Goal: Task Accomplishment & Management: Manage account settings

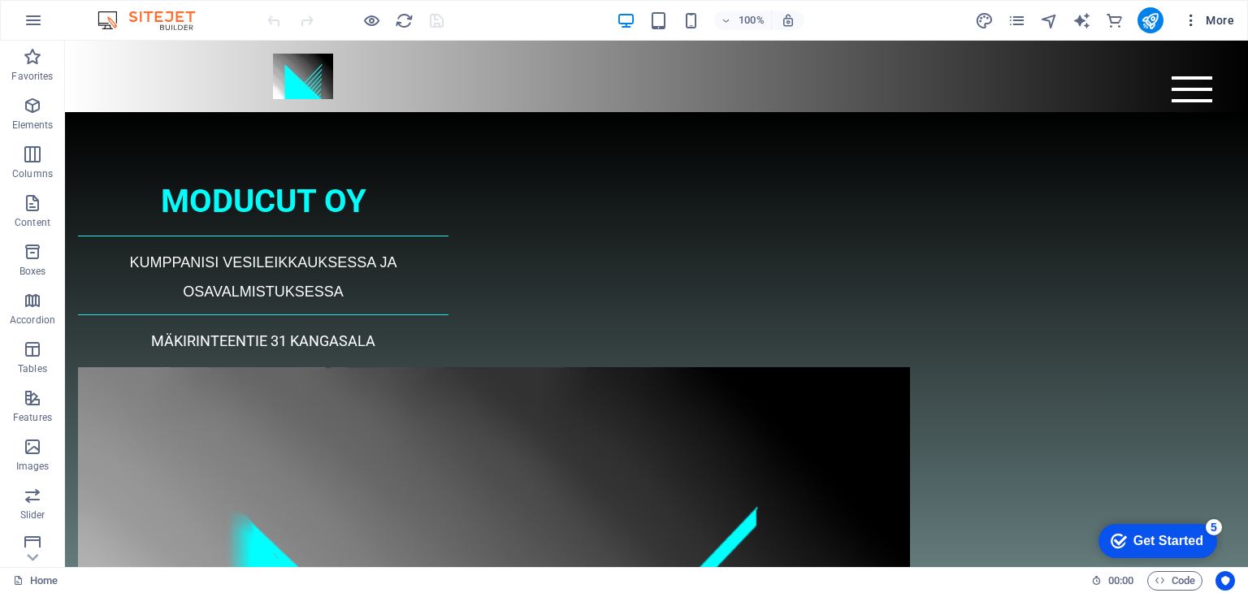
click at [1217, 21] on span "More" at bounding box center [1208, 20] width 51 height 16
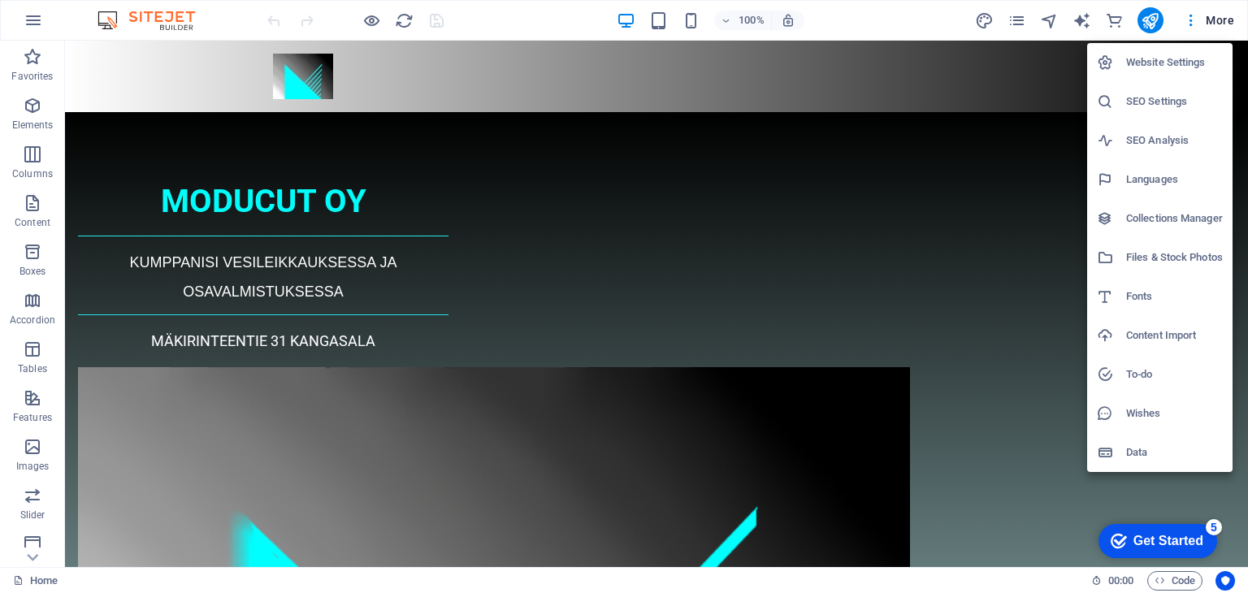
click at [1158, 140] on h6 "SEO Analysis" at bounding box center [1174, 141] width 97 height 20
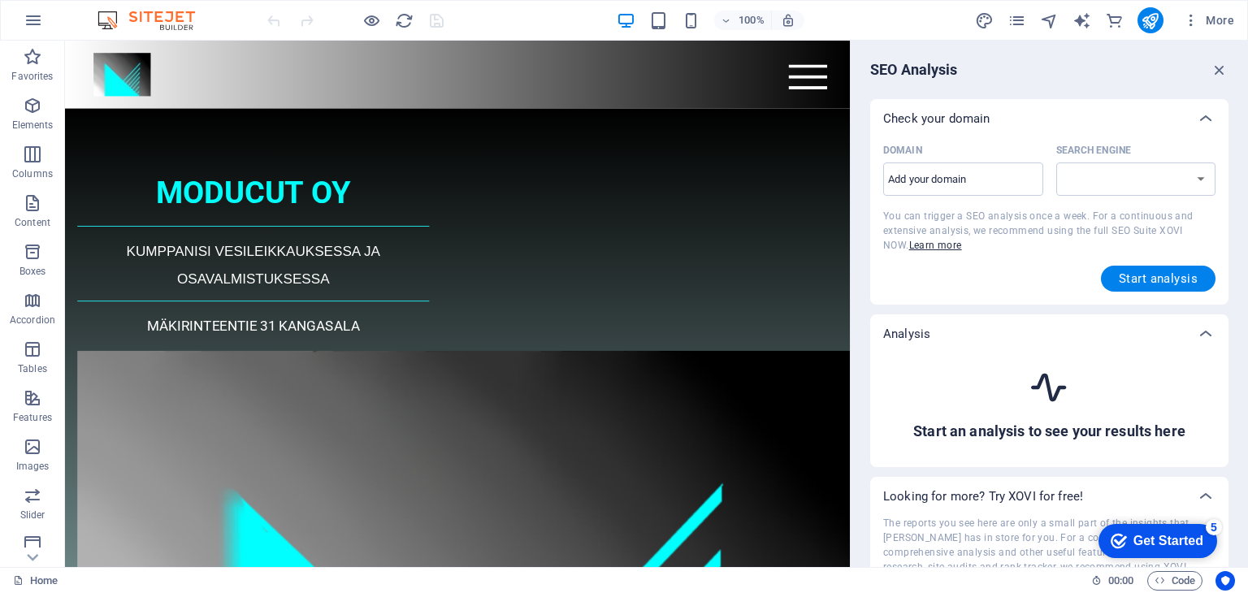
select select "google.com"
click at [923, 181] on input "Domain ​" at bounding box center [963, 180] width 160 height 26
click at [1135, 282] on span "Start analysis" at bounding box center [1158, 278] width 79 height 13
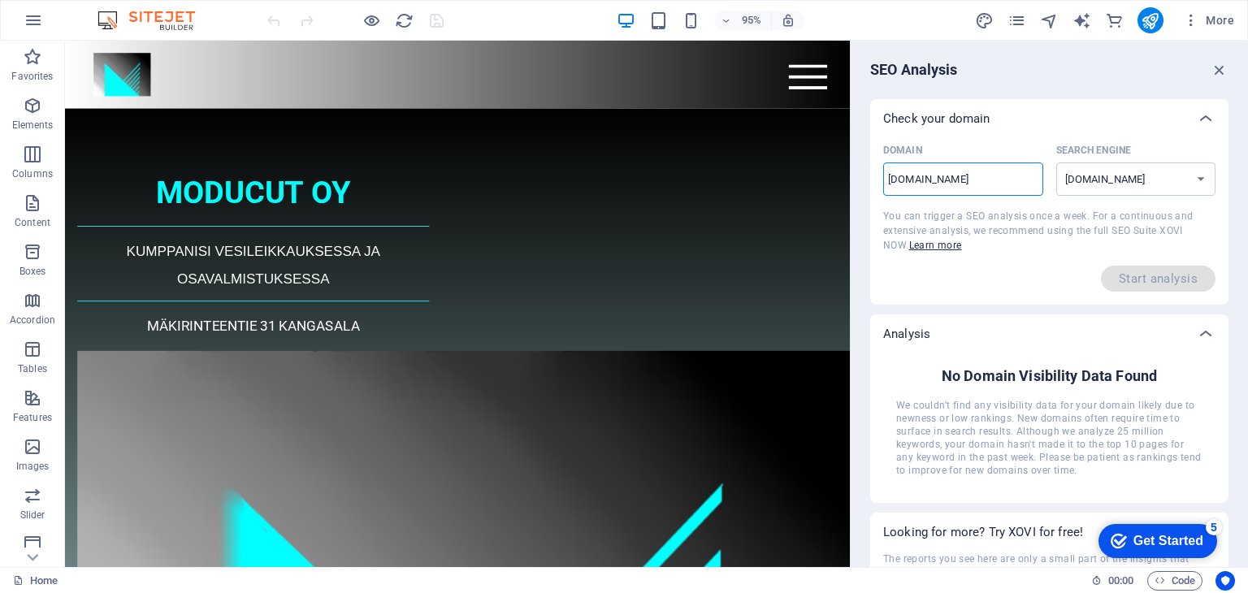
click at [888, 183] on input "moducut.fi" at bounding box center [963, 180] width 160 height 26
type input "www.moducut.fi"
click at [1140, 180] on select "google.de google.at google.es google.co.uk google.fr google.it google.ch google…" at bounding box center [1137, 179] width 160 height 33
click at [1057, 163] on select "google.de google.at google.es google.co.uk google.fr google.it google.ch google…" at bounding box center [1137, 179] width 160 height 33
click at [1122, 177] on select "google.de google.at google.es google.co.uk google.fr google.it google.ch google…" at bounding box center [1137, 179] width 160 height 33
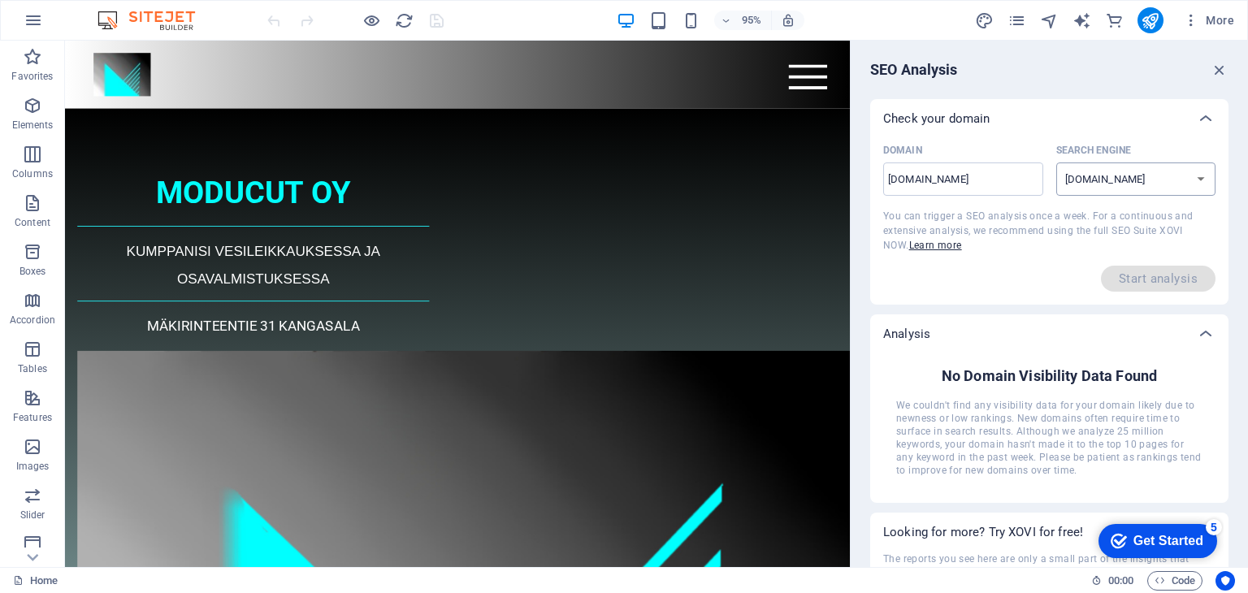
click at [1122, 177] on select "google.de google.at google.es google.co.uk google.fr google.it google.ch google…" at bounding box center [1137, 179] width 160 height 33
click at [1145, 184] on select "google.de google.at google.es google.co.uk google.fr google.it google.ch google…" at bounding box center [1137, 179] width 160 height 33
click at [1117, 176] on select "google.de google.at google.es google.co.uk google.fr google.it google.ch google…" at bounding box center [1137, 179] width 160 height 33
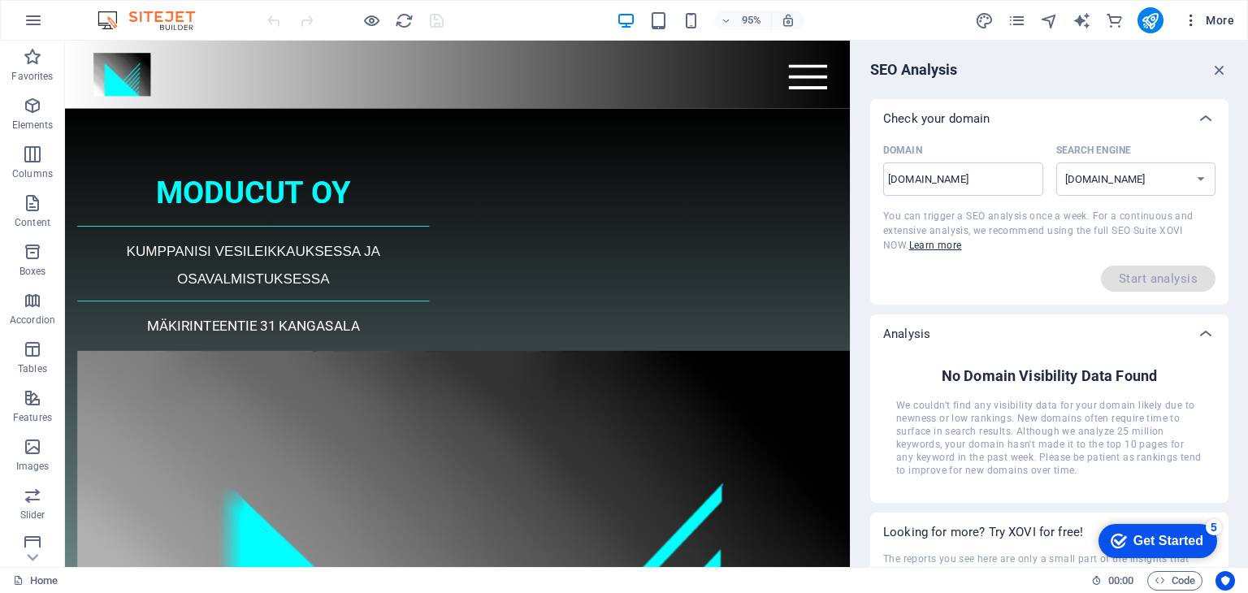
click at [1218, 15] on span "More" at bounding box center [1208, 20] width 51 height 16
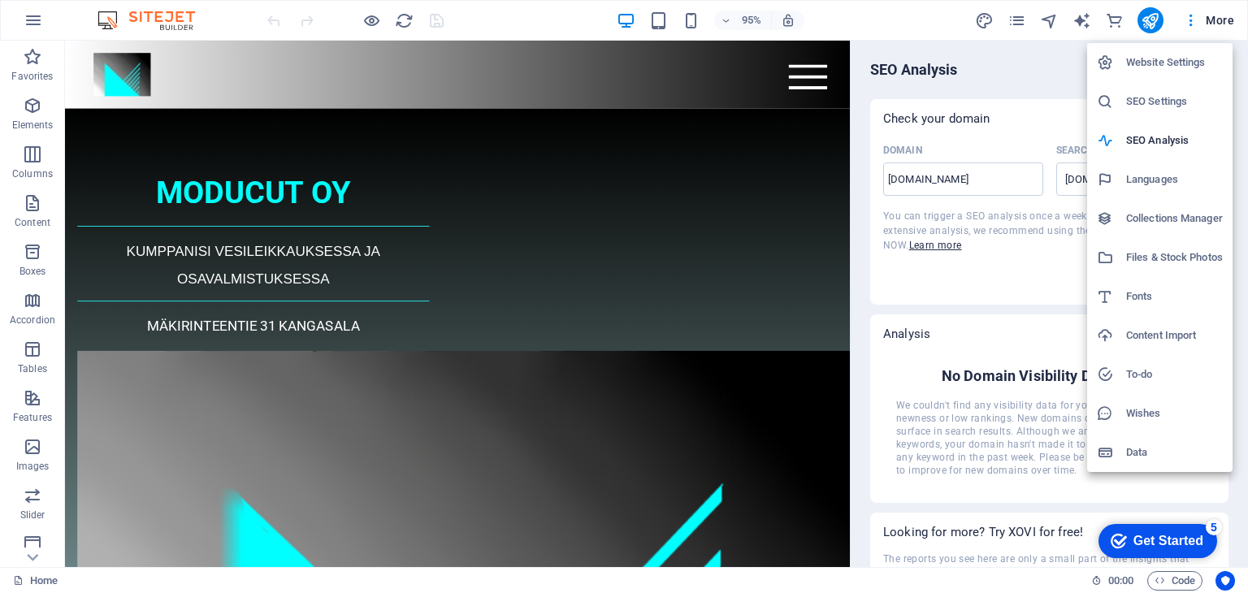
click at [1157, 95] on h6 "SEO Settings" at bounding box center [1174, 102] width 97 height 20
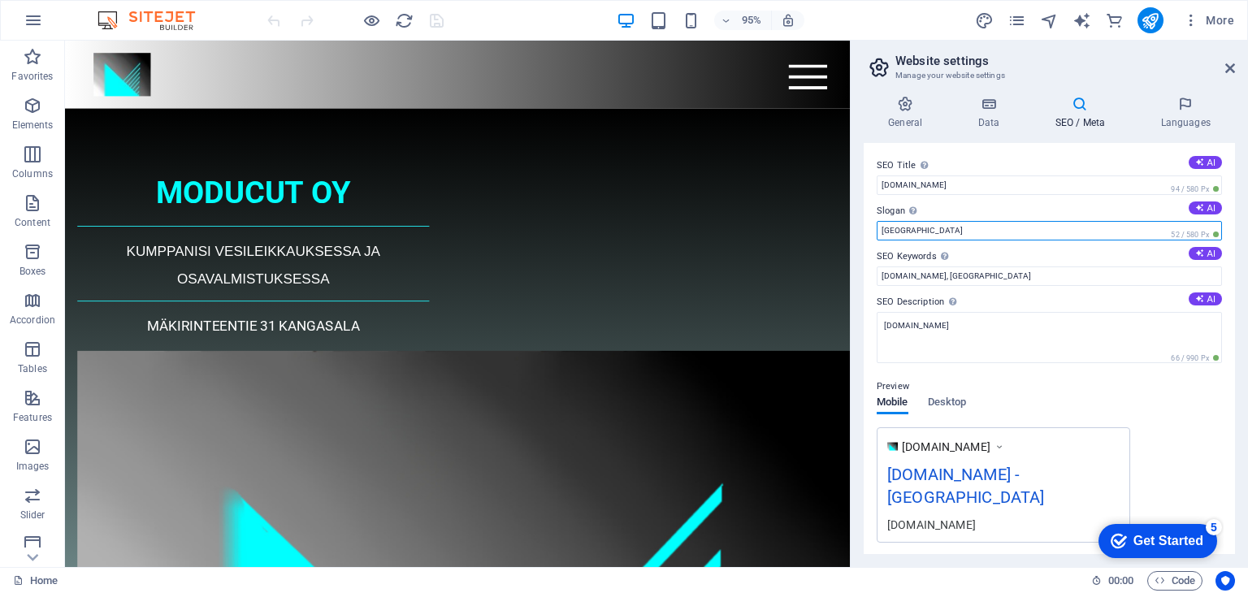
click at [961, 232] on input "Berlin" at bounding box center [1049, 231] width 345 height 20
type input "Vesileikkausmiehen virallinen sivu"
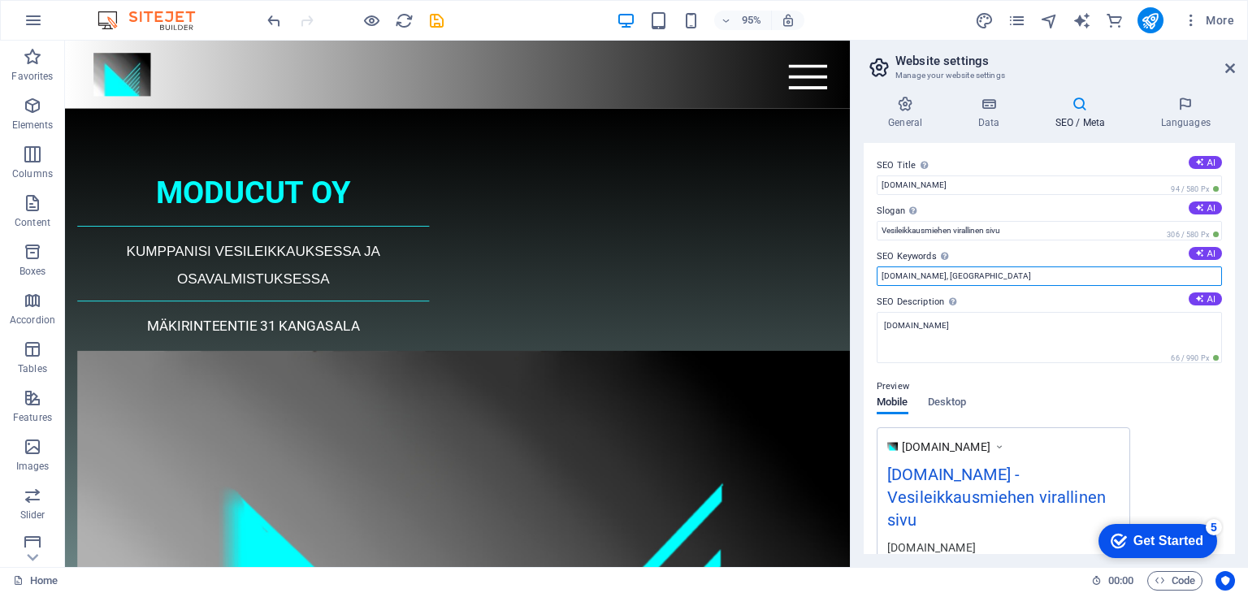
click at [948, 276] on input "moducut.fi, Berlin" at bounding box center [1049, 277] width 345 height 20
type input "moducut.fi,"
click at [1196, 163] on icon at bounding box center [1200, 162] width 9 height 9
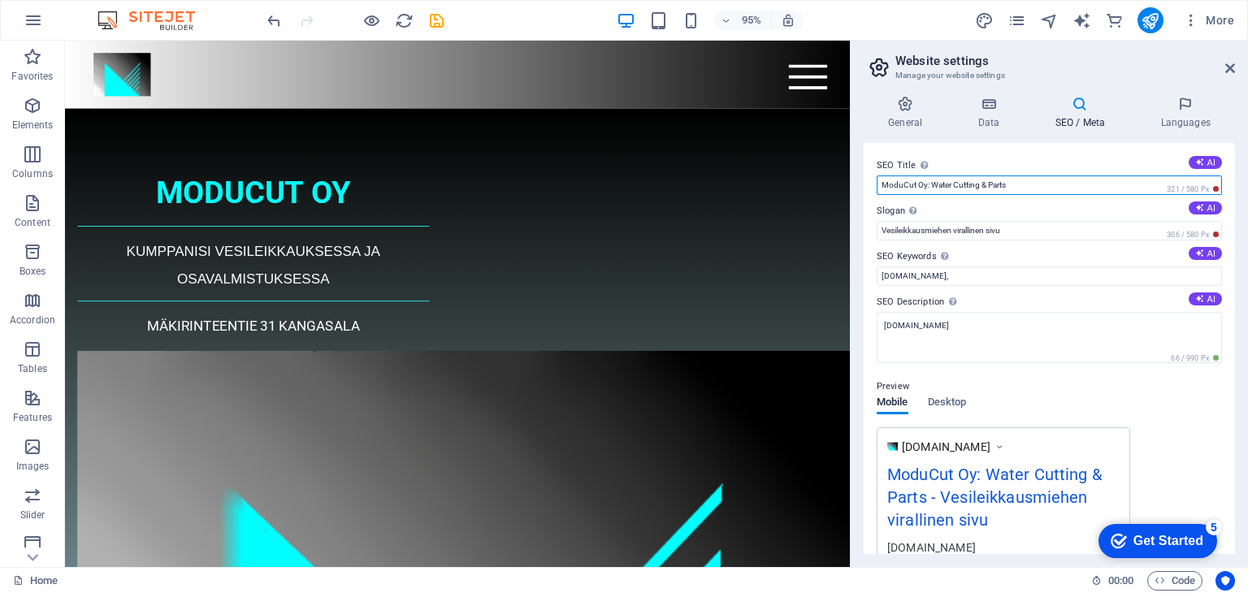
click at [1018, 189] on input "ModuCut Oy: Water Cutting & Parts" at bounding box center [1049, 186] width 345 height 20
type input "ModuCut Oy"
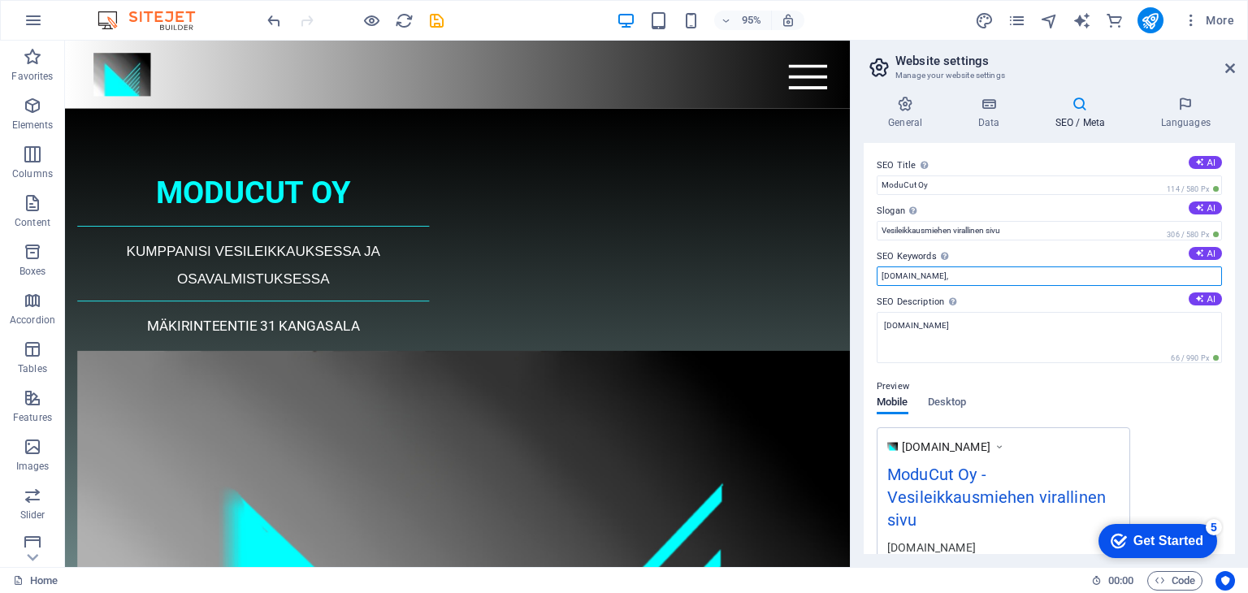
click at [926, 276] on input "moducut.fi," at bounding box center [1049, 277] width 345 height 20
type input "moducut.fi, metalli, metallialan yritys, vesileikkaus, vesileikkauskone, osaval…"
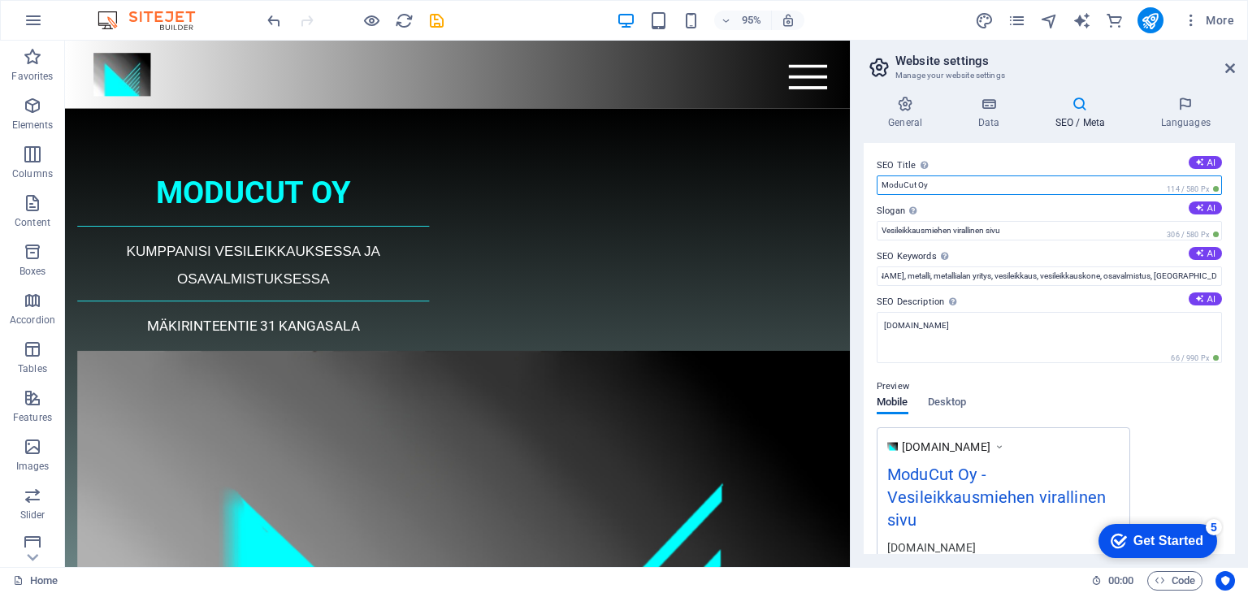
scroll to position [0, 0]
click at [906, 184] on input "ModuCut Oy" at bounding box center [1049, 186] width 345 height 20
type input "Moducut Oy"
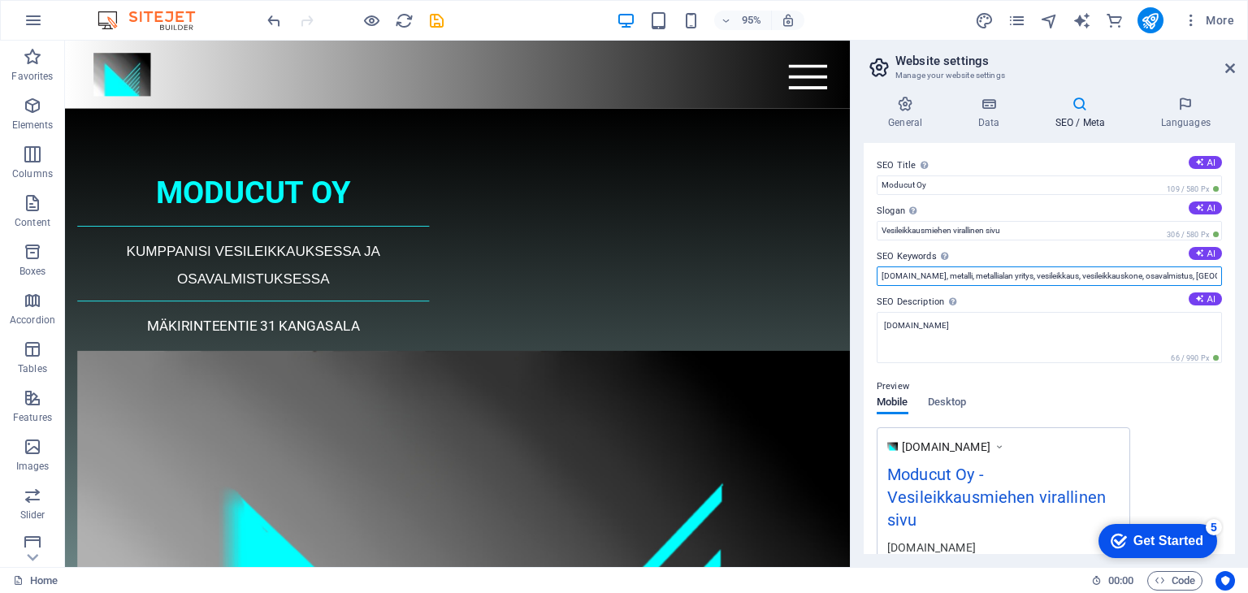
click at [1214, 277] on input "moducut.fi, metalli, metallialan yritys, vesileikkaus, vesileikkauskone, osaval…" at bounding box center [1049, 277] width 345 height 20
click at [933, 276] on input "moducut.fi, metalli, metallialan yritys, vesileikkaus, vesileikkauskone, osaval…" at bounding box center [1049, 277] width 345 height 20
click at [1213, 277] on input "moducut.fi, metalli, metallialan yritys, vesileikkaus, vesileikkauskone, osaval…" at bounding box center [1049, 277] width 345 height 20
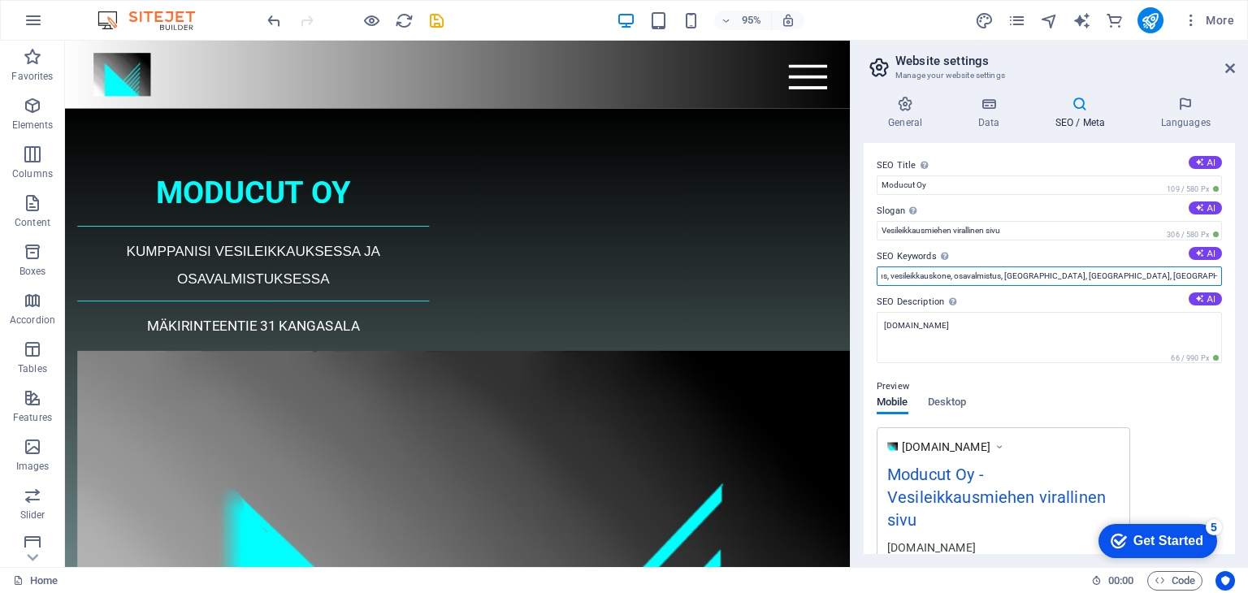
click at [1219, 276] on div "SEO Title The title of your website - make it something that stands out in sear…" at bounding box center [1049, 348] width 371 height 411
type input "moducut.fi, metalli, metallialan yritys, vesileikkaus, vesileikkauskone, osaval…"
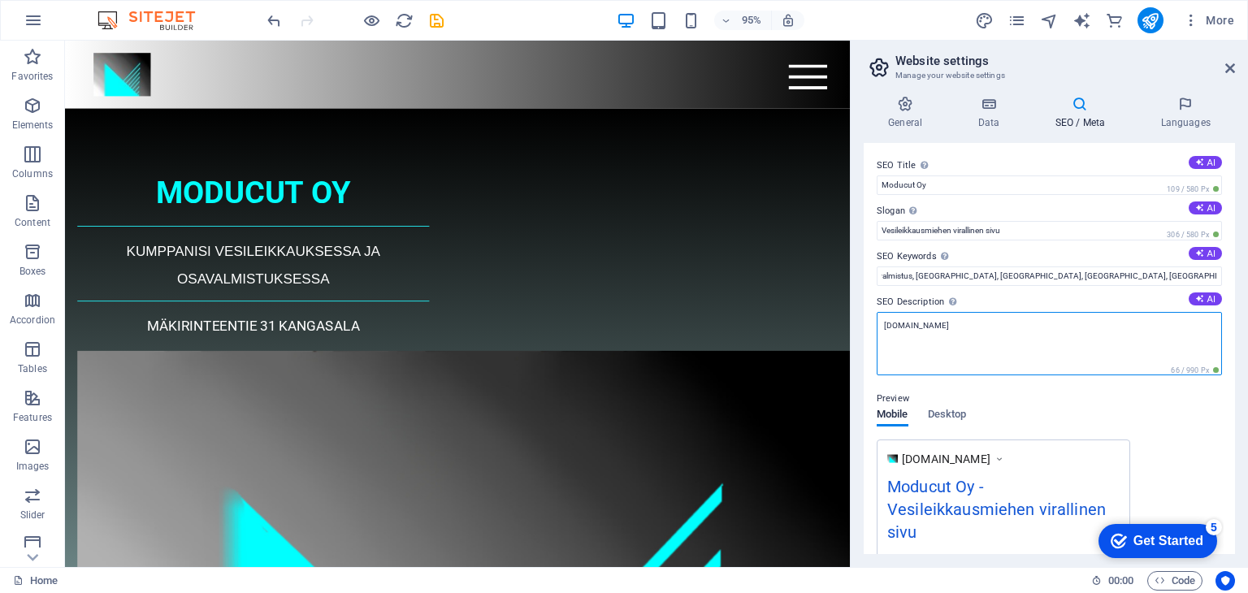
scroll to position [0, 0]
click at [933, 326] on textarea "moducut.fi" at bounding box center [1049, 343] width 345 height 63
click at [924, 326] on textarea "moducut.fi on vesileikkausta ja osavalmistusta tarjoavan" at bounding box center [1049, 343] width 345 height 63
click at [1100, 326] on textarea "moducut.fi on vesileikkausta ja osavalmistusta tarjoavan" at bounding box center [1049, 343] width 345 height 63
click at [923, 323] on textarea "moducut.fi on vesileikkausta ja osavalmistusta tarjoavan" at bounding box center [1049, 343] width 345 height 63
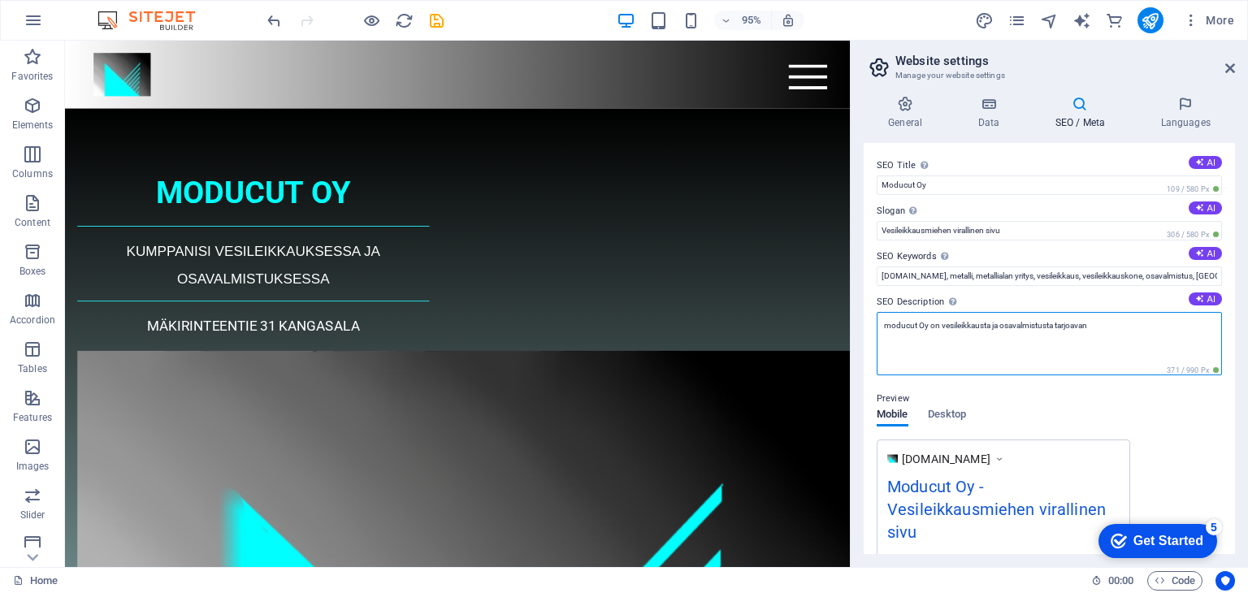
click at [890, 323] on textarea "moducut Oy on vesileikkausta ja osavalmistusta tarjoavan" at bounding box center [1049, 343] width 345 height 63
type textarea "Moducut Oy on vesileikkausta ja osavalmistusta tarjoavan"
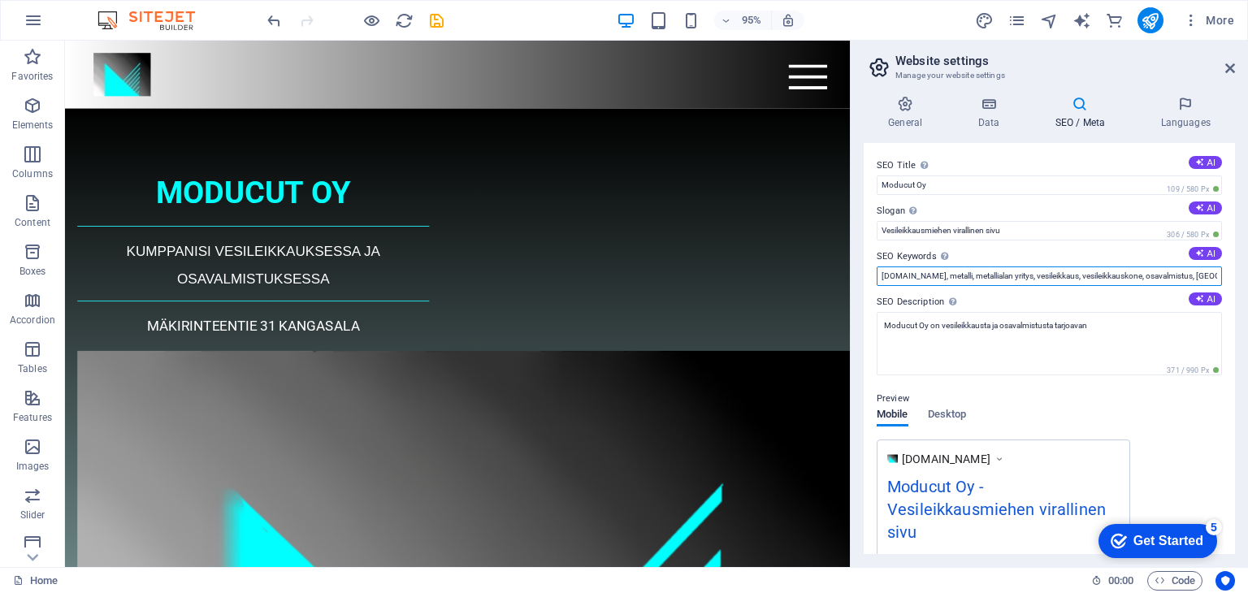
click at [1190, 279] on input "moducut.fi, metalli, metallialan yritys, vesileikkaus, vesileikkauskone, osaval…" at bounding box center [1049, 277] width 345 height 20
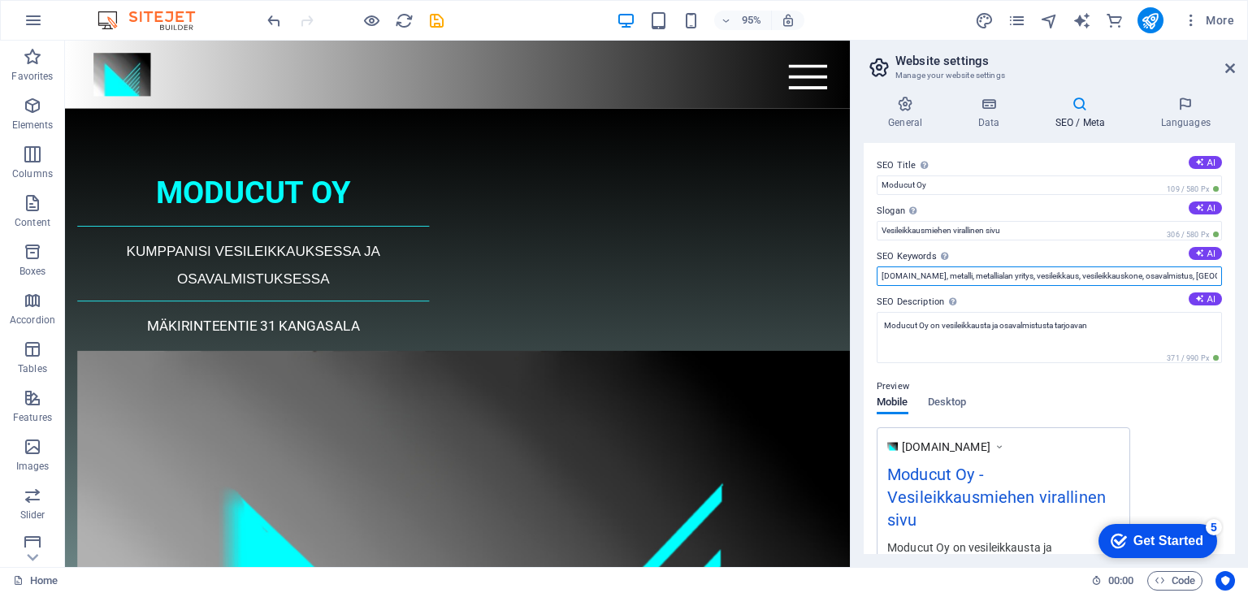
click at [1180, 278] on input "moducut.fi, metalli, metallialan yritys, vesileikkaus, vesileikkauskone, osaval…" at bounding box center [1049, 277] width 345 height 20
type input "moducut.fi, metalli, metallialan yritys, vesileikkaus, vesileikkauskone, osaval…"
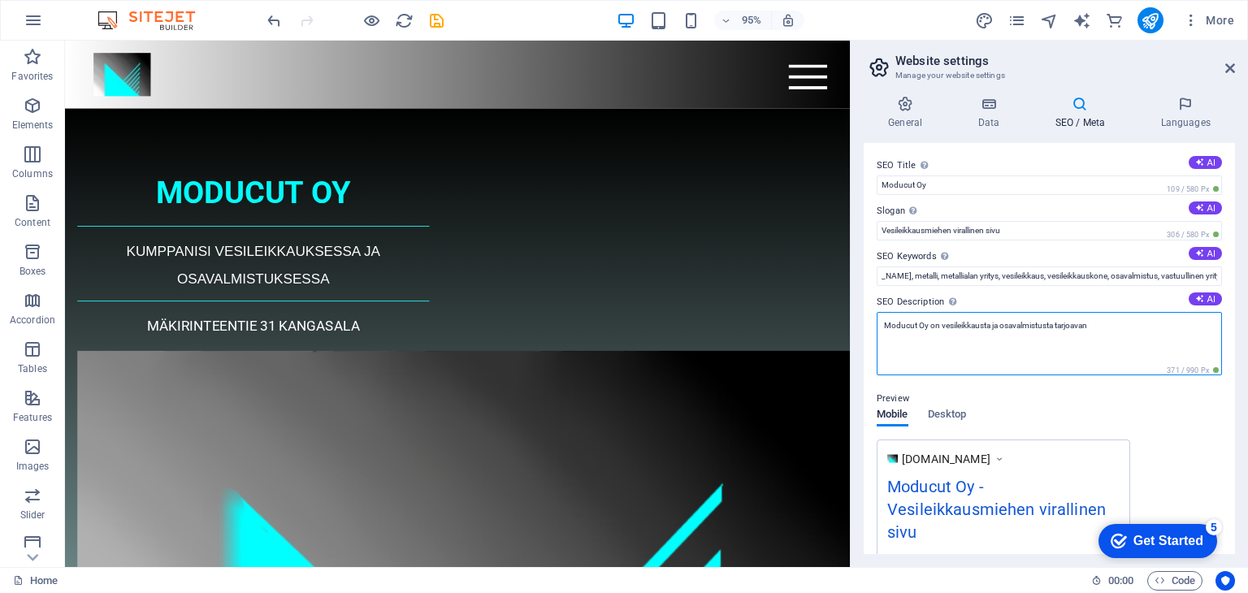
scroll to position [0, 0]
click at [1102, 324] on textarea "Moducut Oy on vesileikkausta ja osavalmistusta tarjoavan" at bounding box center [1049, 343] width 345 height 63
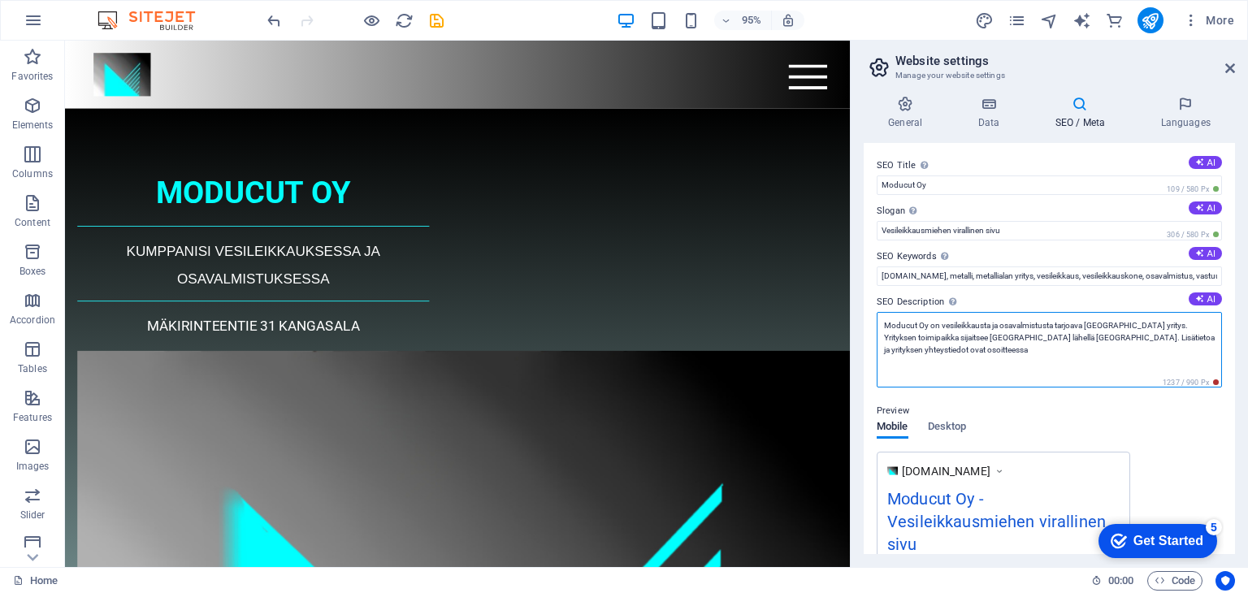
click at [899, 349] on textarea "Moducut Oy on vesileikkausta ja osavalmistusta tarjoava Pirkanmaalainen yritys.…" at bounding box center [1049, 350] width 345 height 76
click at [953, 348] on textarea "Moducut Oy on vesileikkausta ja osavalmistusta tarjoava Pirkanmaalainen yritys.…" at bounding box center [1049, 350] width 345 height 76
click at [1088, 323] on textarea "Moducut Oy on vesileikkausta ja osavalmistusta tarjoava Pirkanmaalainen yritys.…" at bounding box center [1049, 350] width 345 height 76
click at [1005, 354] on textarea "Moducut Oy on vesileikkausta ja osavalmistusta tarjoava Pirkanmaalainen yritys.…" at bounding box center [1049, 350] width 345 height 76
type textarea "Moducut Oy on vesileikkausta ja osavalmistusta tarjoava Pirkanmaalainen yritys.…"
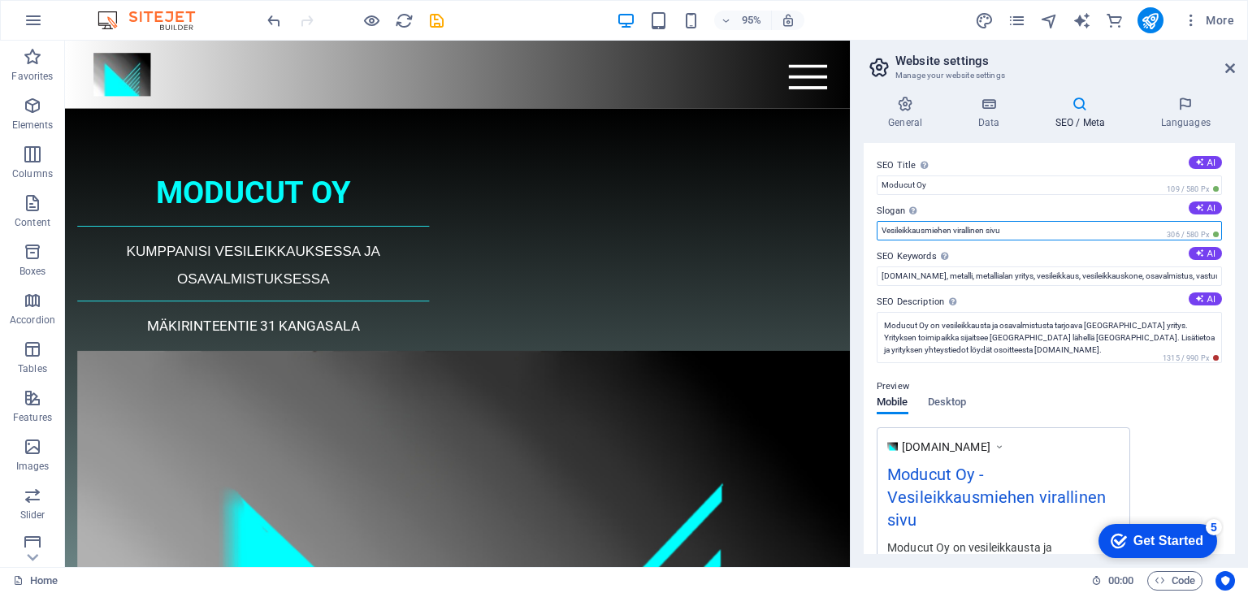
click at [1005, 232] on input "Vesileikkausmiehen virallinen sivu" at bounding box center [1049, 231] width 345 height 20
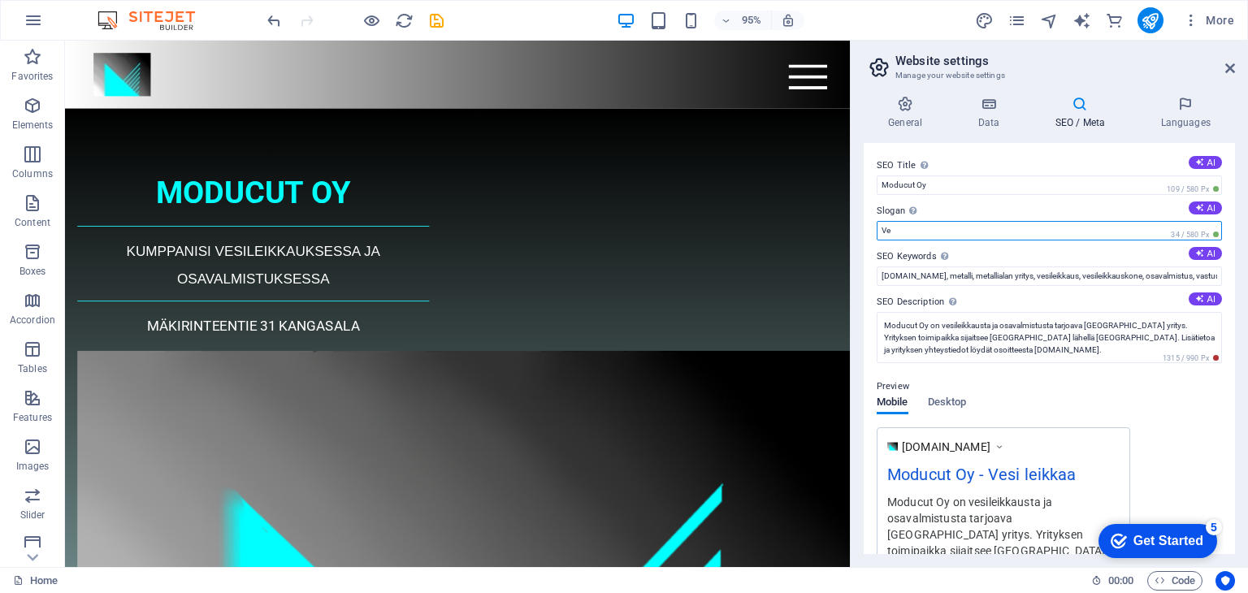
type input "V"
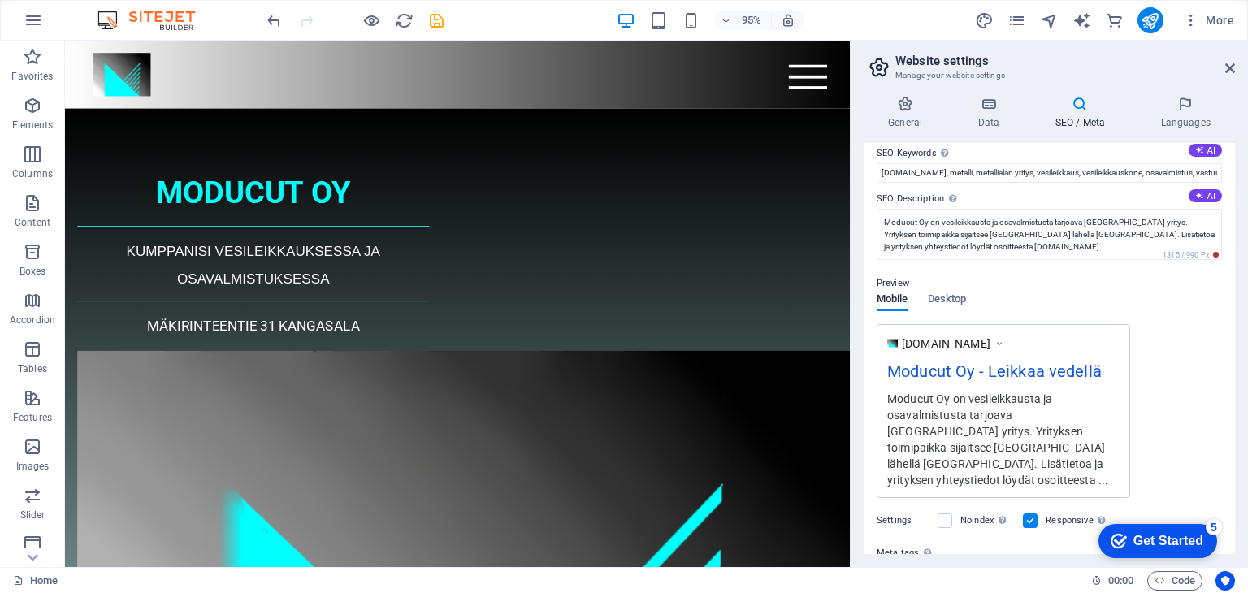
scroll to position [104, 0]
type input "Leikkaa vedellä"
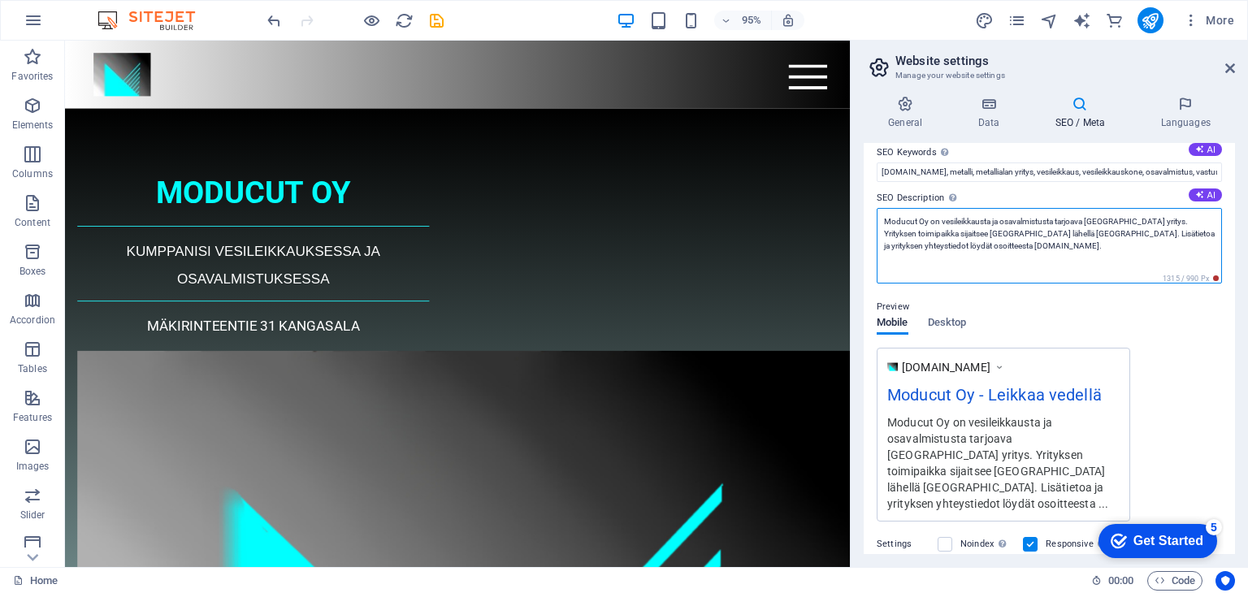
click at [1199, 232] on textarea "Moducut Oy on vesileikkausta ja osavalmistusta tarjoava Pirkanmaalainen yritys.…" at bounding box center [1049, 246] width 345 height 76
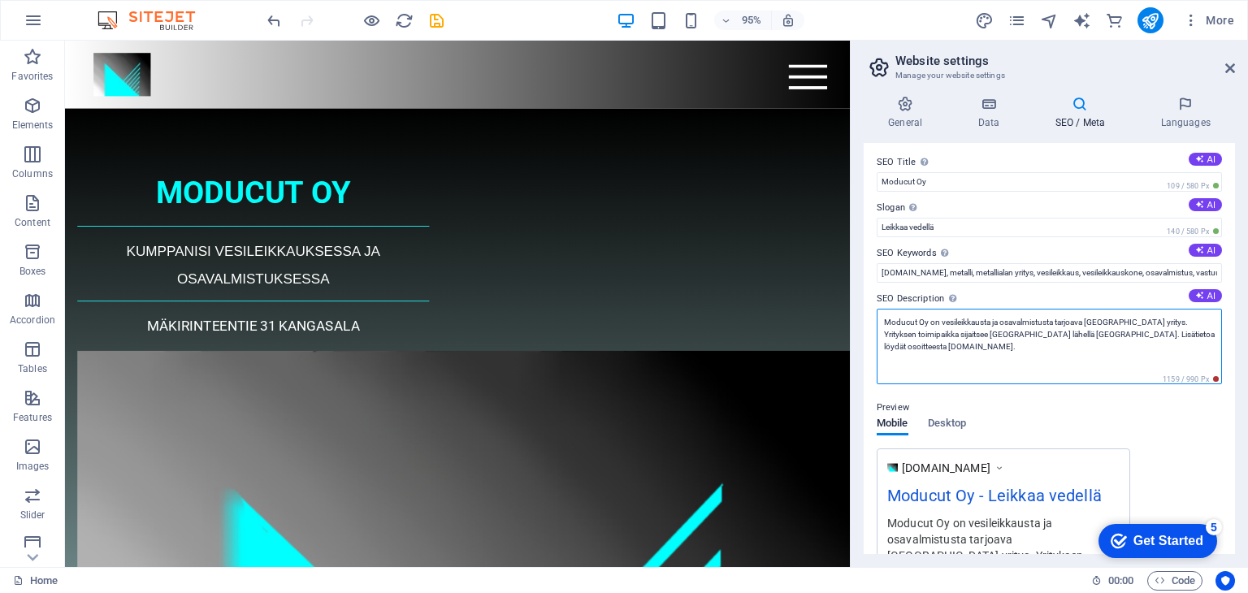
scroll to position [0, 0]
type textarea "Moducut Oy on vesileikkausta ja osavalmistusta tarjoava Pirkanmaalainen yritys.…"
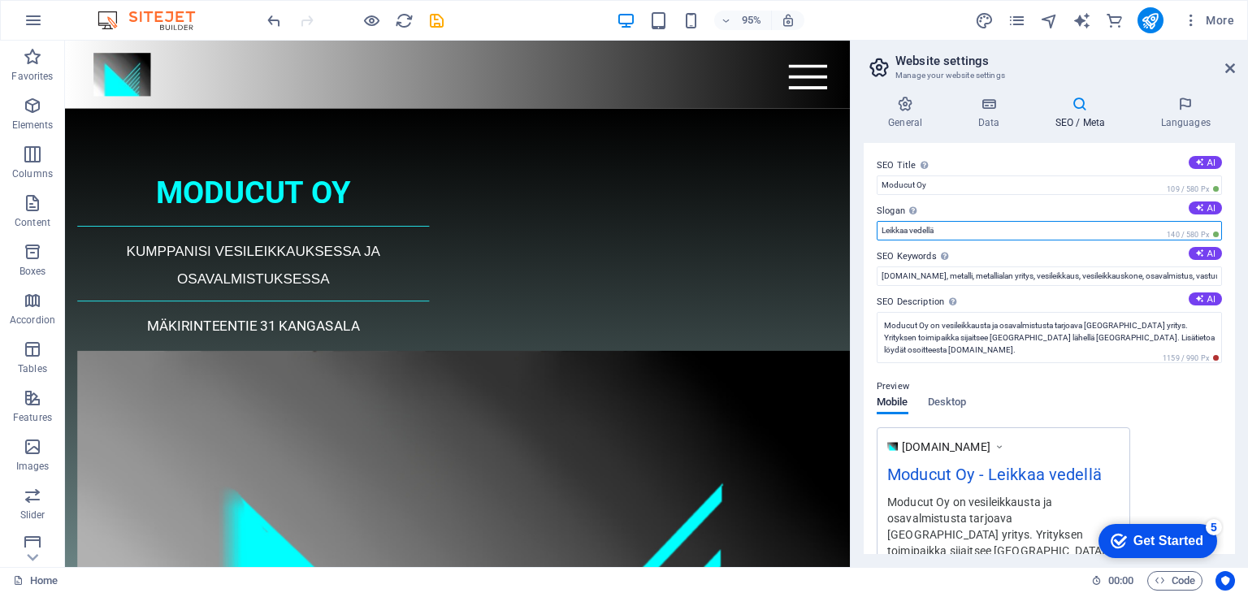
click at [944, 232] on input "Leikkaa vedellä" at bounding box center [1049, 231] width 345 height 20
type input "L"
type input "Vesi leikkaa levyn"
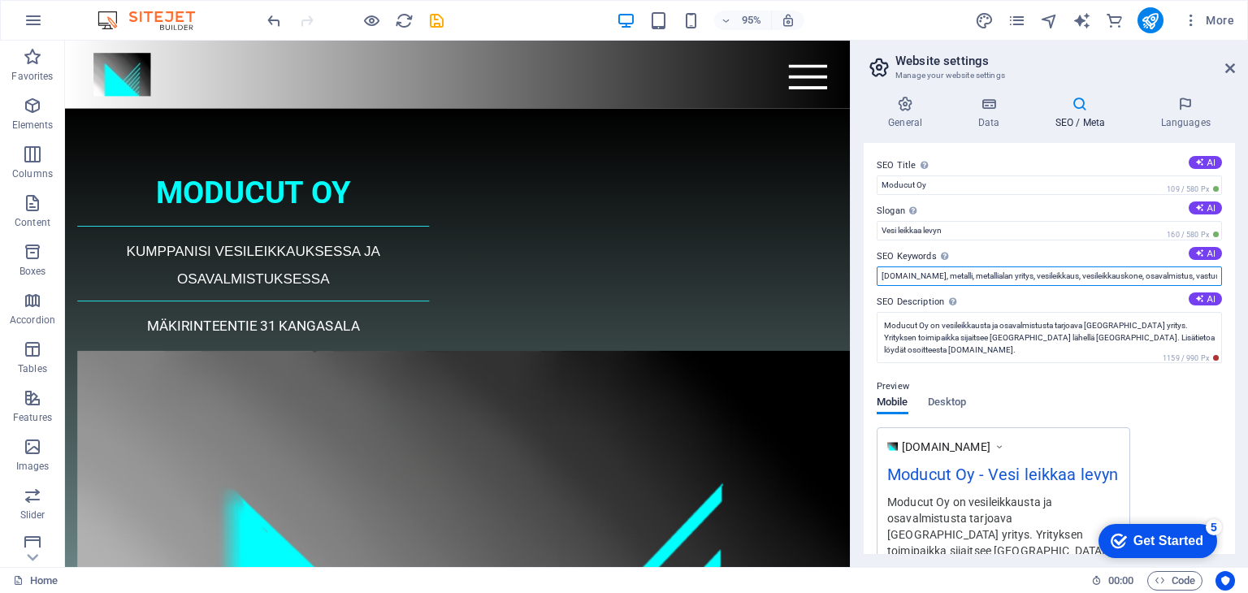
click at [1177, 275] on input "moducut.fi, metalli, metallialan yritys, vesileikkaus, vesileikkauskone, osaval…" at bounding box center [1049, 277] width 345 height 20
click at [1181, 275] on input "moducut.fi, metalli, metallialan yritys, vesileikkaus, vesileikkauskone, osaval…" at bounding box center [1049, 277] width 345 height 20
click at [1125, 278] on input "moducut.fi, metalli, metallialan yritys, vesileikkaus, vesileikkauskone, osaval…" at bounding box center [1049, 277] width 345 height 20
type input "moducut.fi, metalli, metallialan yritys, vesileikkaus, vesileikkauskone, työstö…"
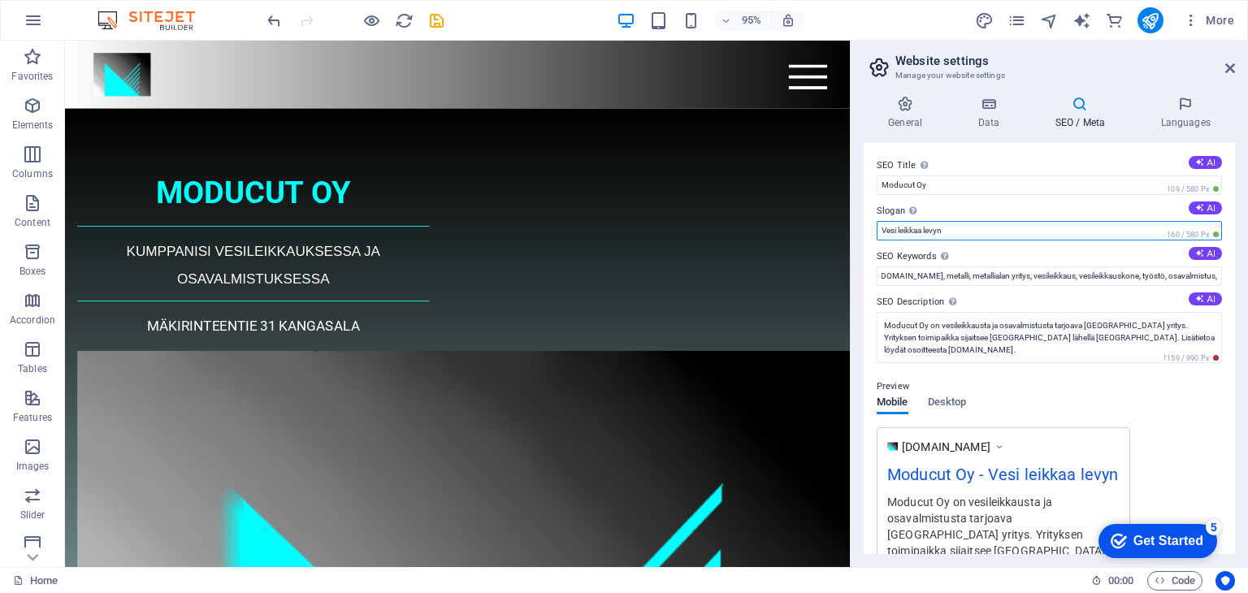
scroll to position [0, 0]
click at [956, 230] on input "Vesi leikkaa levyn" at bounding box center [1049, 231] width 345 height 20
type input "V"
type input "L"
type input "V"
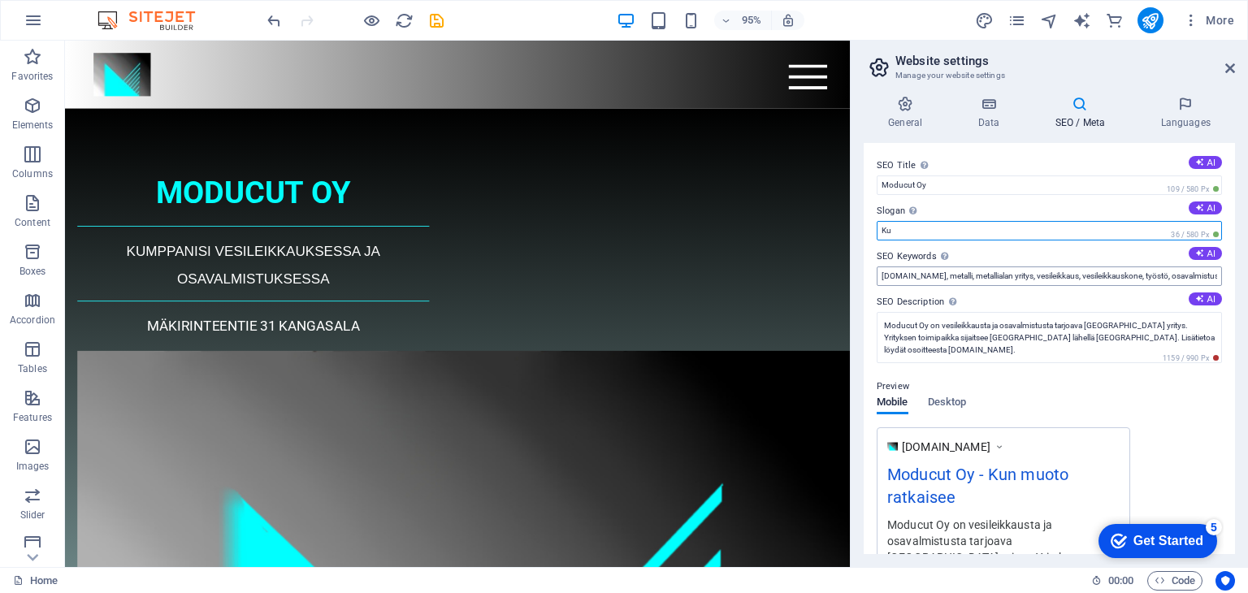
type input "K"
type input "O"
type input "M"
type input "P"
click at [909, 231] on input "Oikean muotoinen" at bounding box center [1049, 231] width 345 height 20
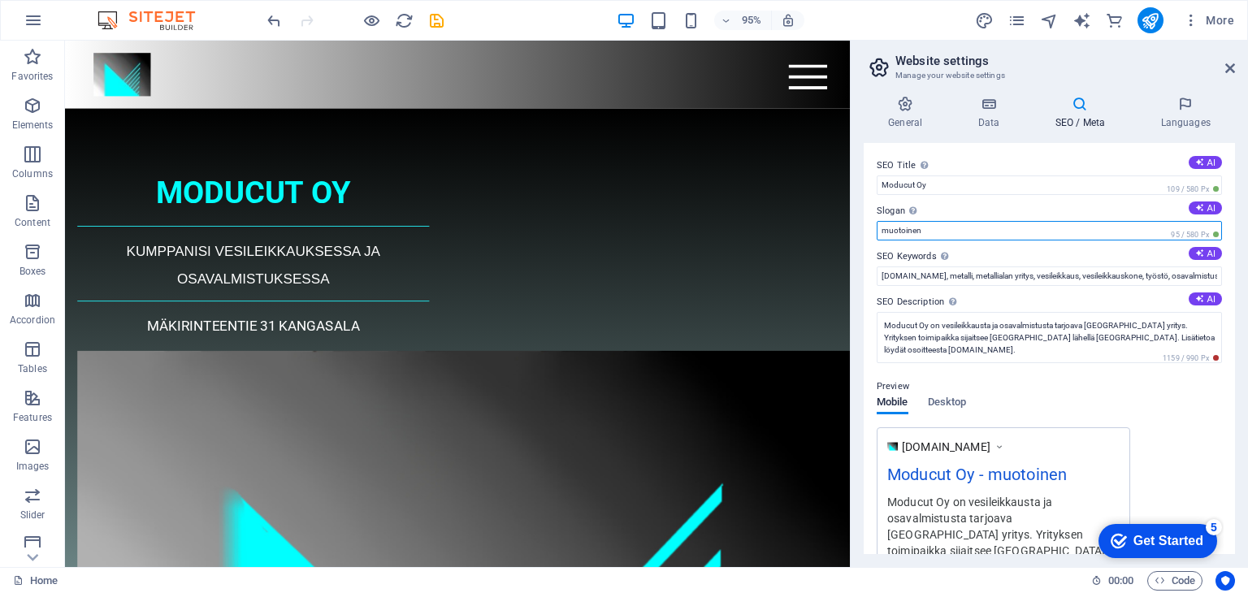
click at [922, 232] on input "muotoinen" at bounding box center [1049, 231] width 345 height 20
type input "m"
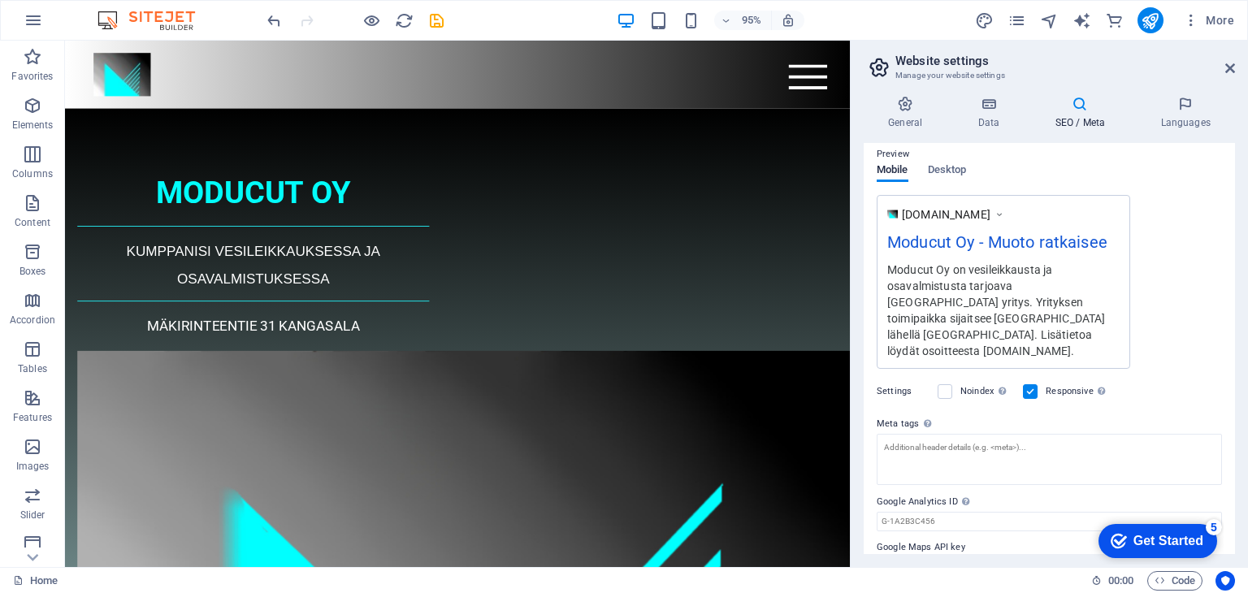
scroll to position [250, 0]
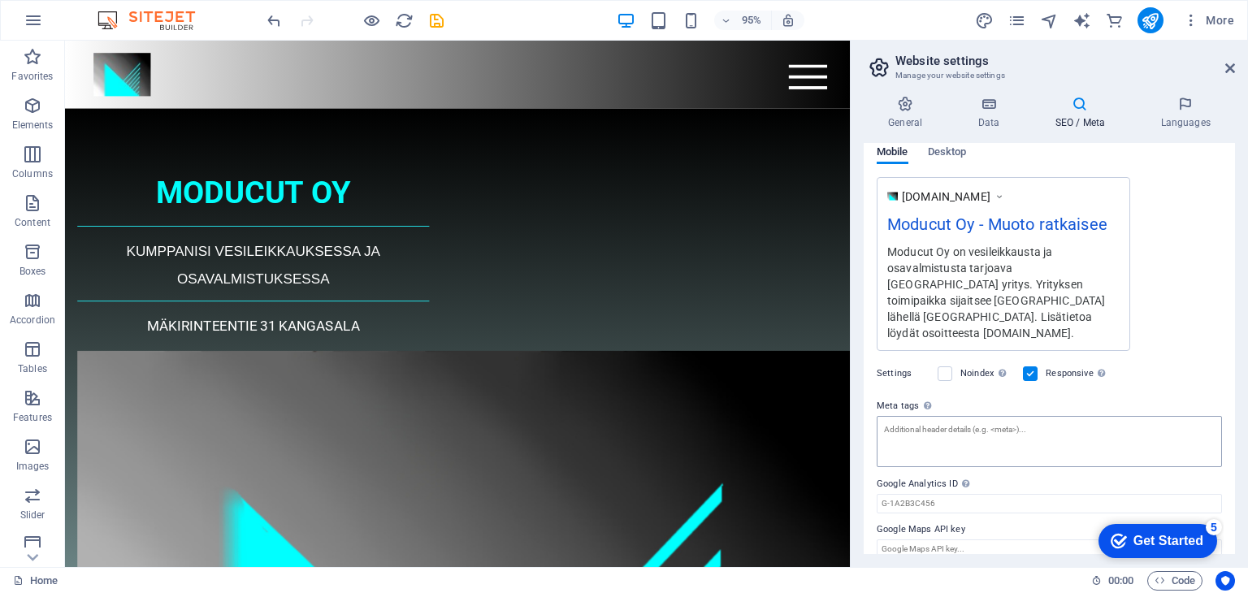
type input "Muoto ratkaisee"
click at [909, 416] on textarea "Meta tags Enter HTML code here that will be placed inside the tags of your webs…" at bounding box center [1049, 441] width 345 height 51
click at [940, 540] on input "Google Maps API key" at bounding box center [1049, 550] width 345 height 20
type input "M"
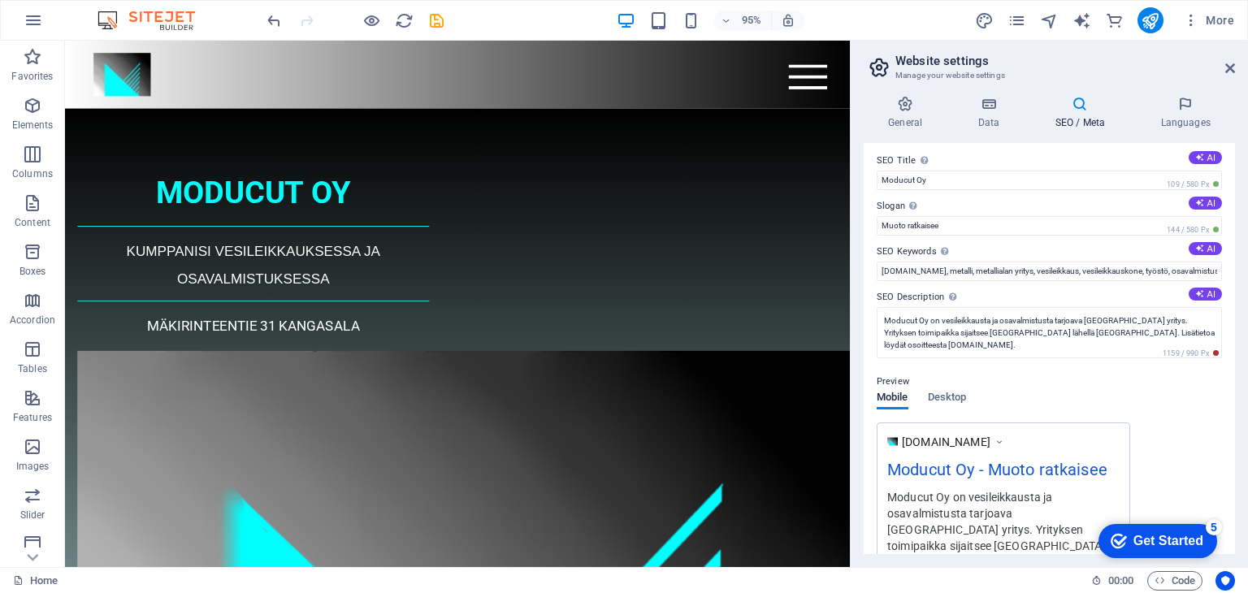
scroll to position [0, 0]
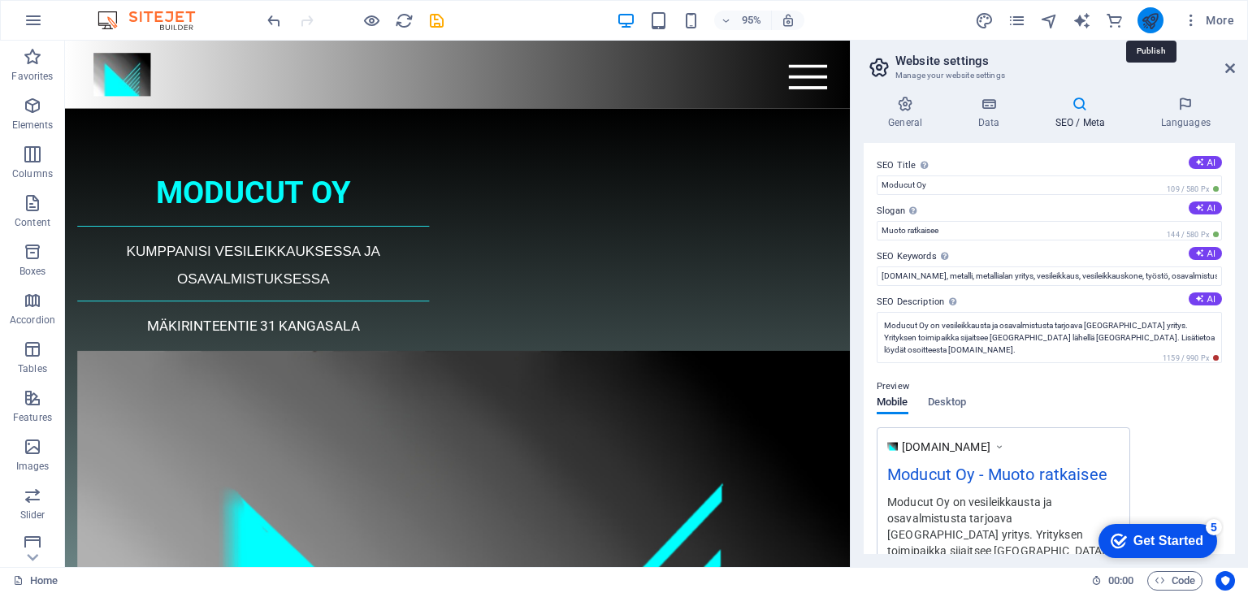
click at [1155, 24] on icon "publish" at bounding box center [1150, 20] width 19 height 19
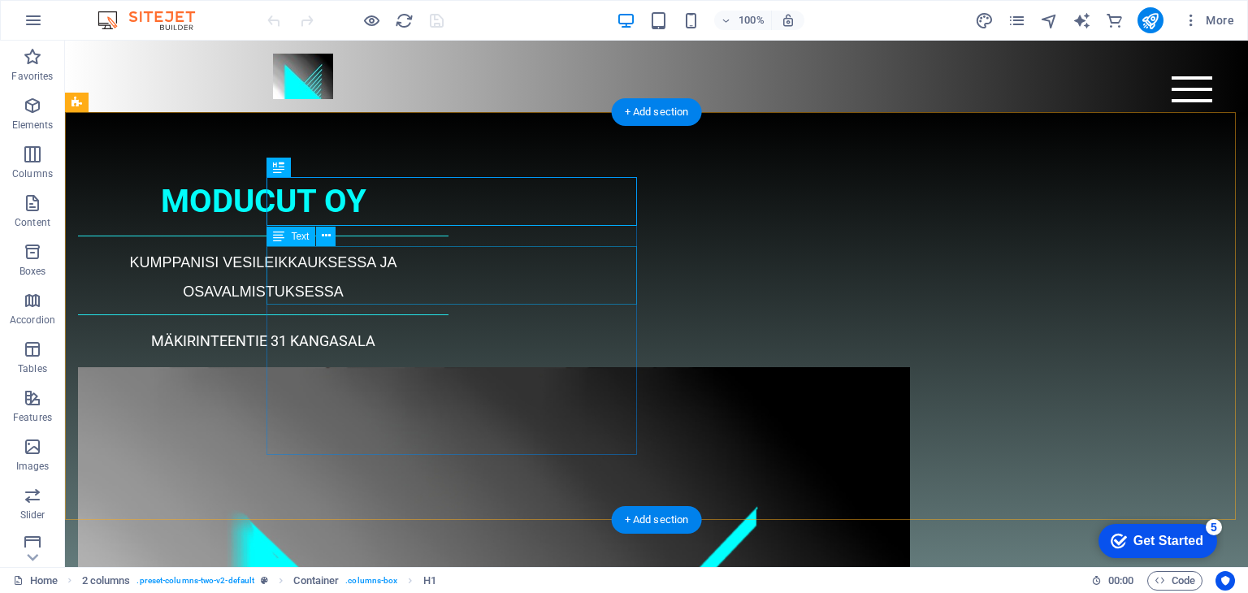
click at [423, 262] on div "KUMPPANISI VESILEIKKAUKSESSA JA OSAVALMISTUKSESSA" at bounding box center [263, 275] width 371 height 59
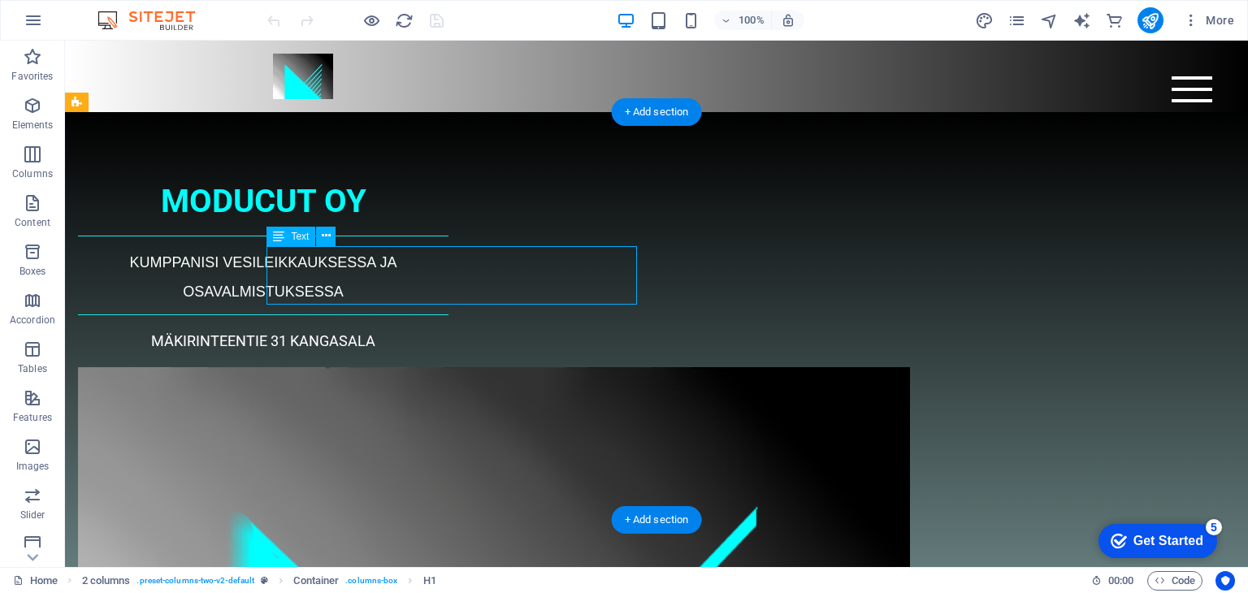
click at [423, 262] on div "KUMPPANISI VESILEIKKAUKSESSA JA OSAVALMISTUKSESSA" at bounding box center [263, 275] width 371 height 59
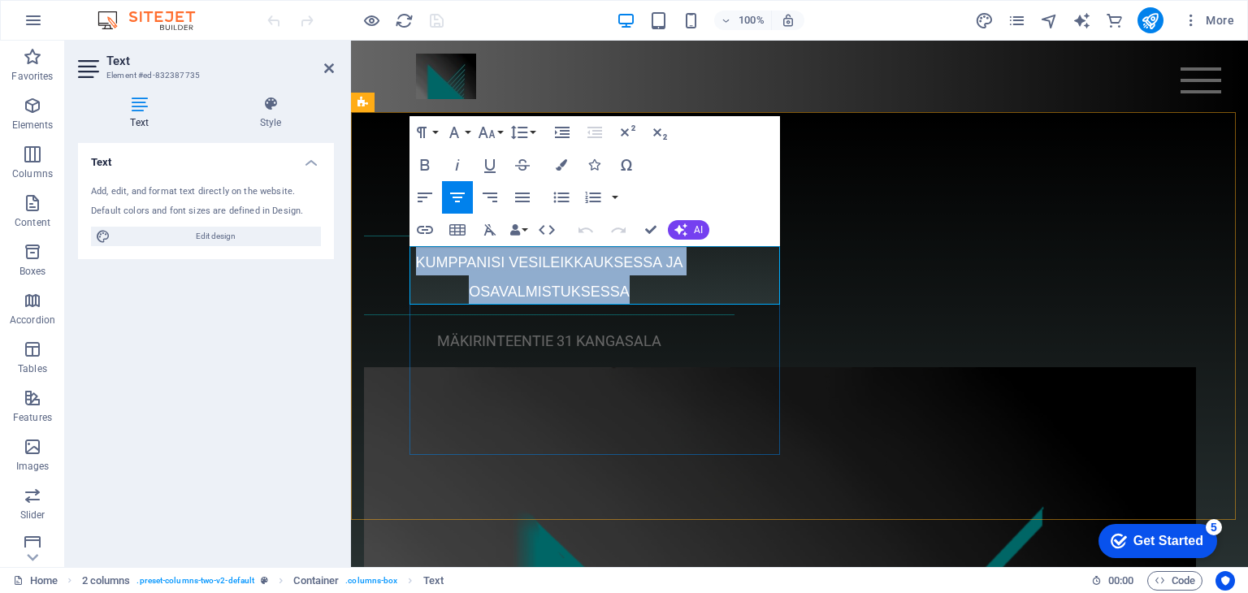
drag, startPoint x: 458, startPoint y: 259, endPoint x: 705, endPoint y: 291, distance: 249.1
click at [705, 291] on p "KUMPPANISI VESILEIKKAUKSESSA JA OSAVALMISTUKSESSA" at bounding box center [549, 275] width 371 height 59
click at [425, 163] on icon "button" at bounding box center [425, 165] width 20 height 20
click at [629, 354] on div "MODUCUT OY KUMPPANISI VESILEIKKAUKSESSA JA OSAVALMISTUKSESSA MÄKIRINTEENTIE 31 …" at bounding box center [549, 265] width 371 height 177
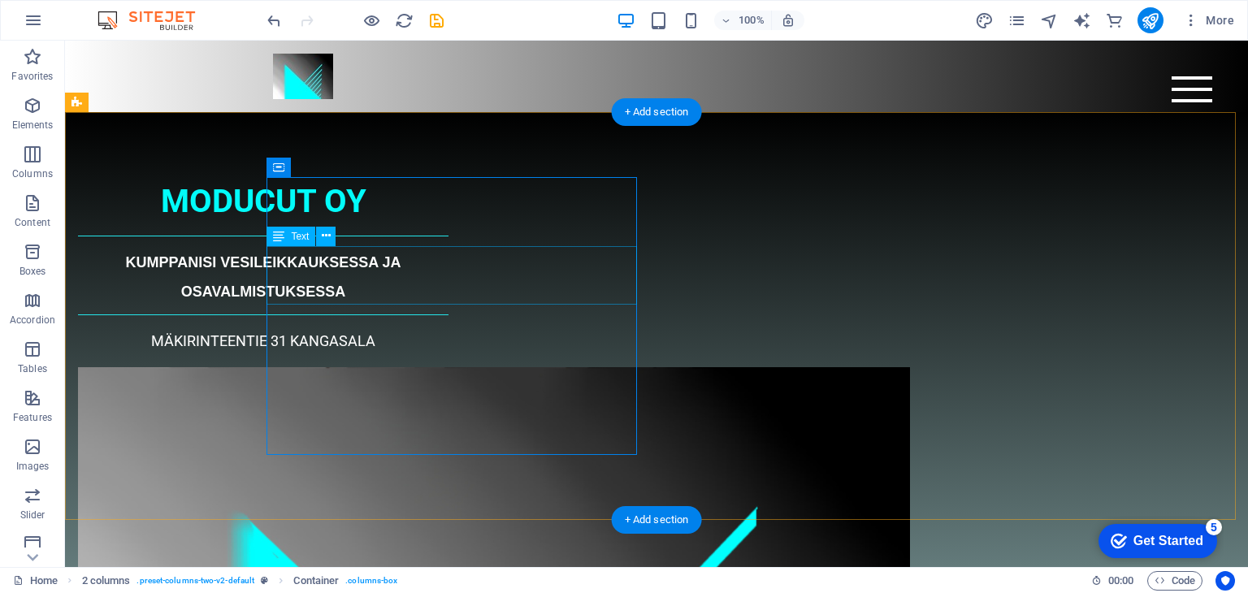
click at [319, 261] on div "KUMPPANISI VESILEIKKAUKSESSA JA OSAVALMISTUKSESSA" at bounding box center [263, 275] width 371 height 59
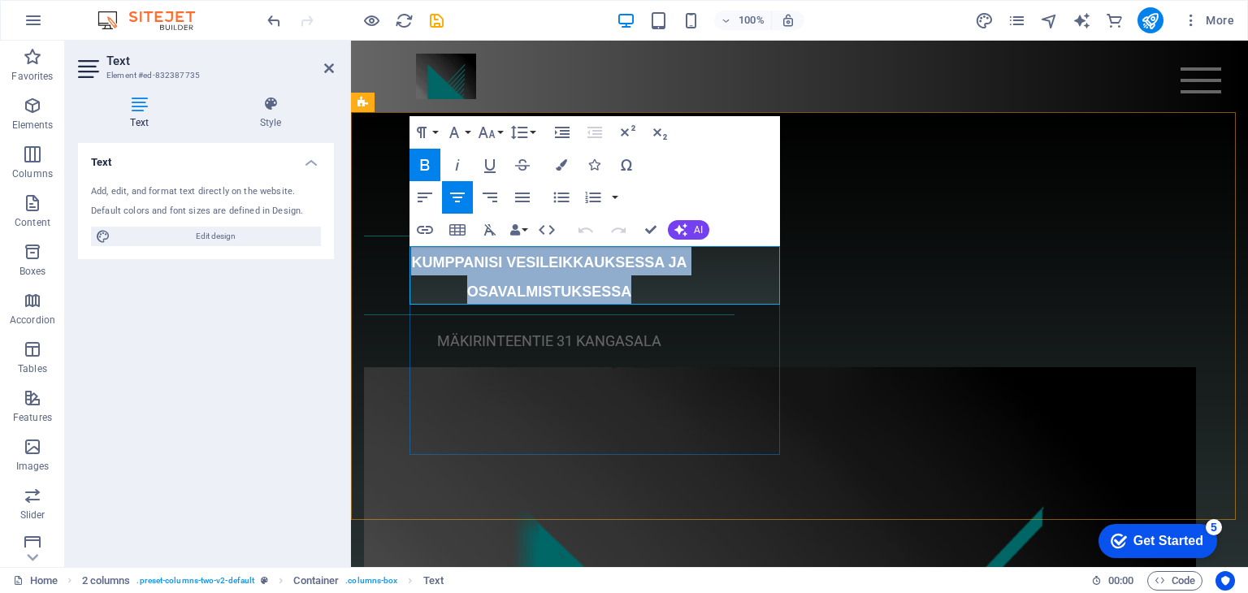
drag, startPoint x: 452, startPoint y: 264, endPoint x: 700, endPoint y: 298, distance: 250.2
click at [700, 298] on p "KUMPPANISI VESILEIKKAUKSESSA JA OSAVALMISTUKSESSA" at bounding box center [549, 275] width 371 height 59
click at [427, 167] on icon "button" at bounding box center [425, 165] width 20 height 20
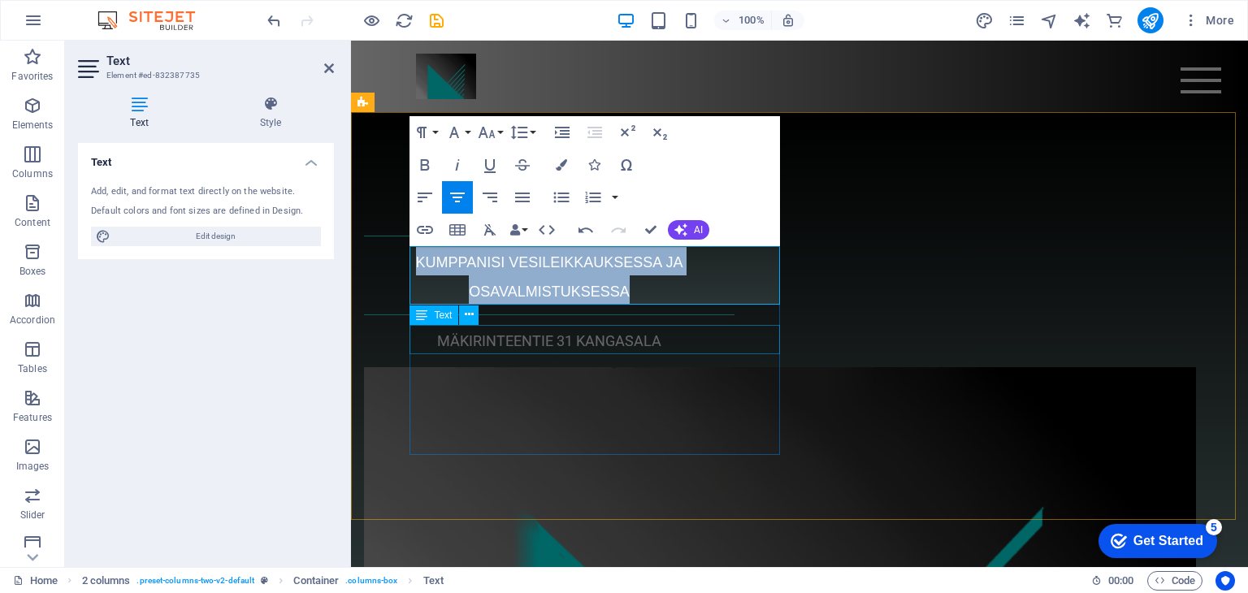
click at [475, 340] on div "MÄKIRINTEENTIE 31 KANGASALA" at bounding box center [549, 339] width 371 height 29
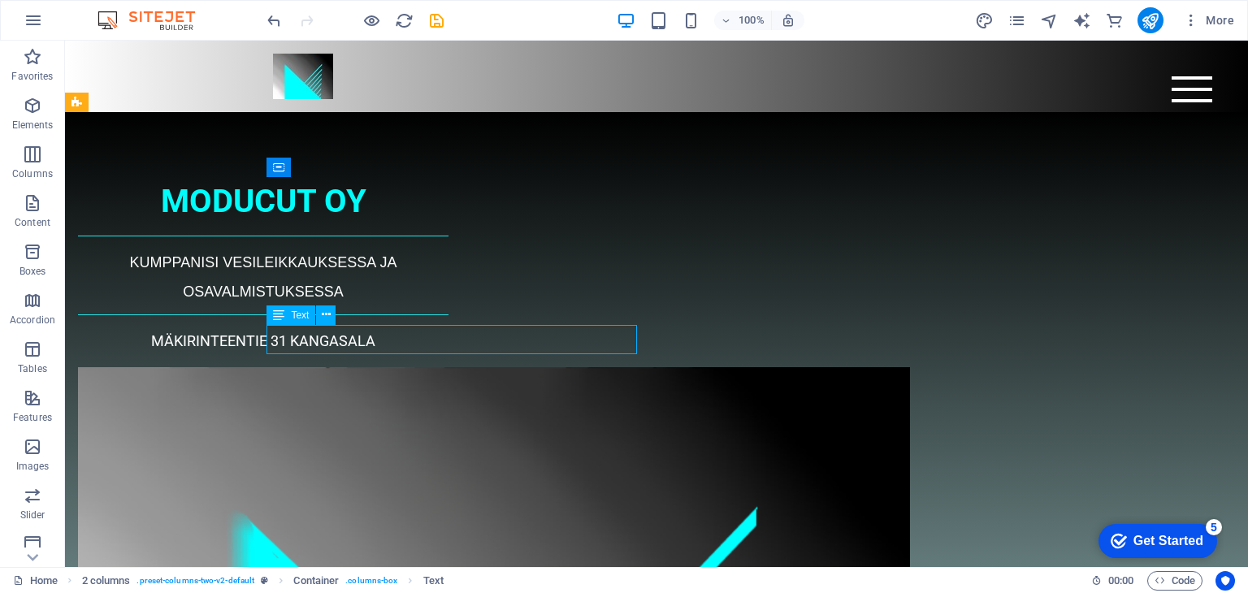
click at [449, 340] on div "MÄKIRINTEENTIE 31 KANGASALA" at bounding box center [263, 339] width 371 height 29
click at [335, 339] on div "MÄKIRINTEENTIE 31 KANGASALA" at bounding box center [263, 339] width 371 height 29
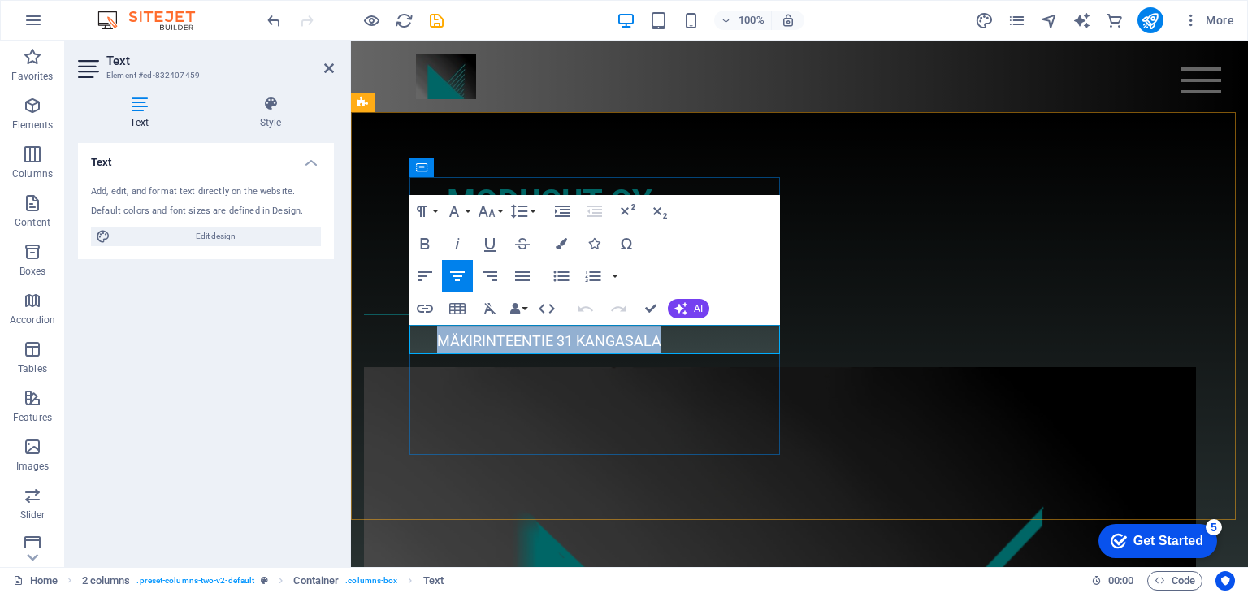
drag, startPoint x: 475, startPoint y: 341, endPoint x: 733, endPoint y: 339, distance: 258.5
click at [733, 339] on p "MÄKIRINTEENTIE 31 KANGASALA" at bounding box center [549, 339] width 371 height 29
click at [421, 241] on icon "button" at bounding box center [425, 243] width 9 height 11
click at [561, 354] on div "MODUCUT OY KUMPPANISI VESILEIKKAUKSESSA JA OSAVALMISTUKSESSA MÄKIRINTEENTIE 31 …" at bounding box center [549, 265] width 371 height 177
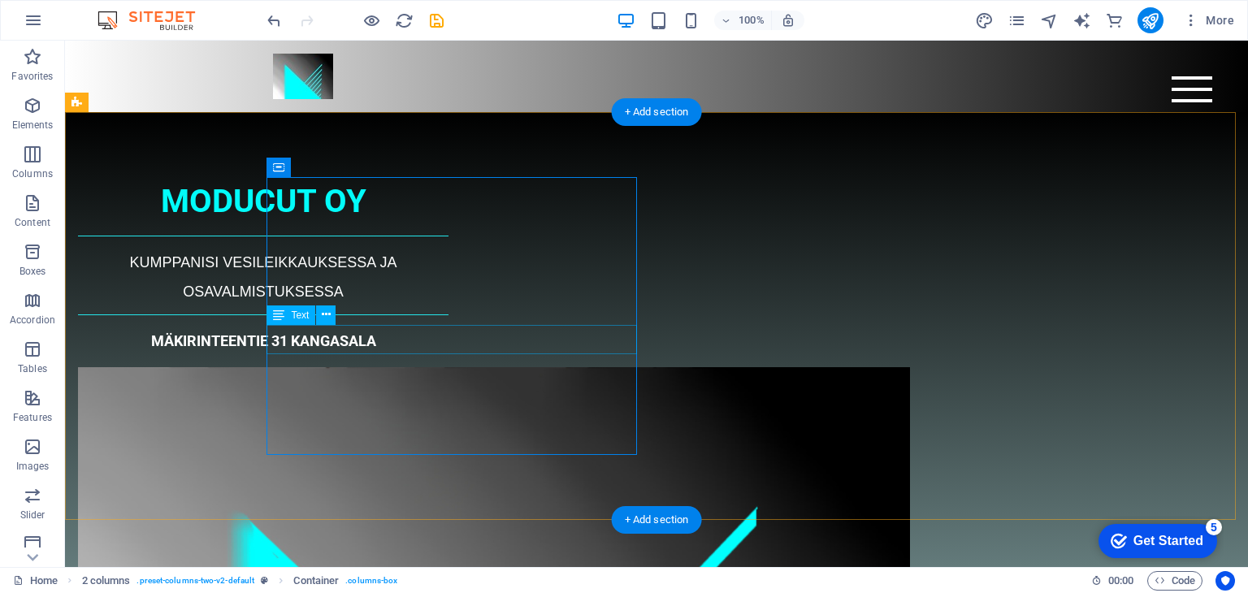
click at [449, 337] on div "MÄKIRINTEENTIE 31 KANGASALA" at bounding box center [263, 339] width 371 height 29
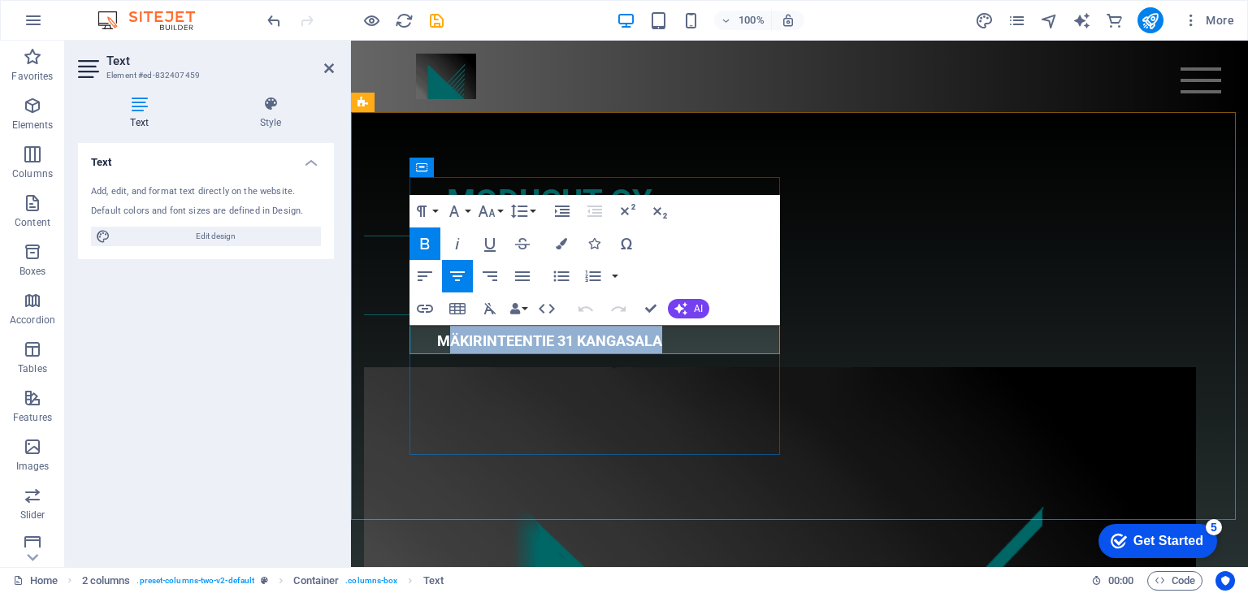
drag, startPoint x: 711, startPoint y: 341, endPoint x: 495, endPoint y: 334, distance: 216.3
click at [495, 334] on p "MÄKIRINTEENTIE 31 KANGASALA" at bounding box center [549, 339] width 371 height 29
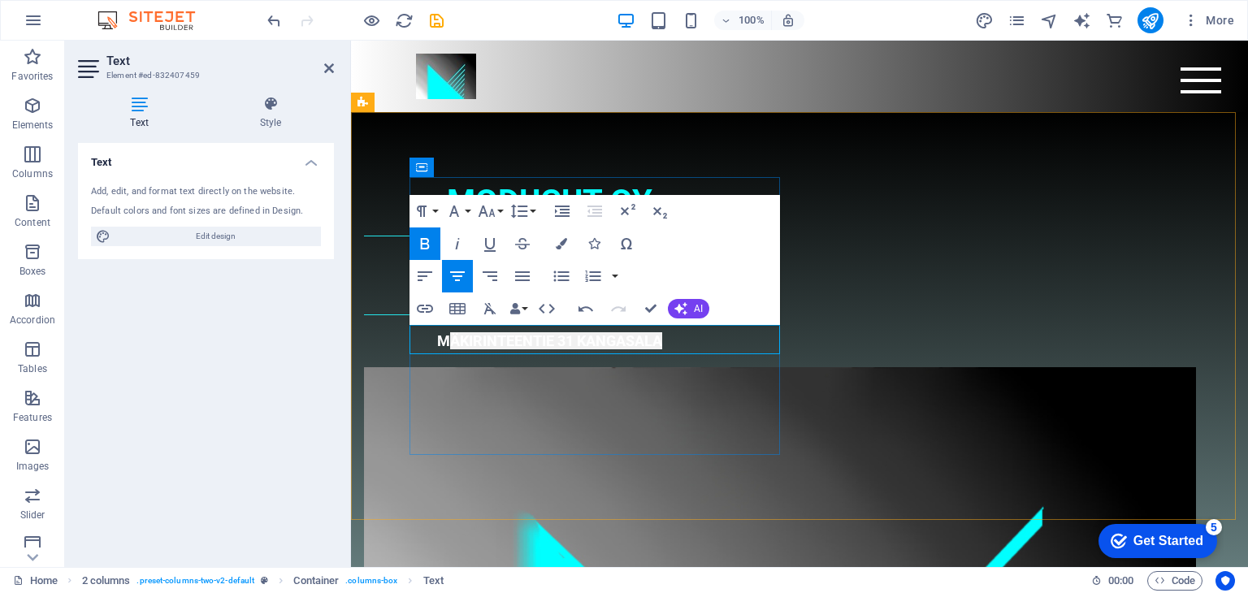
click at [706, 350] on p "M ÄKIRINTEENTIE 31 KANGASALA" at bounding box center [549, 339] width 371 height 29
click at [317, 387] on div "Text Add, edit, and format text directly on the website. Default colors and fon…" at bounding box center [206, 348] width 256 height 411
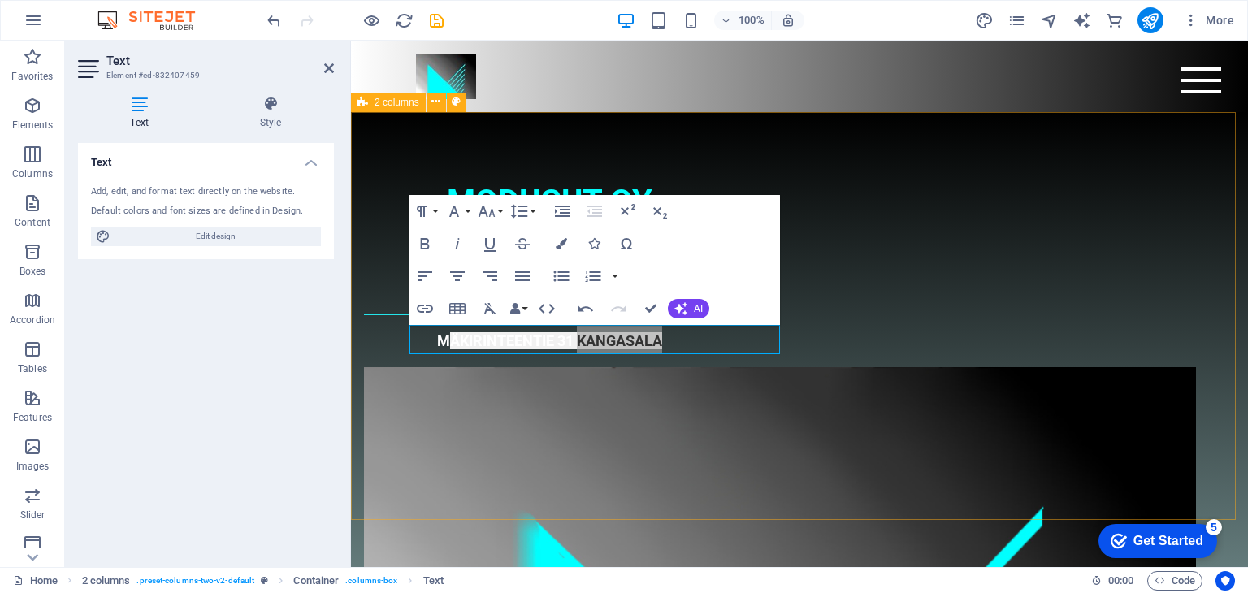
click at [393, 325] on div "MODUCUT OY KUMPPANISI VESILEIKKAUKSESSA JA OSAVALMISTUKSESSA M ÄKIRINTEENTIE 31…" at bounding box center [799, 584] width 897 height 944
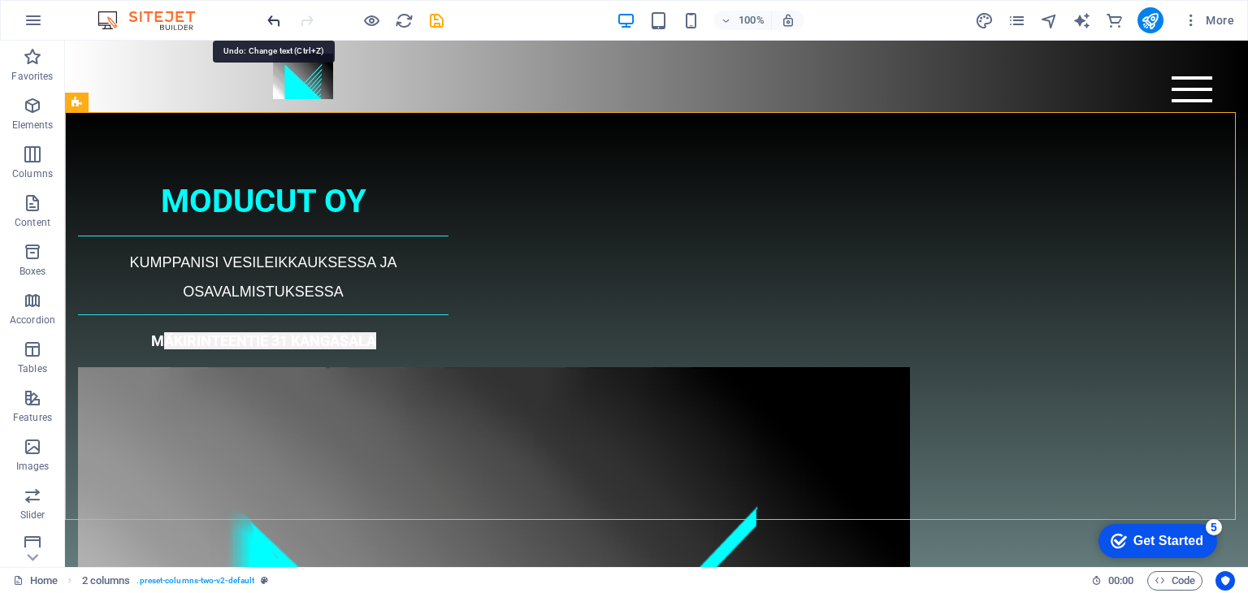
click at [270, 14] on icon "undo" at bounding box center [274, 20] width 19 height 19
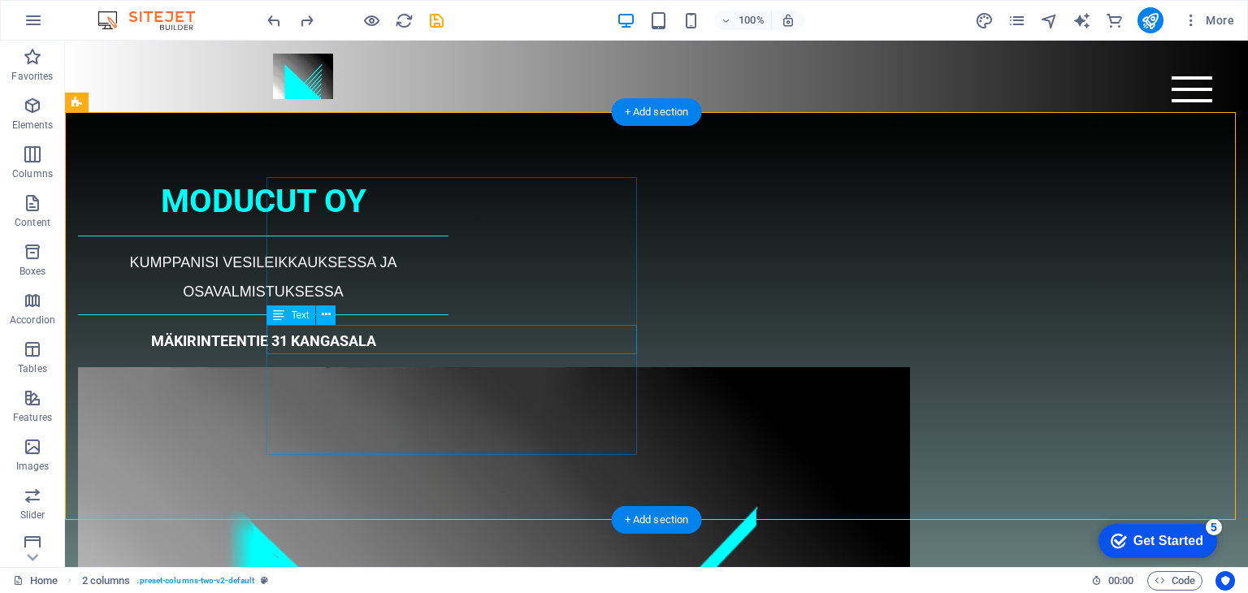
click at [449, 343] on div "MÄKIRINTEENTIE 31 KANGASALA" at bounding box center [263, 339] width 371 height 29
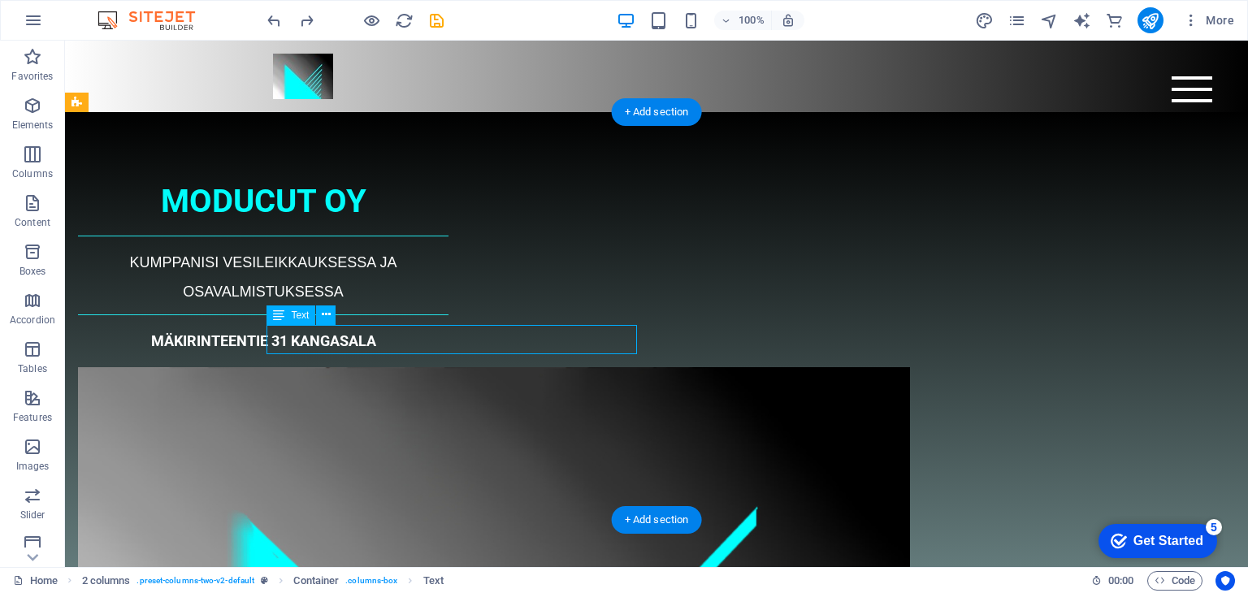
click at [449, 343] on div "MÄKIRINTEENTIE 31 KANGASALA" at bounding box center [263, 339] width 371 height 29
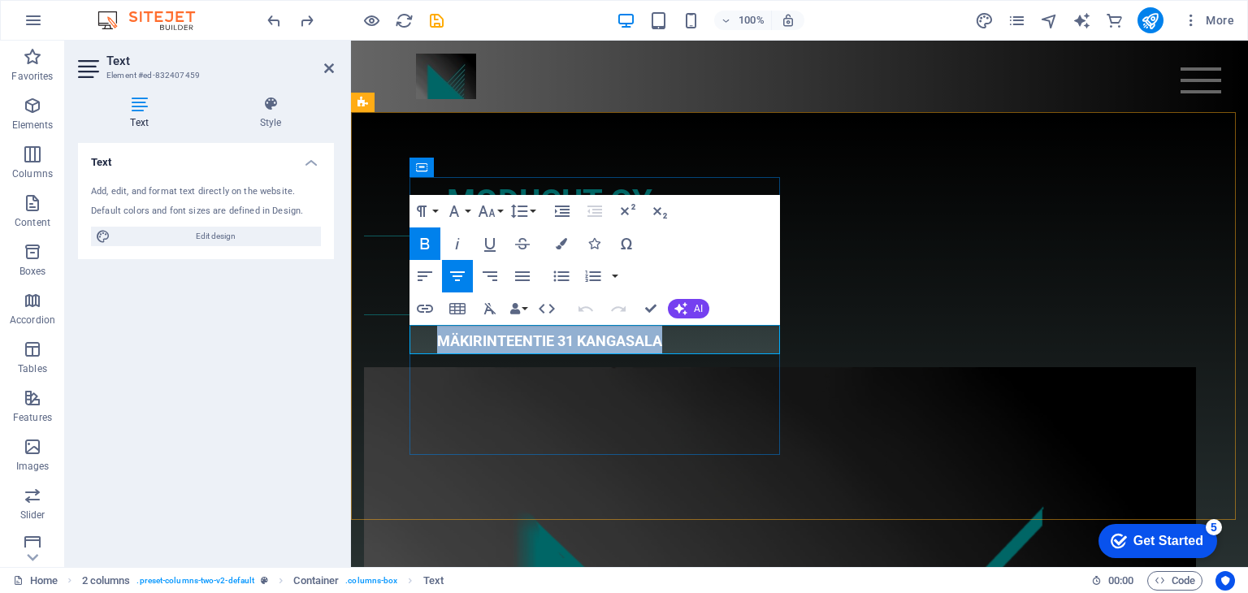
drag, startPoint x: 717, startPoint y: 331, endPoint x: 449, endPoint y: 328, distance: 267.4
click at [449, 328] on p "MÄKIRINTEENTIE 31 KANGASALA" at bounding box center [549, 339] width 371 height 29
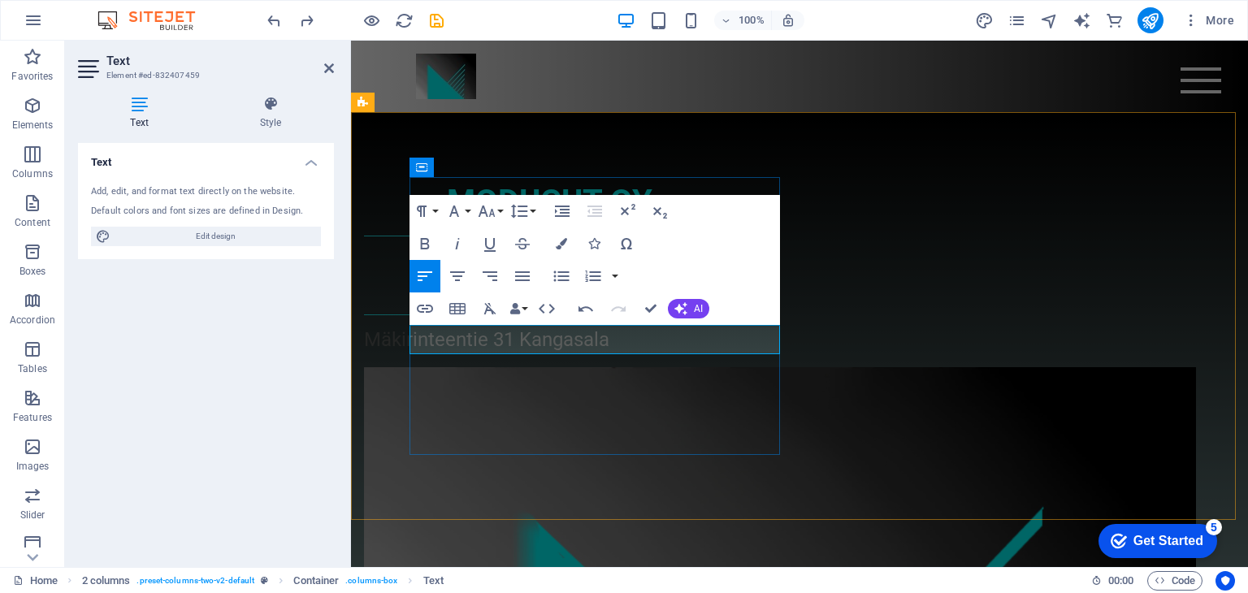
click at [482, 339] on p "Mäkirinteentie 31 Kangasala" at bounding box center [549, 339] width 371 height 29
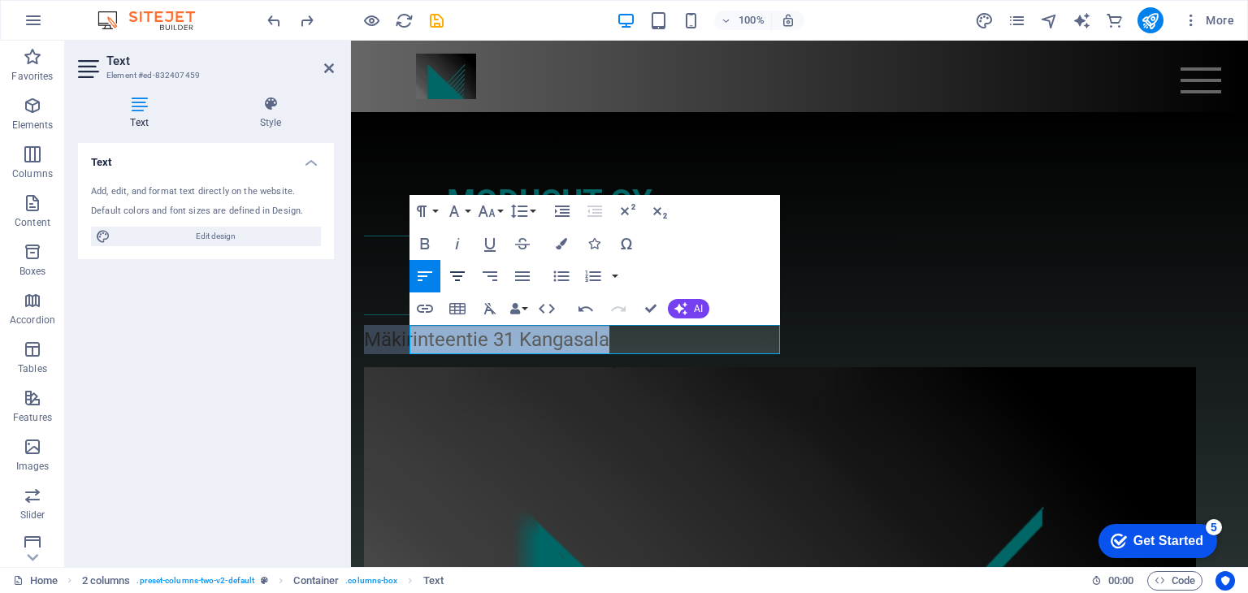
click at [458, 275] on icon "button" at bounding box center [457, 276] width 15 height 10
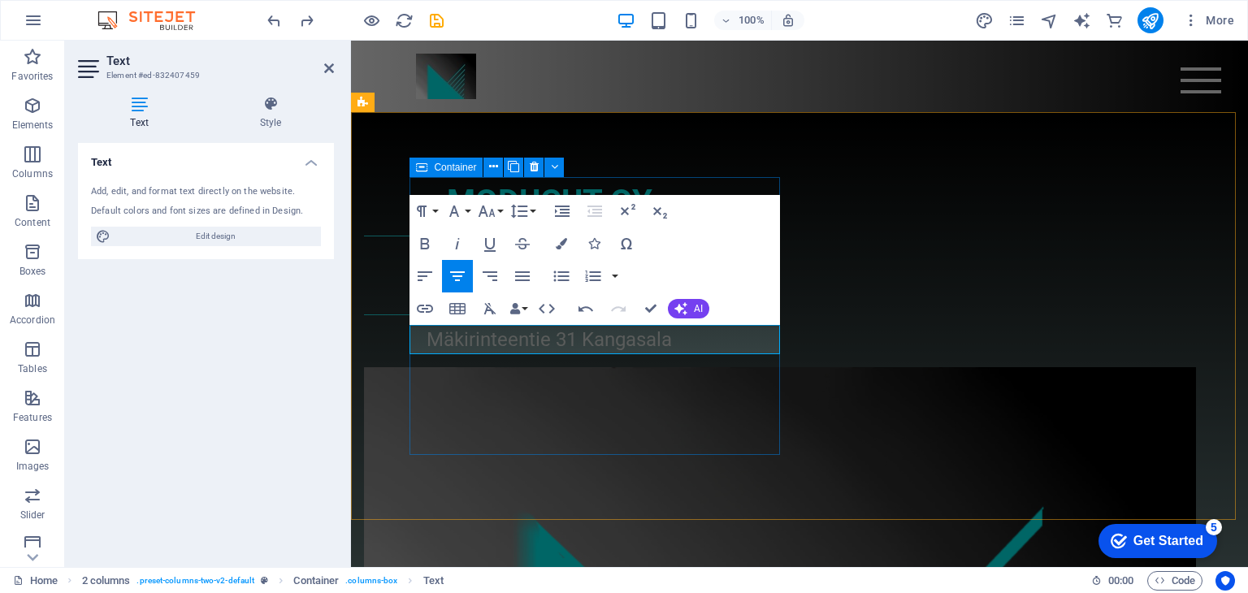
click at [576, 354] on div "MODUCUT OY KUMPPANISI VESILEIKKAUKSESSA JA OSAVALMISTUKSESSA Mäkirinteentie 31 …" at bounding box center [549, 265] width 371 height 177
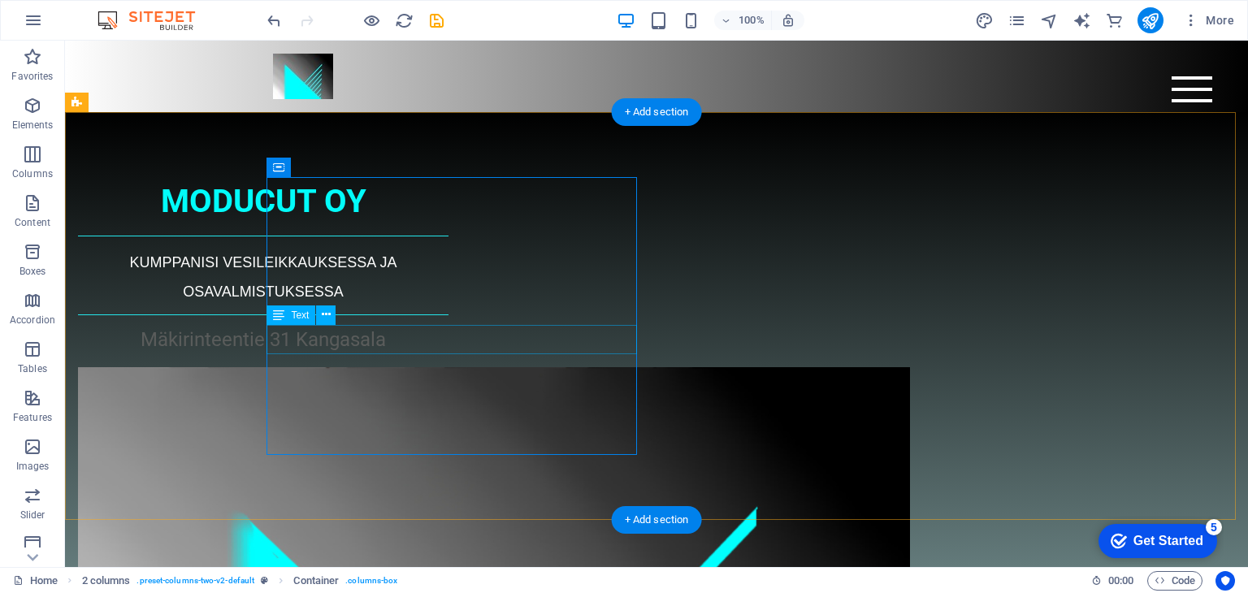
click at [449, 341] on div "Mäkirinteentie 31 Kangasala" at bounding box center [263, 339] width 371 height 29
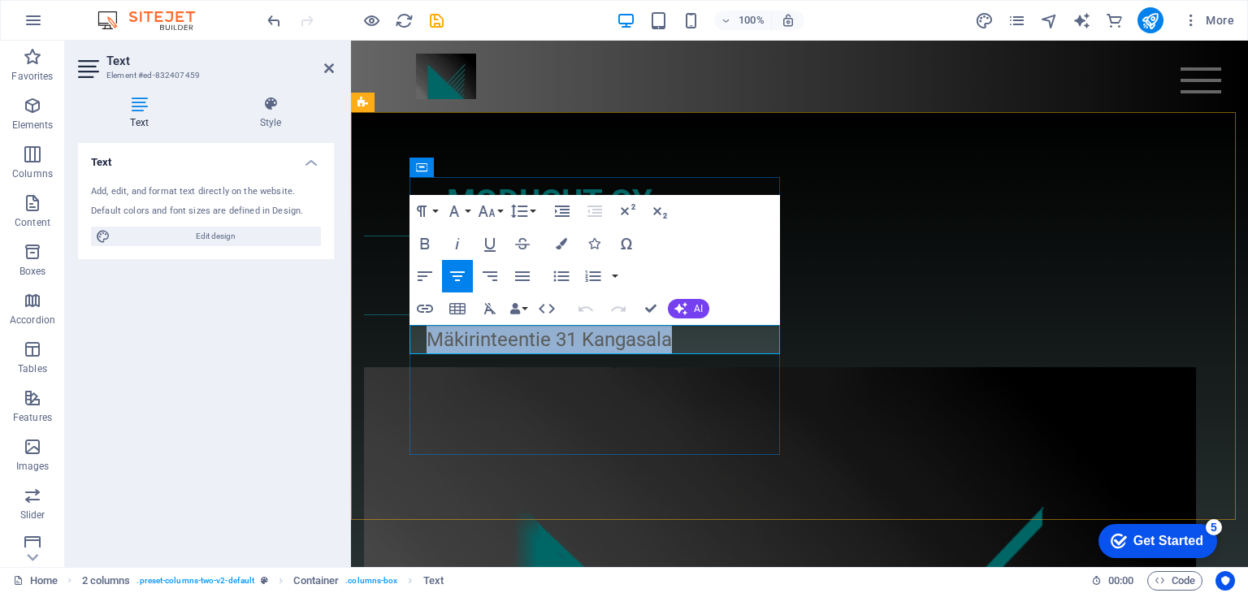
drag, startPoint x: 722, startPoint y: 342, endPoint x: 468, endPoint y: 345, distance: 253.6
click at [468, 345] on p "Mäkirinteentie 31 Kangasala" at bounding box center [549, 339] width 371 height 29
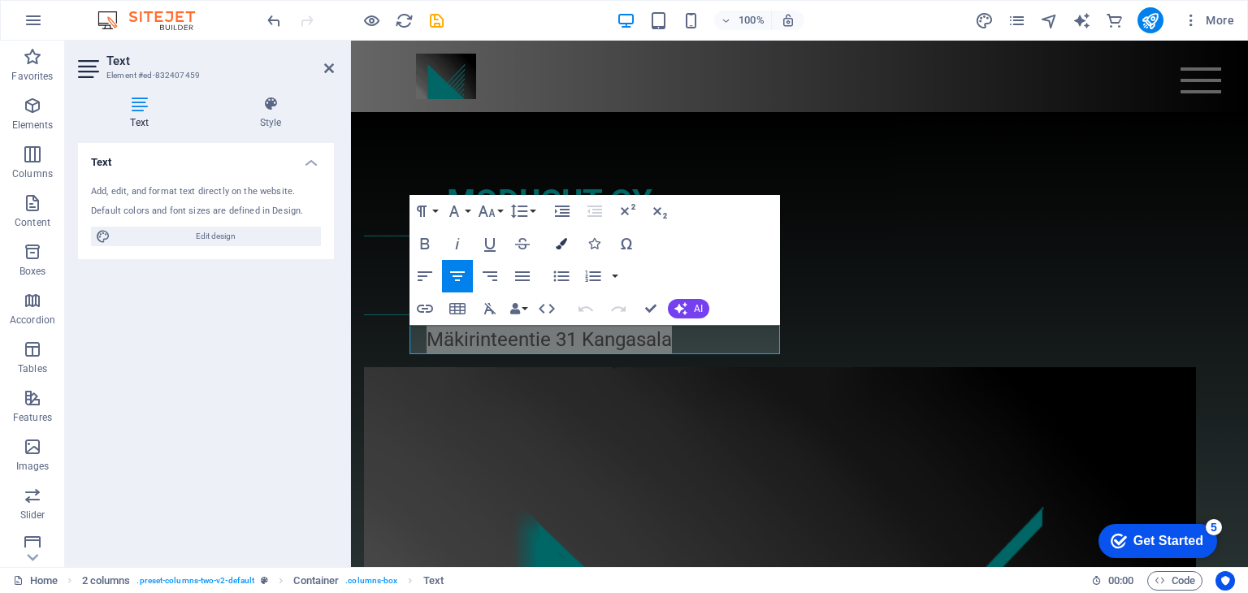
click at [556, 247] on icon "button" at bounding box center [561, 243] width 11 height 11
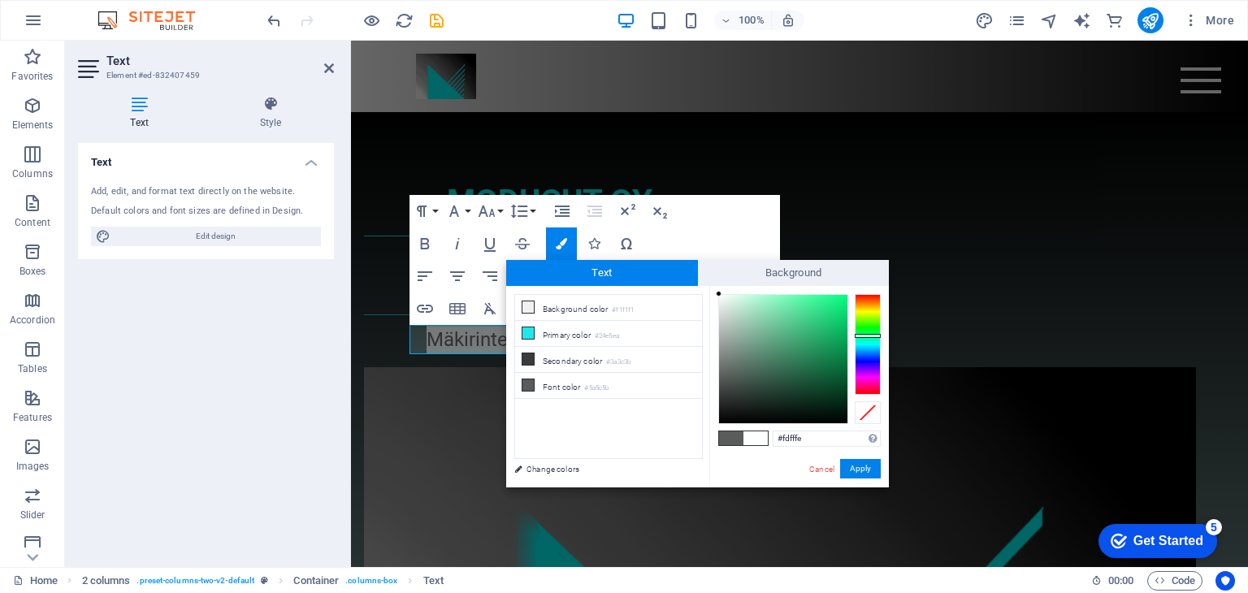
drag, startPoint x: 719, startPoint y: 375, endPoint x: 719, endPoint y: 293, distance: 82.1
click at [719, 293] on div at bounding box center [719, 294] width 6 height 6
drag, startPoint x: 719, startPoint y: 293, endPoint x: 704, endPoint y: 282, distance: 19.2
click at [704, 282] on div "Text Background less Background color #f1f1f1 Primary color #24e5ea Secondary c…" at bounding box center [697, 374] width 383 height 228
click at [715, 290] on div "#ffffff Supported formats #0852ed rgb(8, 82, 237) rgba(8, 82, 237, 90%) hsv(221…" at bounding box center [800, 504] width 180 height 437
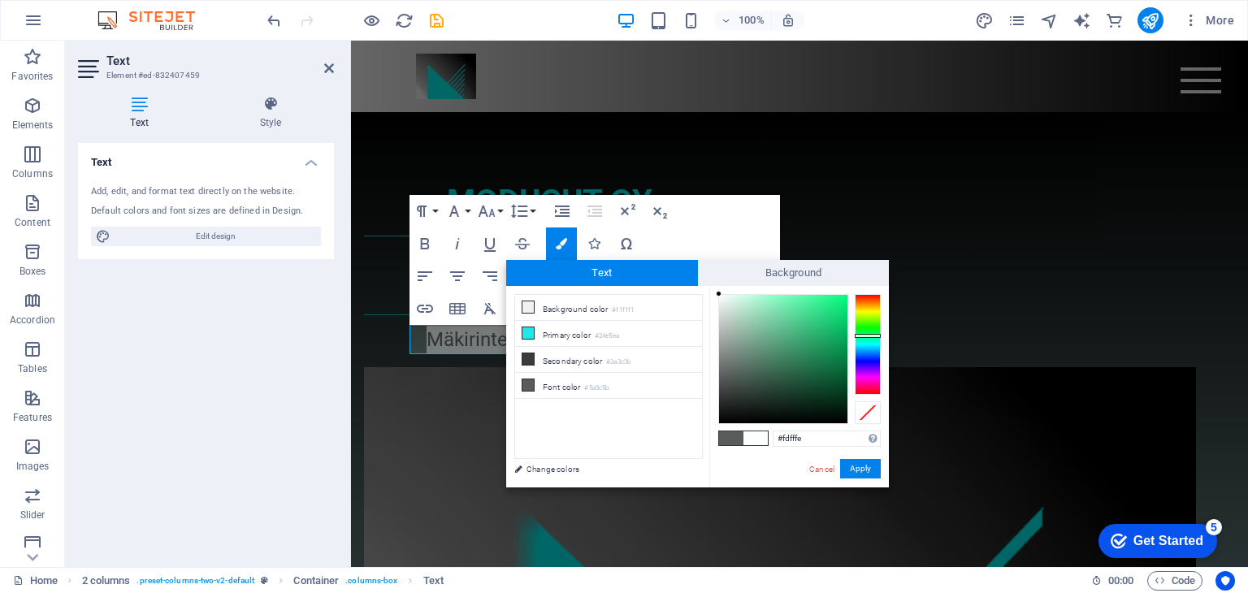
type input "#ffffff"
click at [717, 293] on div at bounding box center [718, 294] width 6 height 6
click at [858, 469] on button "Apply" at bounding box center [860, 469] width 41 height 20
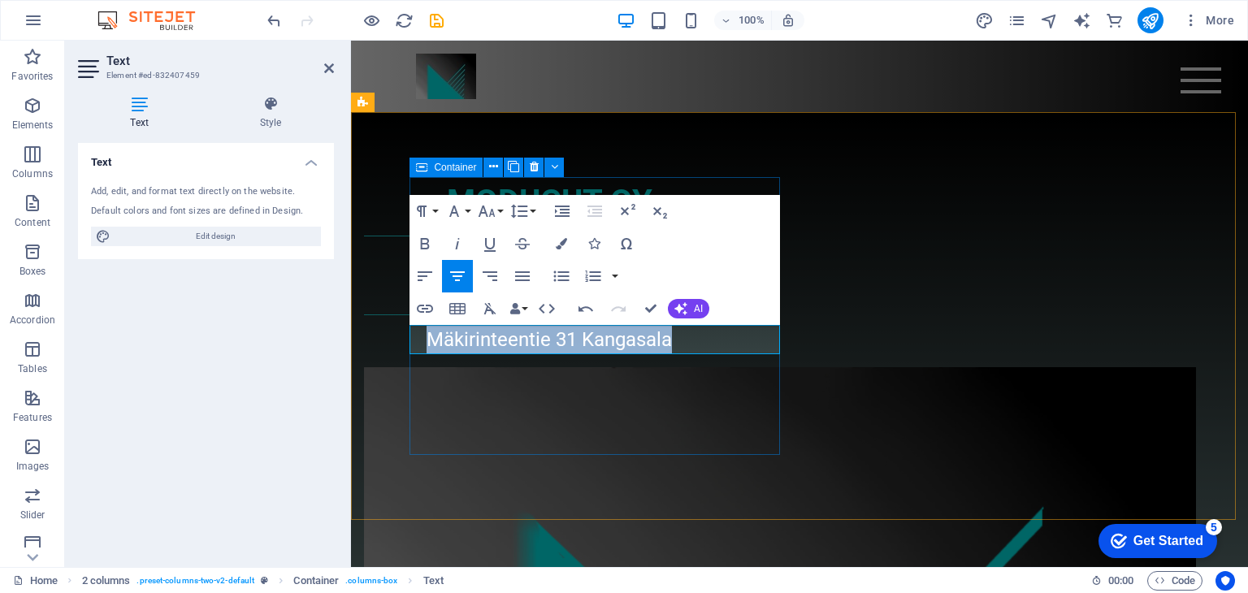
click at [656, 354] on div "MODUCUT OY KUMPPANISI VESILEIKKAUKSESSA JA OSAVALMISTUKSESSA Mäkirinteentie 31 …" at bounding box center [549, 265] width 371 height 177
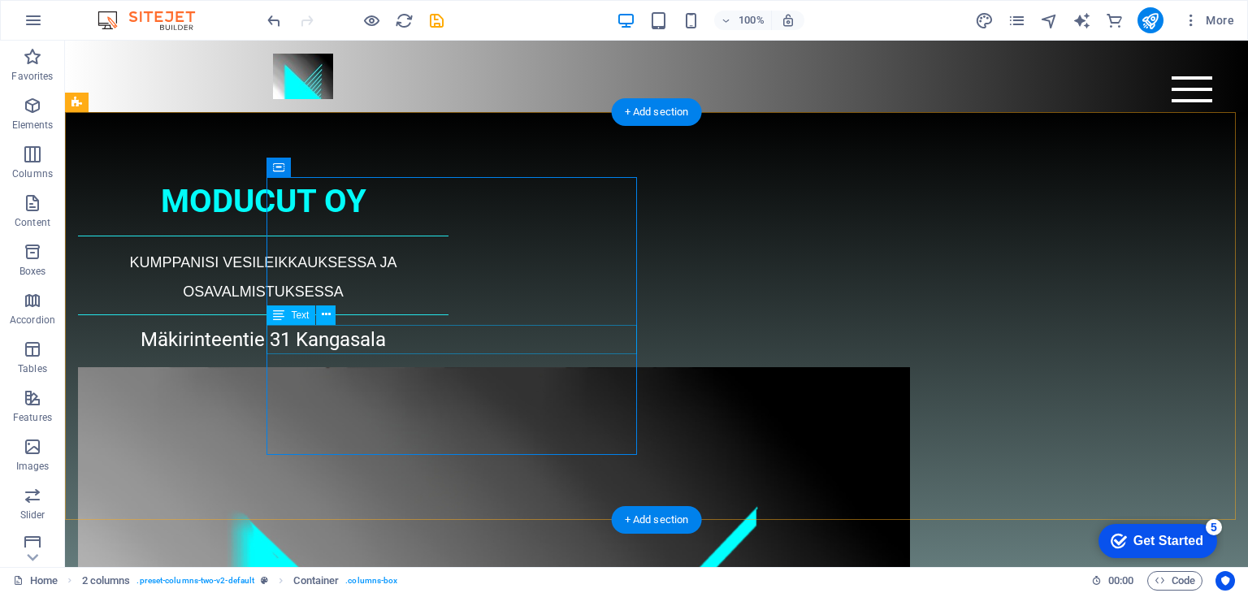
click at [416, 336] on div "Mäkirinteentie 31 Kangasala" at bounding box center [263, 339] width 371 height 29
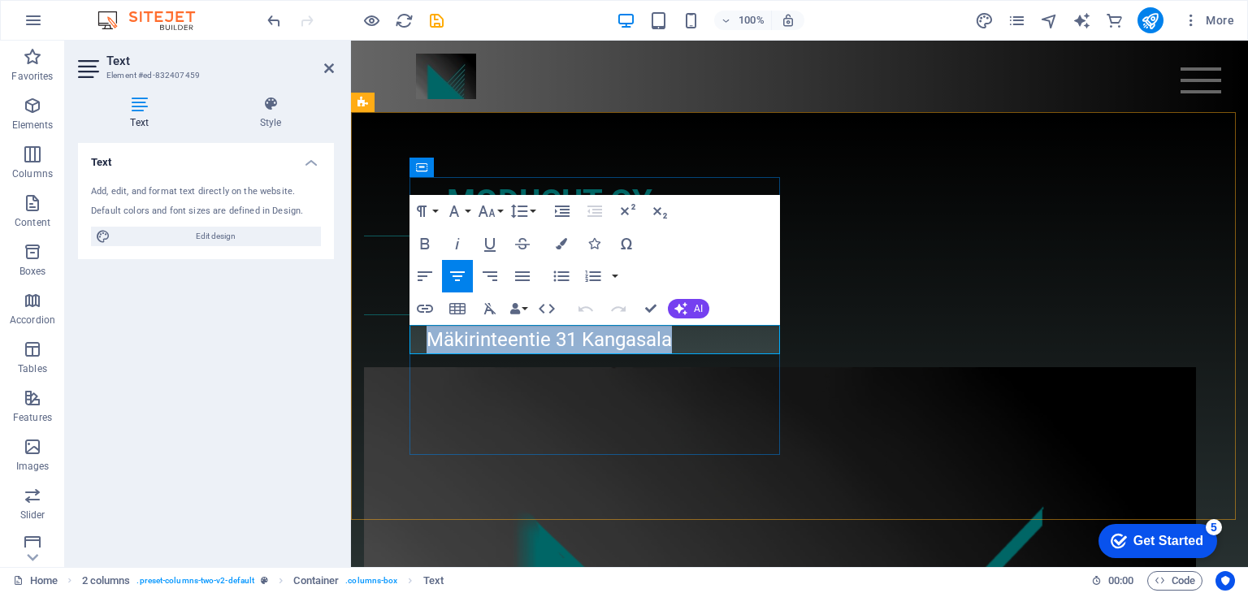
drag, startPoint x: 728, startPoint y: 342, endPoint x: 475, endPoint y: 349, distance: 253.7
click at [475, 349] on p "Mäkirinteentie 31 Kangasala" at bounding box center [549, 339] width 371 height 29
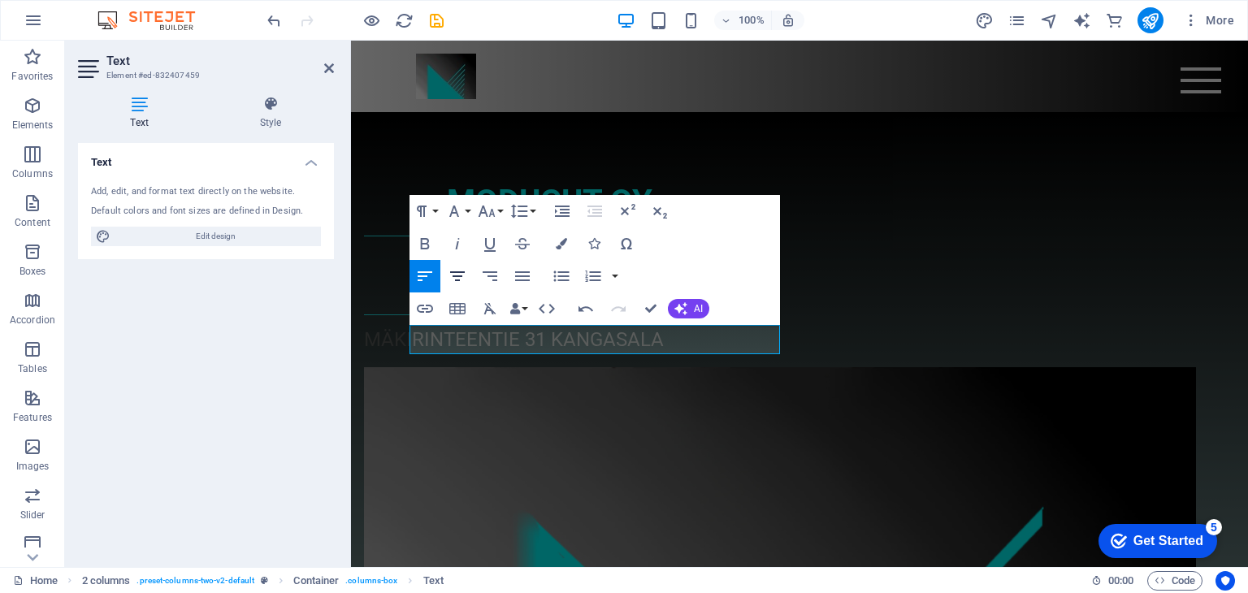
click at [457, 277] on icon "button" at bounding box center [458, 277] width 20 height 20
click at [566, 239] on icon "button" at bounding box center [561, 243] width 11 height 11
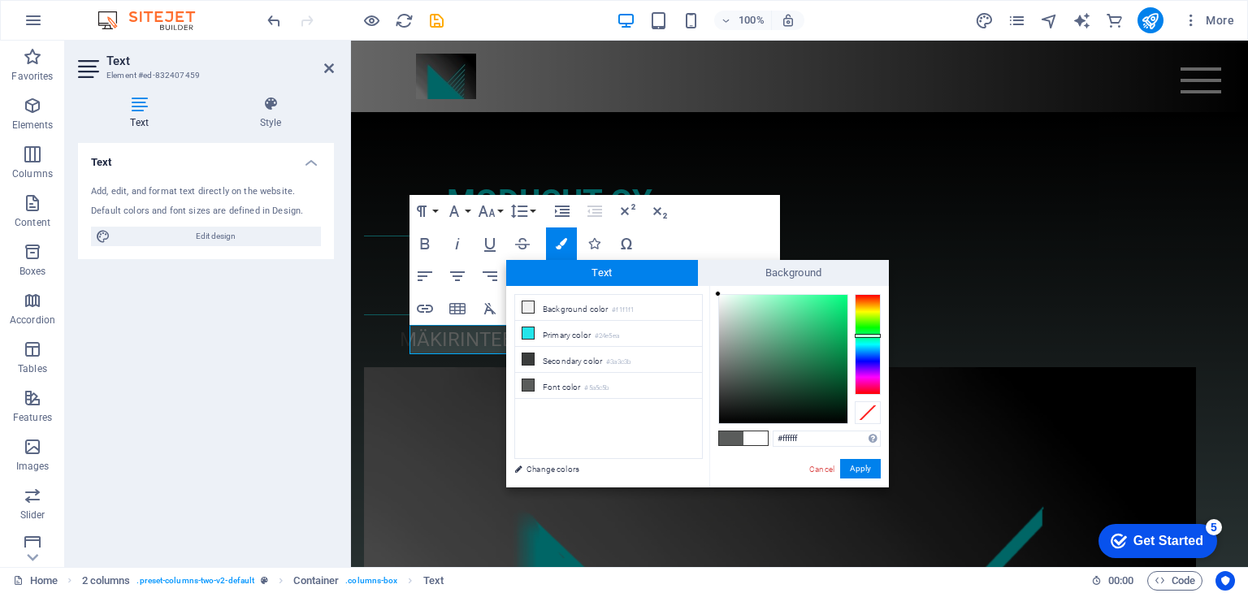
drag, startPoint x: 719, startPoint y: 374, endPoint x: 713, endPoint y: 293, distance: 81.5
click at [713, 293] on div "#ffffff Supported formats #0852ed rgb(8, 82, 237) rgba(8, 82, 237, 90%) hsv(221…" at bounding box center [800, 504] width 180 height 437
type input "#ffffff"
click at [715, 291] on div at bounding box center [718, 294] width 6 height 6
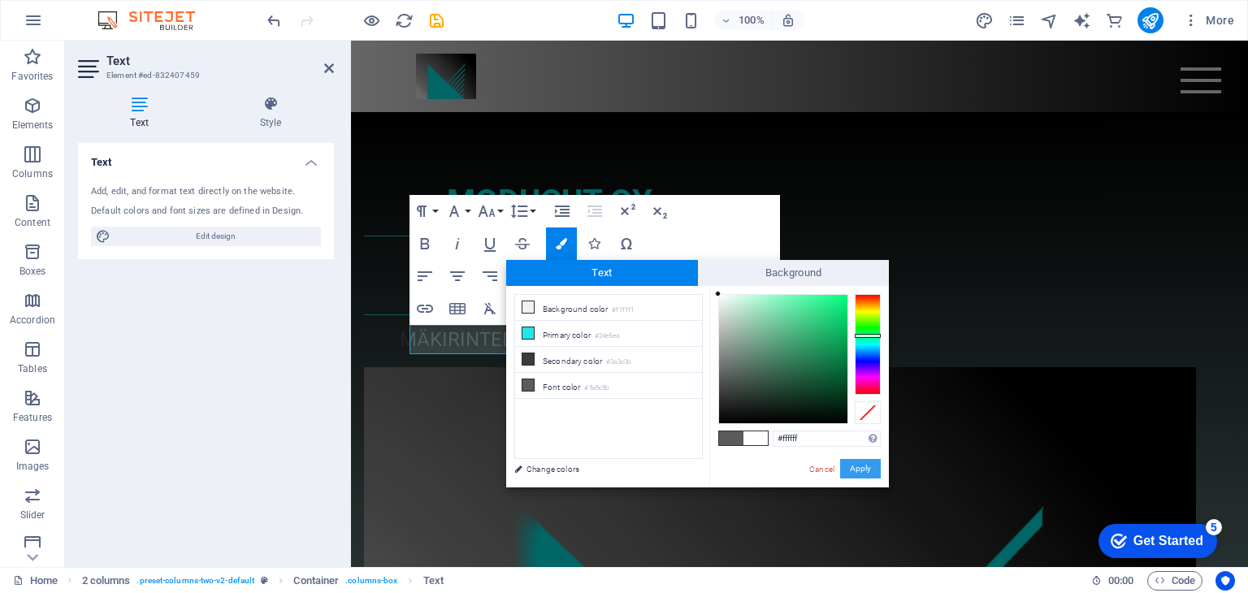
click at [856, 469] on button "Apply" at bounding box center [860, 469] width 41 height 20
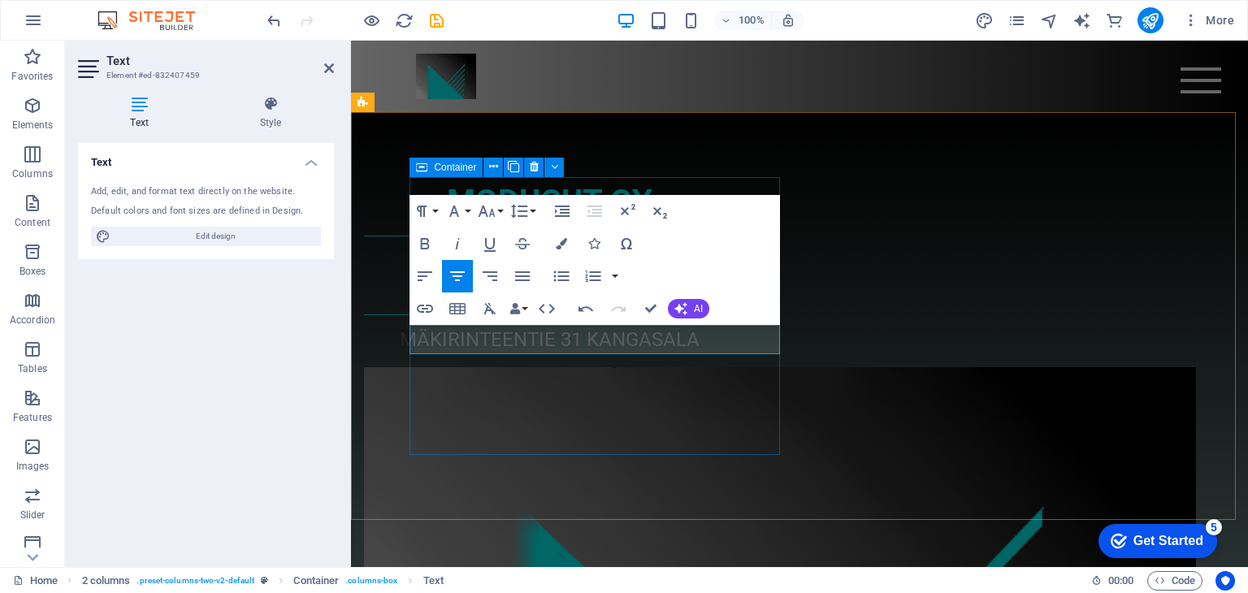
click at [653, 354] on div "MODUCUT OY KUMPPANISI VESILEIKKAUKSESSA JA OSAVALMISTUKSESSA MÄKIRINTEENTIE 31 …" at bounding box center [549, 265] width 371 height 177
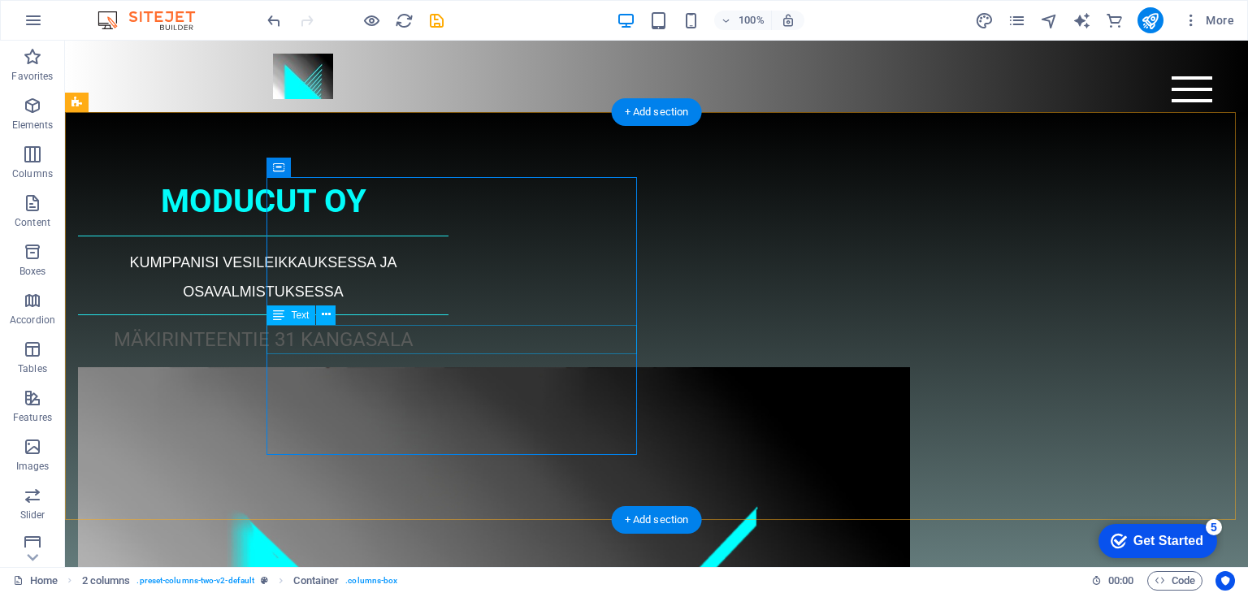
click at [449, 341] on div "MÄKIRINTEENTIE 31 KANGASALA" at bounding box center [263, 339] width 371 height 29
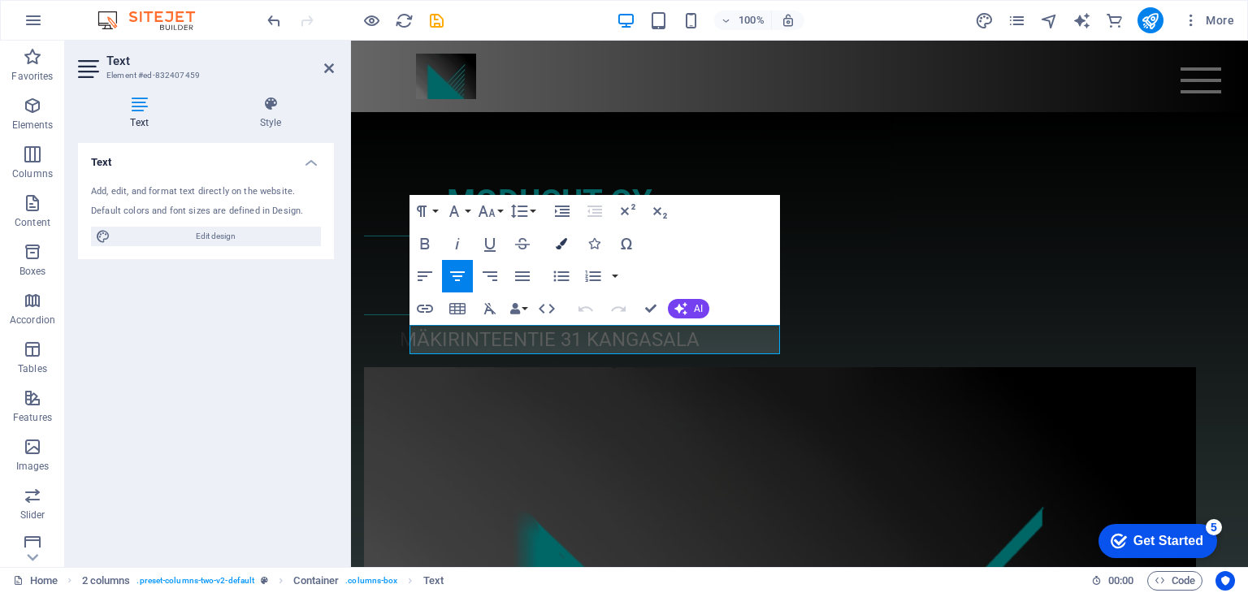
click at [562, 240] on icon "button" at bounding box center [561, 243] width 11 height 11
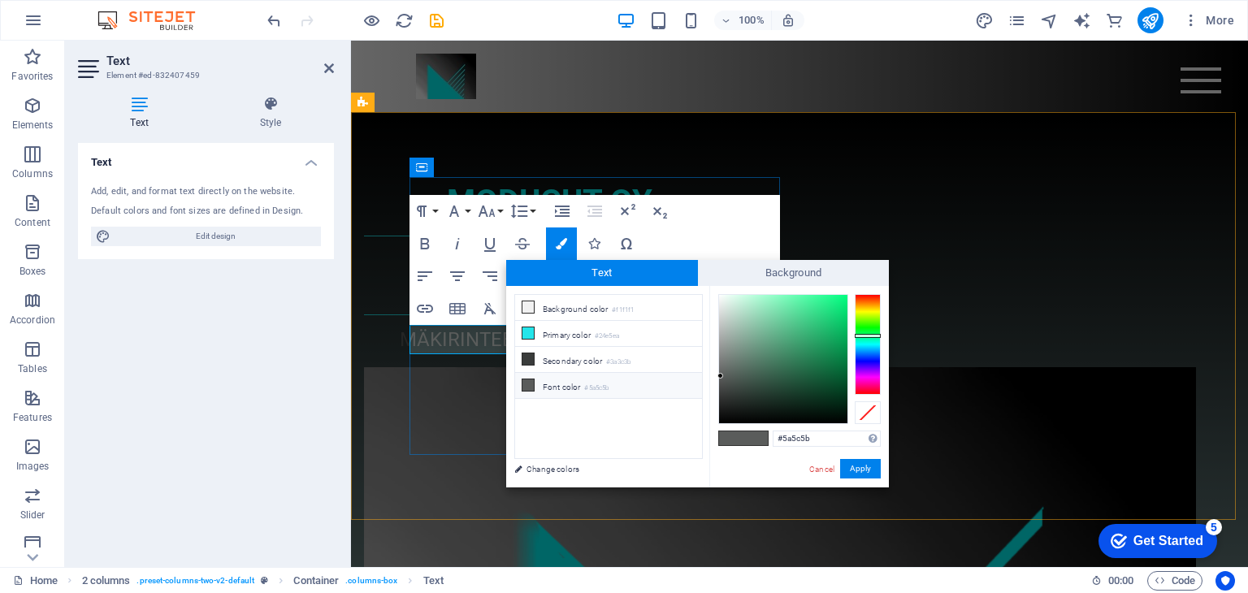
click at [475, 342] on p "MÄKIRINTEENTIE 31 KANGASALA" at bounding box center [549, 339] width 371 height 29
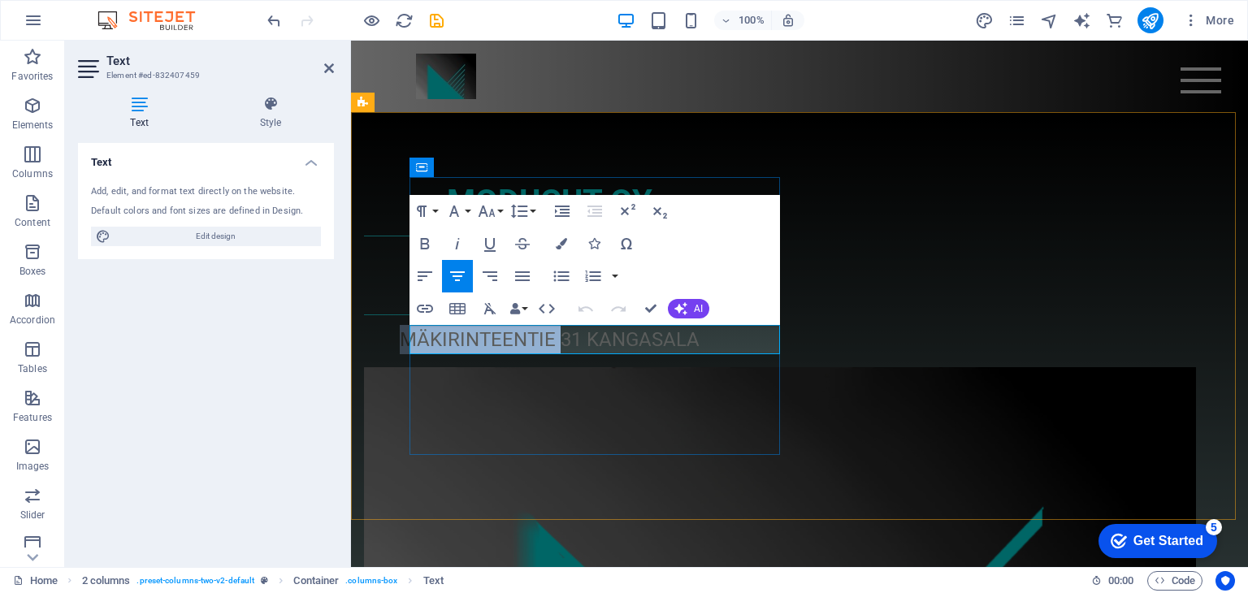
click at [475, 342] on p "MÄKIRINTEENTIE 31 KANGASALA" at bounding box center [549, 339] width 371 height 29
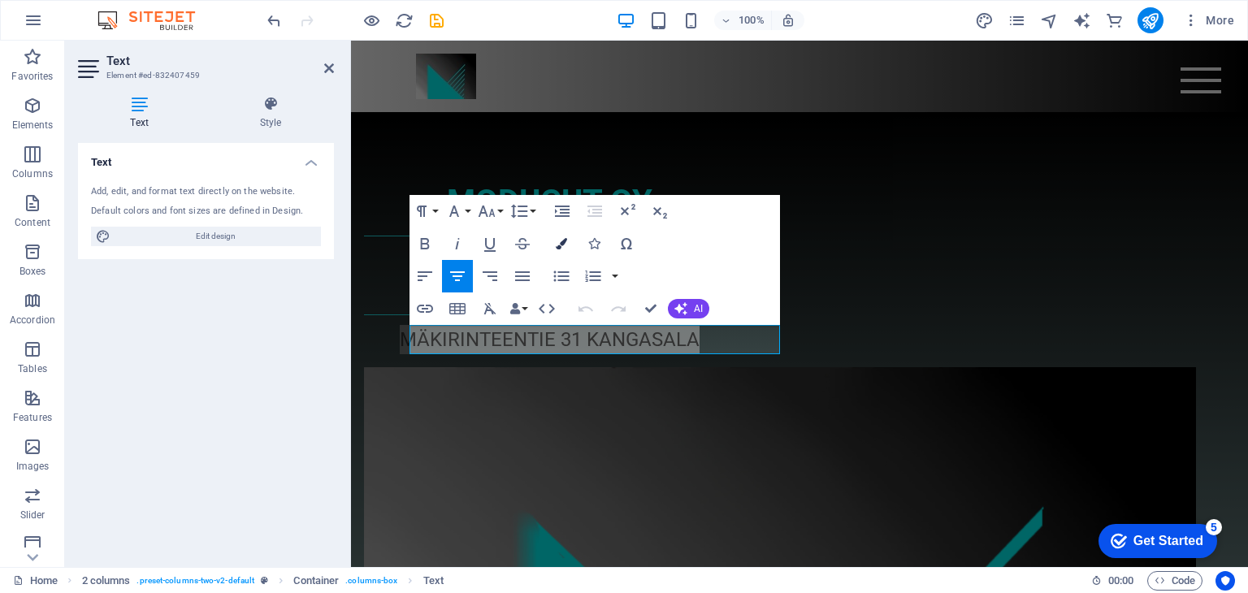
click at [560, 241] on icon "button" at bounding box center [561, 243] width 11 height 11
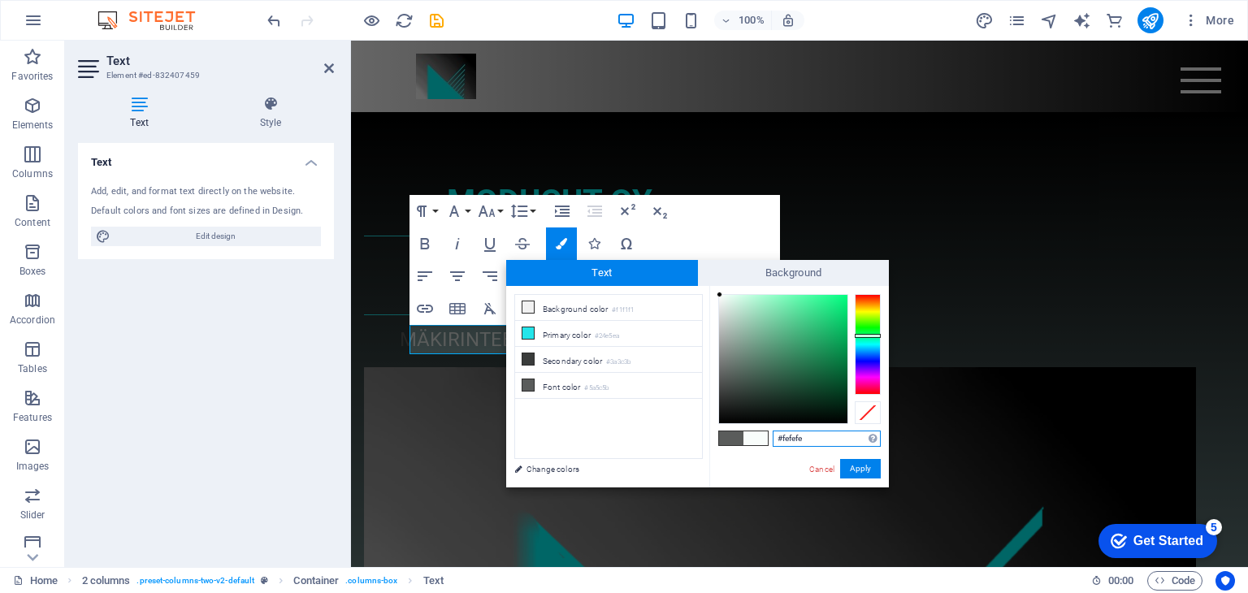
type input "#ffffff"
drag, startPoint x: 721, startPoint y: 373, endPoint x: 717, endPoint y: 292, distance: 81.4
click at [717, 292] on div at bounding box center [718, 294] width 6 height 6
click at [864, 467] on button "Apply" at bounding box center [860, 469] width 41 height 20
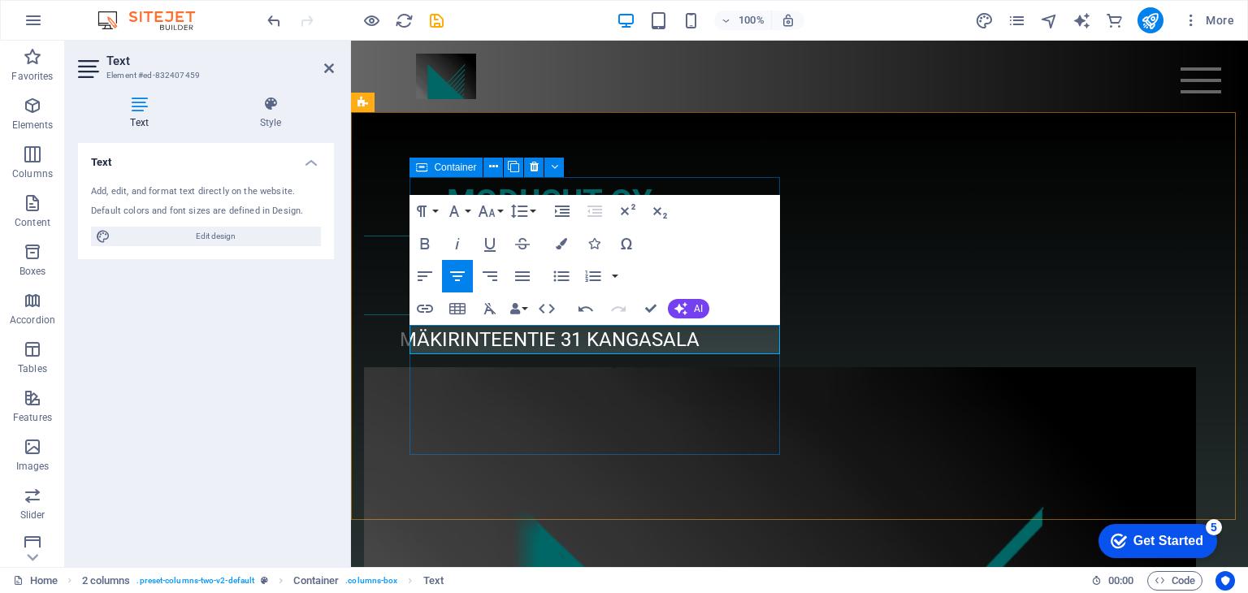
click at [644, 354] on div "MODUCUT OY KUMPPANISI VESILEIKKAUKSESSA JA OSAVALMISTUKSESSA MÄKIRINTEENTIE 31 …" at bounding box center [549, 265] width 371 height 177
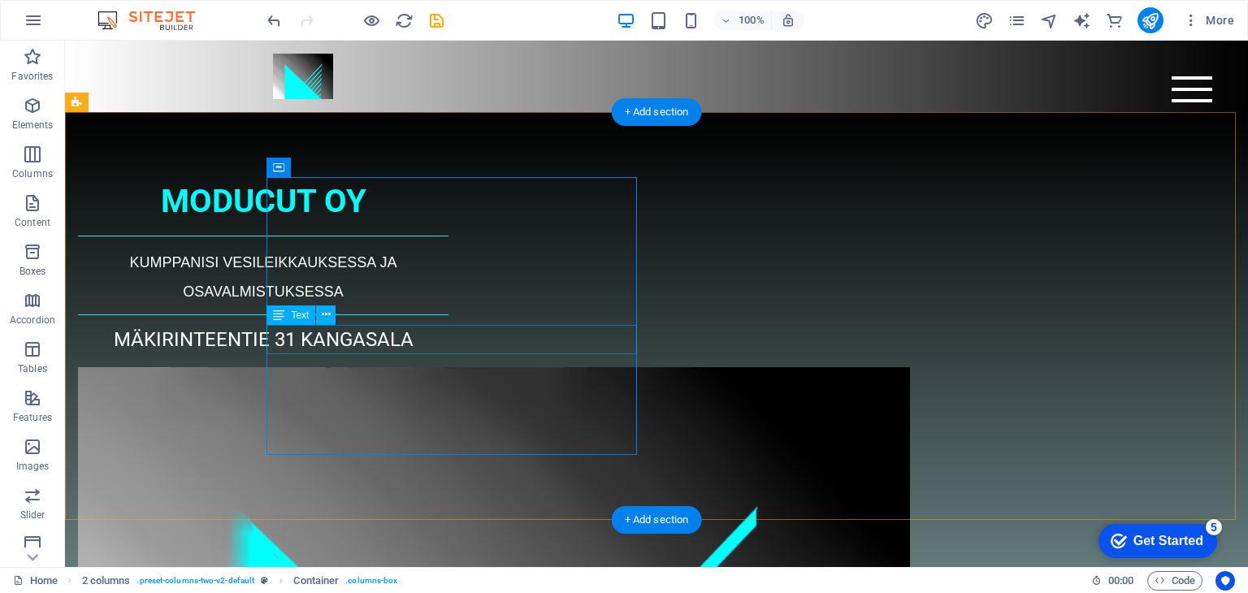
click at [449, 339] on div "MÄKIRINTEENTIE 31 KANGASALA" at bounding box center [263, 339] width 371 height 29
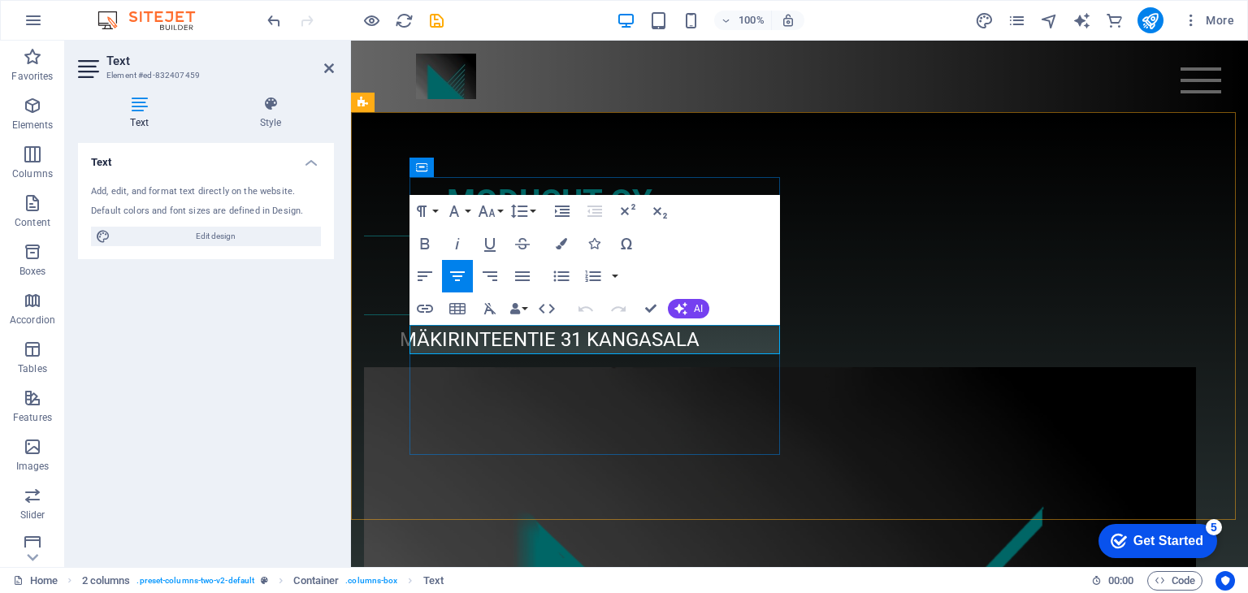
click at [633, 336] on span "MÄKIRINTEENTIE 31 KANGASALA" at bounding box center [550, 339] width 300 height 23
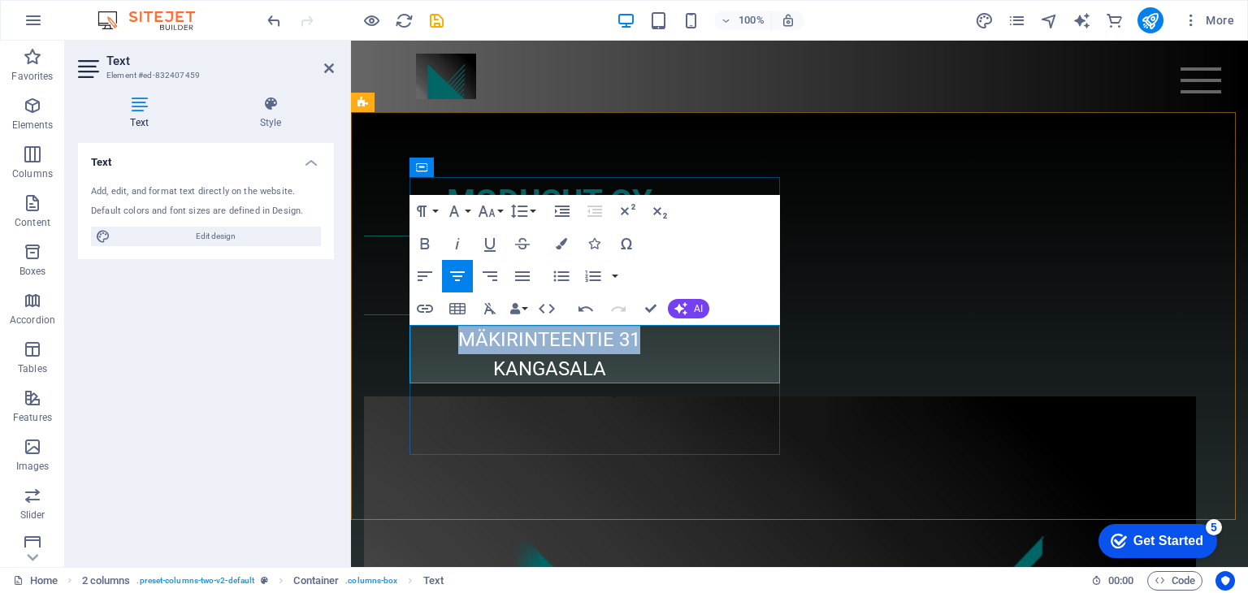
drag, startPoint x: 501, startPoint y: 336, endPoint x: 689, endPoint y: 336, distance: 188.6
click at [689, 336] on p "MÄKIRINTEENTIE 31" at bounding box center [549, 339] width 371 height 29
click at [497, 208] on button "Font Size" at bounding box center [490, 211] width 31 height 33
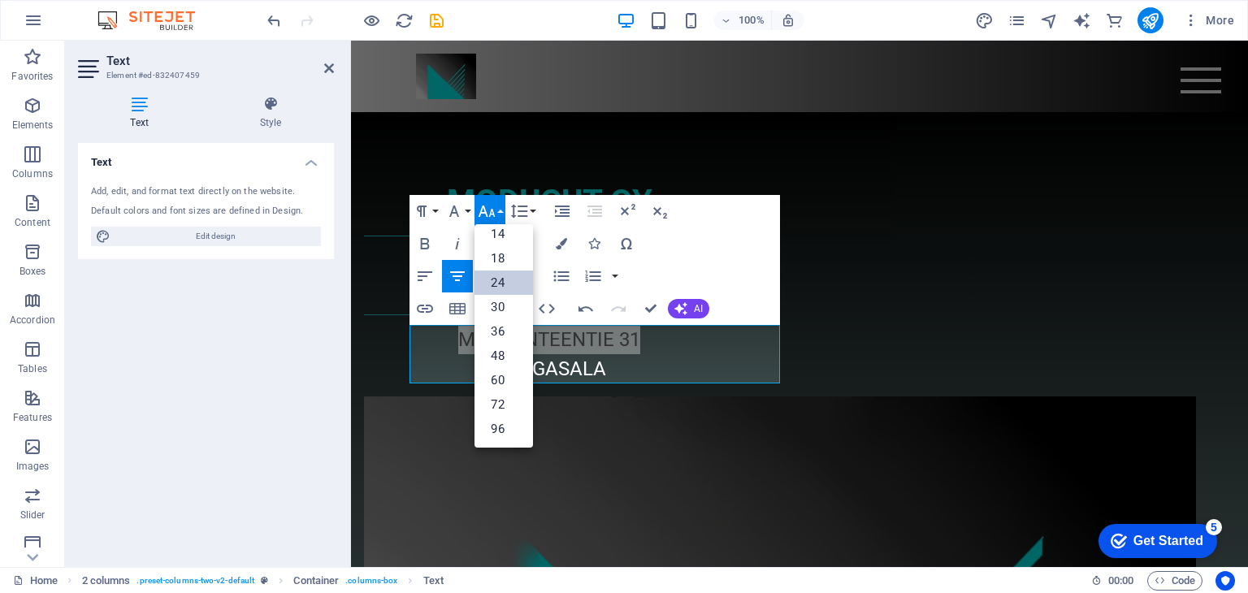
scroll to position [130, 0]
click at [501, 254] on link "18" at bounding box center [504, 259] width 59 height 24
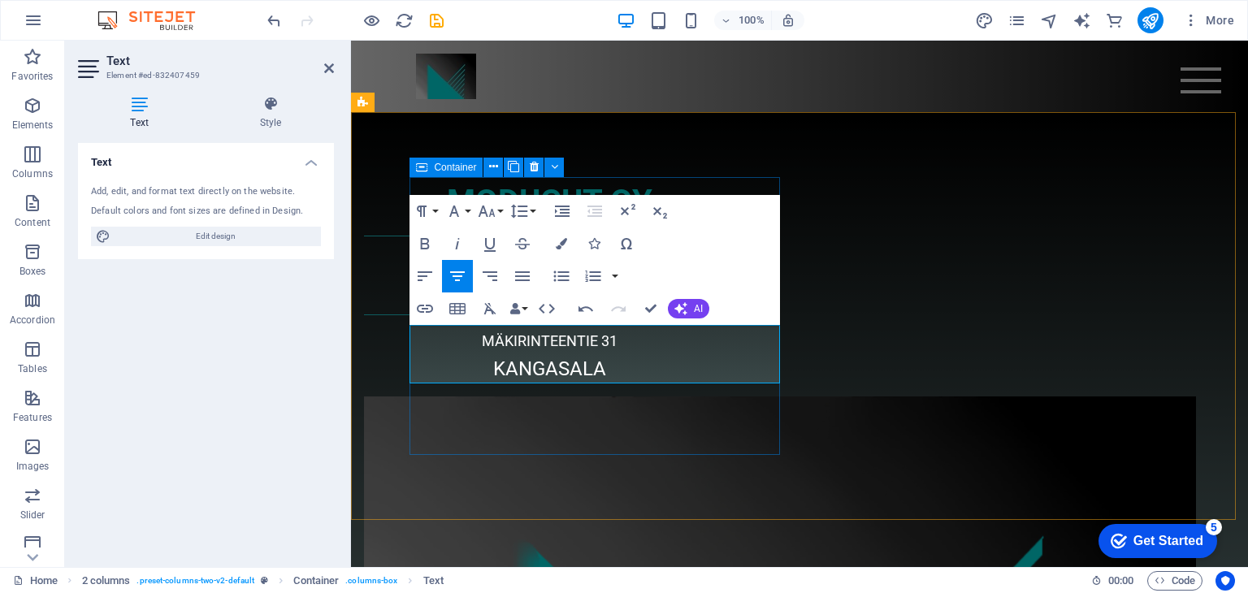
click at [603, 384] on div "MODUCUT OY KUMPPANISI VESILEIKKAUKSESSA JA OSAVALMISTUKSESSA MÄKIRINTEENTIE 31 …" at bounding box center [549, 280] width 371 height 206
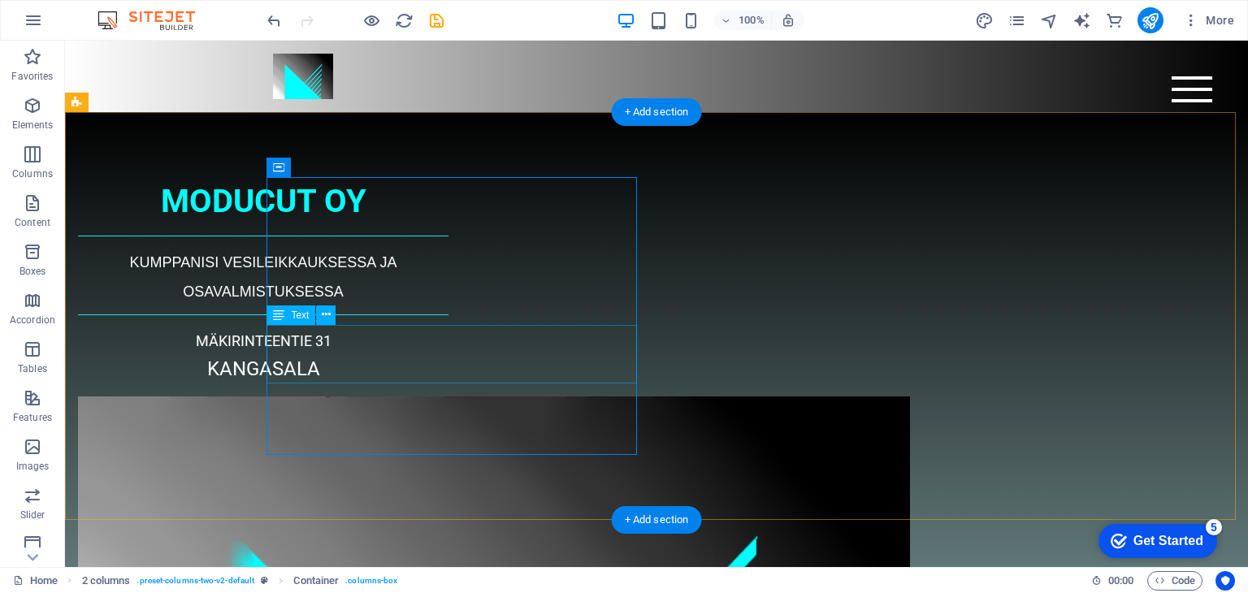
click at [395, 366] on div "MÄKIRINTEENTIE 31 KANGASALA" at bounding box center [263, 354] width 371 height 59
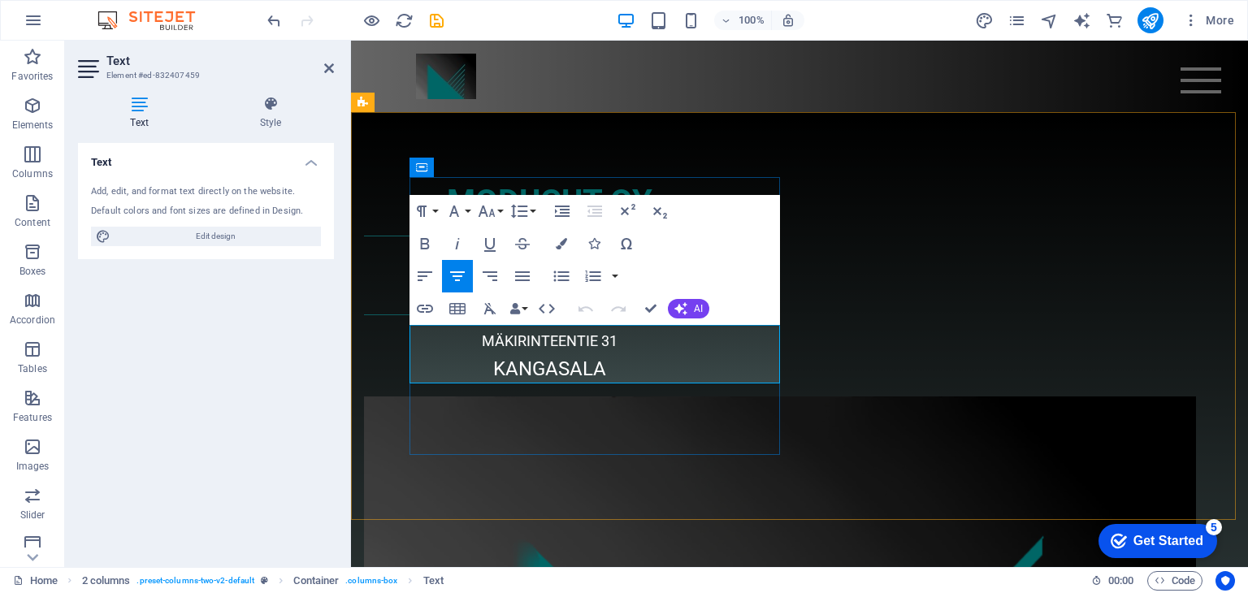
click at [668, 345] on p "MÄKIRINTEENTIE 31" at bounding box center [549, 339] width 371 height 29
click at [618, 384] on div "MODUCUT OY KUMPPANISI VESILEIKKAUKSESSA JA OSAVALMISTUKSESSA KANGASALA" at bounding box center [549, 280] width 371 height 206
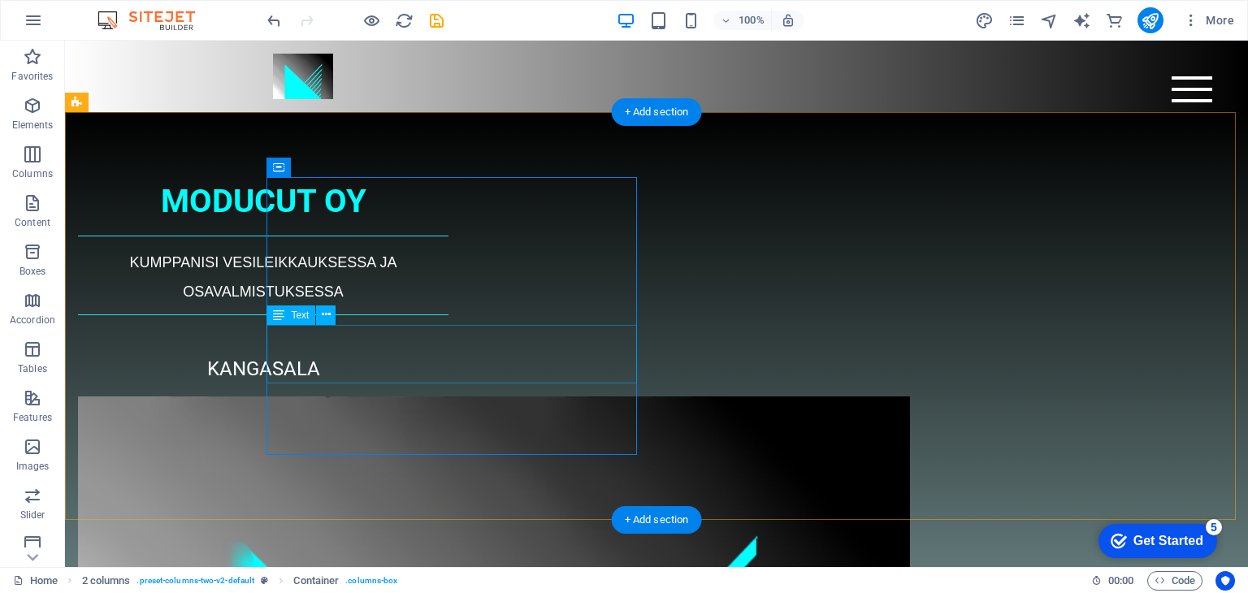
click at [398, 371] on div "KANGASALA" at bounding box center [263, 354] width 371 height 59
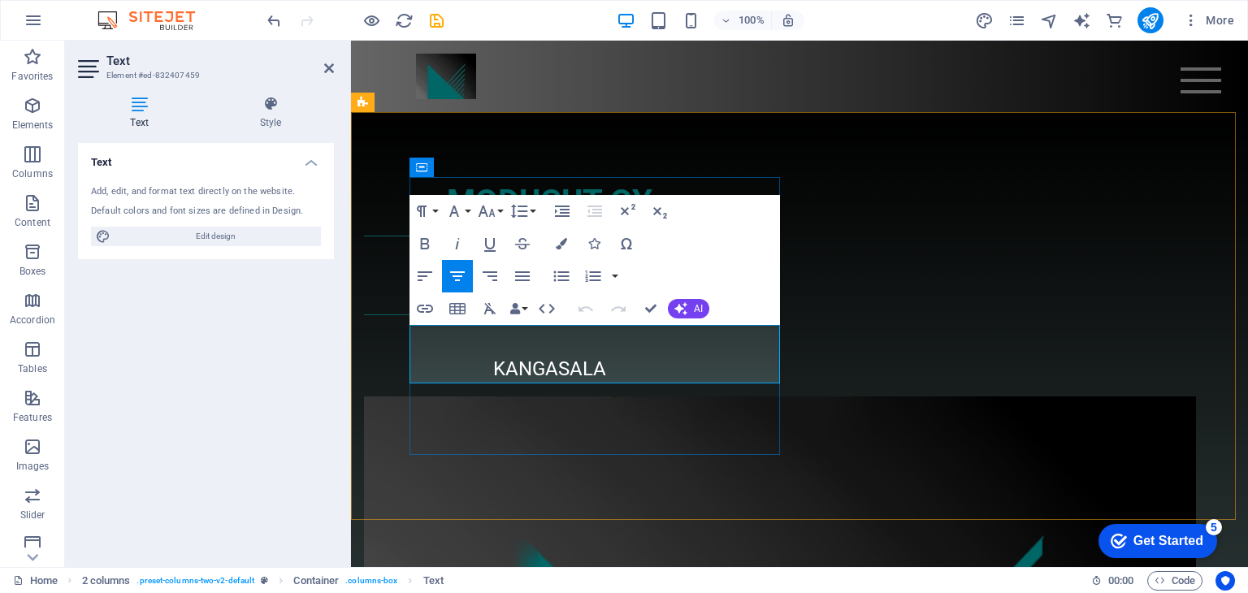
click at [536, 371] on p "KANGASALA" at bounding box center [549, 368] width 371 height 29
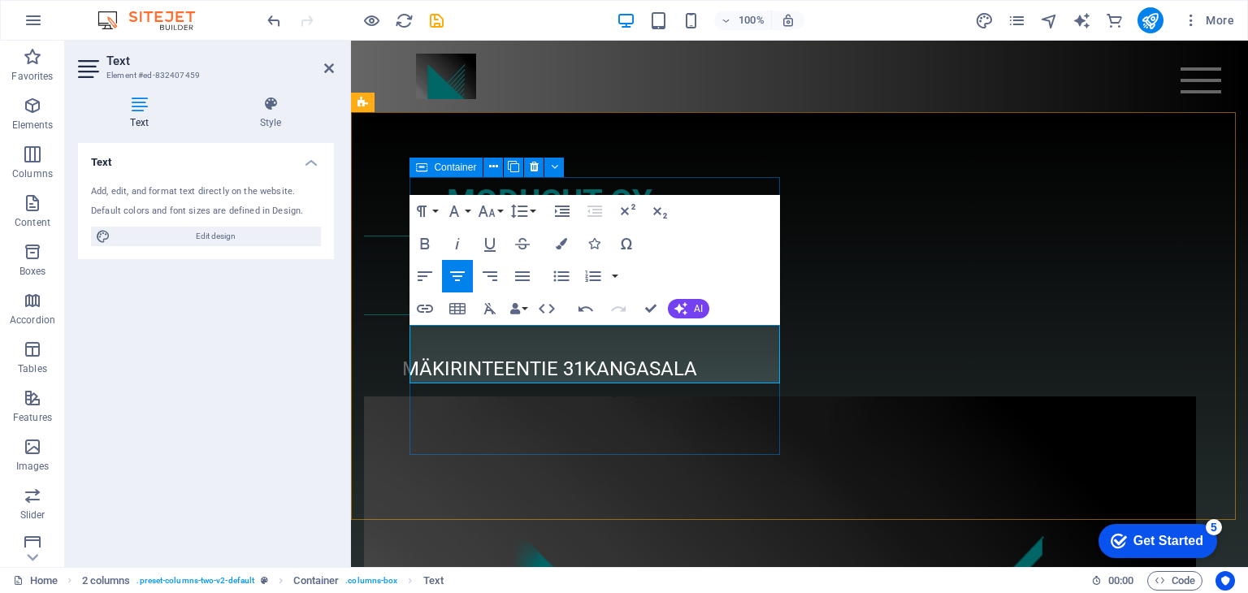
click at [618, 384] on div "MODUCUT OY KUMPPANISI VESILEIKKAUKSESSA JA OSAVALMISTUKSESSA MÄKIRINTEENTIE 31 …" at bounding box center [549, 280] width 371 height 206
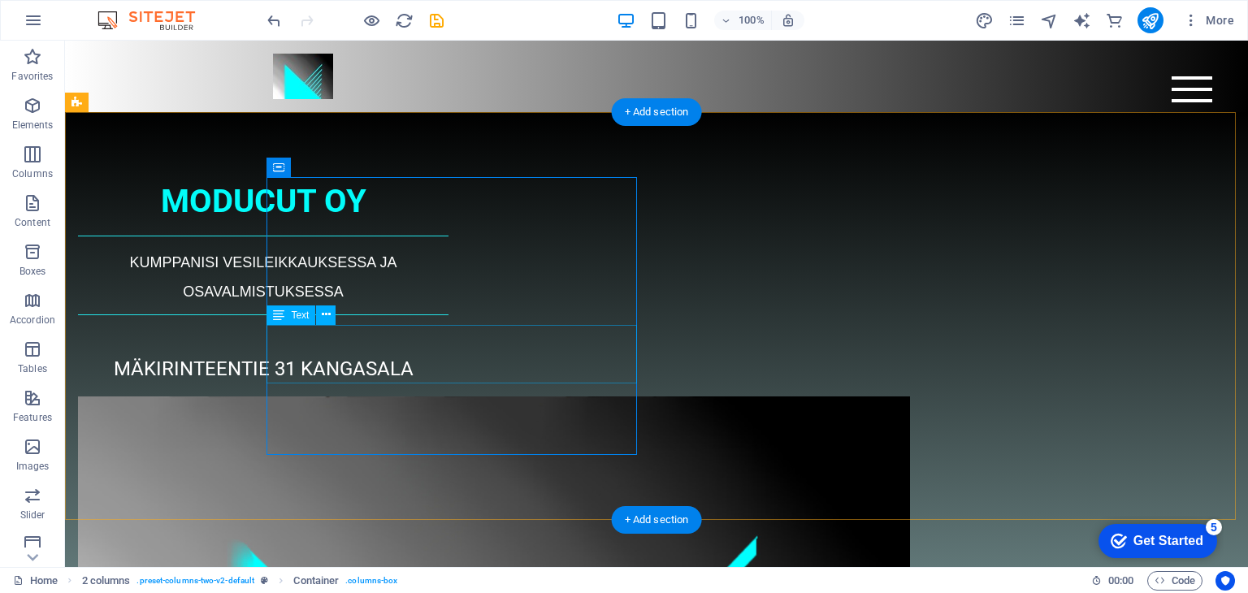
click at [449, 347] on div "MÄKIRINTEENTIE 31 KANGASALA" at bounding box center [263, 354] width 371 height 59
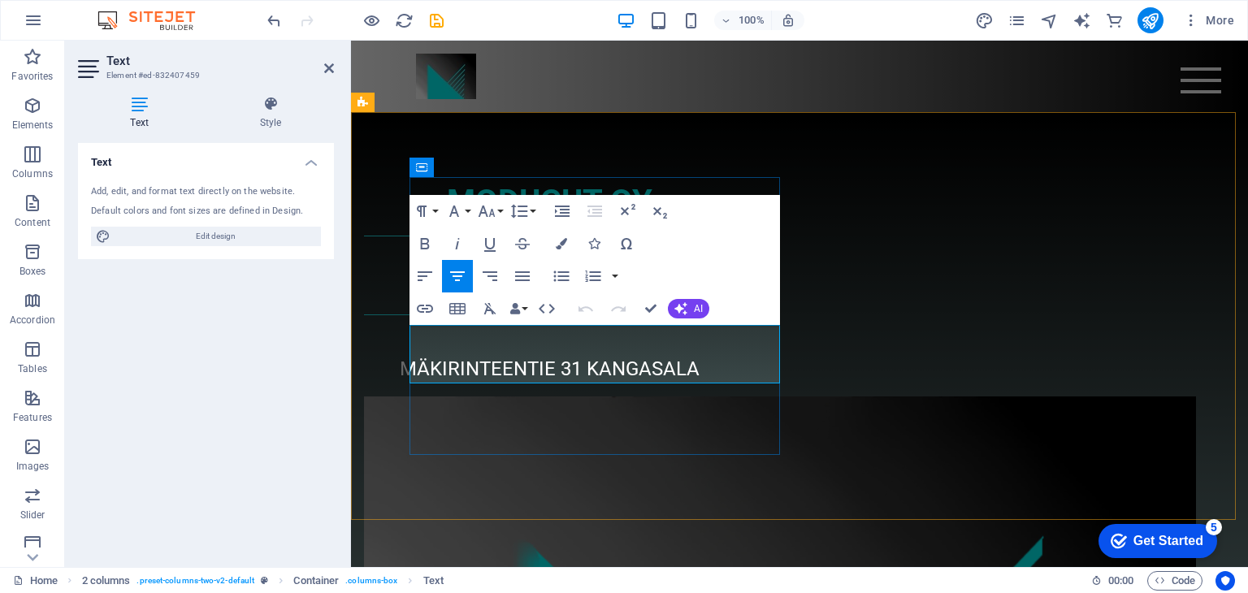
click at [449, 368] on span "MÄKIRINTEENTIE 31 KANGASALA" at bounding box center [550, 369] width 300 height 23
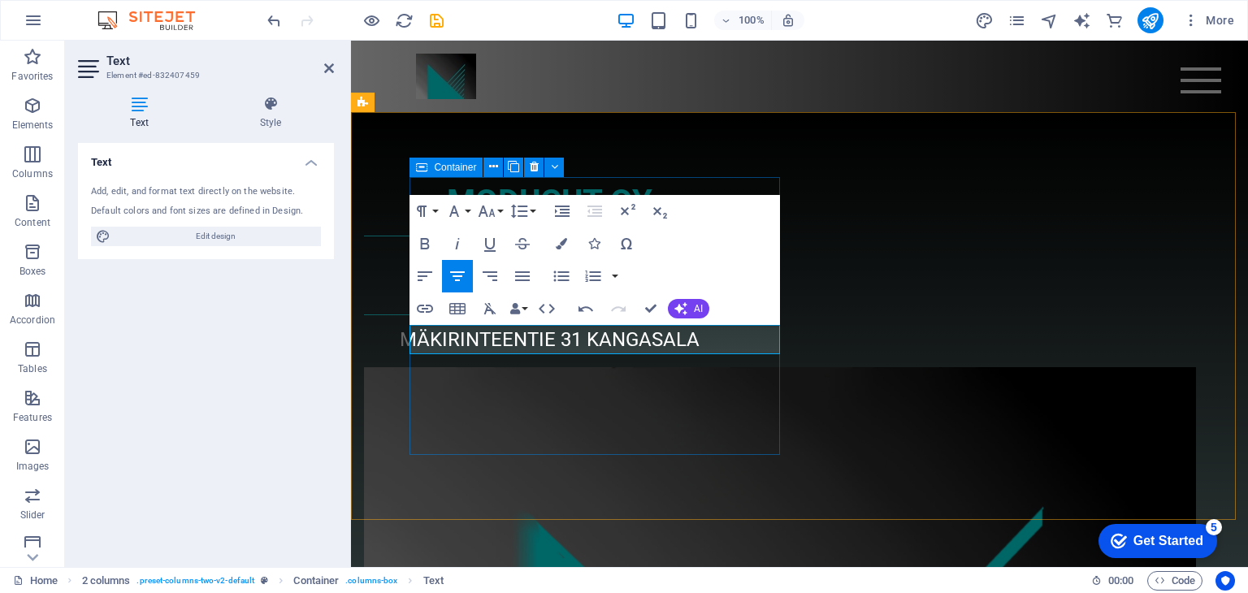
click at [607, 354] on div "MODUCUT OY KUMPPANISI VESILEIKKAUKSESSA JA OSAVALMISTUKSESSA MÄKIRINTEENTIE 31 …" at bounding box center [549, 265] width 371 height 177
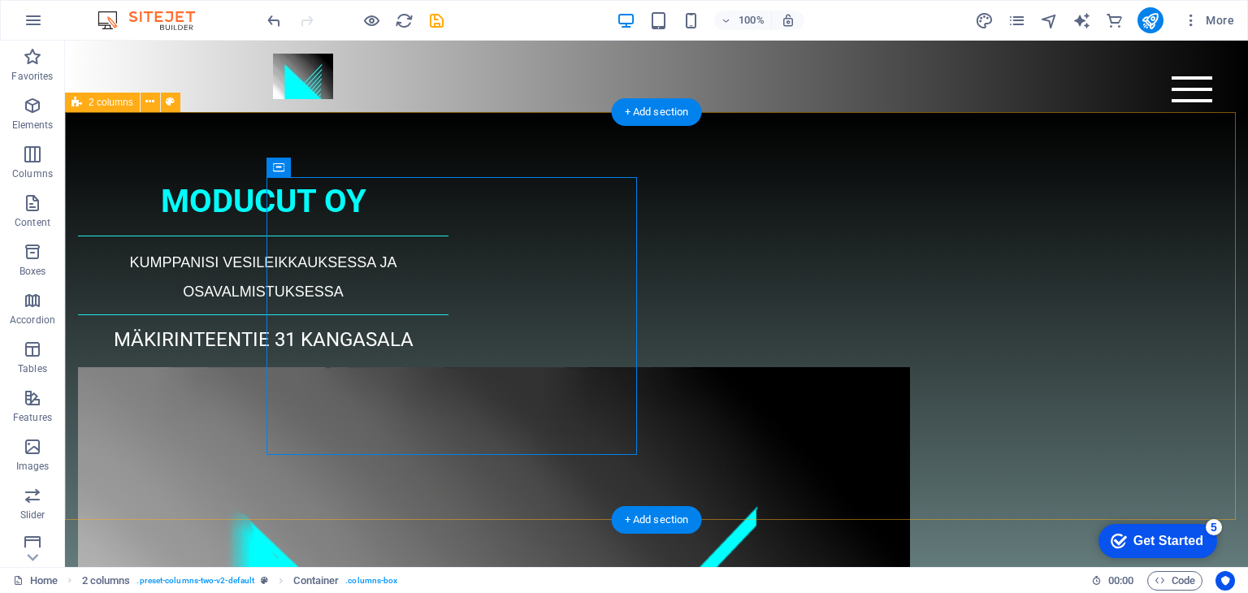
click at [1153, 313] on div "MODUCUT OY KUMPPANISI VESILEIKKAUKSESSA JA OSAVALMISTUKSESSA MÄKIRINTEENTIE 31 …" at bounding box center [656, 584] width 1183 height 944
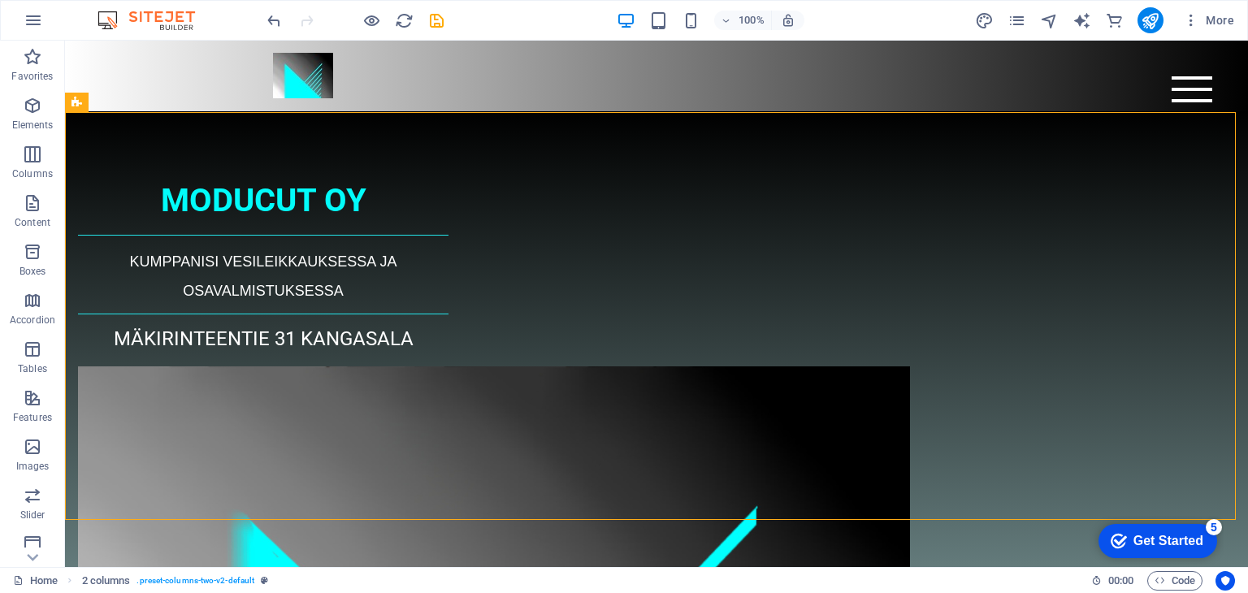
scroll to position [0, 0]
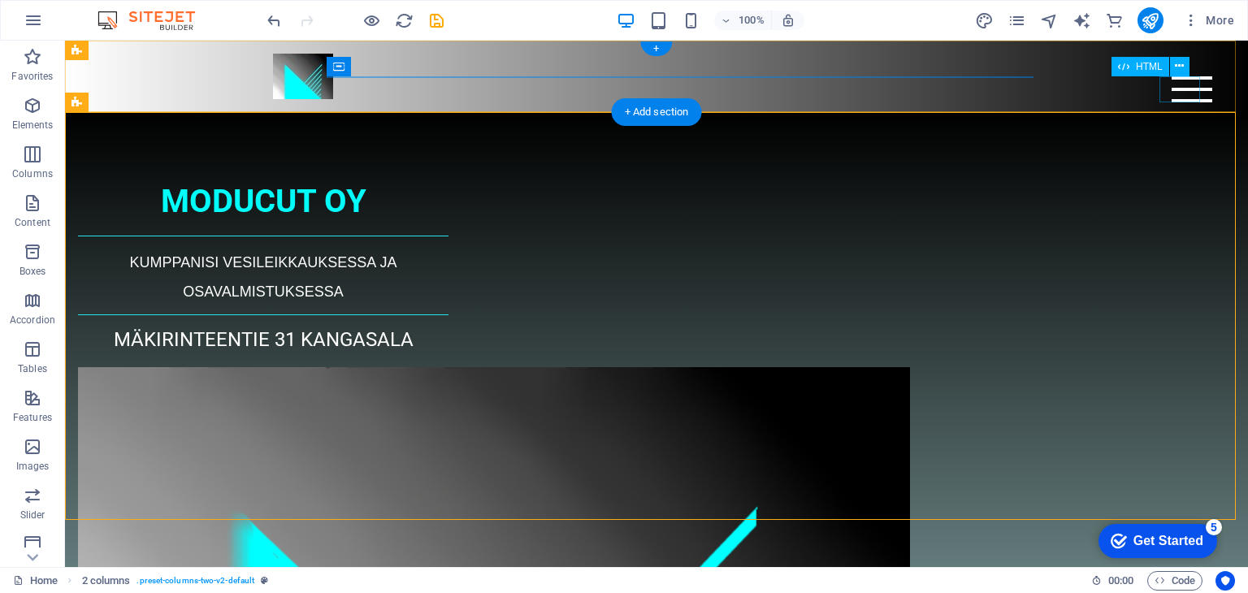
click at [1188, 85] on div "Menu" at bounding box center [1192, 89] width 41 height 26
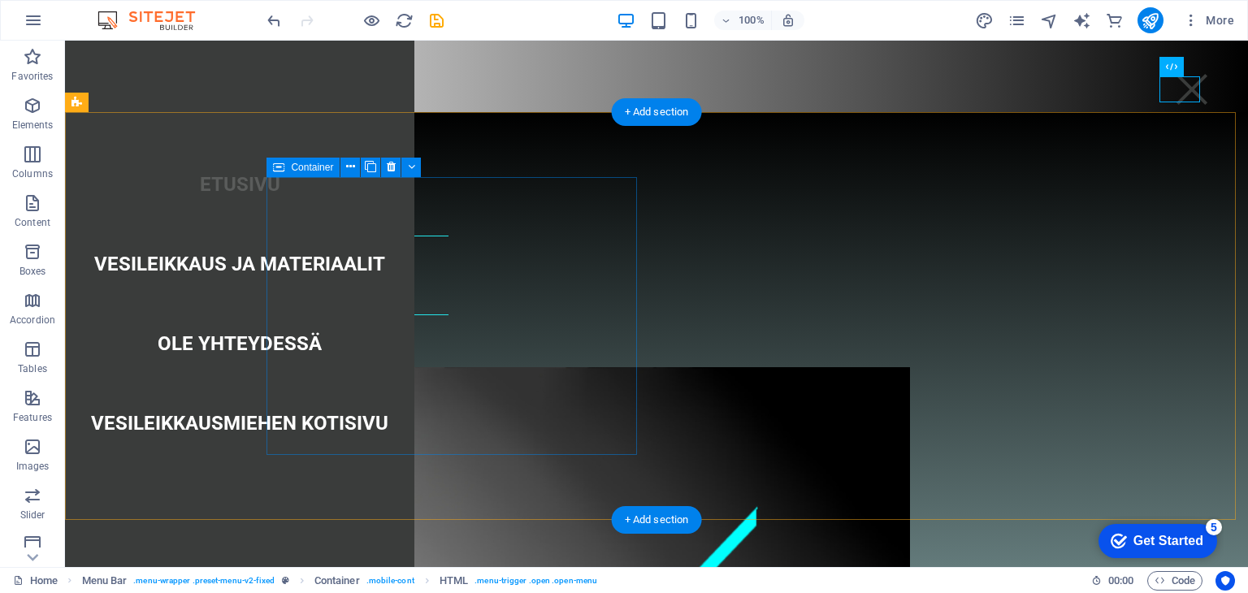
click at [449, 354] on div "MODUCUT OY KUMPPANISI VESILEIKKAUKSESSA JA OSAVALMISTUKSESSA MÄKIRINTEENTIE 31 …" at bounding box center [263, 265] width 371 height 177
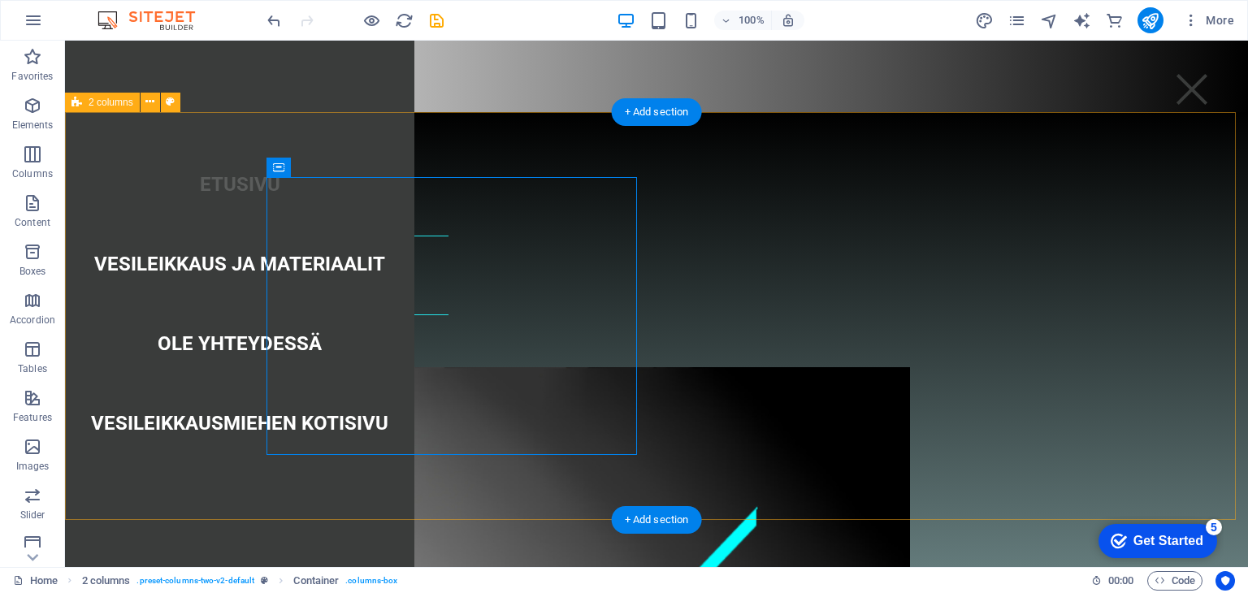
click at [749, 488] on div "MODUCUT OY KUMPPANISI VESILEIKKAUKSESSA JA OSAVALMISTUKSESSA MÄKIRINTEENTIE 31 …" at bounding box center [656, 584] width 1183 height 944
click at [649, 467] on div "MODUCUT OY KUMPPANISI VESILEIKKAUKSESSA JA OSAVALMISTUKSESSA MÄKIRINTEENTIE 31 …" at bounding box center [656, 584] width 1183 height 944
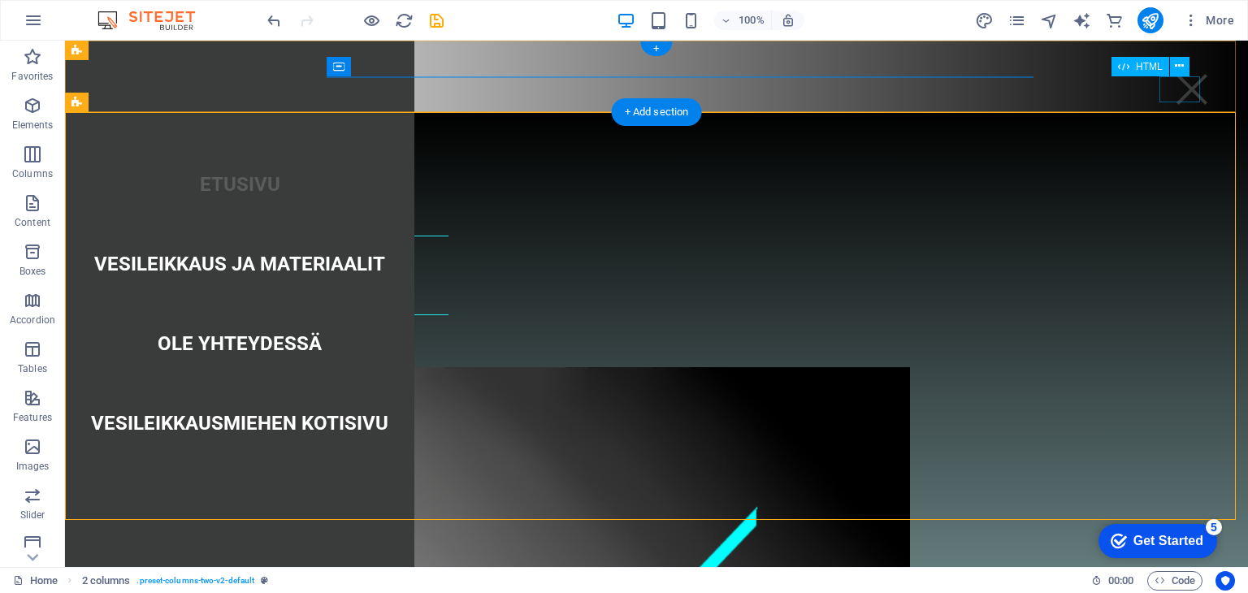
click at [1186, 87] on div "Menu" at bounding box center [1192, 89] width 41 height 26
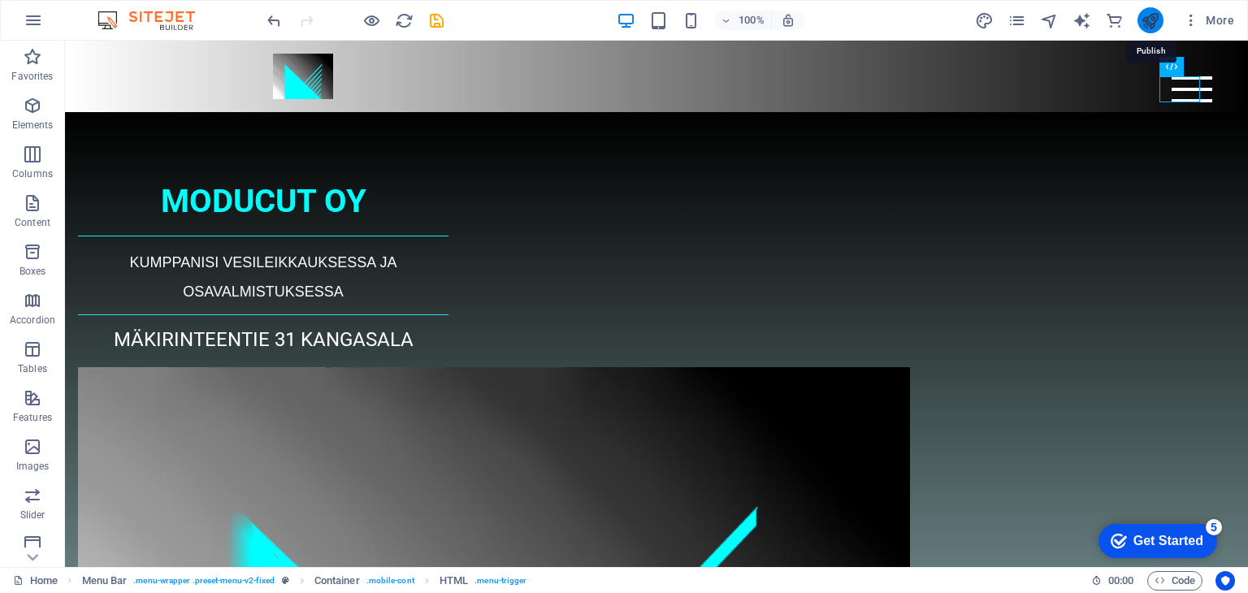
click at [1148, 17] on icon "publish" at bounding box center [1150, 20] width 19 height 19
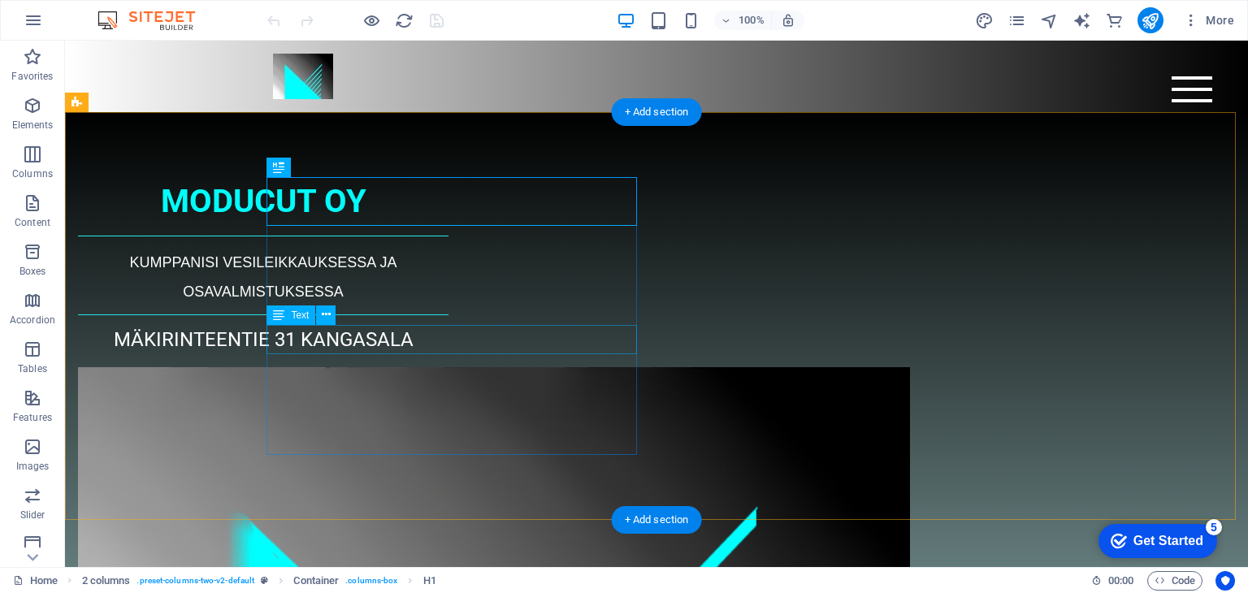
click at [449, 343] on div "MÄKIRINTEENTIE 31 KANGASALA" at bounding box center [263, 339] width 371 height 29
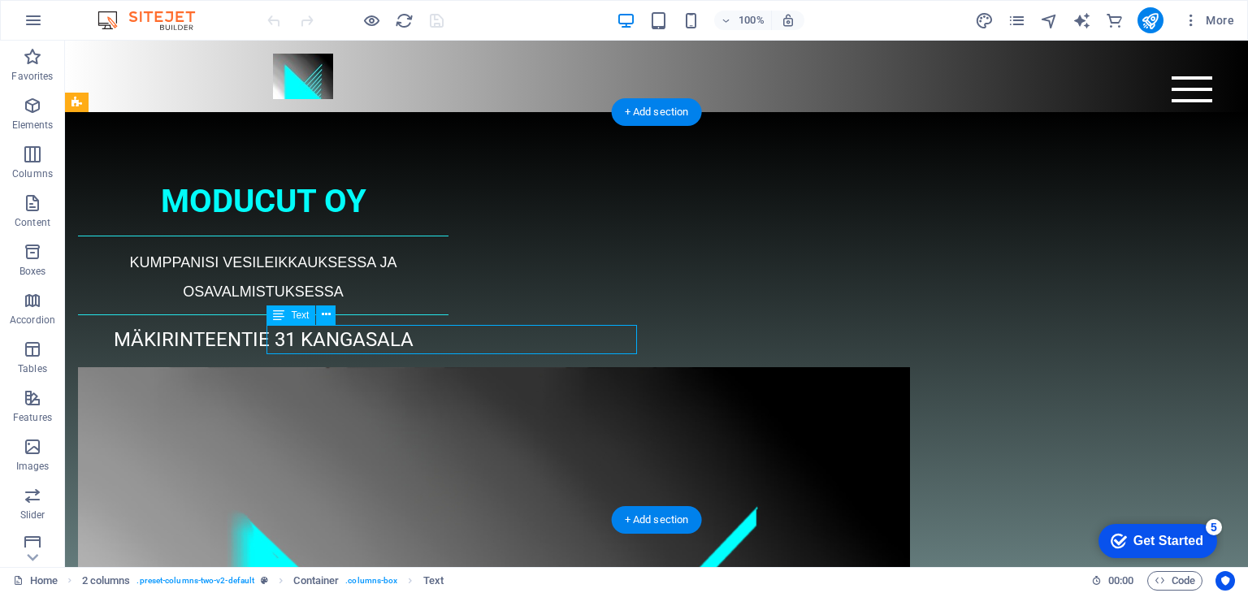
click at [449, 343] on div "MÄKIRINTEENTIE 31 KANGASALA" at bounding box center [263, 339] width 371 height 29
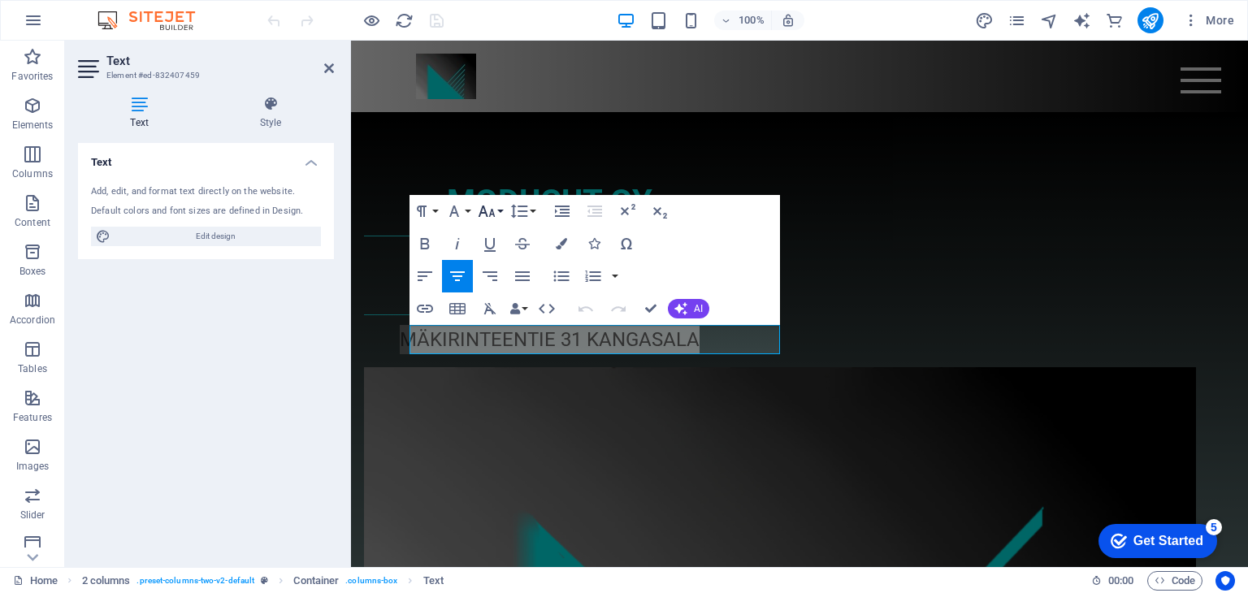
click at [495, 212] on icon "button" at bounding box center [487, 212] width 20 height 20
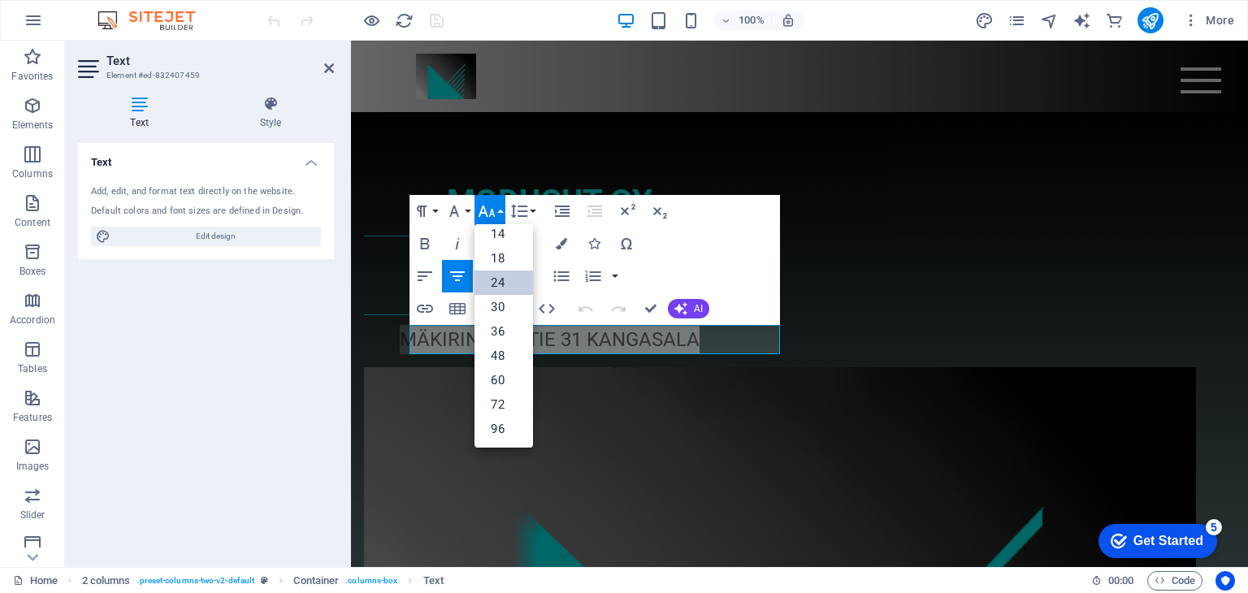
scroll to position [130, 0]
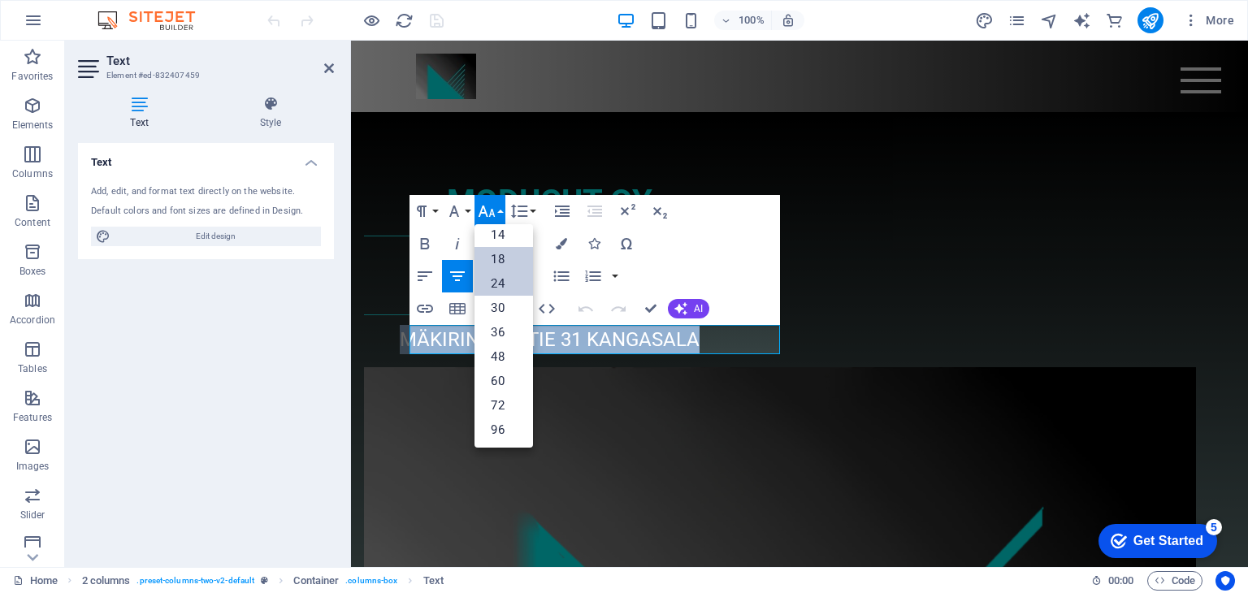
click at [497, 254] on link "18" at bounding box center [504, 259] width 59 height 24
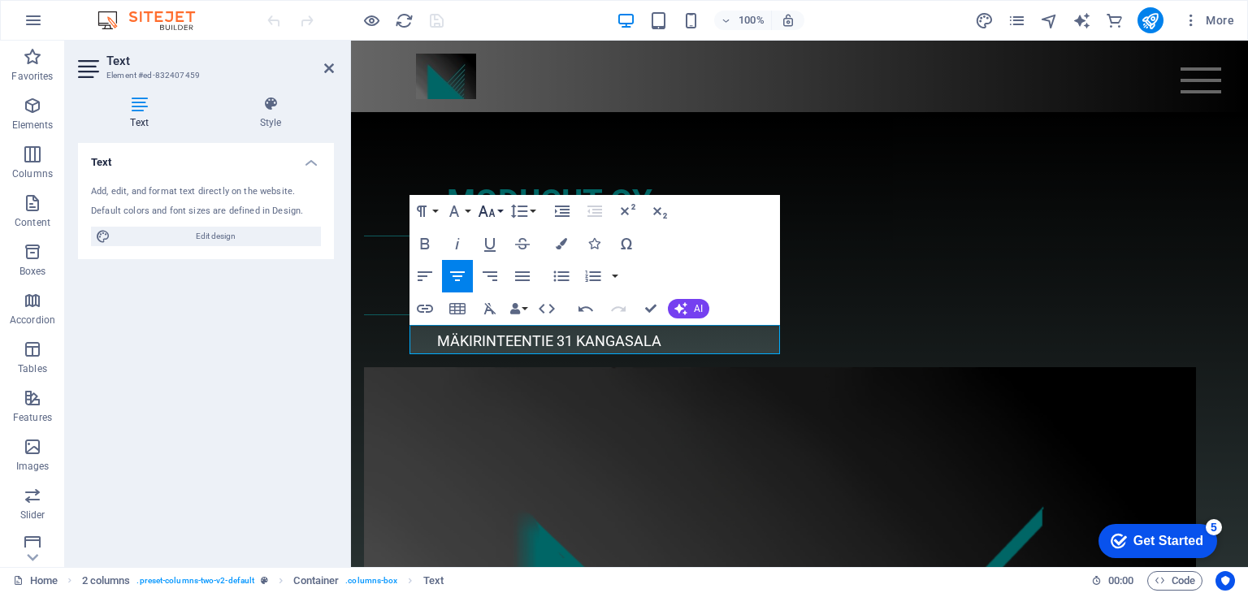
click at [499, 212] on button "Font Size" at bounding box center [490, 211] width 31 height 33
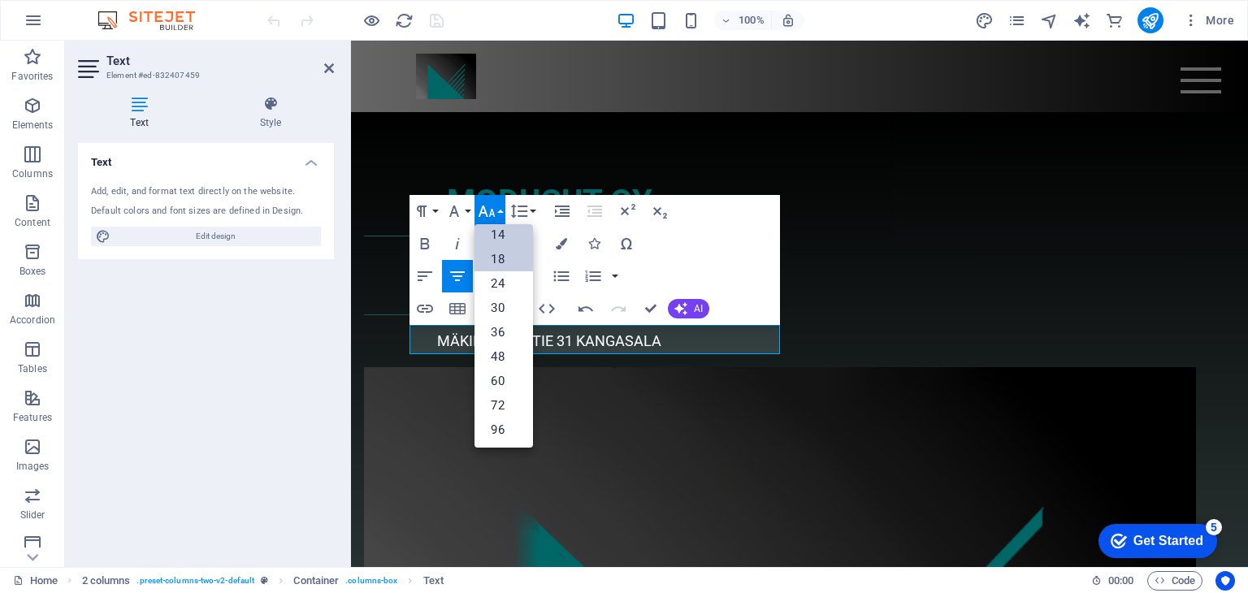
click at [499, 243] on link "14" at bounding box center [504, 235] width 59 height 24
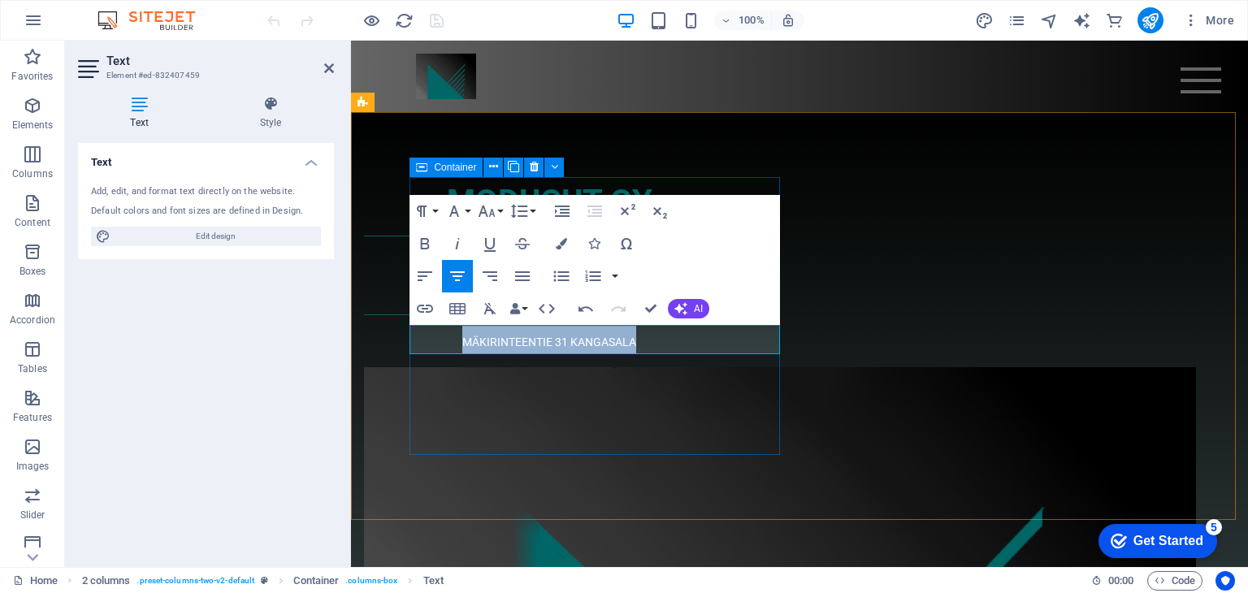
click at [627, 354] on div "MODUCUT OY KUMPPANISI VESILEIKKAUKSESSA JA OSAVALMISTUKSESSA MÄKIRINTEENTIE 31 …" at bounding box center [549, 265] width 371 height 177
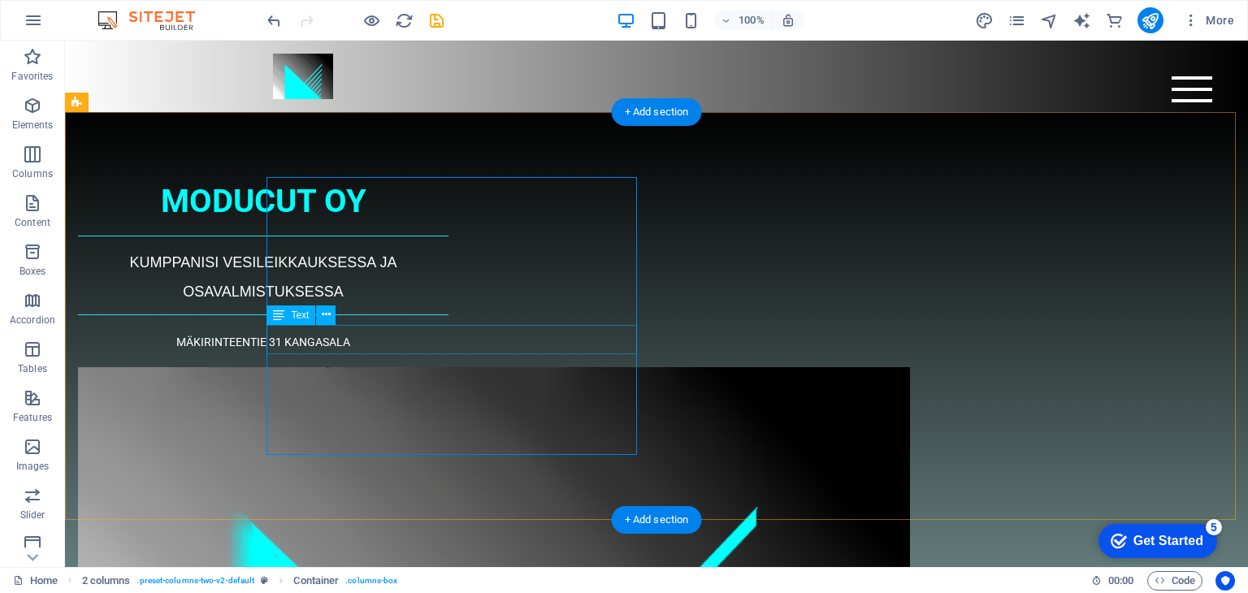
click at [439, 342] on div "MÄKIRINTEENTIE 31 KANGASALA" at bounding box center [263, 339] width 371 height 29
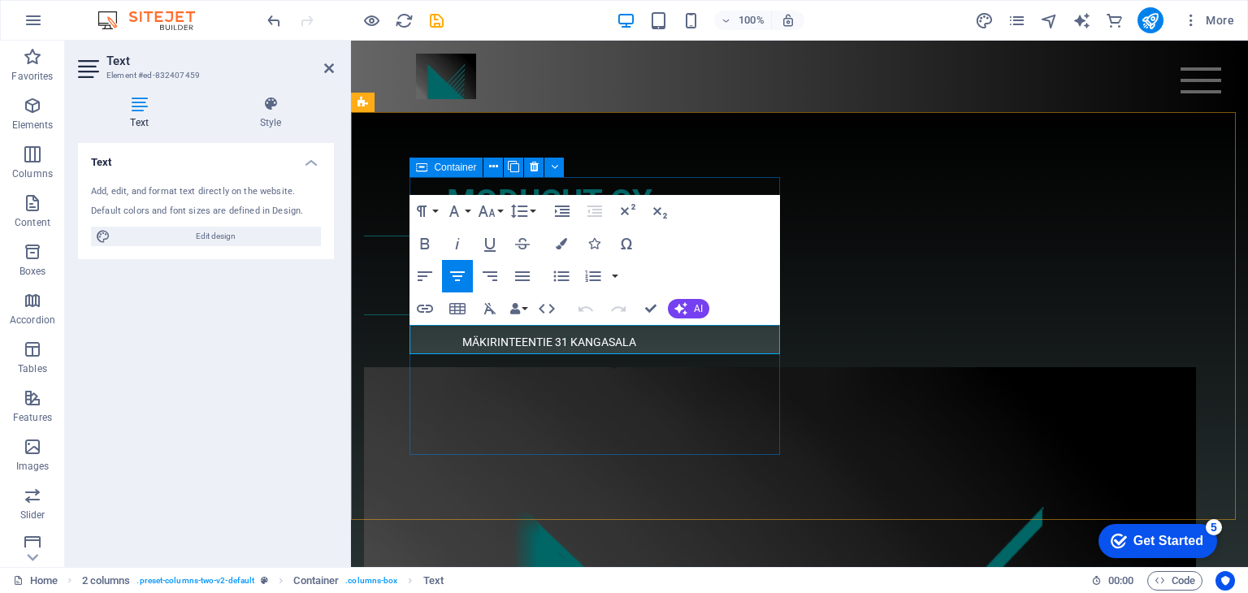
click at [570, 354] on div "MODUCUT OY KUMPPANISI VESILEIKKAUKSESSA JA OSAVALMISTUKSESSA MÄKIRINTEENTIE 31 …" at bounding box center [549, 265] width 371 height 177
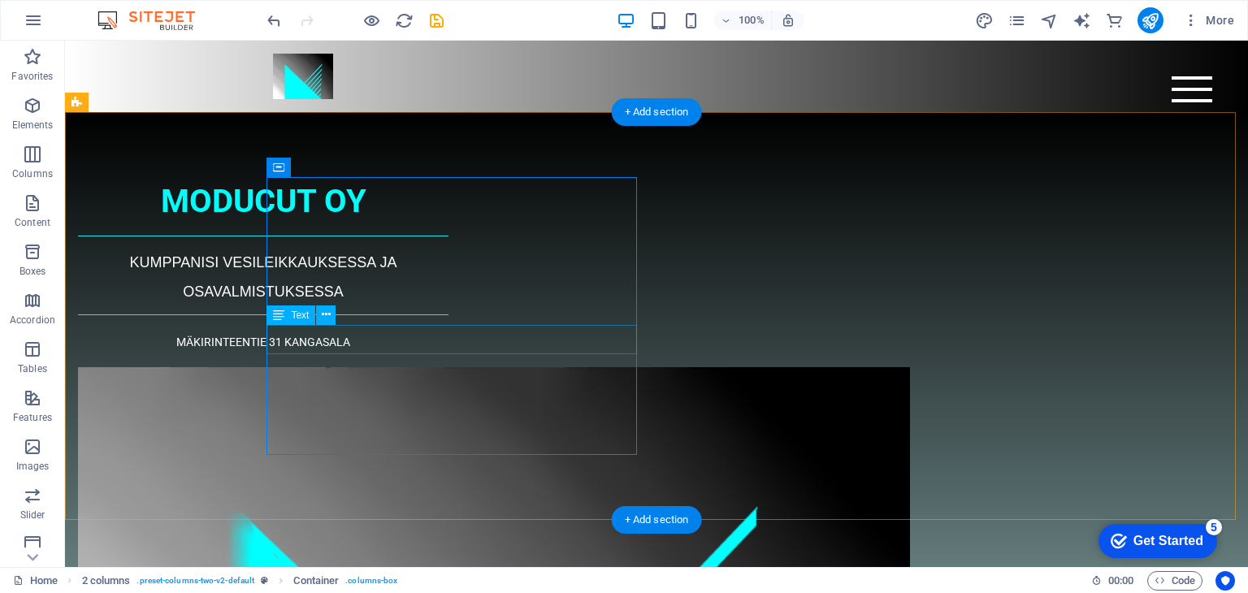
click at [431, 344] on div "MÄKIRINTEENTIE 31 KANGASALA" at bounding box center [263, 339] width 371 height 29
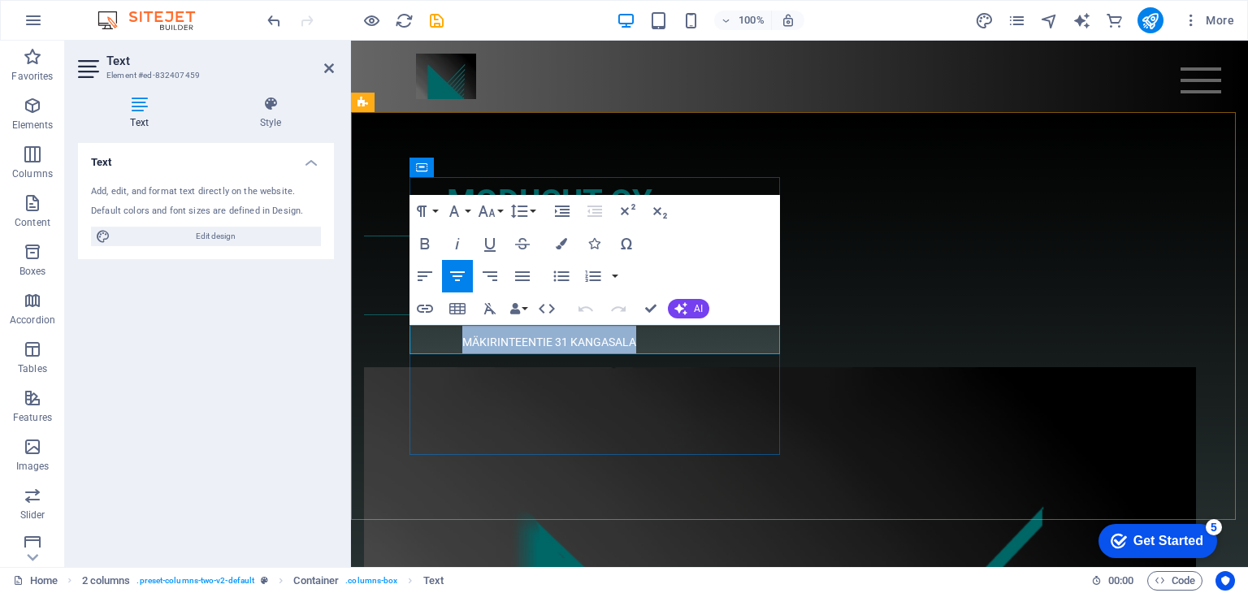
drag, startPoint x: 504, startPoint y: 341, endPoint x: 705, endPoint y: 336, distance: 200.8
click at [705, 336] on p "MÄKIRINTEENTIE 31 KANGASALA" at bounding box center [549, 339] width 371 height 29
click at [423, 246] on icon "button" at bounding box center [425, 243] width 9 height 11
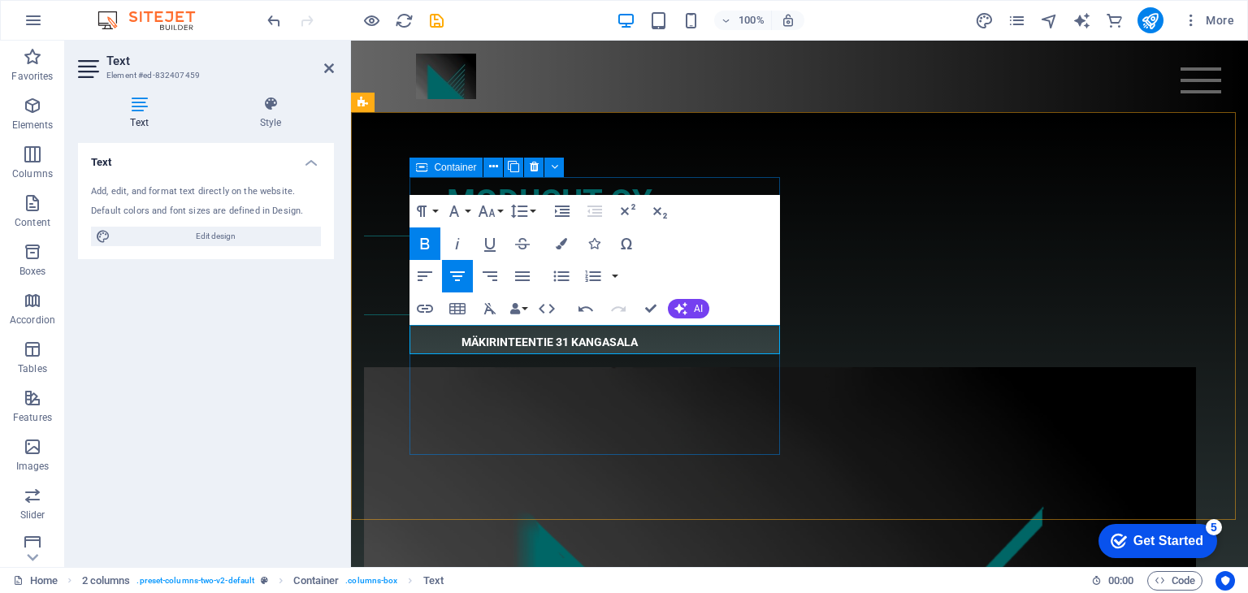
click at [599, 354] on div "MODUCUT OY KUMPPANISI VESILEIKKAUKSESSA JA OSAVALMISTUKSESSA MÄKIRINTEENTIE 31 …" at bounding box center [549, 265] width 371 height 177
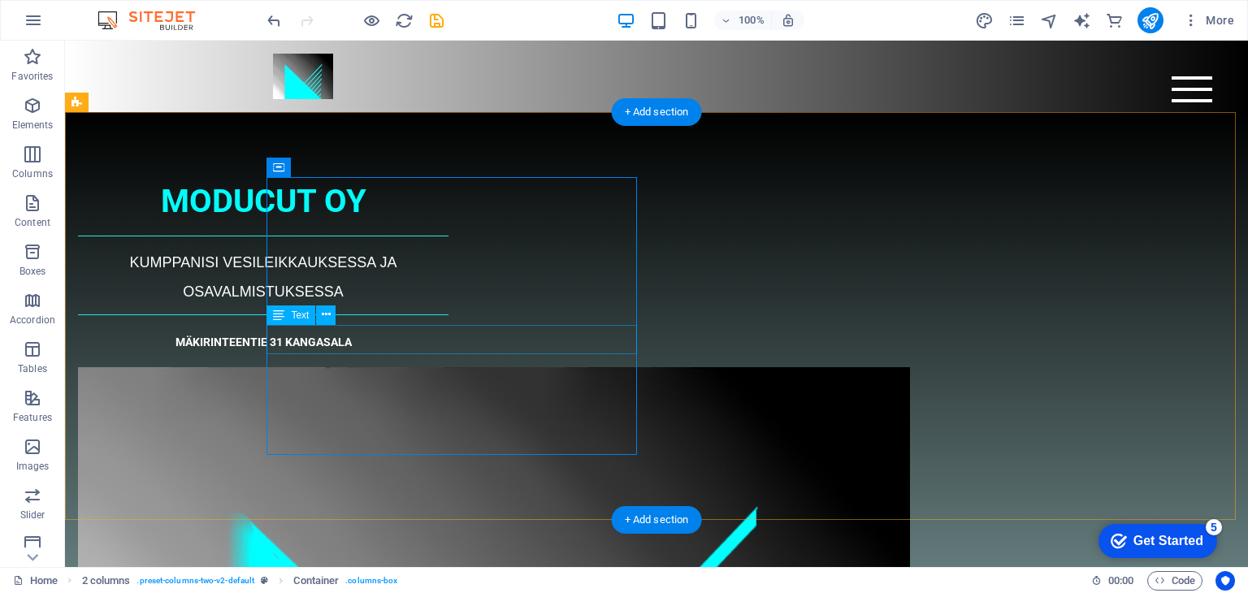
click at [445, 342] on div "MÄKIRINTEENTIE 31 KANGASALA" at bounding box center [263, 339] width 371 height 29
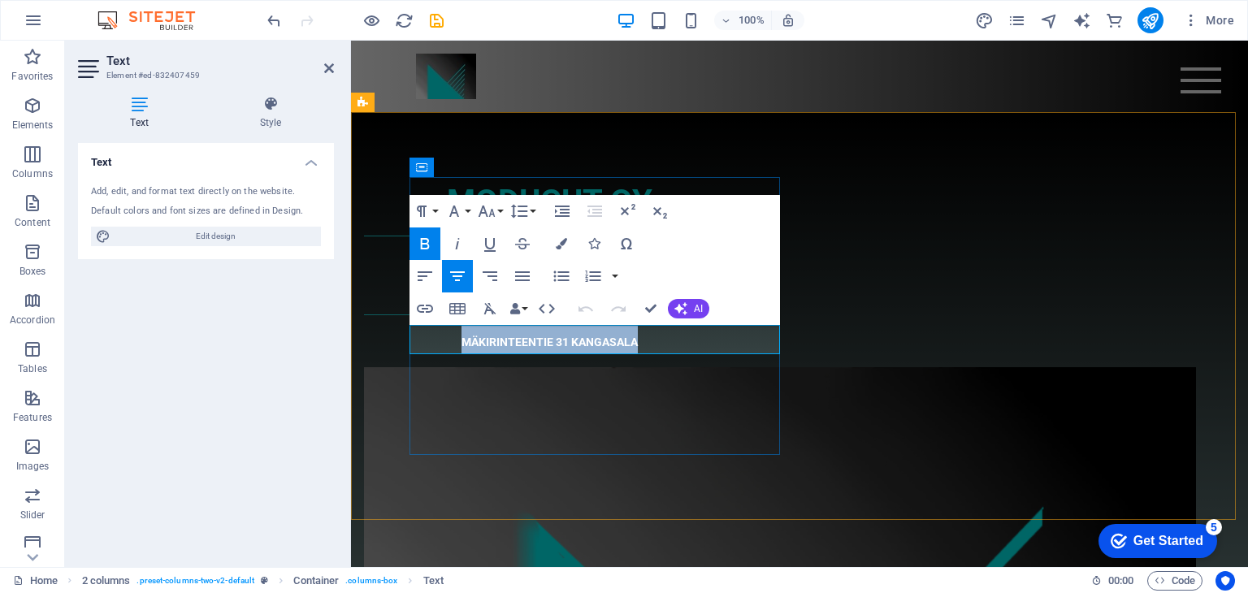
drag, startPoint x: 503, startPoint y: 344, endPoint x: 688, endPoint y: 342, distance: 185.3
click at [688, 342] on p "MÄKIRINTEENTIE 31 KANGASALA" at bounding box center [549, 339] width 371 height 29
click at [484, 212] on icon "button" at bounding box center [487, 211] width 17 height 11
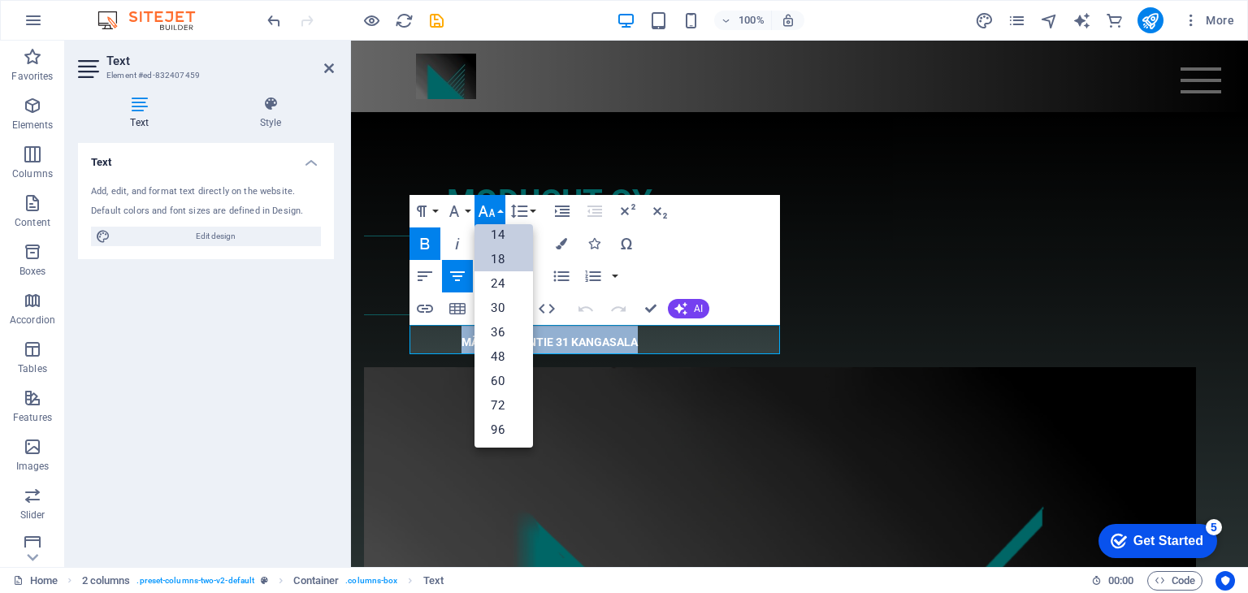
click at [495, 256] on link "18" at bounding box center [504, 259] width 59 height 24
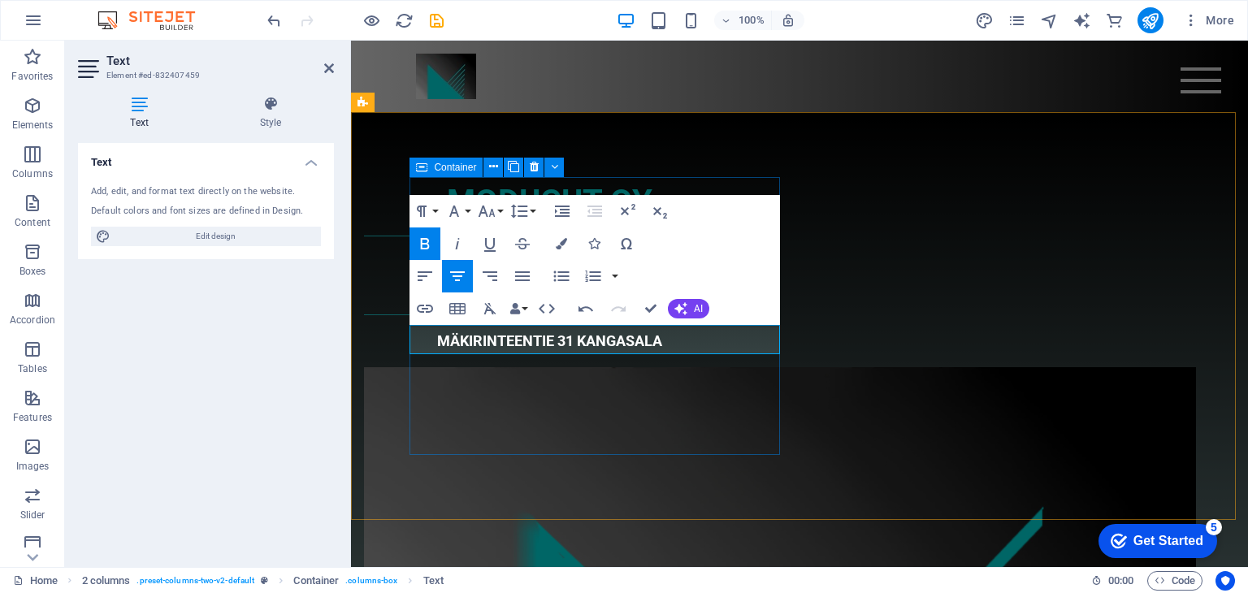
click at [679, 354] on div "MODUCUT OY KUMPPANISI VESILEIKKAUKSESSA JA OSAVALMISTUKSESSA MÄKIRINTEENTIE 31 …" at bounding box center [549, 265] width 371 height 177
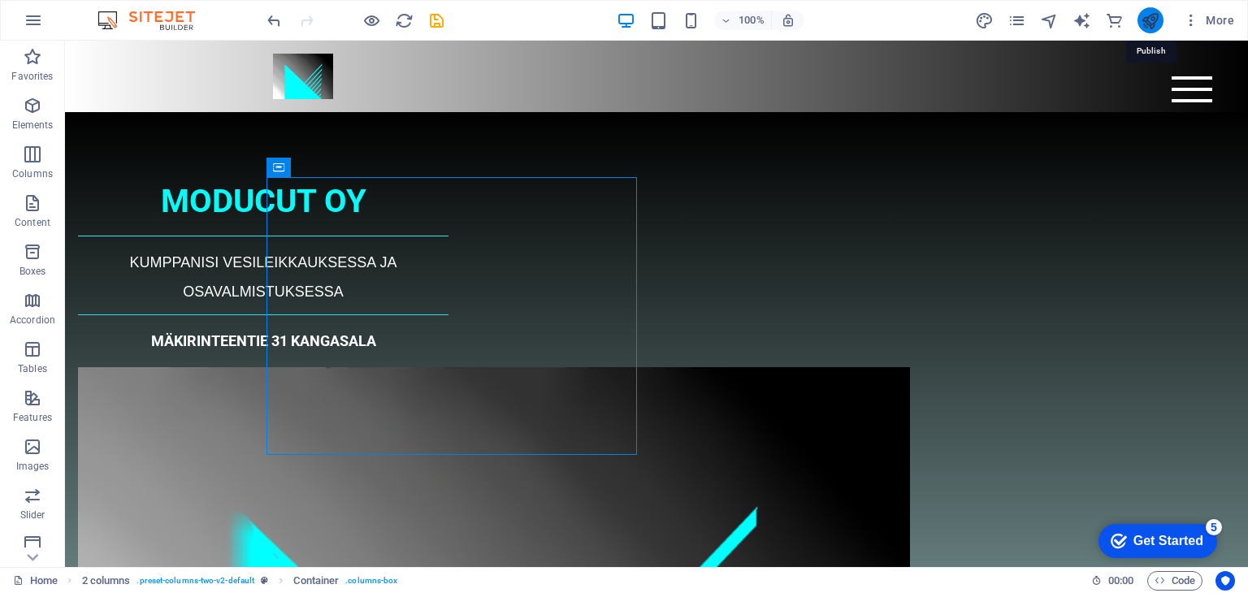
click at [1148, 16] on icon "publish" at bounding box center [1150, 20] width 19 height 19
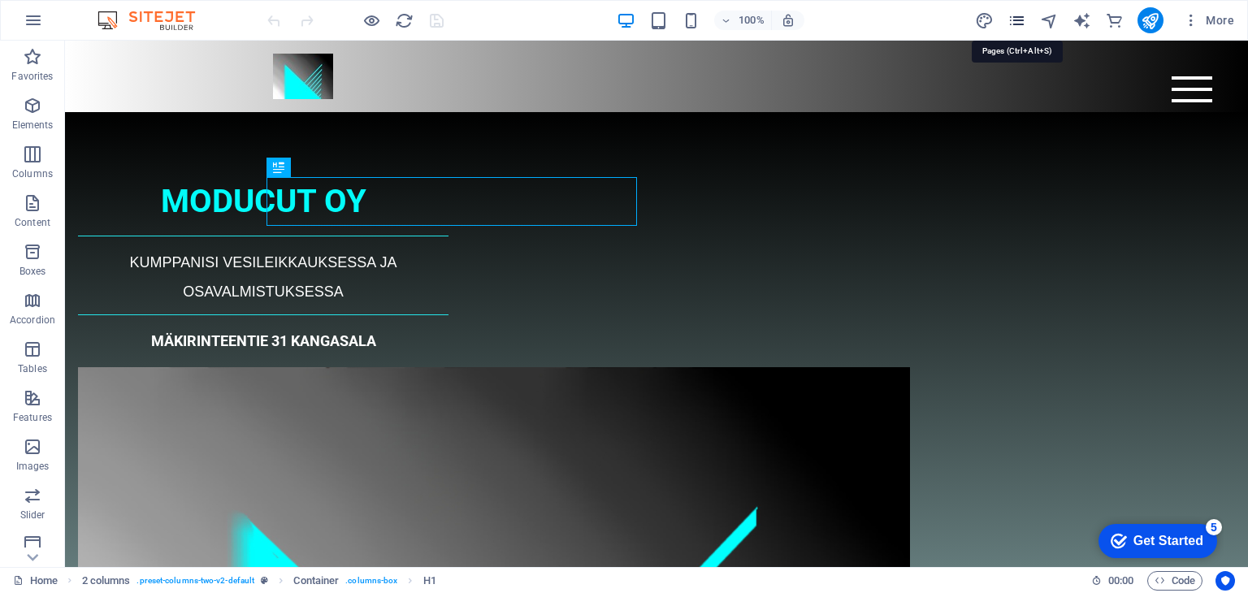
click at [1014, 20] on icon "pages" at bounding box center [1017, 20] width 19 height 19
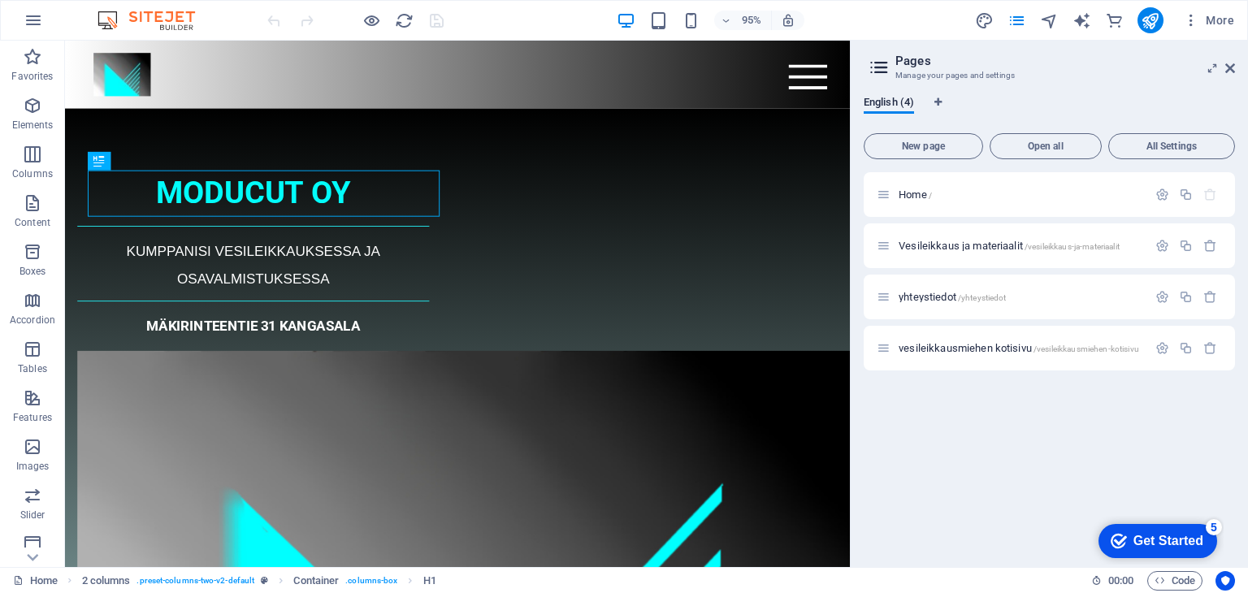
click at [1223, 66] on h2 "Pages" at bounding box center [1066, 61] width 340 height 15
click at [1230, 66] on icon at bounding box center [1231, 68] width 10 height 13
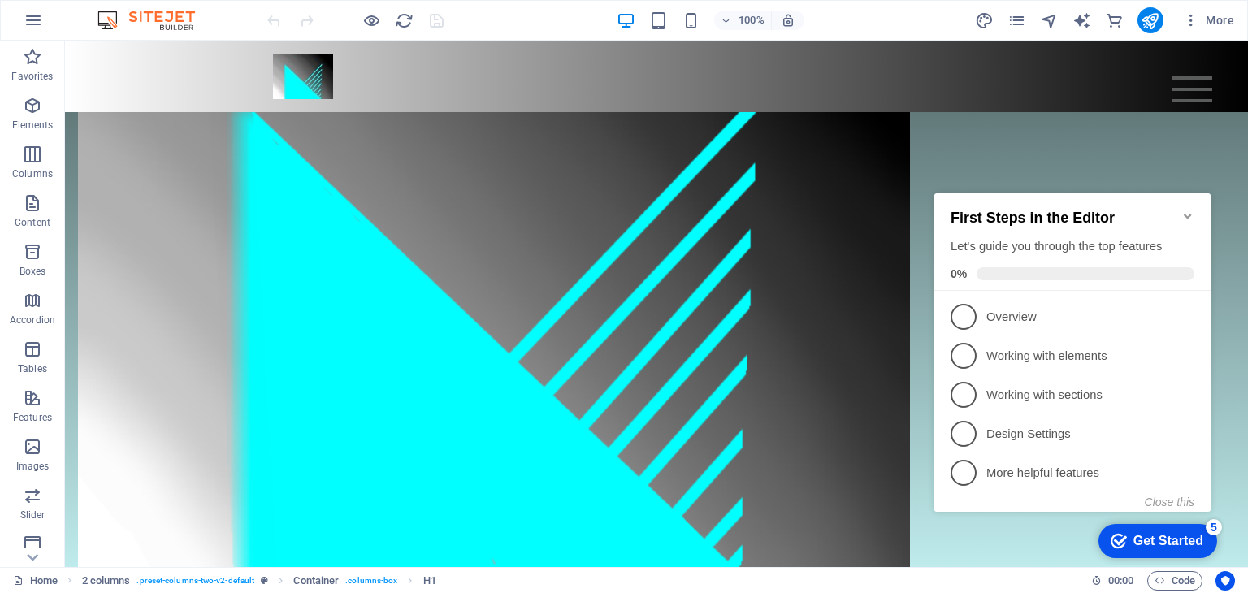
scroll to position [439, 0]
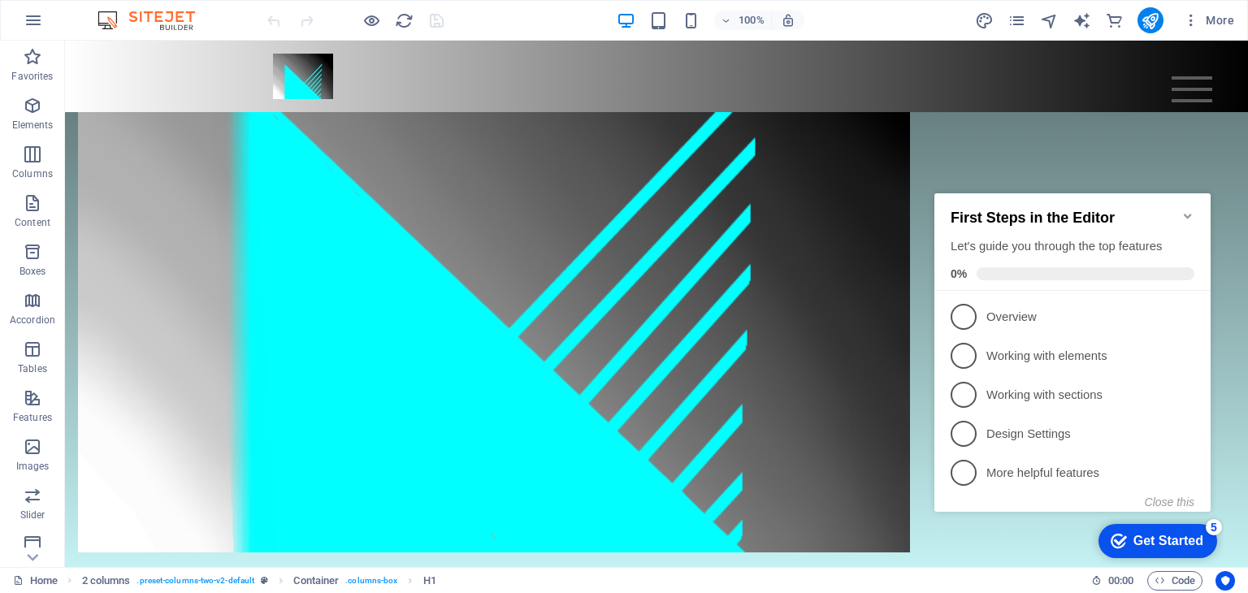
drag, startPoint x: 1241, startPoint y: 222, endPoint x: 354, endPoint y: 319, distance: 892.8
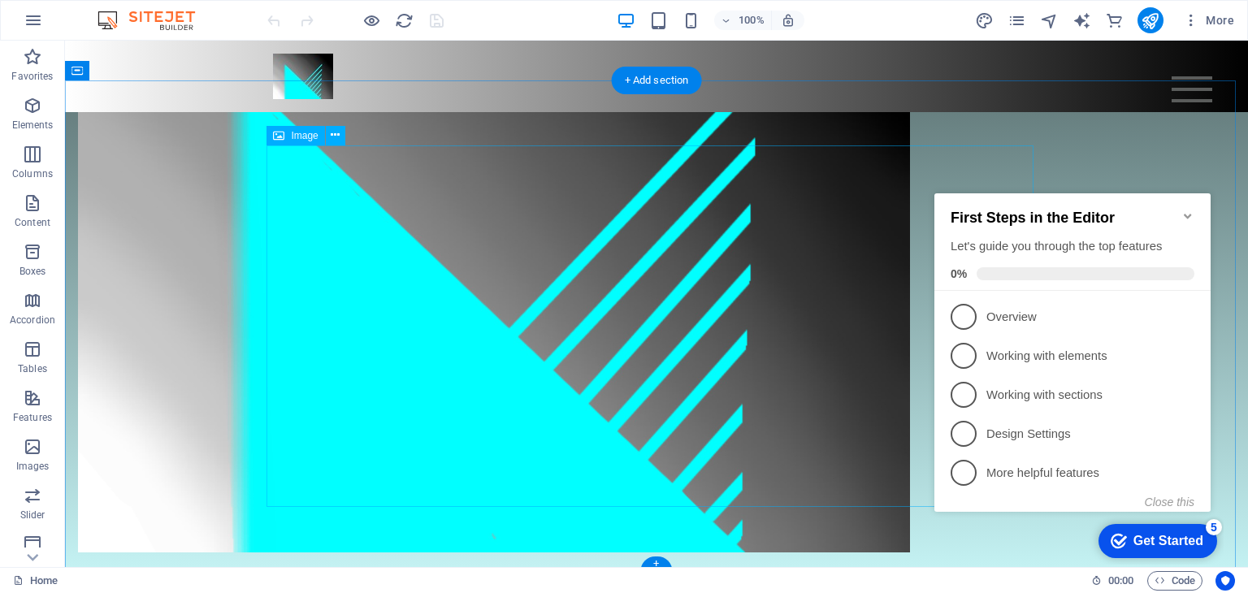
select select "px"
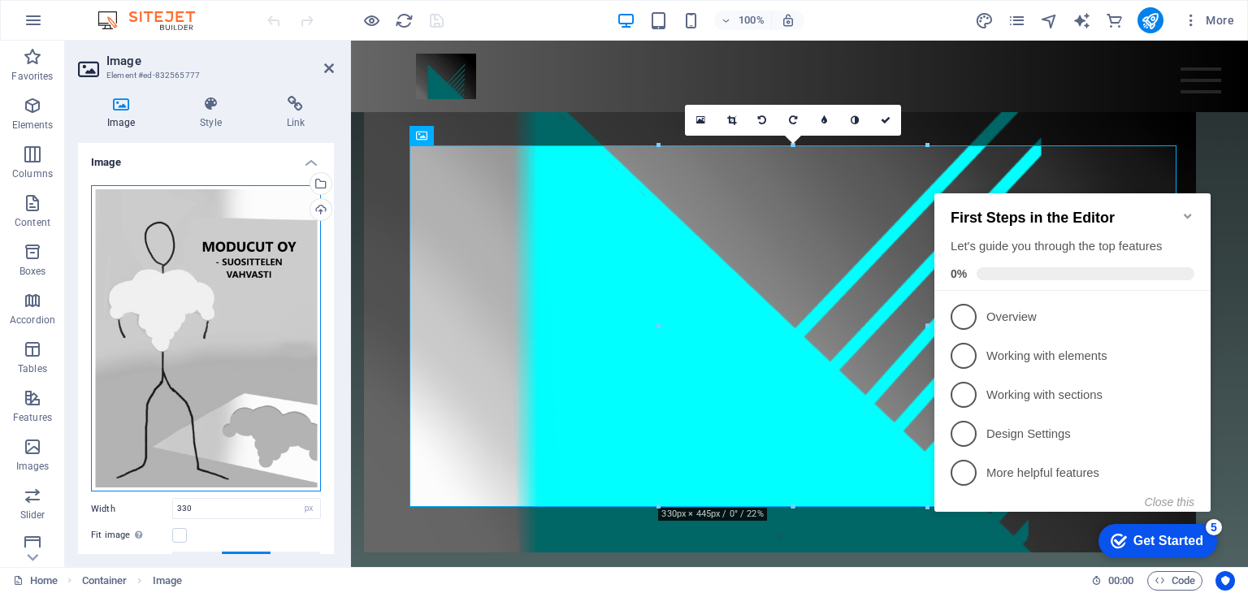
click at [210, 270] on div "Drag files here, click to choose files or select files from Files or our free s…" at bounding box center [206, 338] width 230 height 307
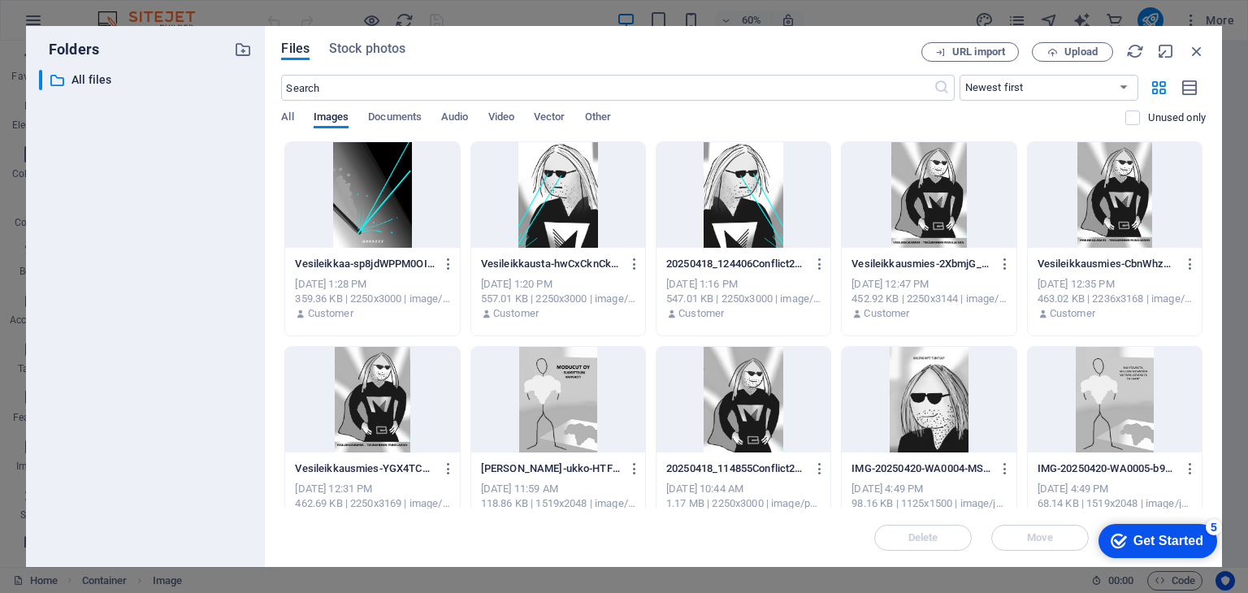
scroll to position [93, 0]
click at [930, 209] on div at bounding box center [929, 195] width 174 height 106
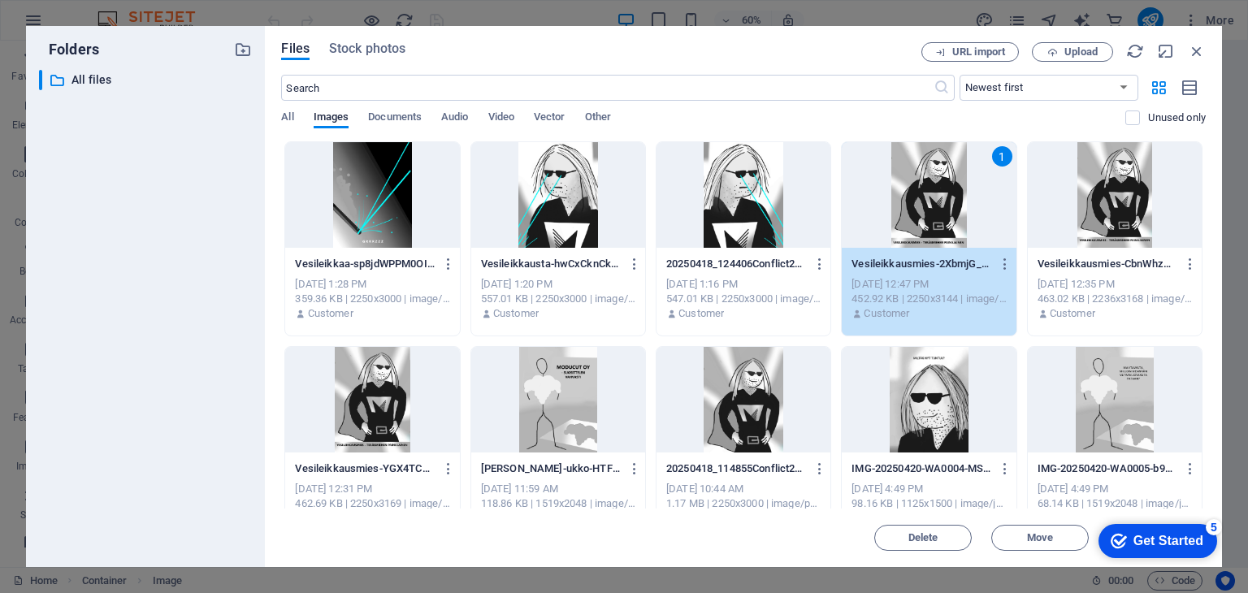
click at [936, 176] on div "1" at bounding box center [929, 195] width 174 height 106
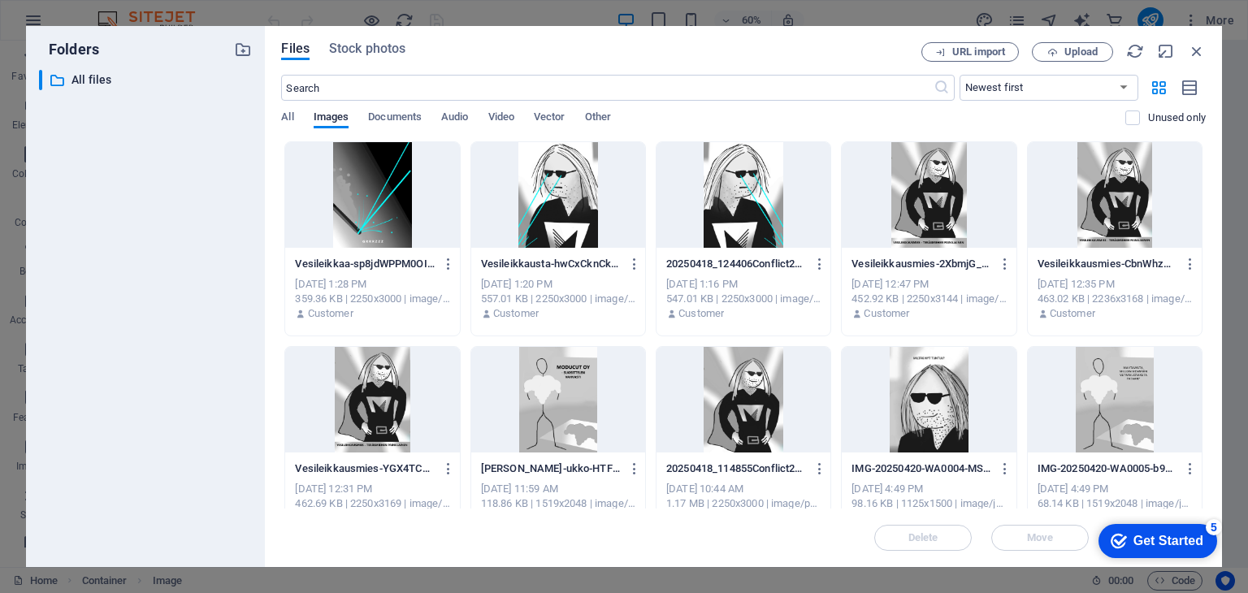
click at [936, 176] on div at bounding box center [929, 195] width 174 height 106
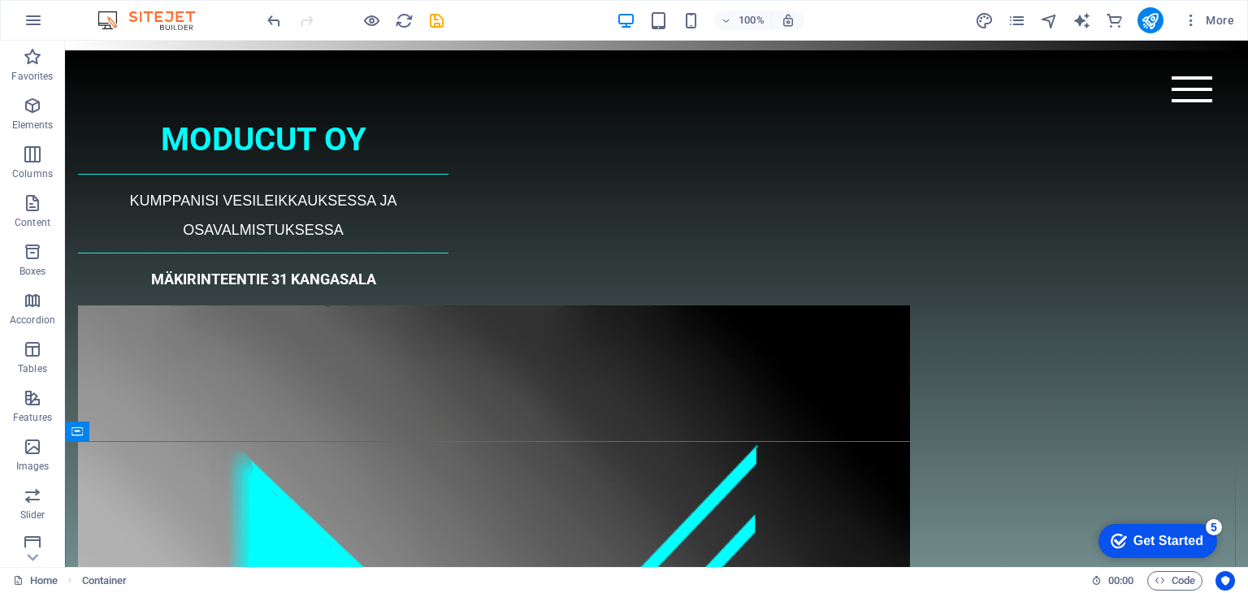
scroll to position [0, 0]
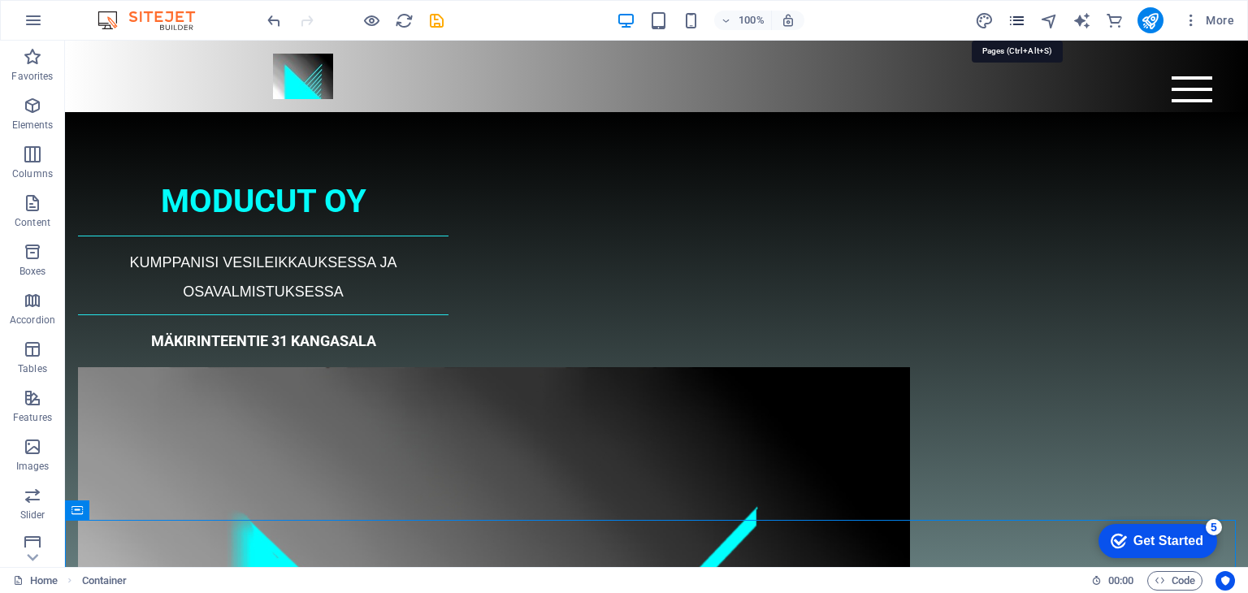
click at [1017, 23] on icon "pages" at bounding box center [1017, 20] width 19 height 19
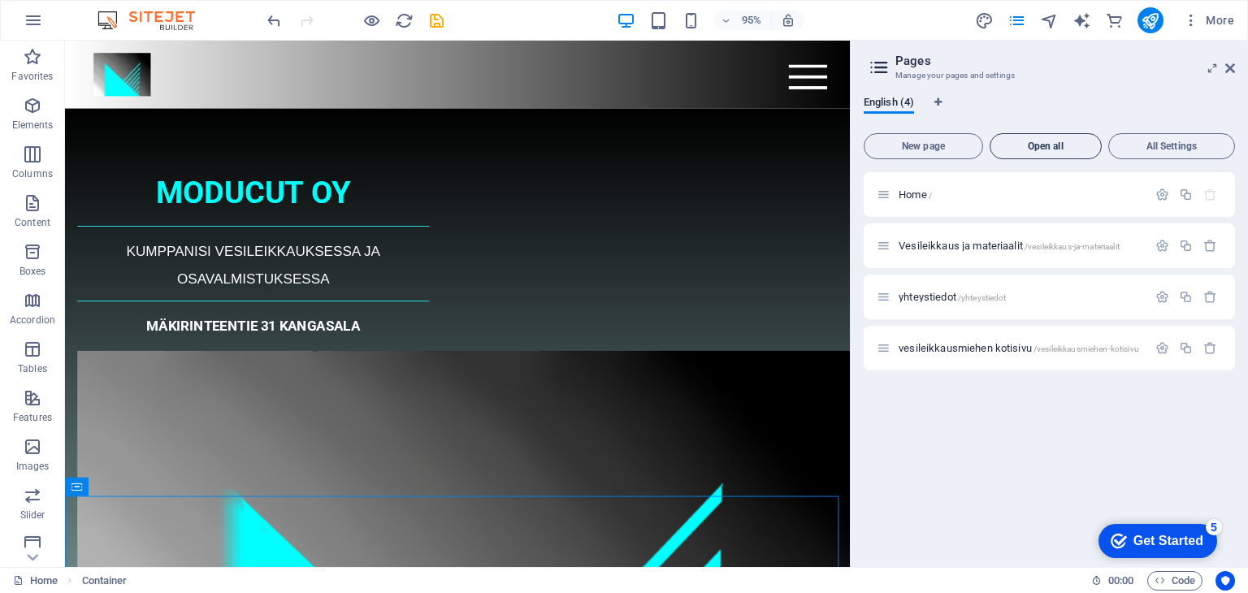
click at [1044, 152] on button "Open all" at bounding box center [1046, 146] width 112 height 26
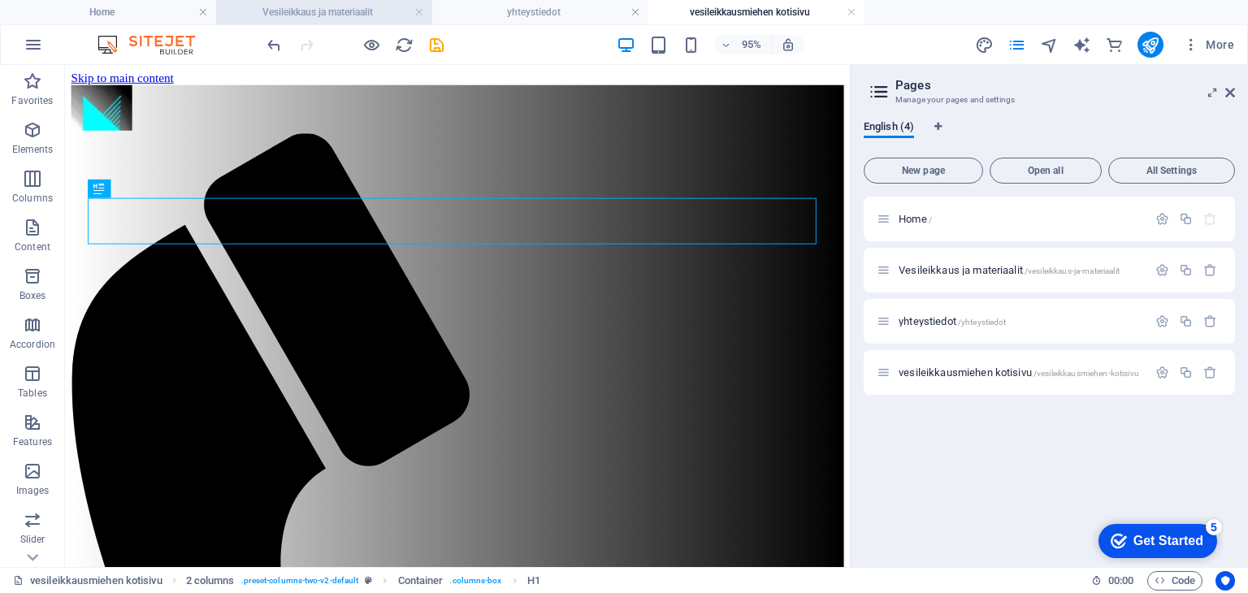
click at [332, 10] on h4 "Vesileikkaus ja materiaalit" at bounding box center [324, 12] width 216 height 18
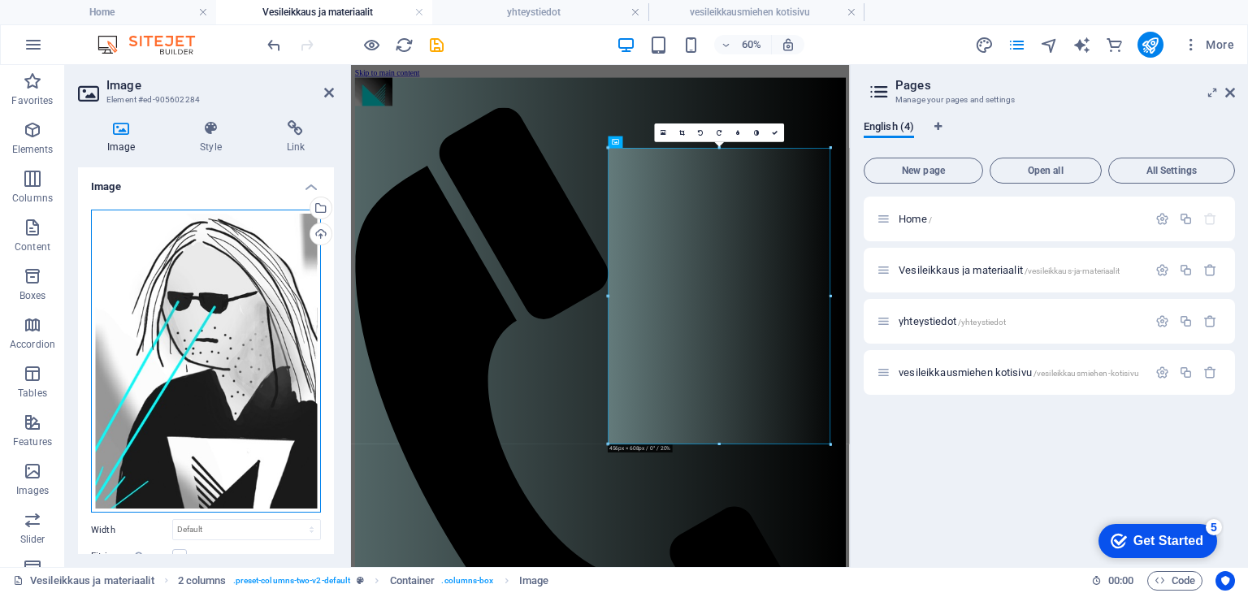
click at [197, 373] on div "Drag files here, click to choose files or select files from Files or our free s…" at bounding box center [206, 362] width 230 height 304
click at [197, 373] on body "Moducut Oy Home Vesileikkaus ja materiaalit yhteystiedot vesileikkausmiehen kot…" at bounding box center [624, 296] width 1248 height 593
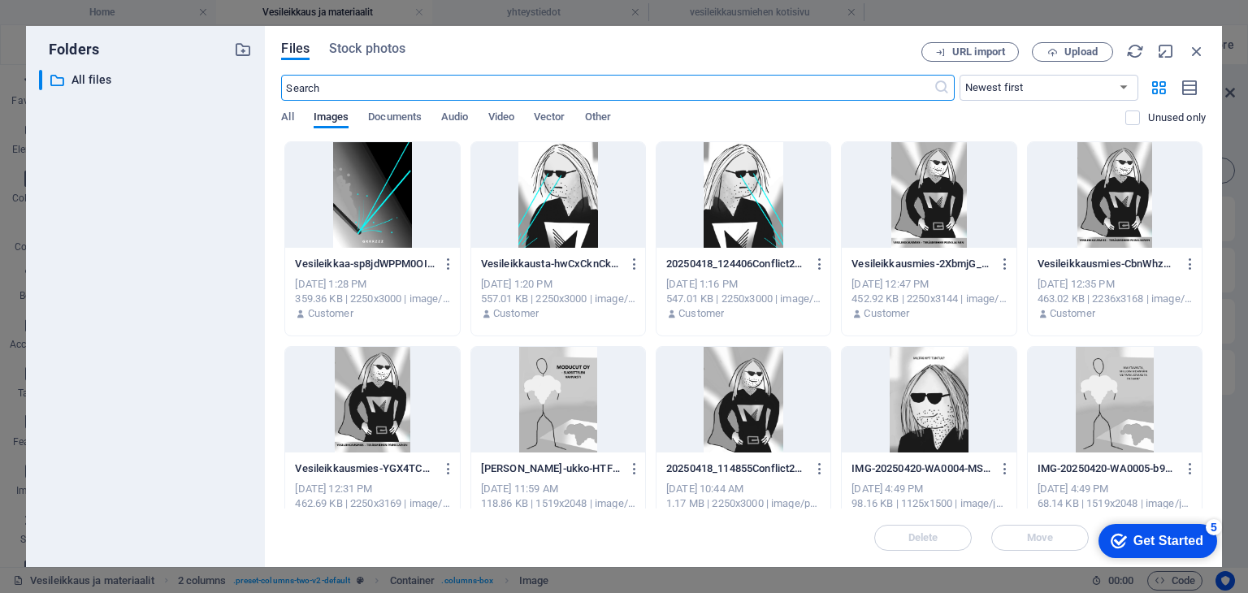
click at [553, 397] on div at bounding box center [558, 400] width 174 height 106
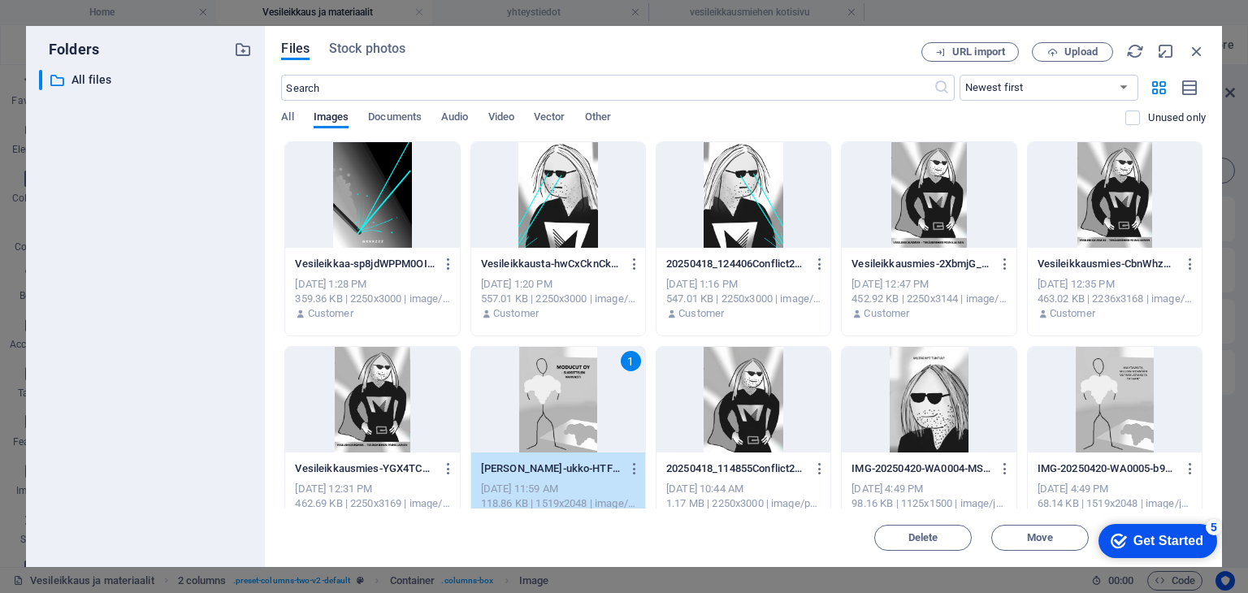
click at [553, 397] on div "1" at bounding box center [558, 400] width 174 height 106
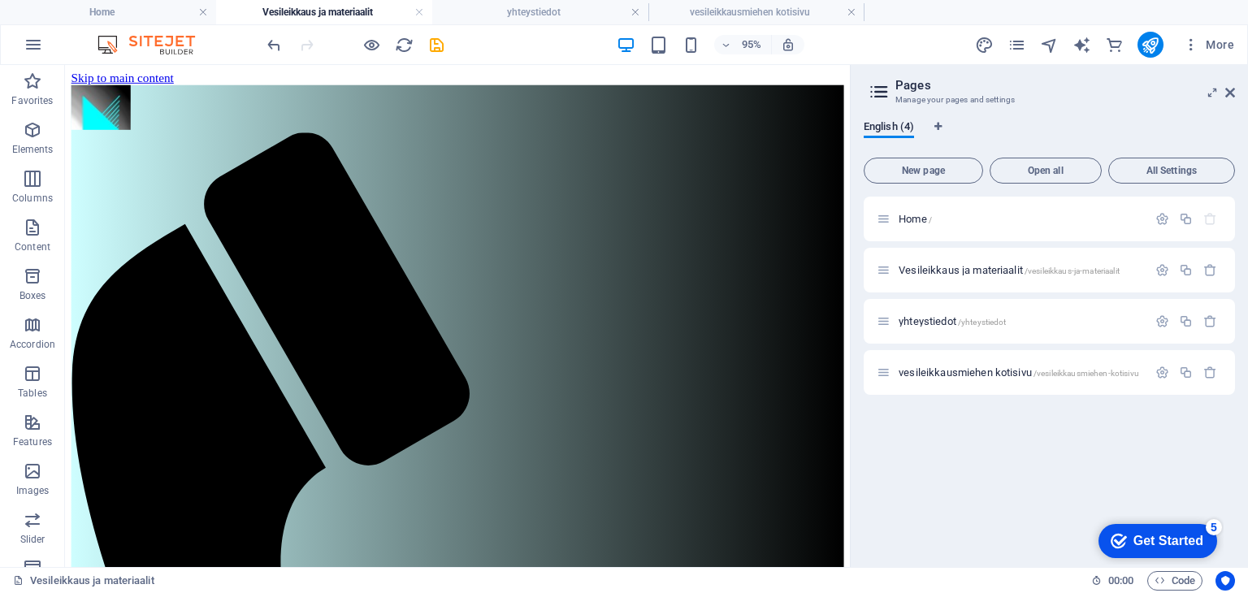
drag, startPoint x: 883, startPoint y: 175, endPoint x: 953, endPoint y: 212, distance: 78.5
click at [549, 7] on h4 "yhteystiedot" at bounding box center [540, 12] width 216 height 18
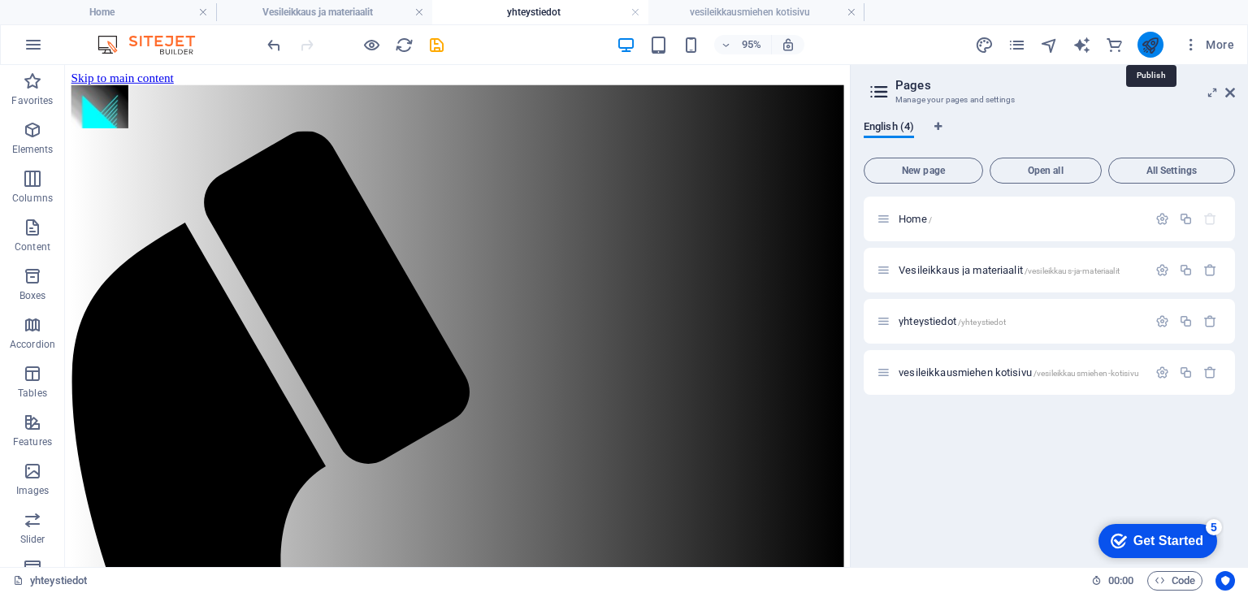
click at [1151, 43] on icon "publish" at bounding box center [1150, 45] width 19 height 19
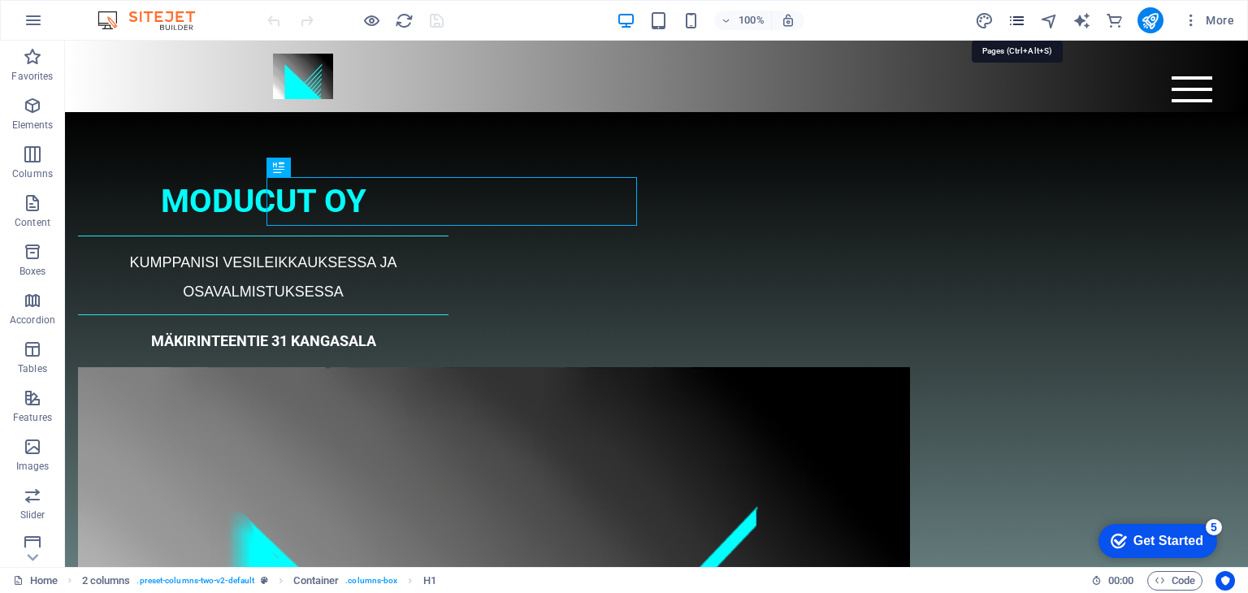
click at [1016, 18] on icon "pages" at bounding box center [1017, 20] width 19 height 19
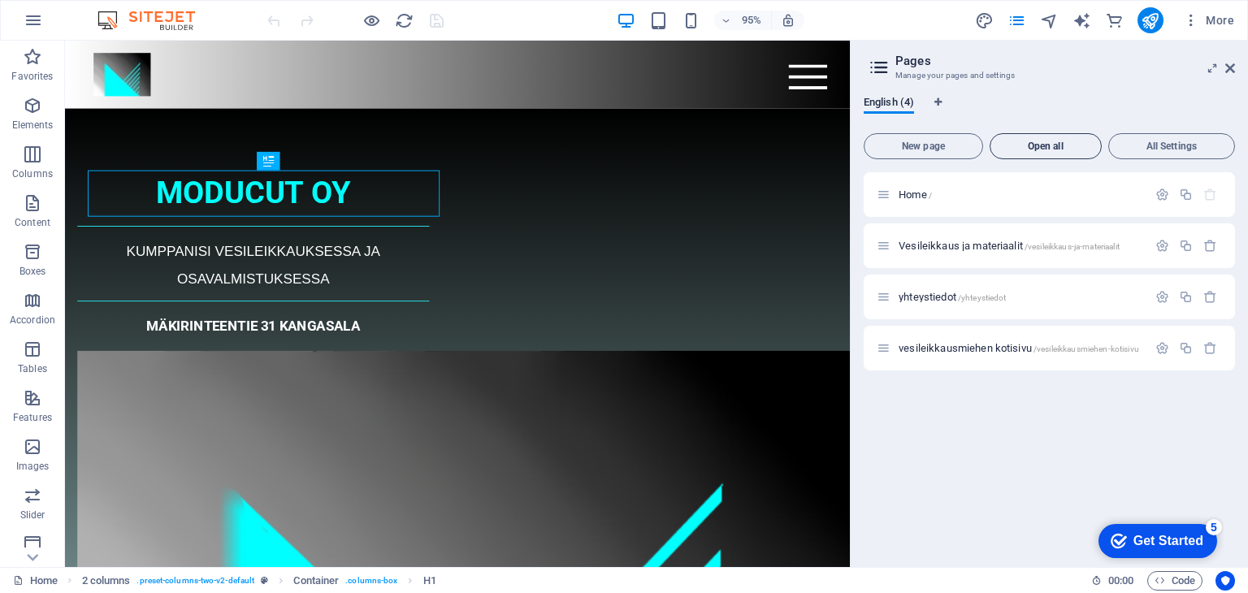
click at [1028, 144] on span "Open all" at bounding box center [1046, 146] width 98 height 10
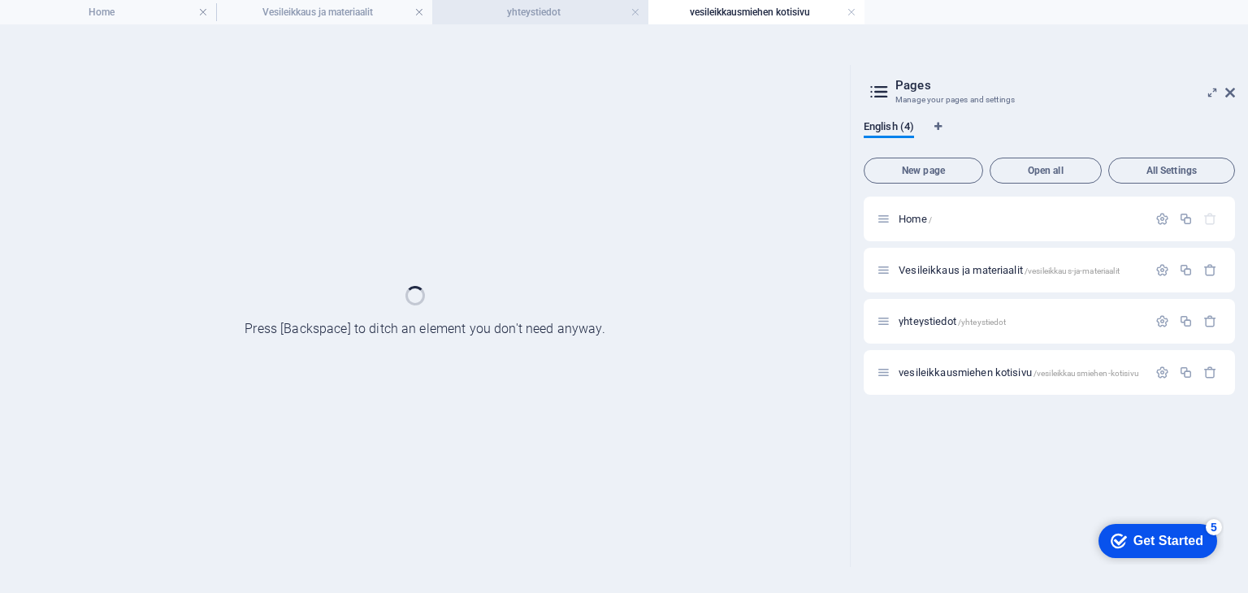
click at [573, 12] on h4 "yhteystiedot" at bounding box center [540, 12] width 216 height 18
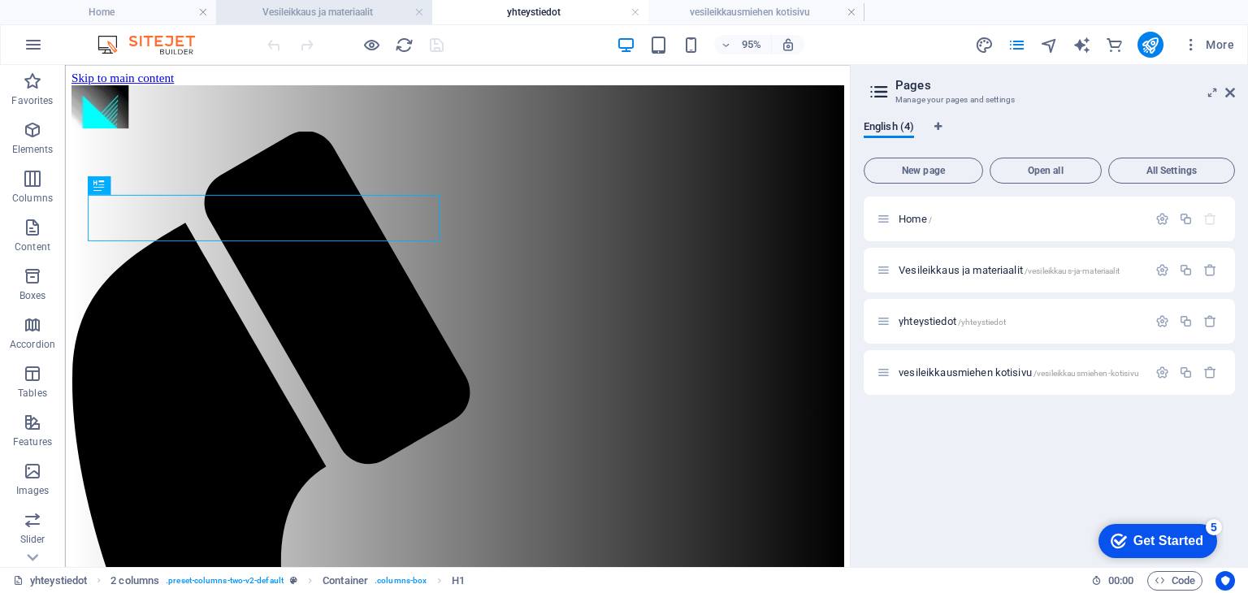
click at [377, 3] on h4 "Vesileikkaus ja materiaalit" at bounding box center [324, 12] width 216 height 18
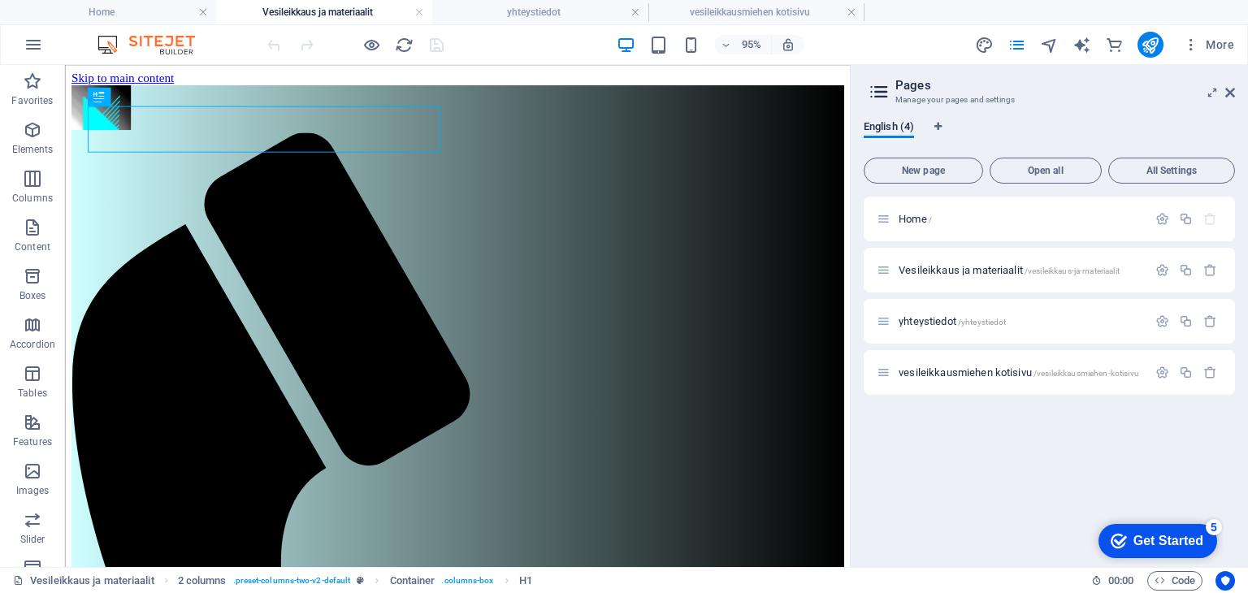
scroll to position [252, 0]
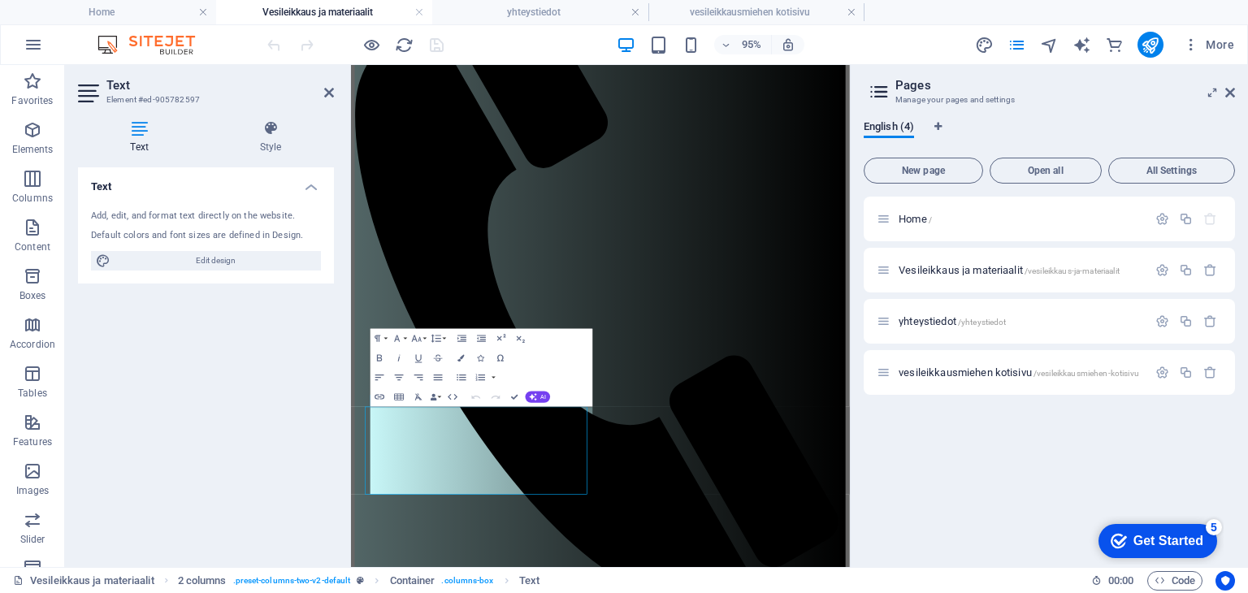
scroll to position [0, 0]
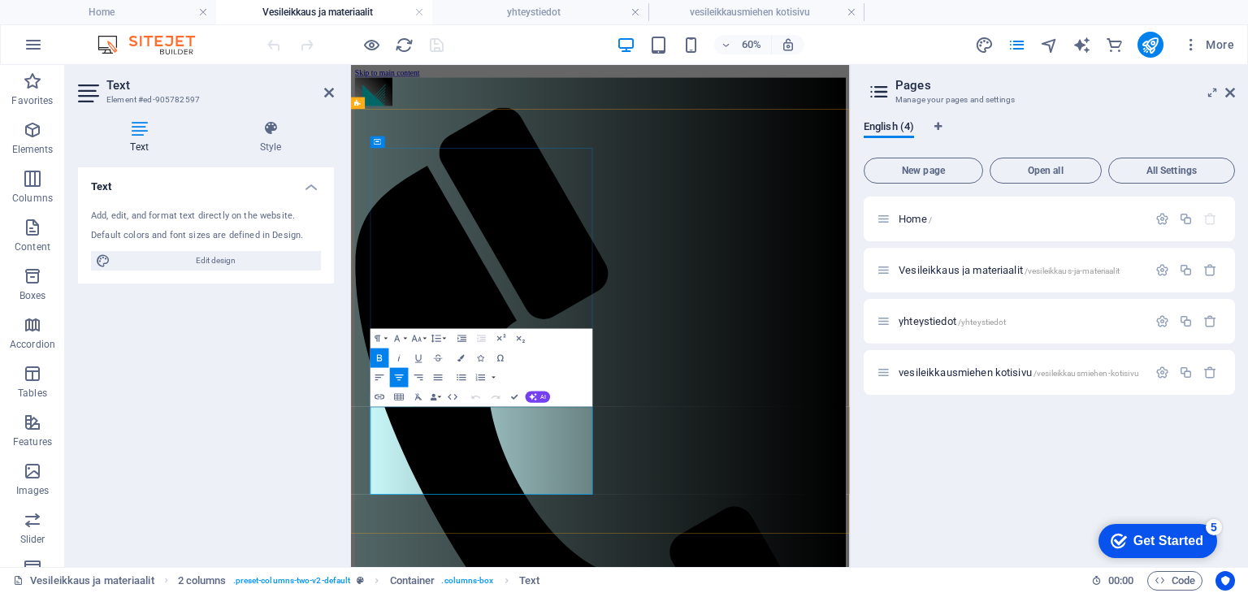
click at [137, 134] on icon at bounding box center [139, 128] width 123 height 16
click at [330, 414] on div "Text Add, edit, and format text directly on the website. Default colors and fon…" at bounding box center [206, 360] width 256 height 387
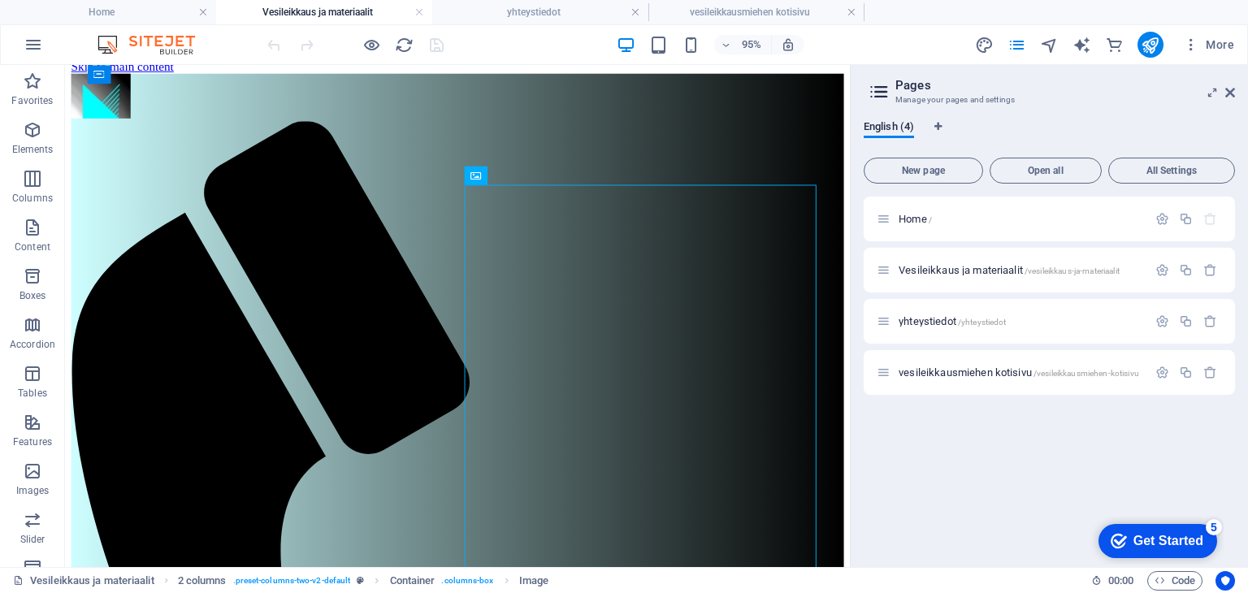
scroll to position [6, 0]
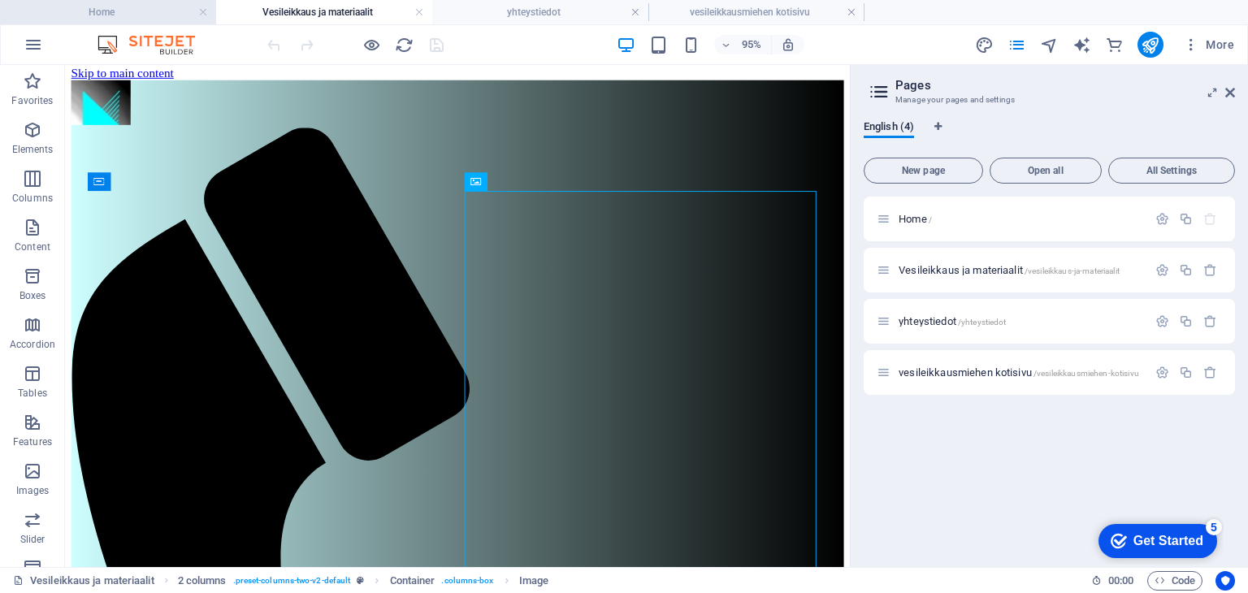
click at [112, 19] on h4 "Home" at bounding box center [108, 12] width 216 height 18
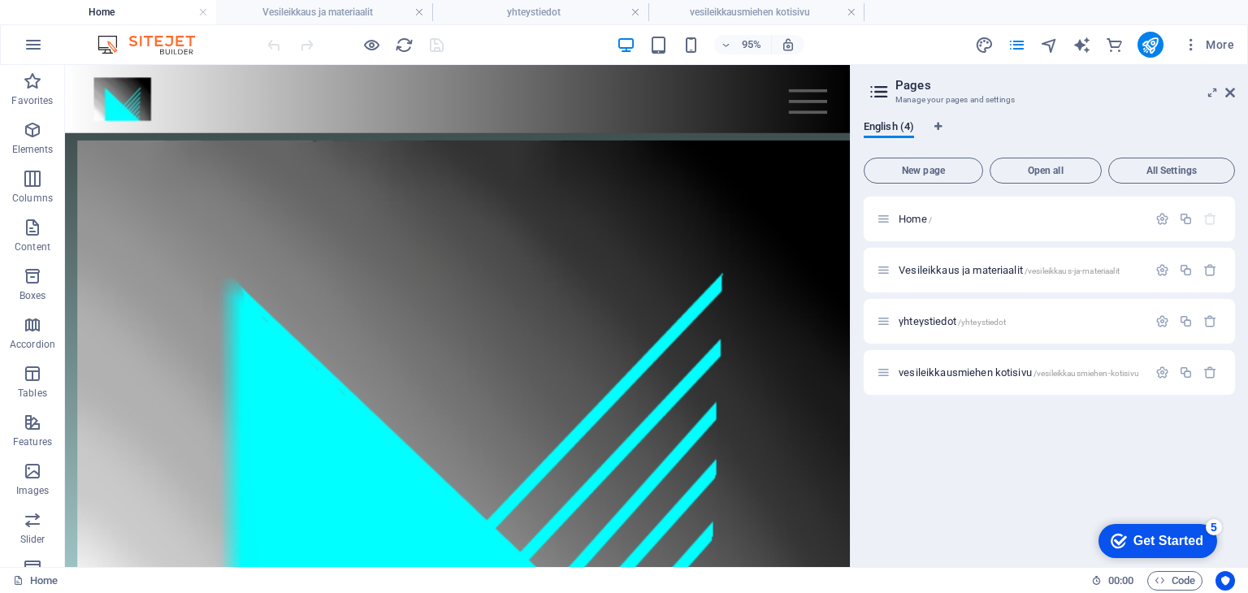
scroll to position [0, 0]
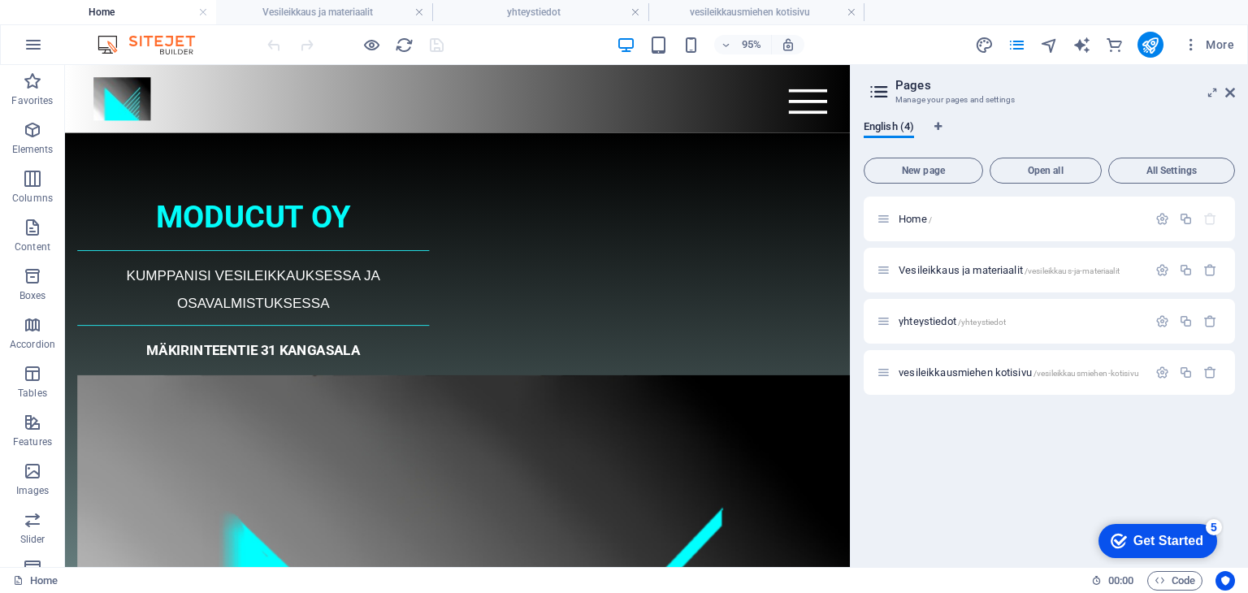
drag, startPoint x: 887, startPoint y: 209, endPoint x: 927, endPoint y: 248, distance: 55.7
drag, startPoint x: 884, startPoint y: 373, endPoint x: 939, endPoint y: 219, distance: 163.7
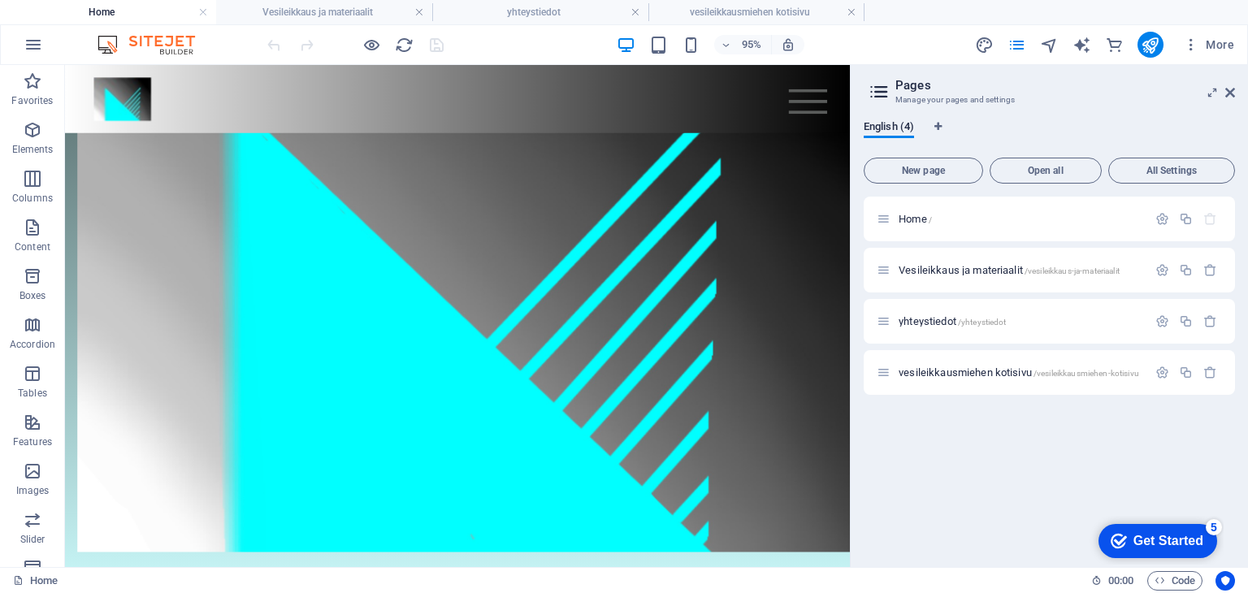
scroll to position [455, 0]
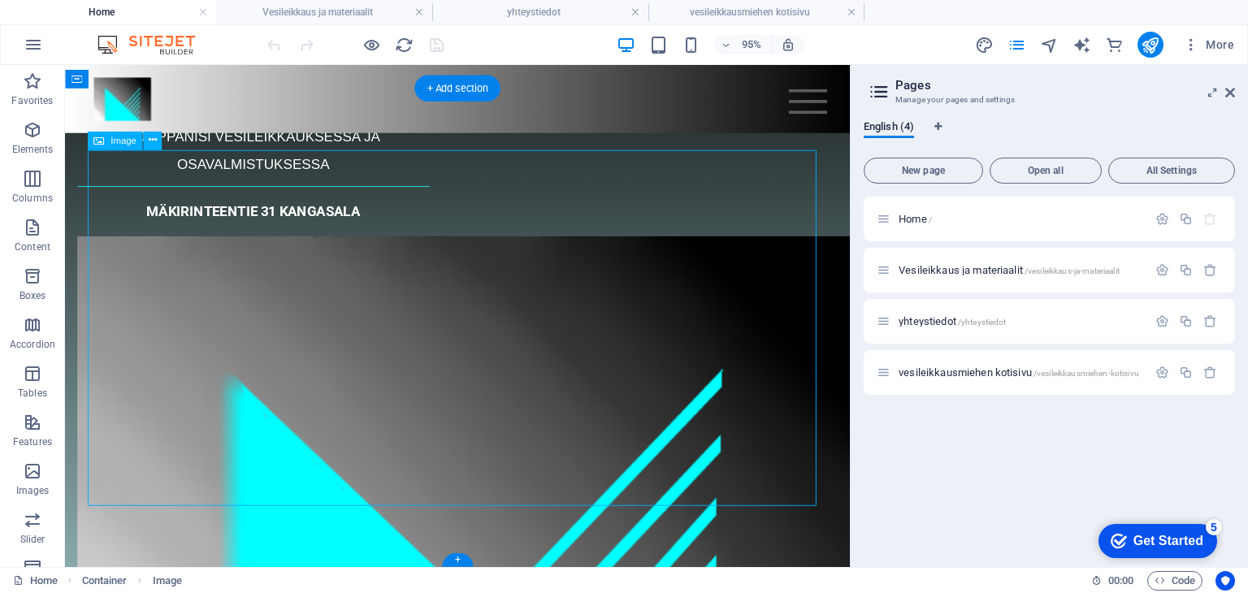
select select "px"
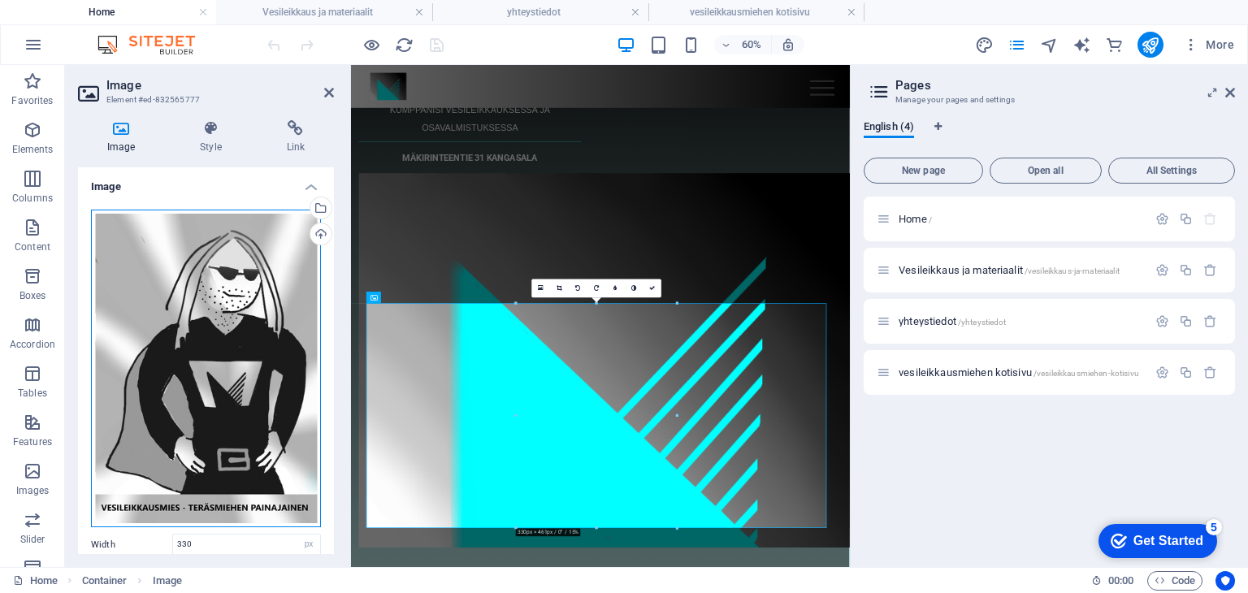
click at [211, 271] on div "Drag files here, click to choose files or select files from Files or our free s…" at bounding box center [206, 369] width 230 height 319
click at [211, 271] on body "Moducut Oy Home Vesileikkaus ja materiaalit yhteystiedot vesileikkausmiehen kot…" at bounding box center [624, 296] width 1248 height 593
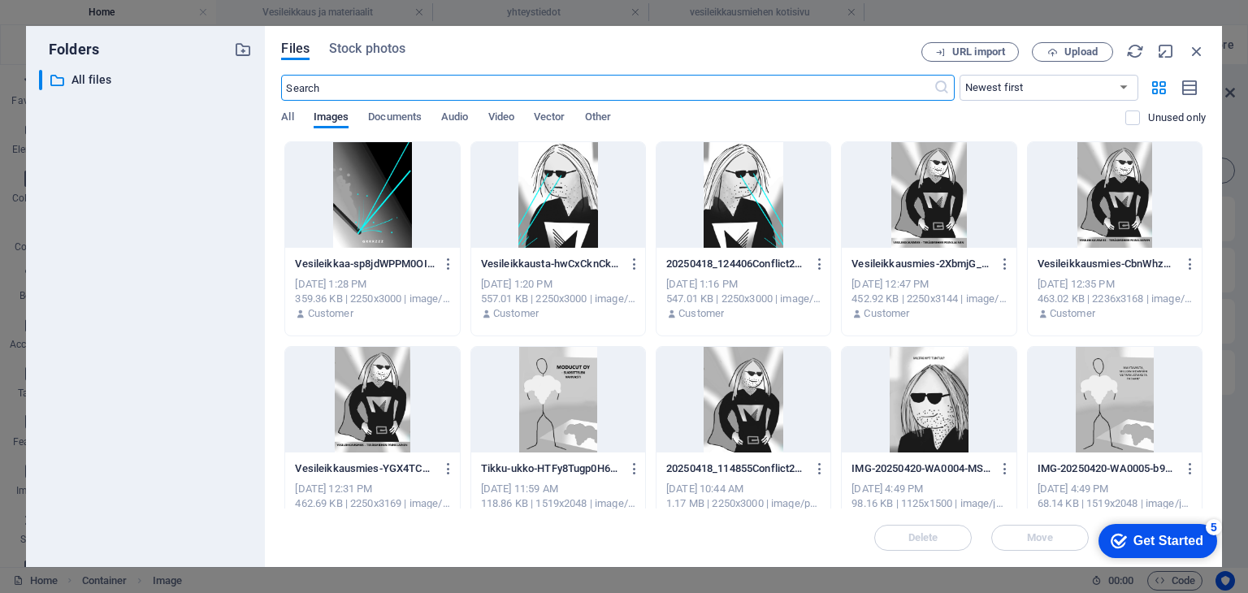
scroll to position [0, 0]
click at [1069, 53] on span "Upload" at bounding box center [1081, 52] width 33 height 10
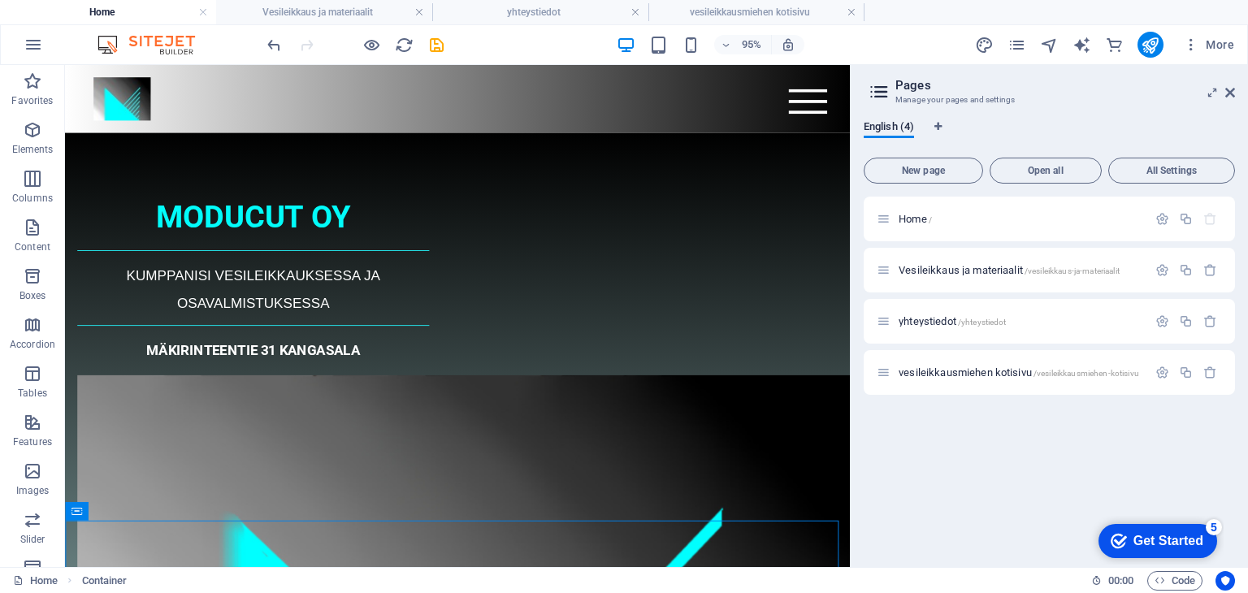
drag, startPoint x: 883, startPoint y: 222, endPoint x: 920, endPoint y: 206, distance: 39.7
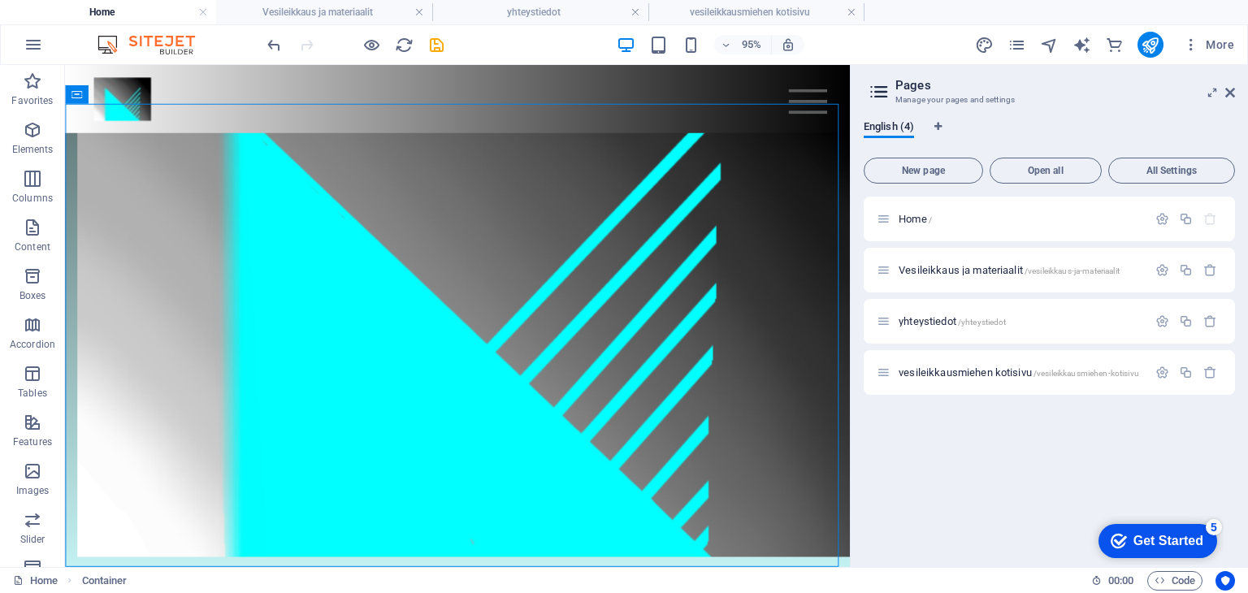
scroll to position [438, 0]
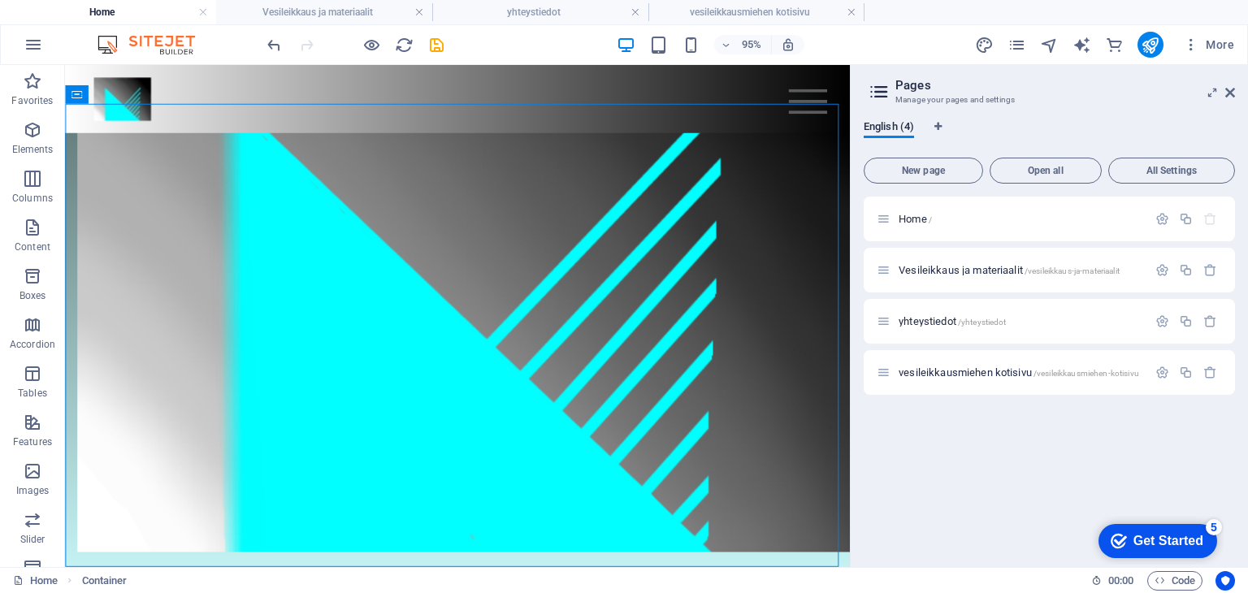
drag, startPoint x: 882, startPoint y: 185, endPoint x: 928, endPoint y: 469, distance: 287.4
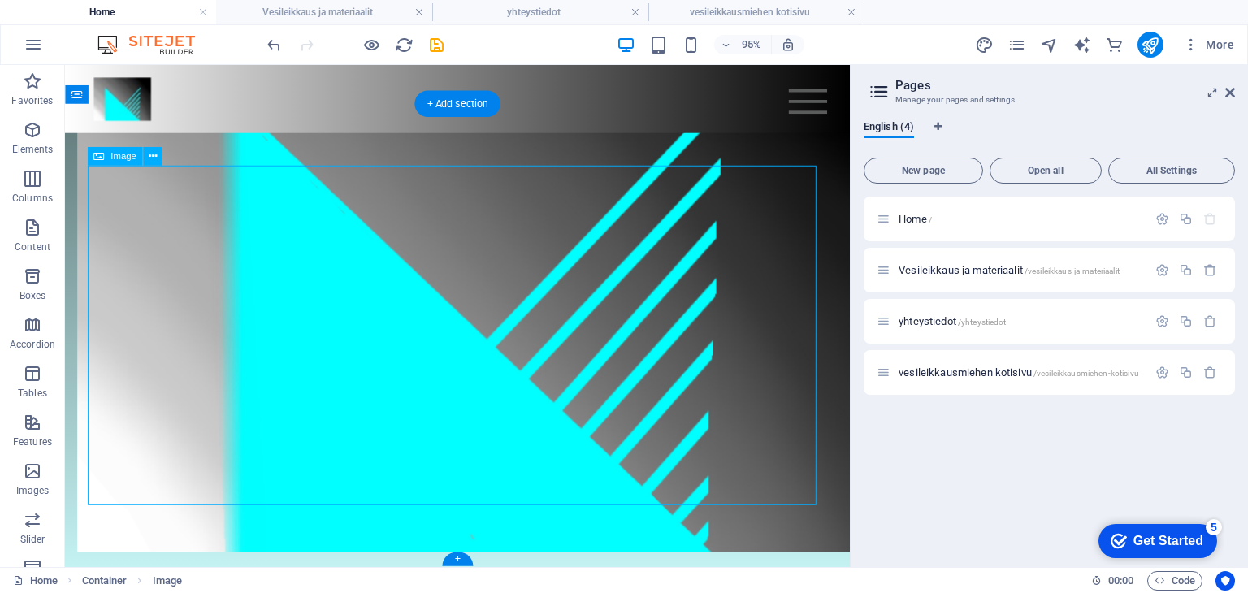
select select "px"
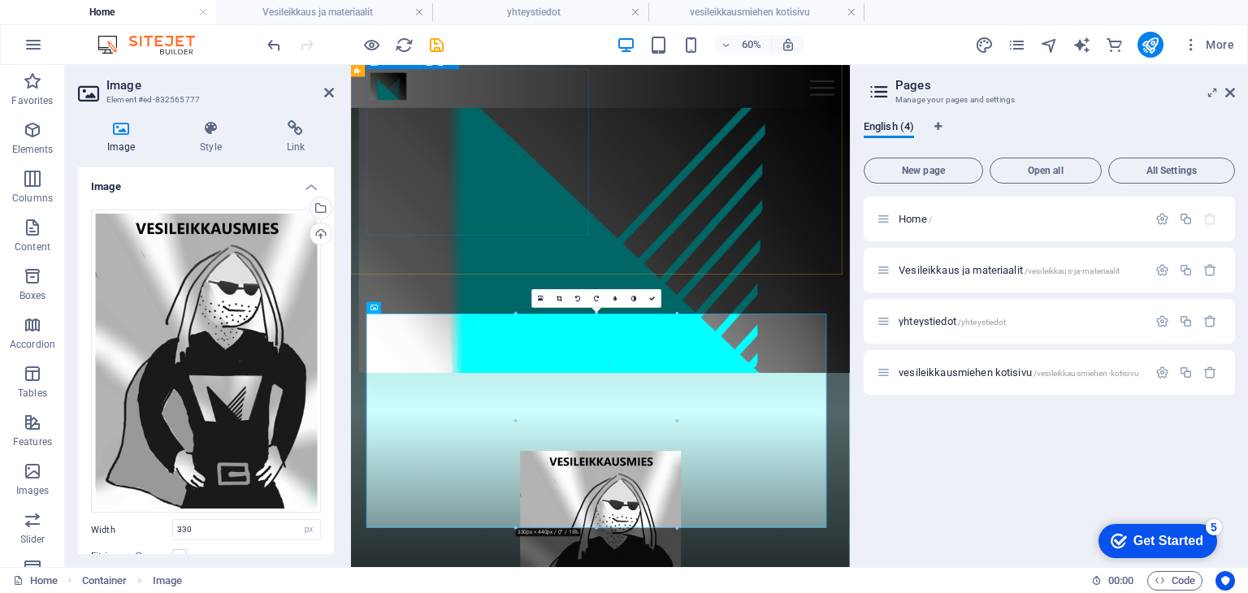
scroll to position [130, 0]
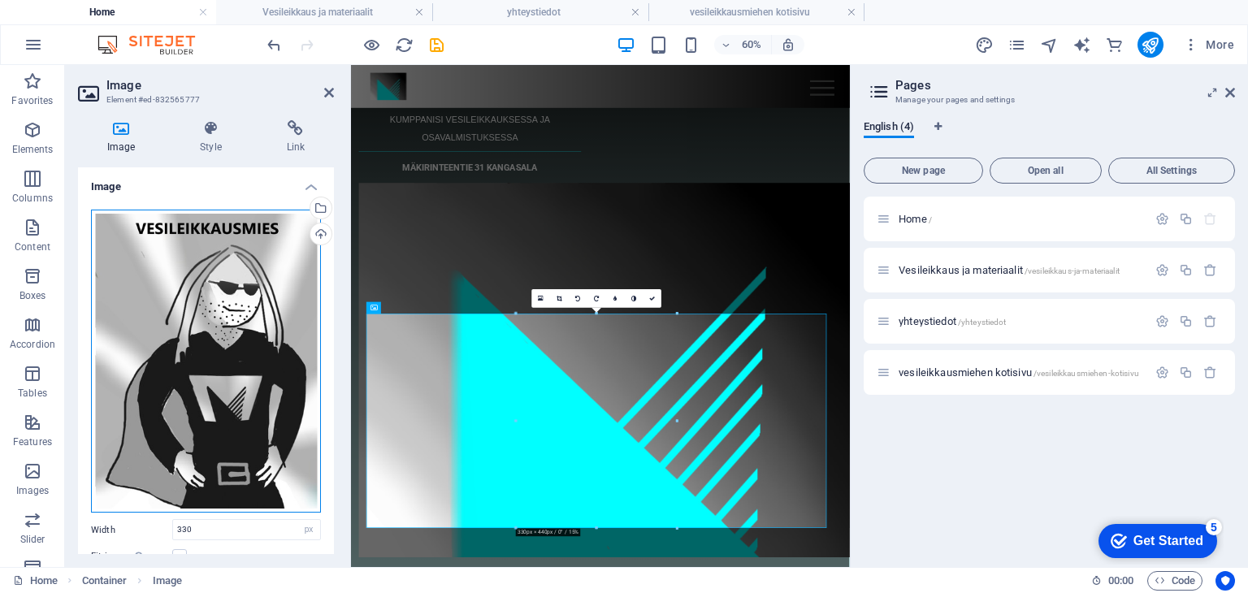
click at [217, 244] on div "Drag files here, click to choose files or select files from Files or our free s…" at bounding box center [206, 362] width 230 height 304
click at [217, 244] on body "Moducut Oy Home Vesileikkaus ja materiaalit yhteystiedot vesileikkausmiehen kot…" at bounding box center [624, 296] width 1248 height 593
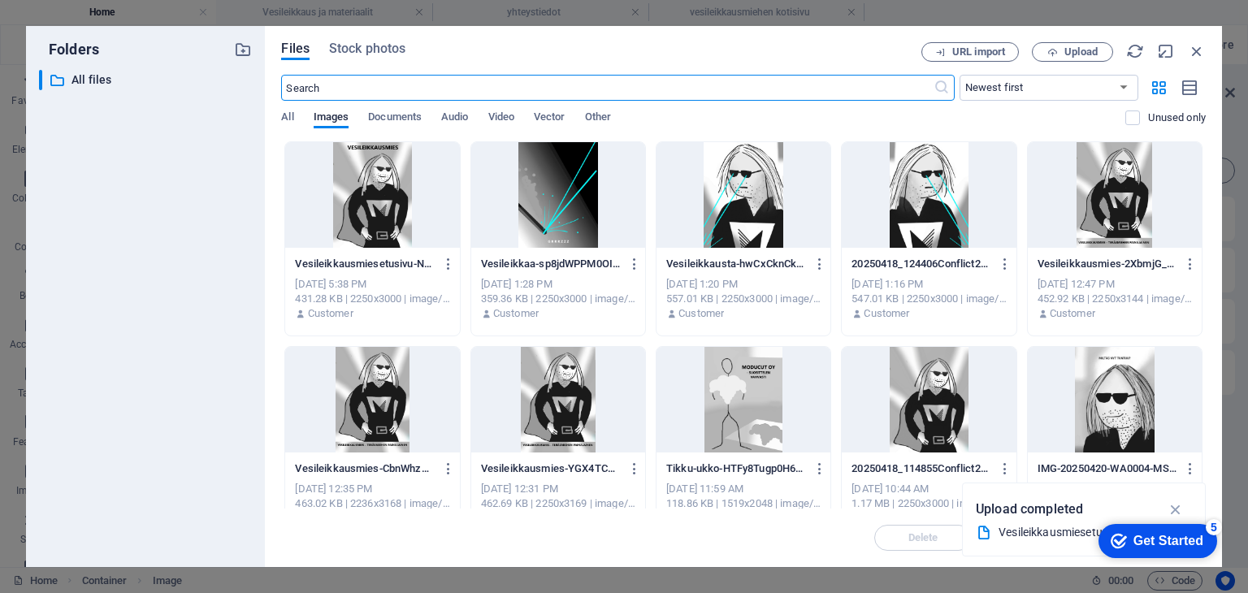
scroll to position [0, 0]
click at [1087, 50] on span "Upload" at bounding box center [1081, 52] width 33 height 10
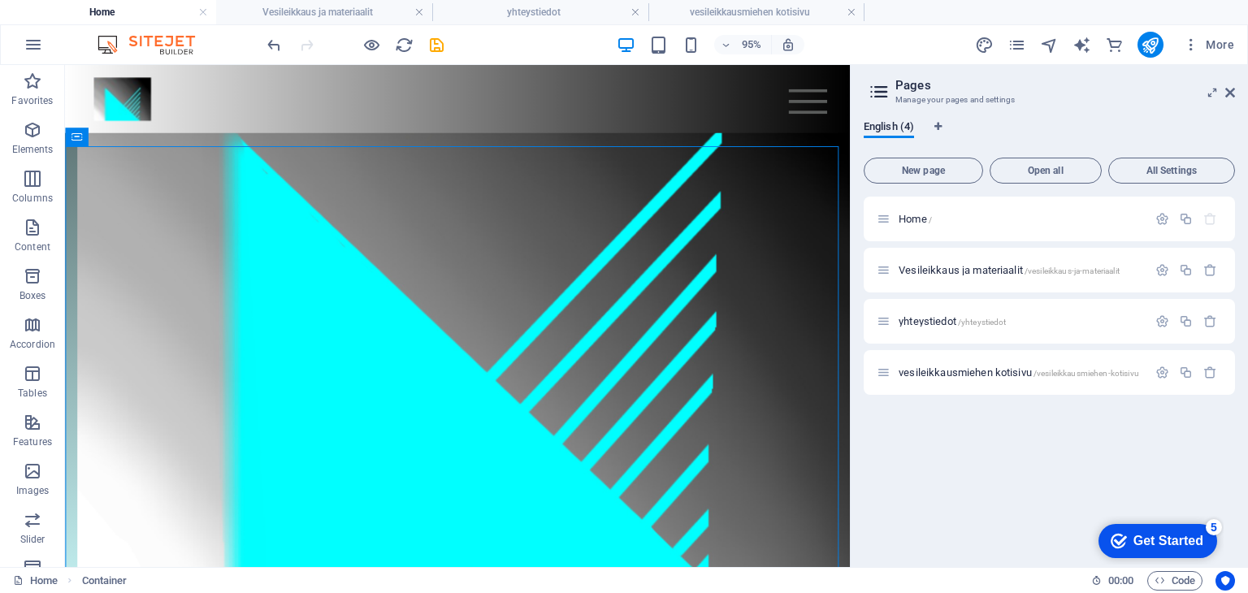
scroll to position [408, 0]
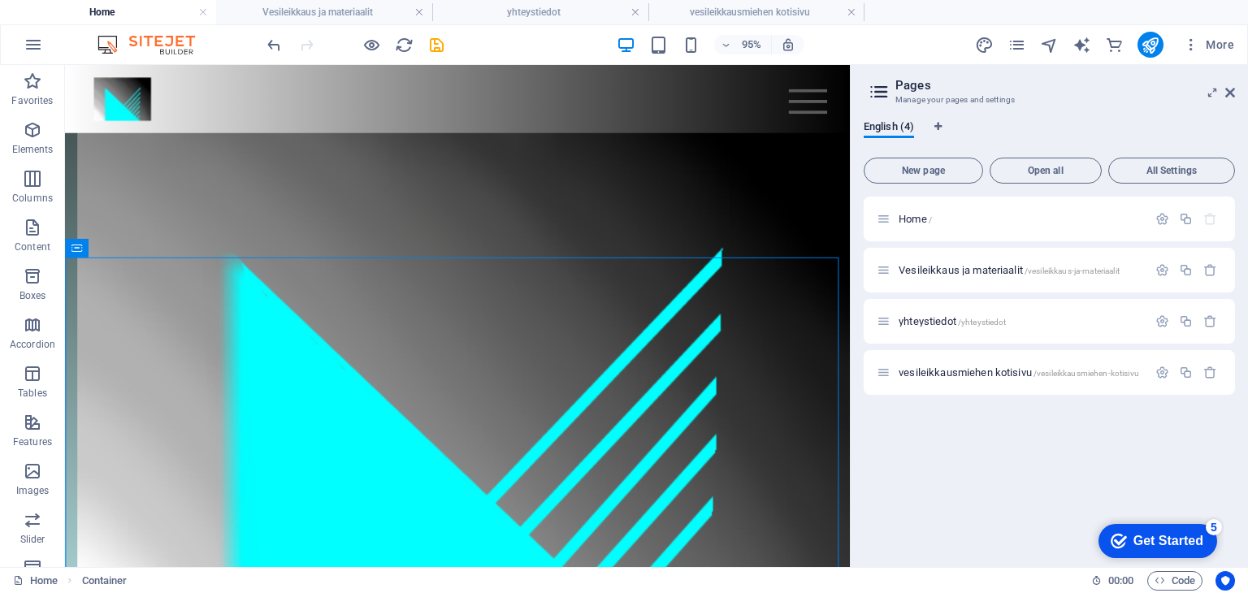
drag, startPoint x: 883, startPoint y: 263, endPoint x: 918, endPoint y: 454, distance: 195.0
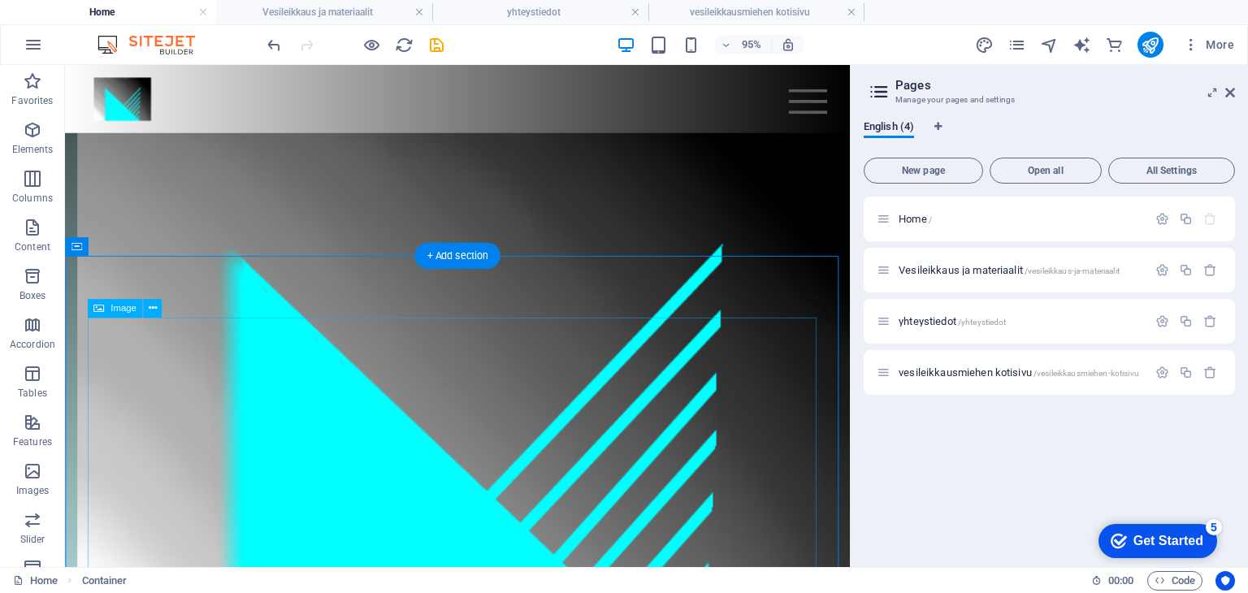
select select "px"
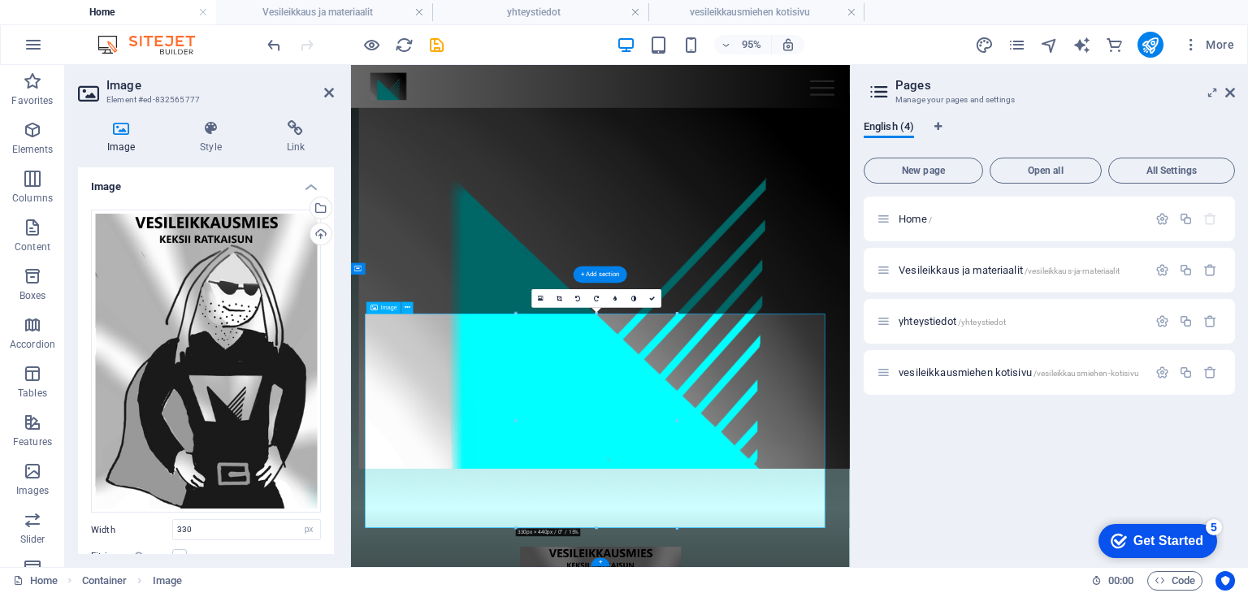
scroll to position [130, 0]
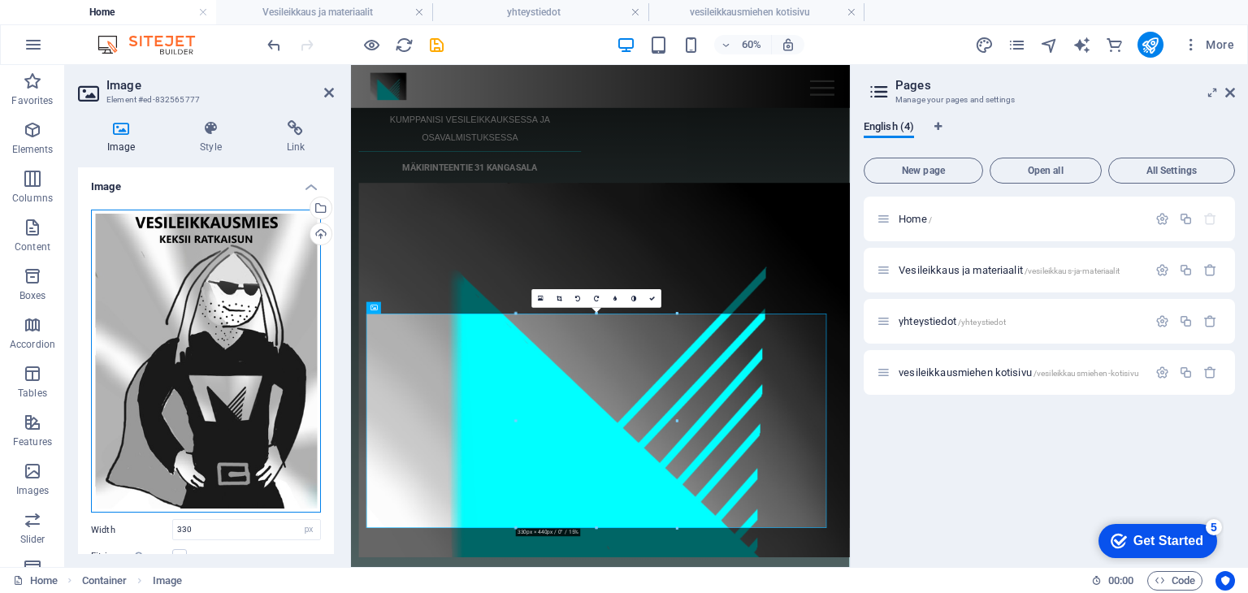
click at [227, 292] on div "Drag files here, click to choose files or select files from Files or our free s…" at bounding box center [206, 362] width 230 height 304
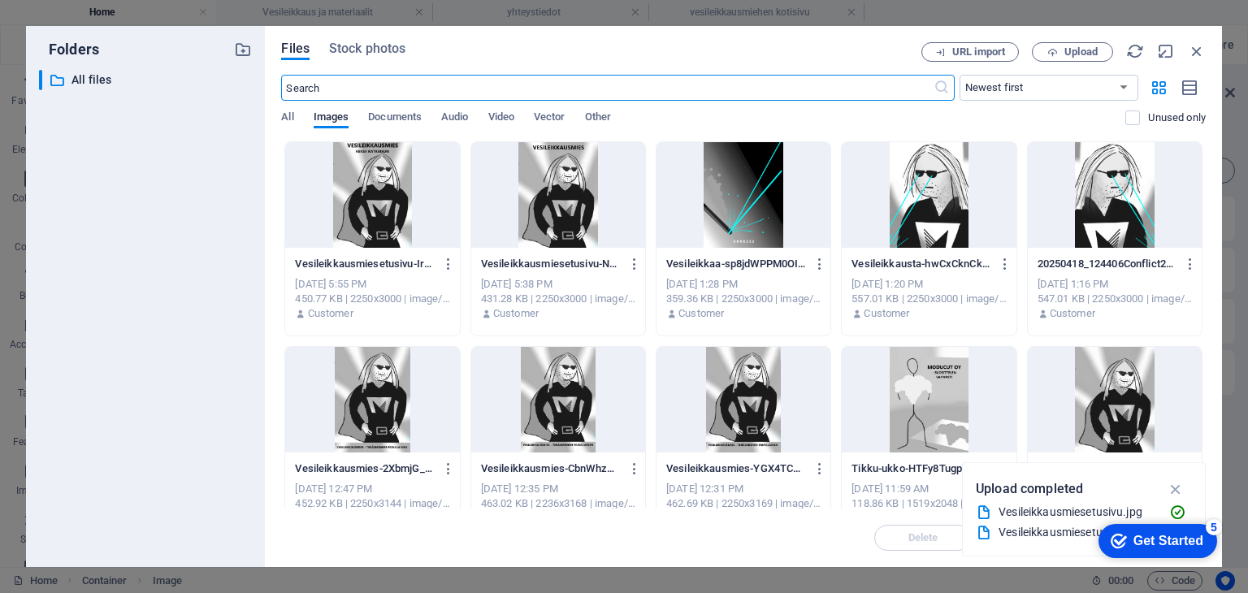
scroll to position [0, 0]
click at [1092, 50] on span "Upload" at bounding box center [1081, 52] width 33 height 10
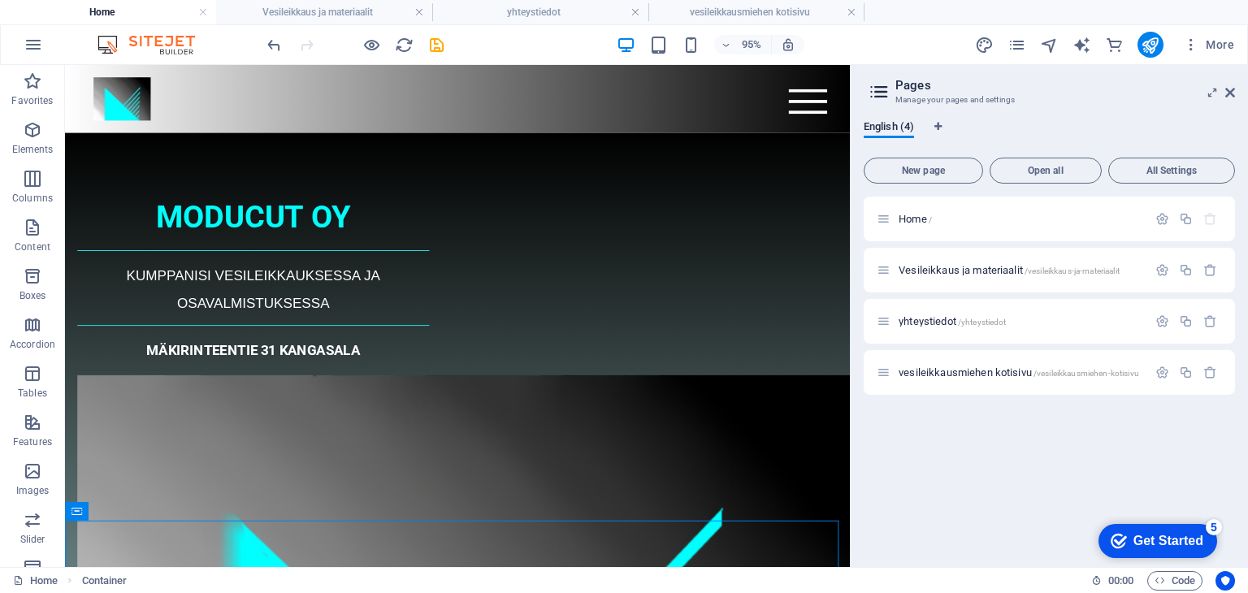
drag, startPoint x: 885, startPoint y: 256, endPoint x: 917, endPoint y: 302, distance: 55.5
click at [341, 14] on h4 "Vesileikkaus ja materiaalit" at bounding box center [324, 12] width 216 height 18
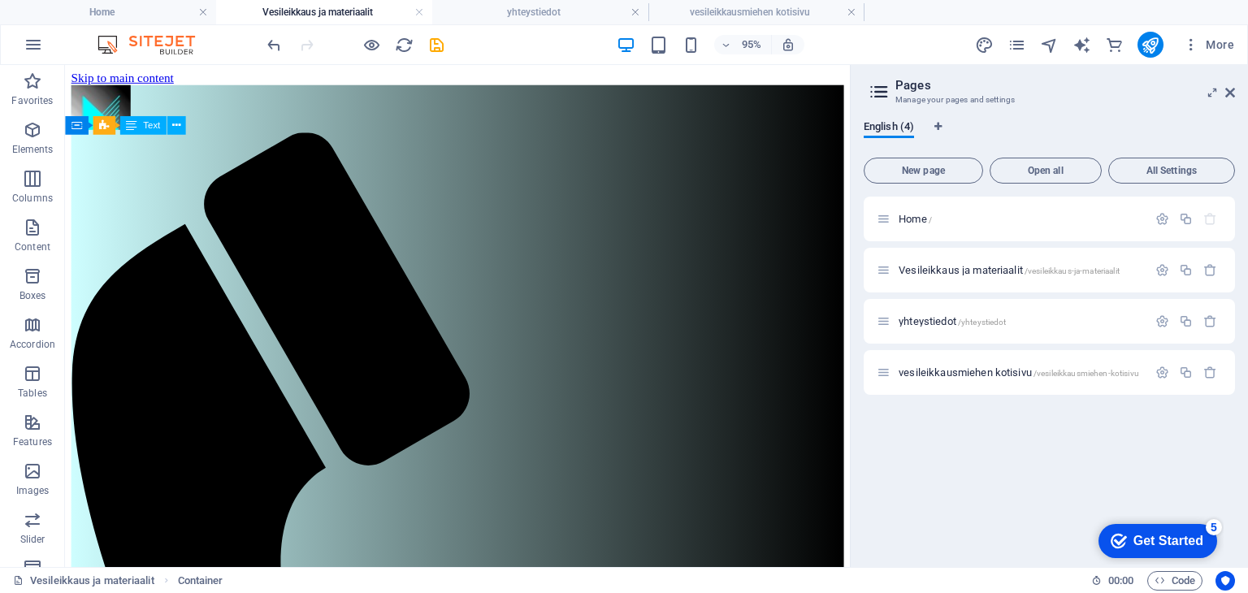
scroll to position [6, 0]
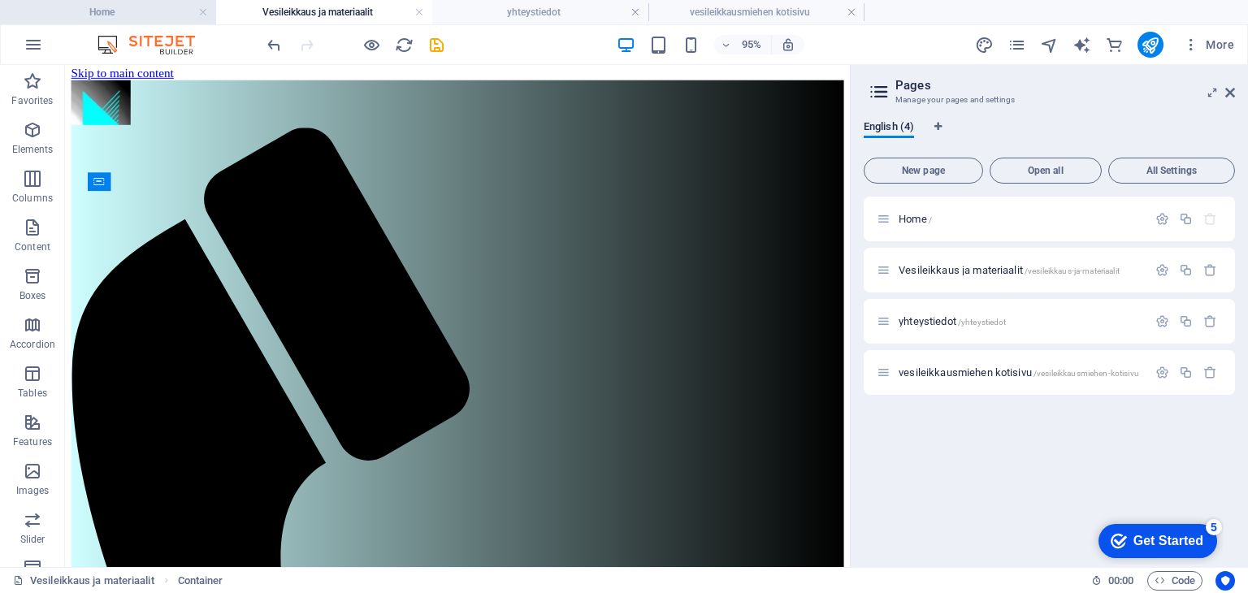
click at [169, 7] on h4 "Home" at bounding box center [108, 12] width 216 height 18
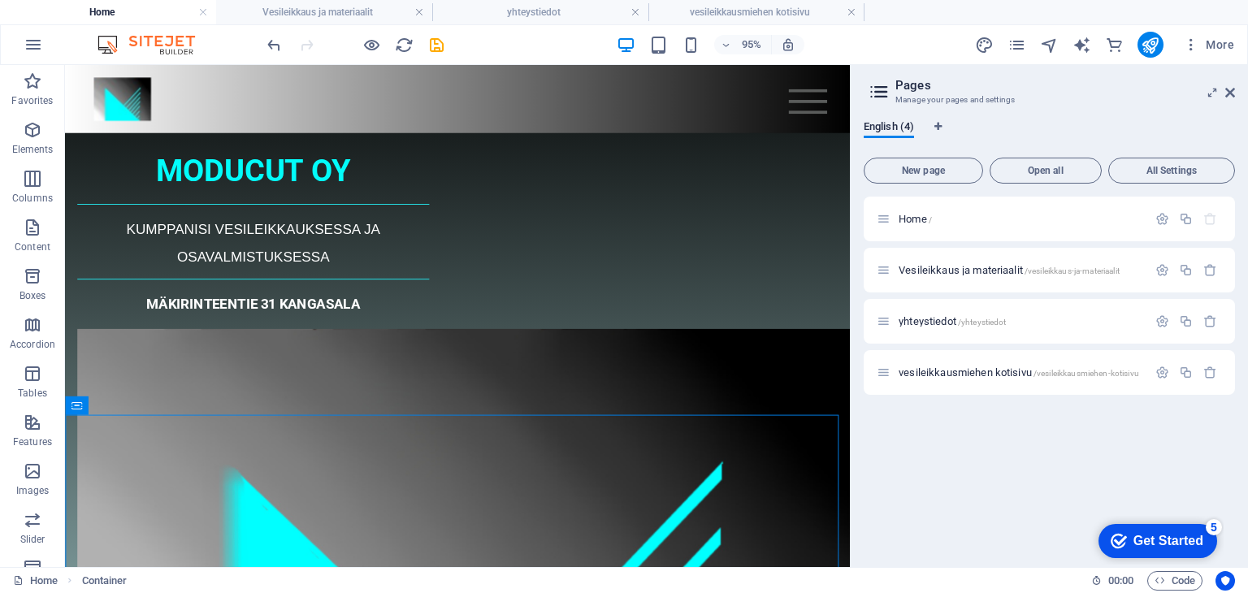
scroll to position [0, 0]
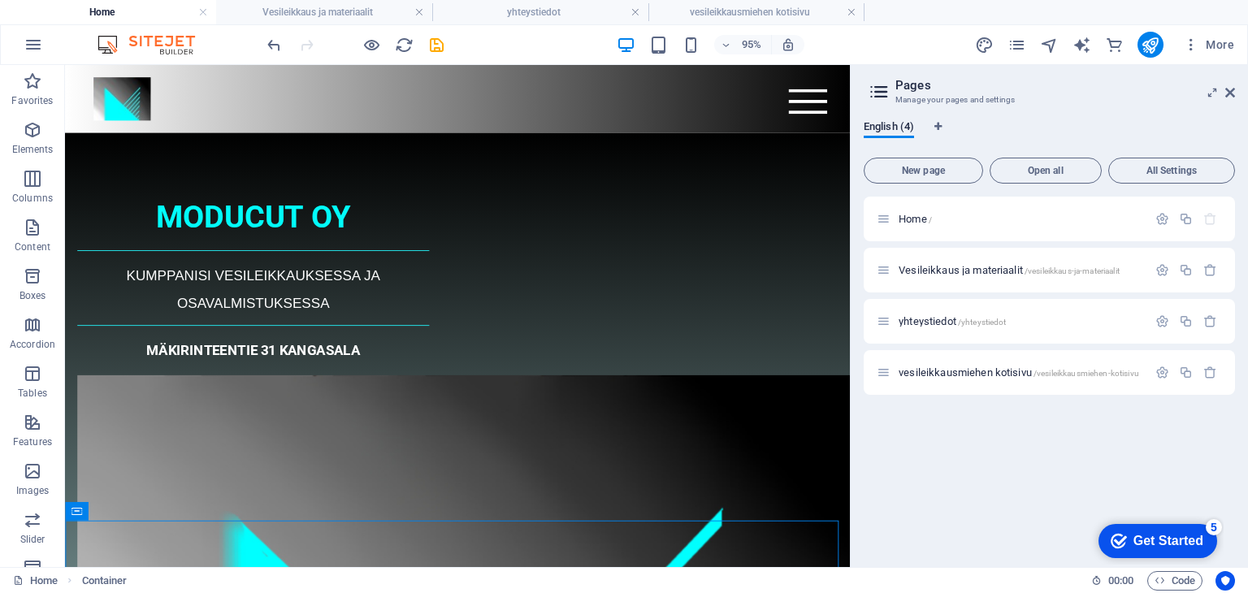
drag, startPoint x: 883, startPoint y: 96, endPoint x: 939, endPoint y: 128, distance: 64.4
click at [582, 19] on h4 "yhteystiedot" at bounding box center [540, 12] width 216 height 18
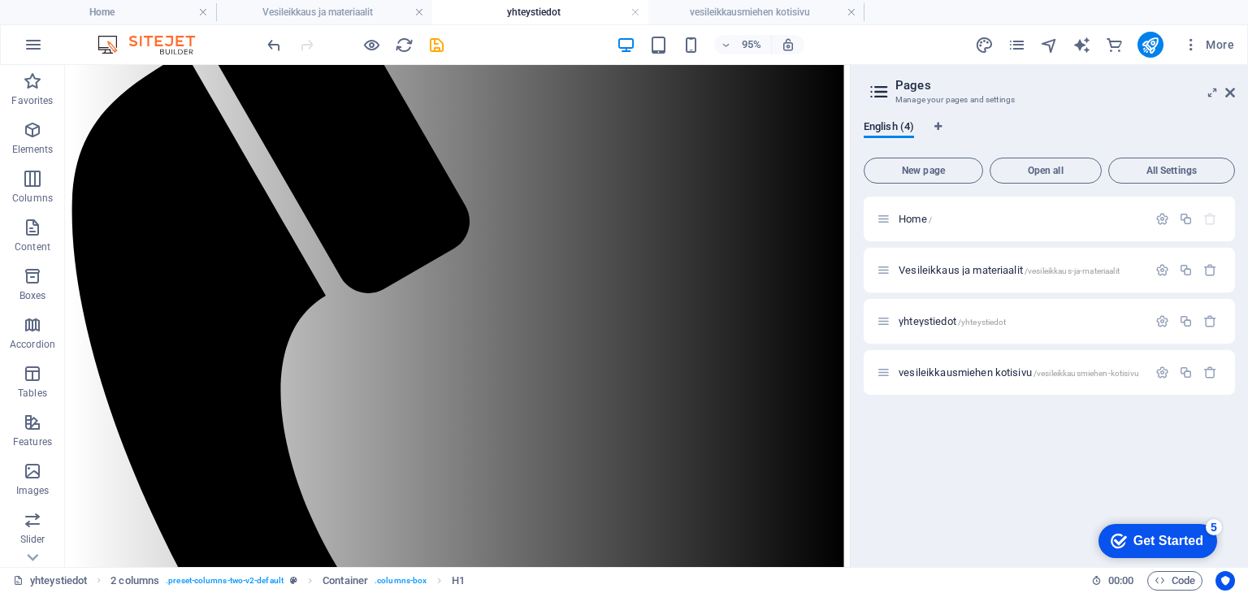
scroll to position [191, 0]
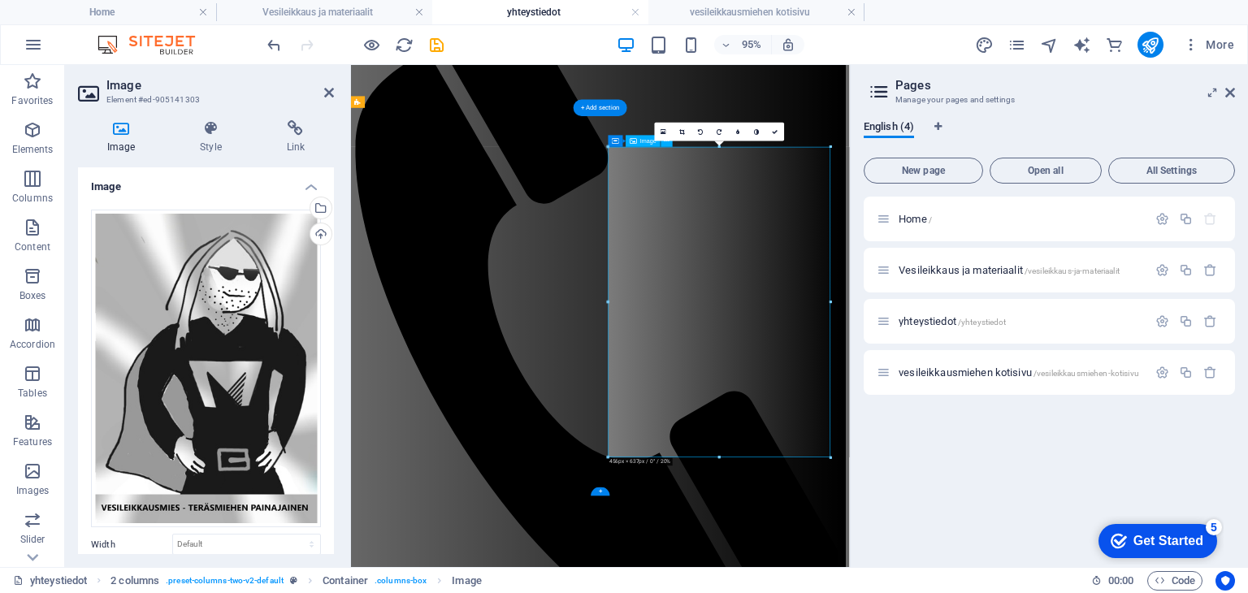
scroll to position [0, 0]
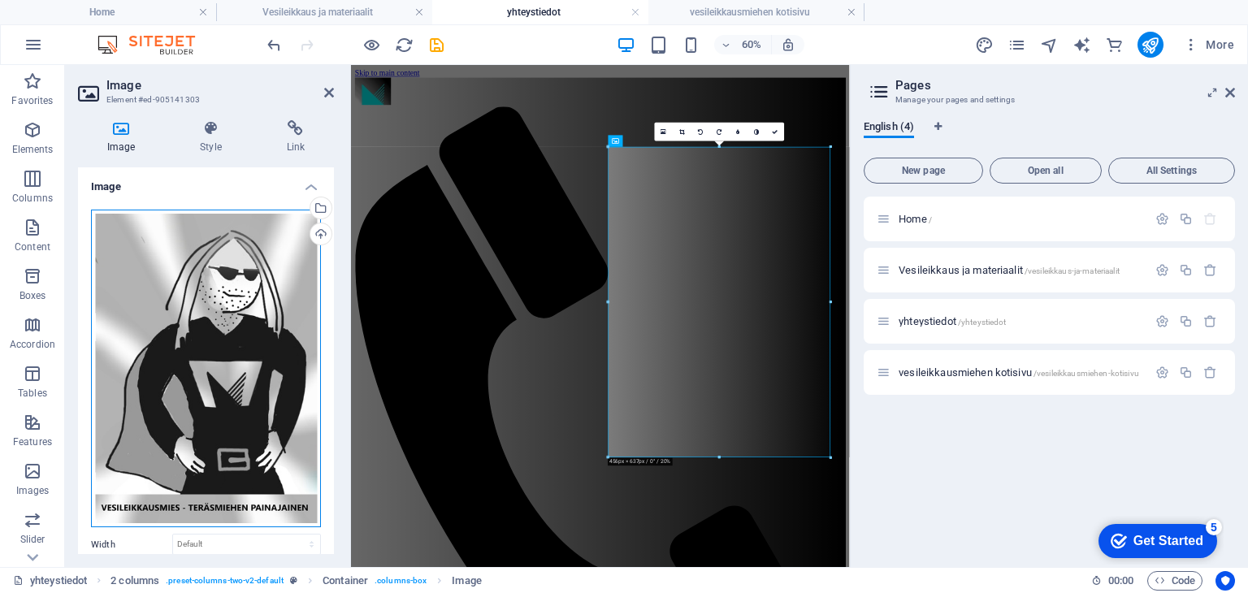
click at [226, 409] on div "Drag files here, click to choose files or select files from Files or our free s…" at bounding box center [206, 369] width 230 height 319
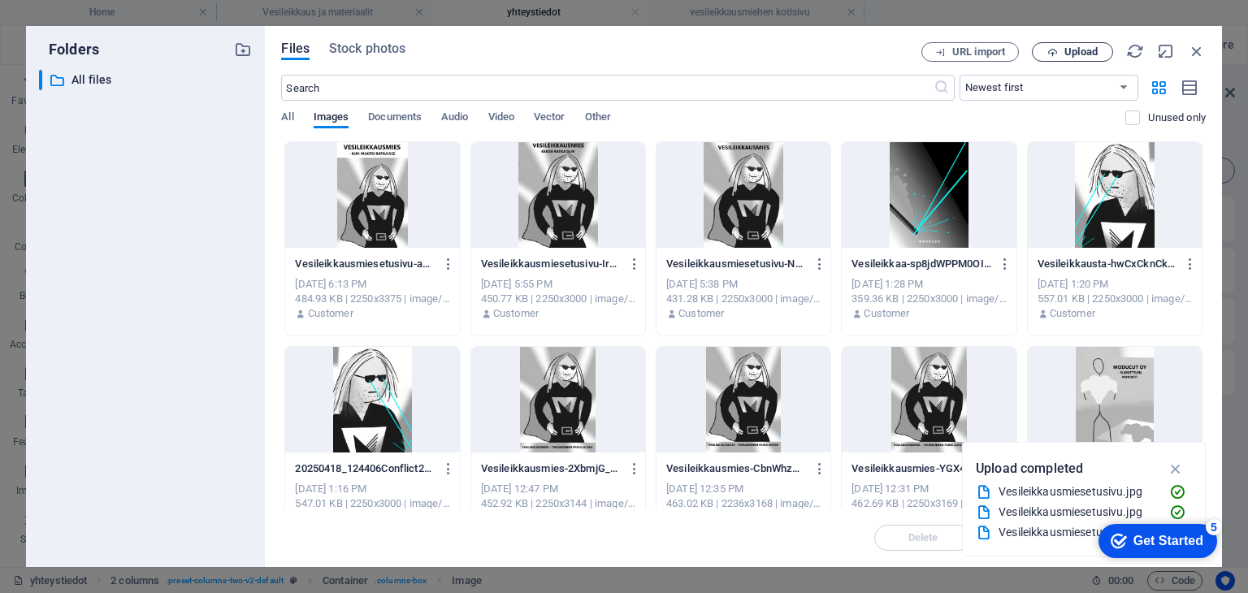
click at [1089, 53] on span "Upload" at bounding box center [1081, 52] width 33 height 10
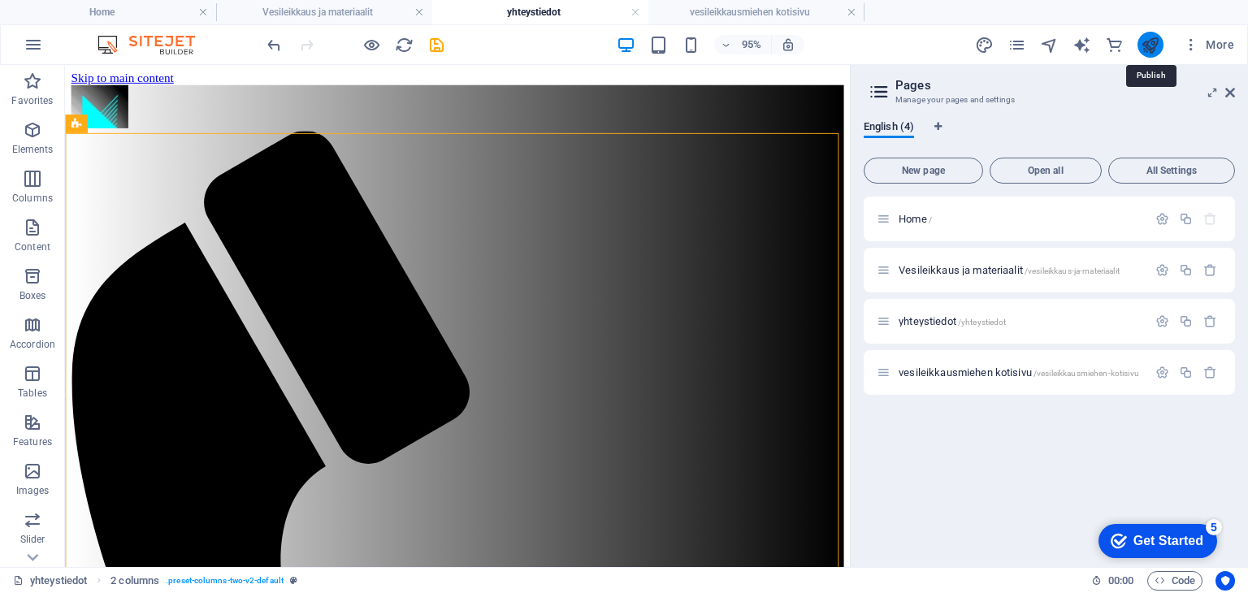
click at [1152, 46] on icon "publish" at bounding box center [1150, 45] width 19 height 19
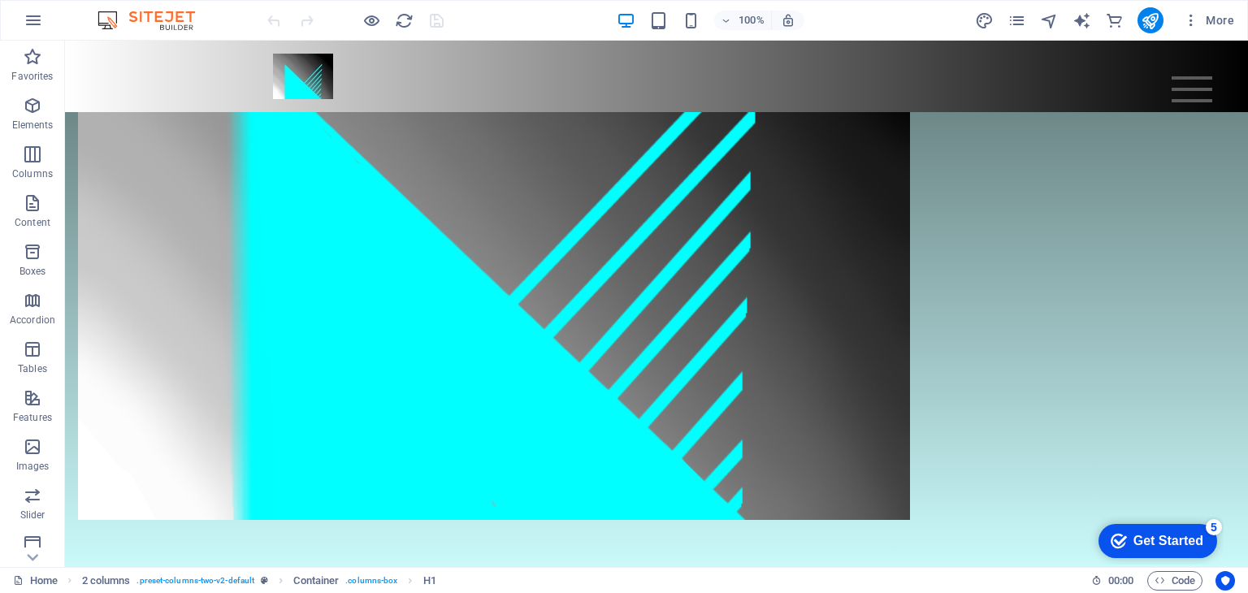
scroll to position [475, 0]
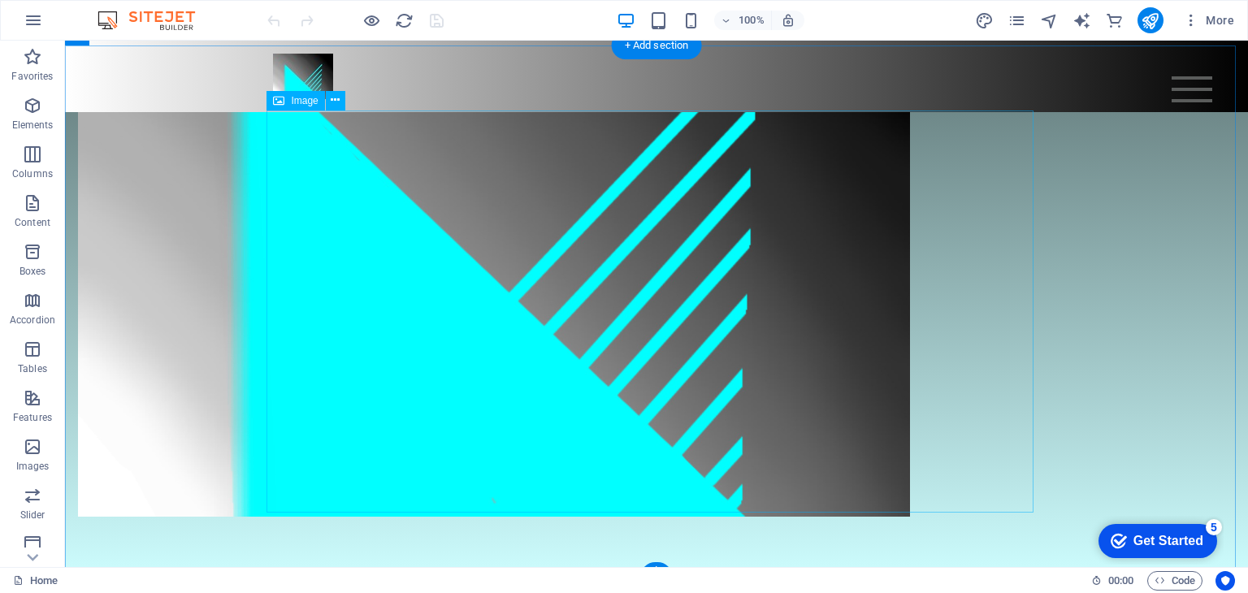
select select "px"
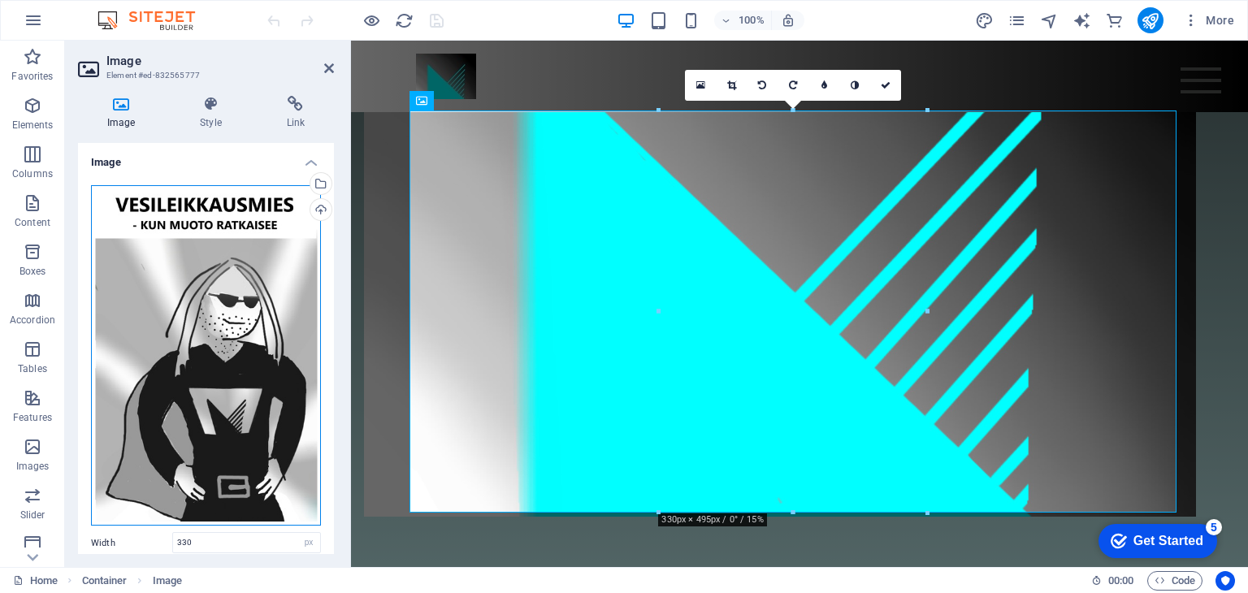
click at [198, 269] on div "Drag files here, click to choose files or select files from Files or our free s…" at bounding box center [206, 355] width 230 height 341
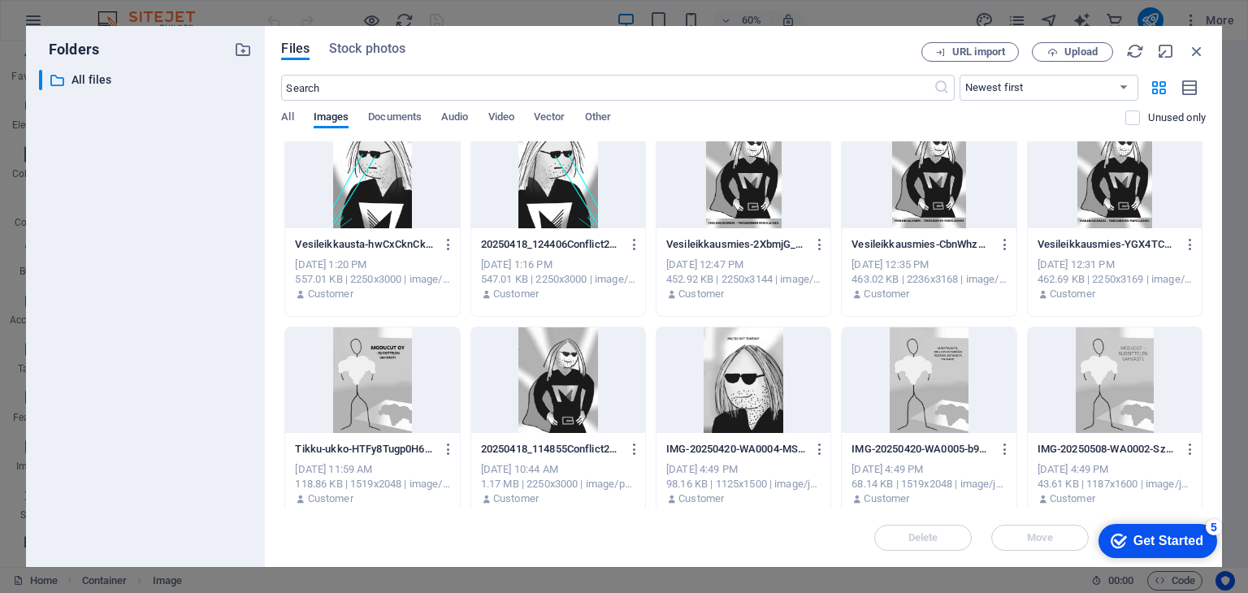
scroll to position [251, 0]
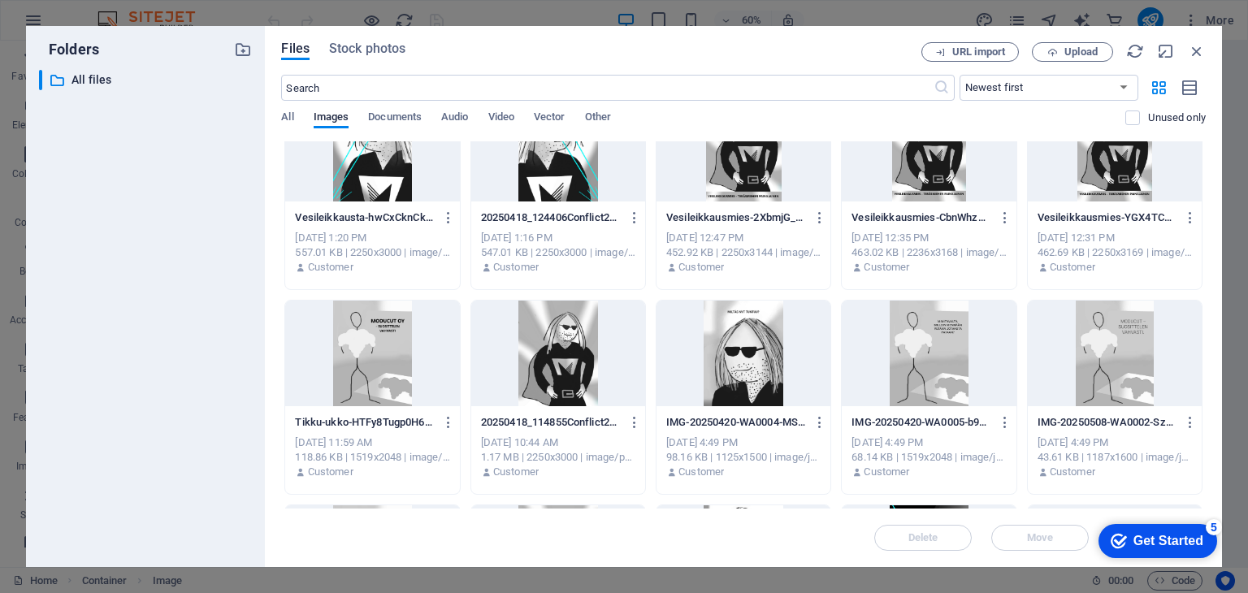
click at [383, 352] on div at bounding box center [372, 354] width 174 height 106
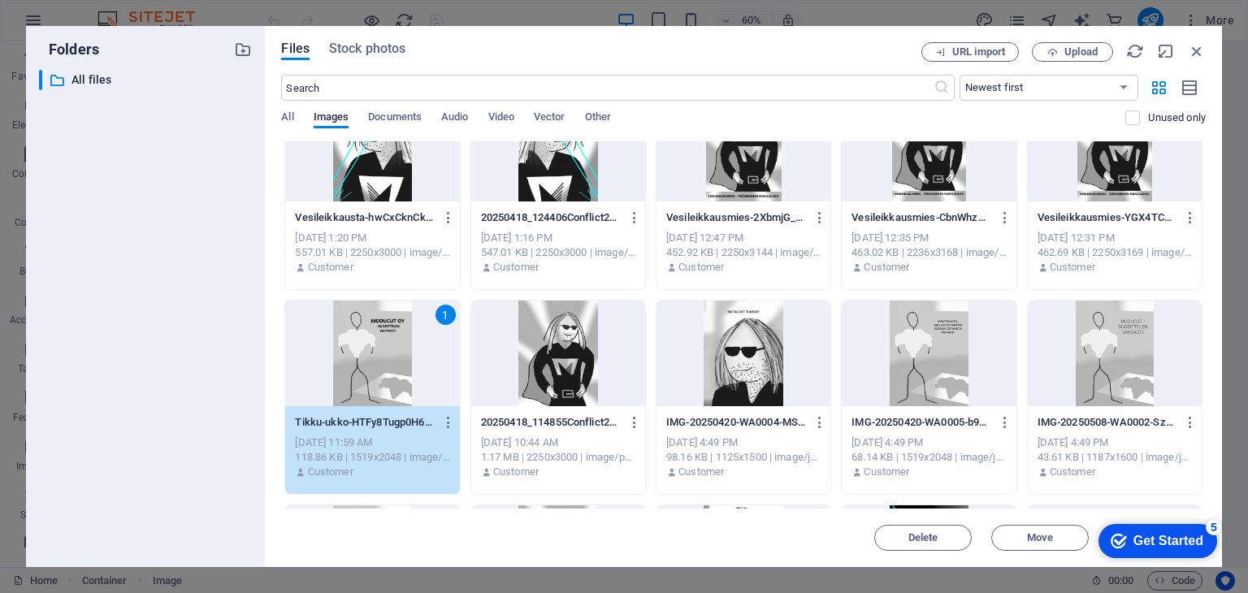
click at [368, 391] on div "1" at bounding box center [372, 354] width 174 height 106
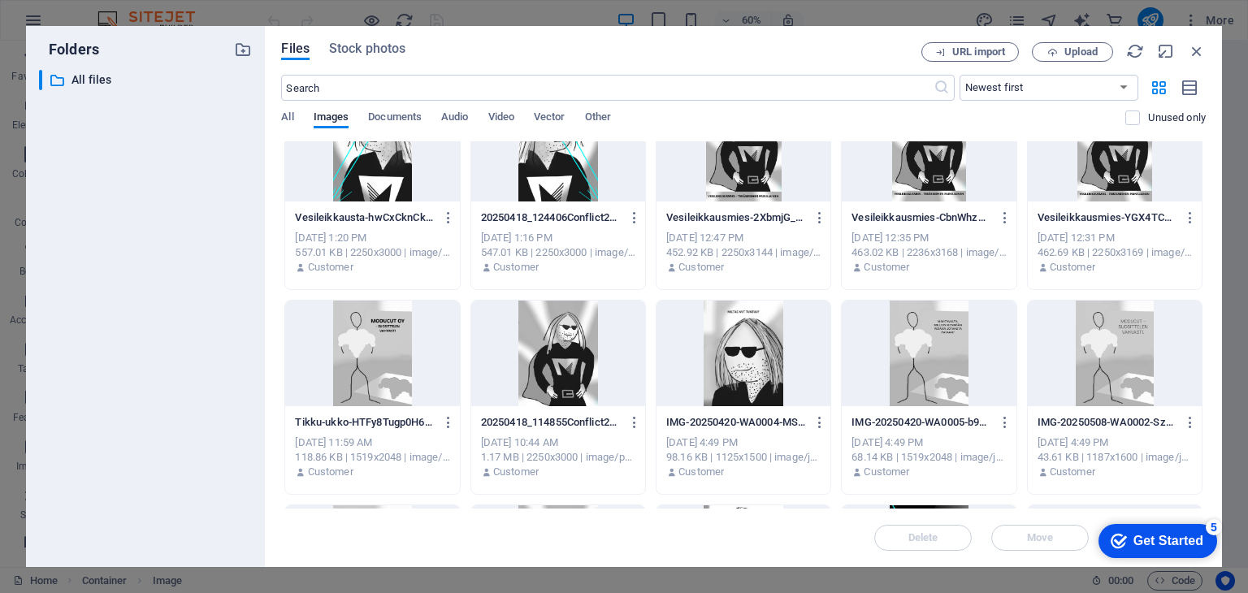
click at [368, 391] on div at bounding box center [372, 354] width 174 height 106
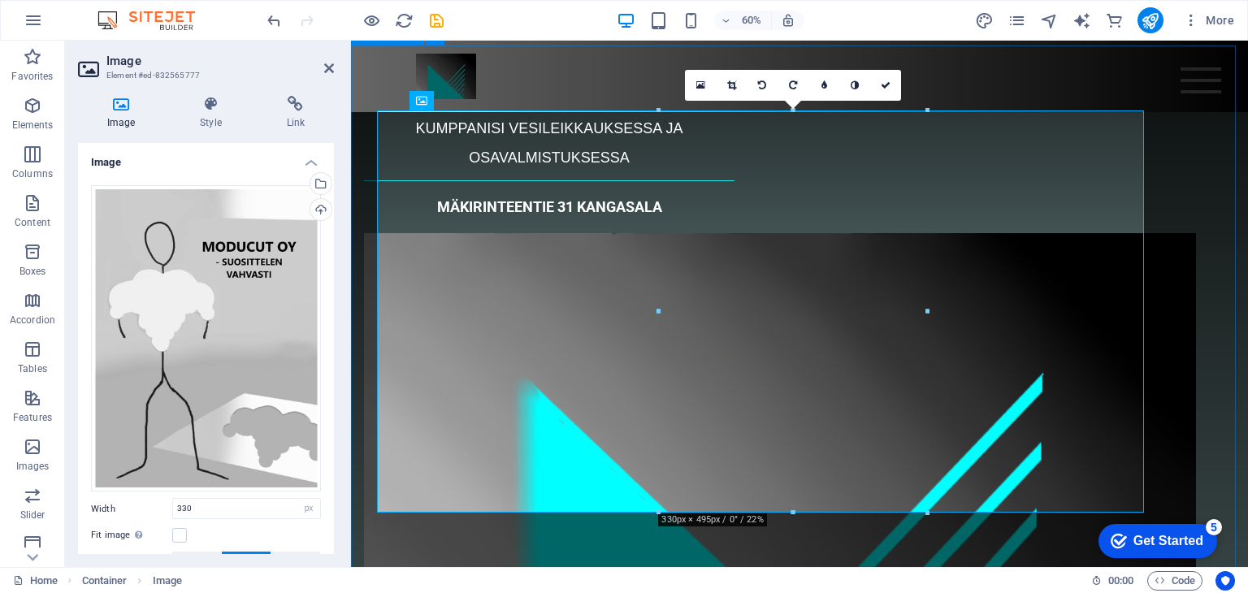
scroll to position [444, 0]
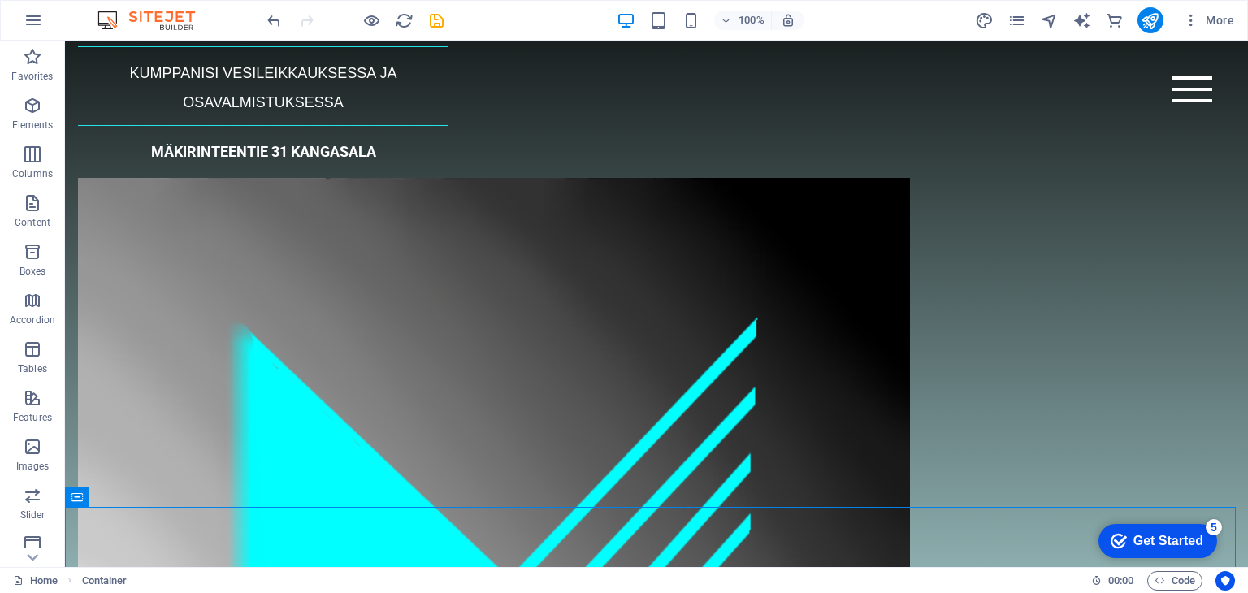
scroll to position [0, 0]
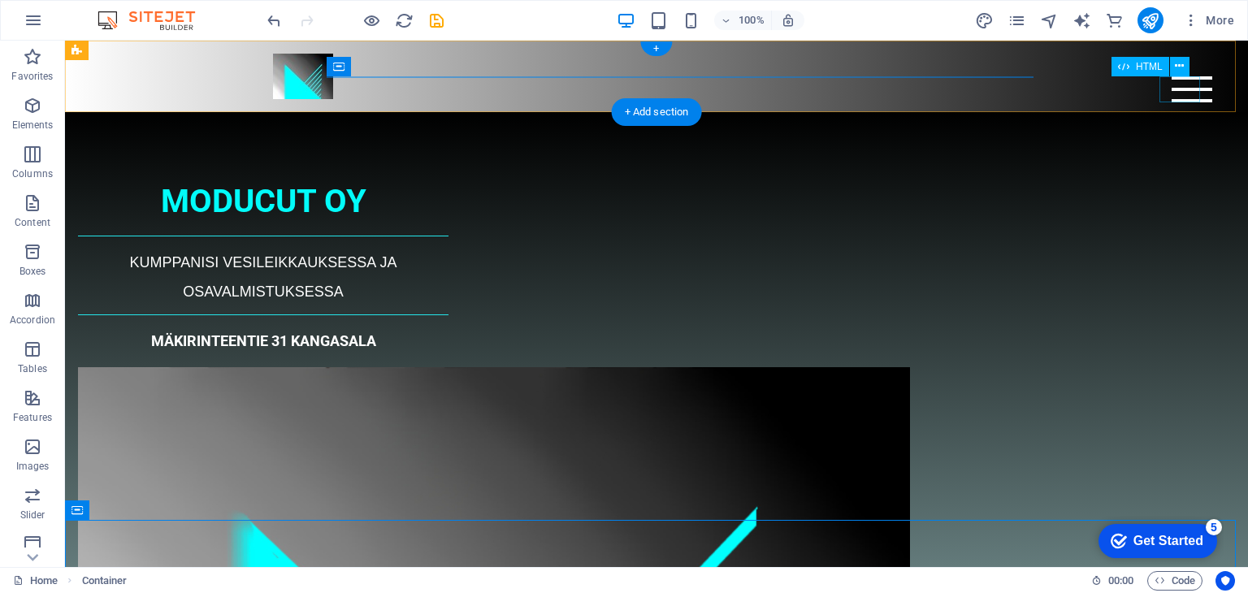
click at [1172, 91] on div "Menu" at bounding box center [1192, 89] width 41 height 26
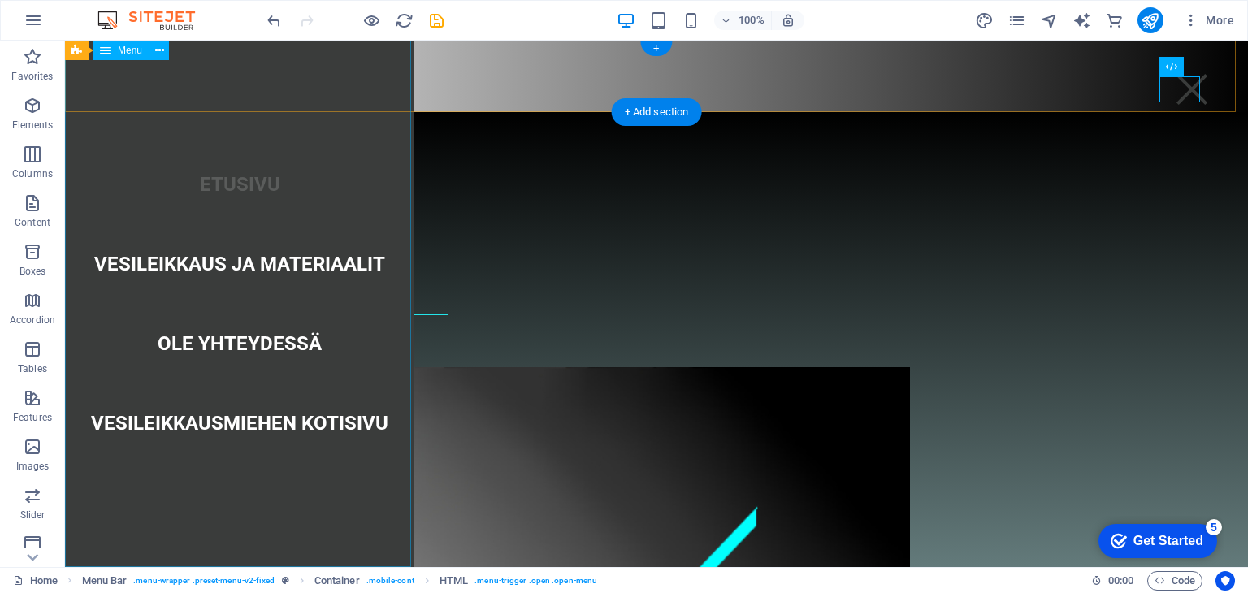
click at [325, 271] on nav "Etusivu Vesileikkaus ja materiaalit ole yhteydessä vesileikkausmiehen kotisivu" at bounding box center [239, 304] width 349 height 527
click at [293, 264] on nav "Etusivu Vesileikkaus ja materiaalit ole yhteydessä vesileikkausmiehen kotisivu" at bounding box center [239, 304] width 349 height 527
click at [260, 263] on nav "Etusivu Vesileikkaus ja materiaalit ole yhteydessä vesileikkausmiehen kotisivu" at bounding box center [239, 304] width 349 height 527
click at [246, 349] on nav "Etusivu Vesileikkaus ja materiaalit ole yhteydessä vesileikkausmiehen kotisivu" at bounding box center [239, 304] width 349 height 527
click at [260, 426] on nav "Etusivu Vesileikkaus ja materiaalit ole yhteydessä vesileikkausmiehen kotisivu" at bounding box center [239, 304] width 349 height 527
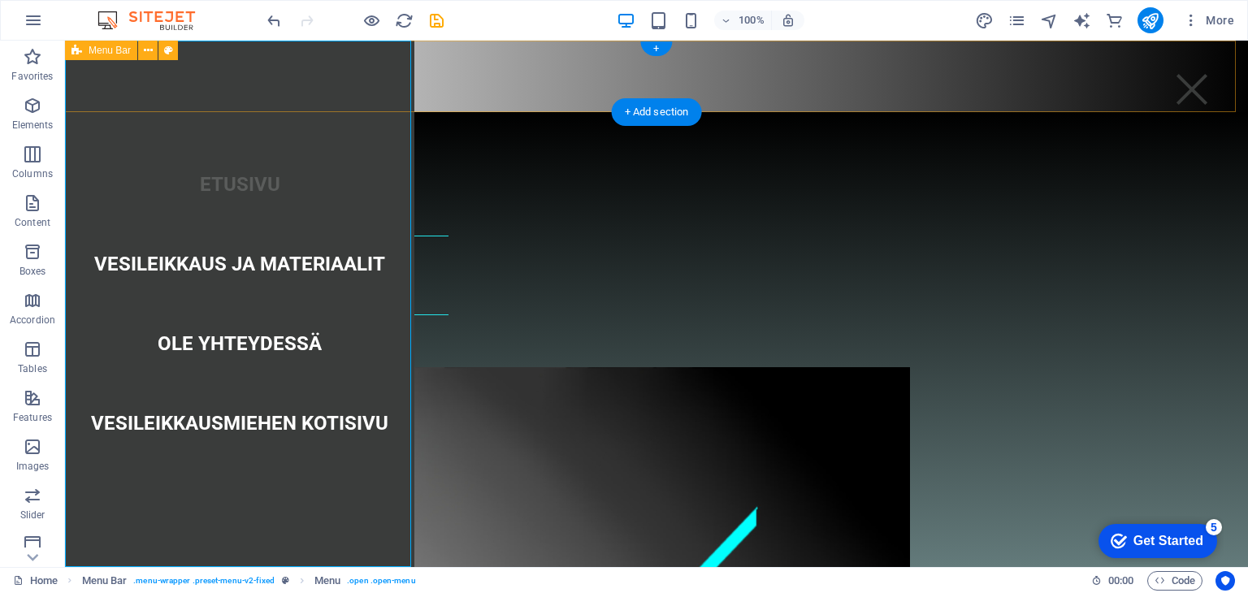
click at [541, 76] on div "Menu Etusivu Vesileikkaus ja materiaalit ole yhteydessä vesileikkausmiehen koti…" at bounding box center [656, 77] width 1183 height 72
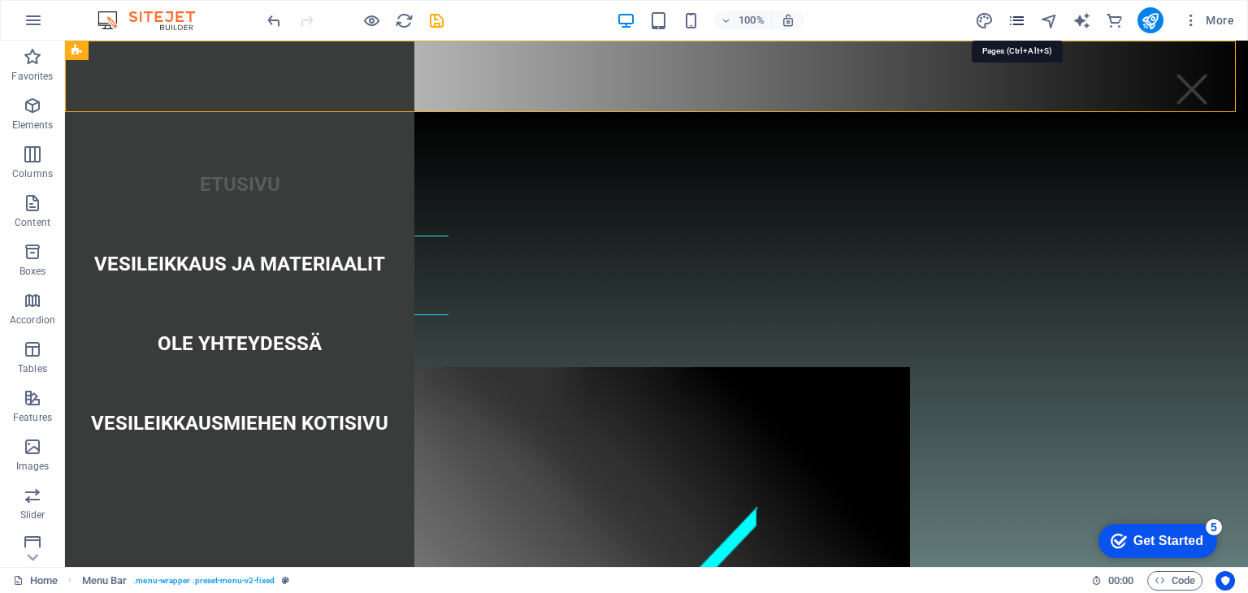
click at [1018, 20] on icon "pages" at bounding box center [1017, 20] width 19 height 19
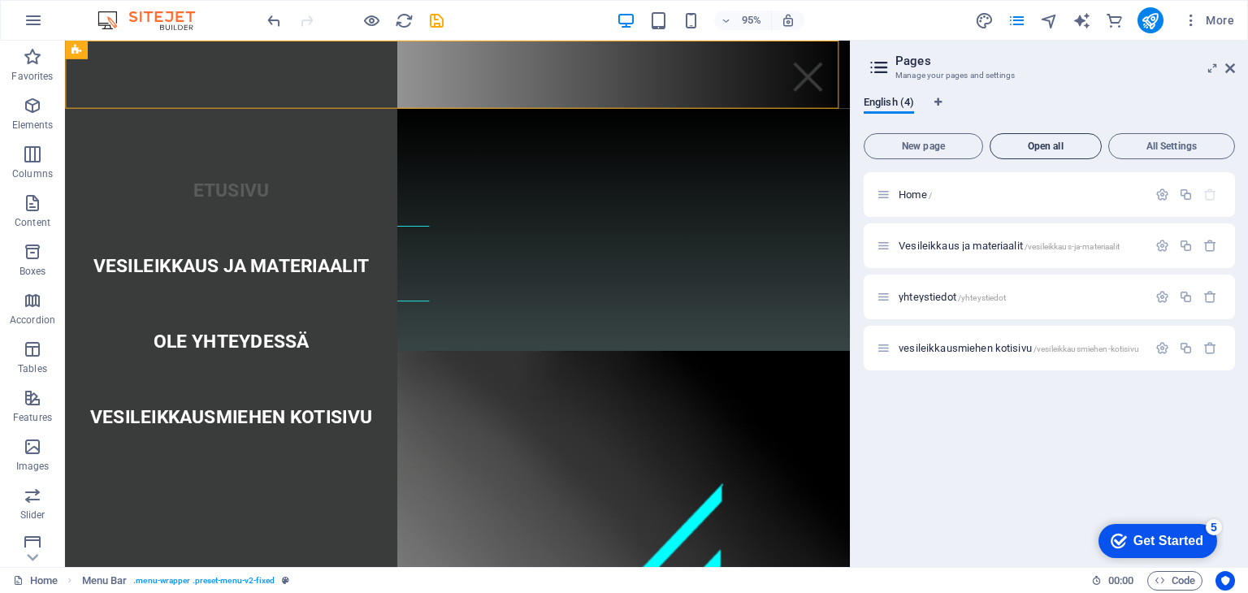
click at [1057, 148] on span "Open all" at bounding box center [1046, 146] width 98 height 10
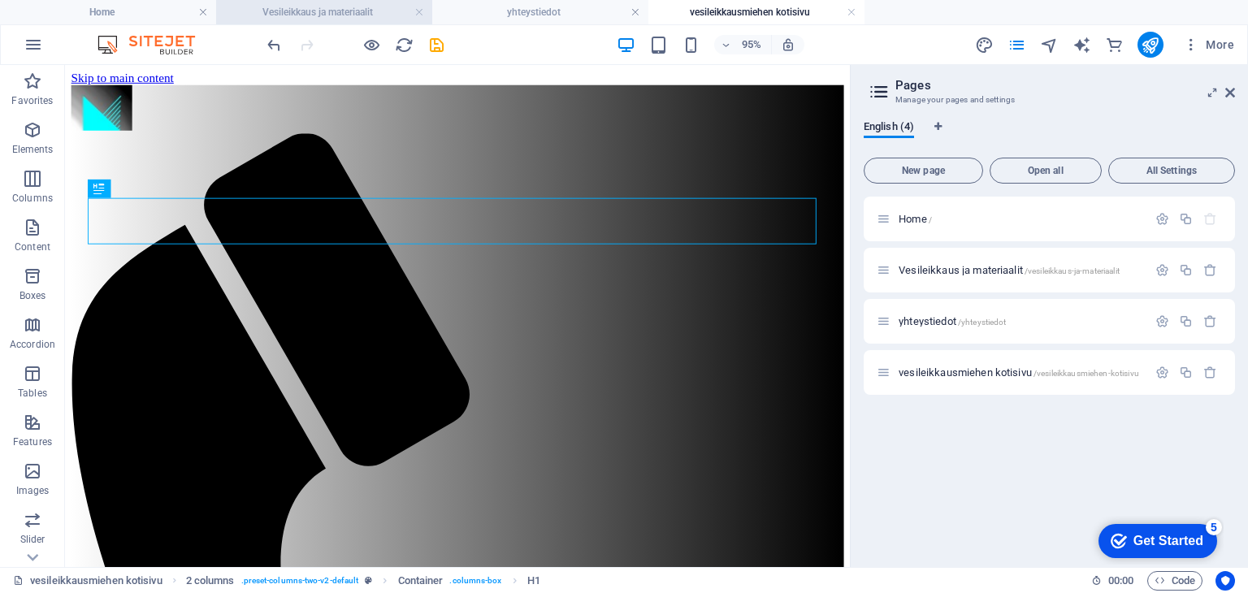
click at [281, 12] on h4 "Vesileikkaus ja materiaalit" at bounding box center [324, 12] width 216 height 18
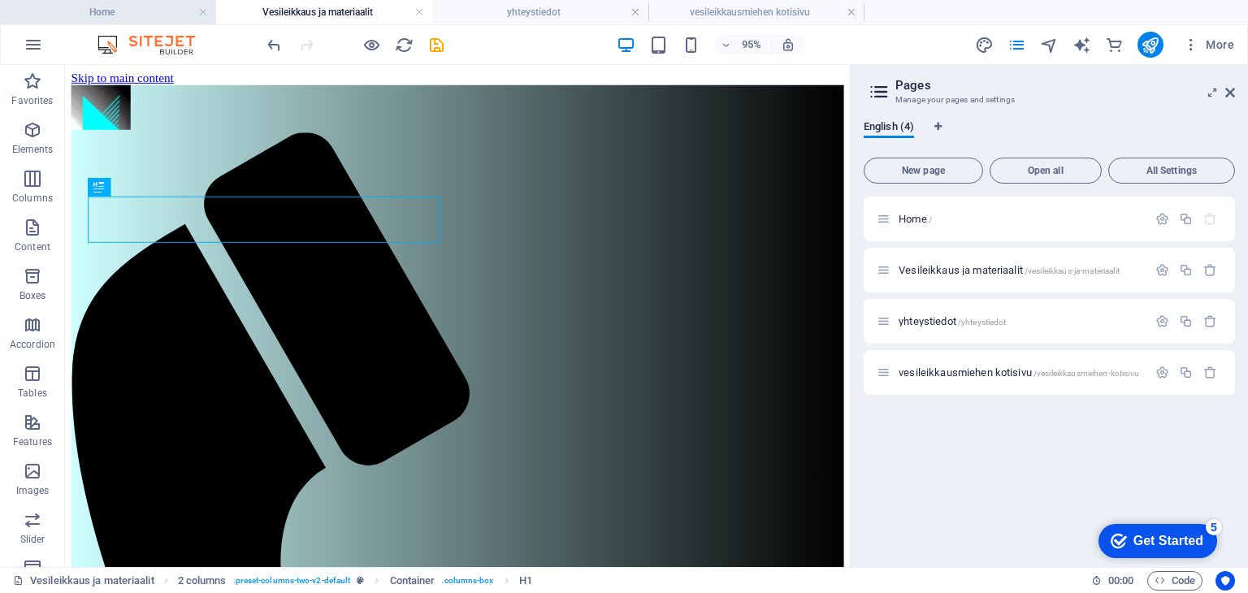
click at [132, 14] on h4 "Home" at bounding box center [108, 12] width 216 height 18
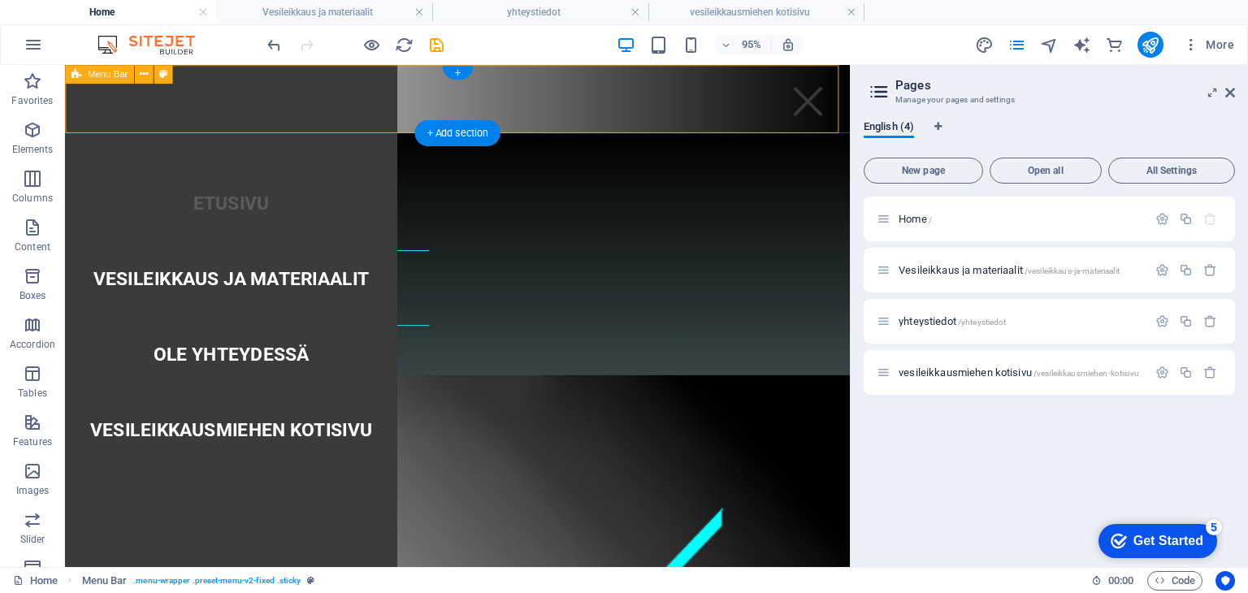
click at [766, 118] on div "Menu Etusivu Vesileikkaus ja materiaalit ole yhteydessä vesileikkausmiehen koti…" at bounding box center [478, 101] width 827 height 72
click at [834, 106] on div "Menu" at bounding box center [847, 103] width 41 height 26
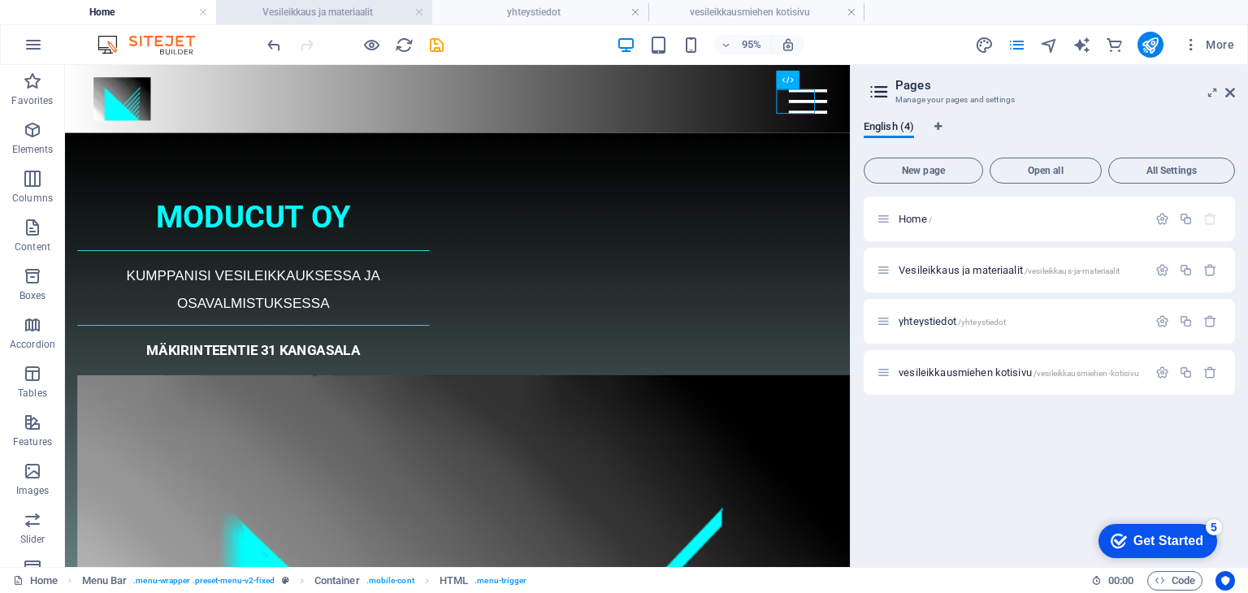
click at [319, 10] on h4 "Vesileikkaus ja materiaalit" at bounding box center [324, 12] width 216 height 18
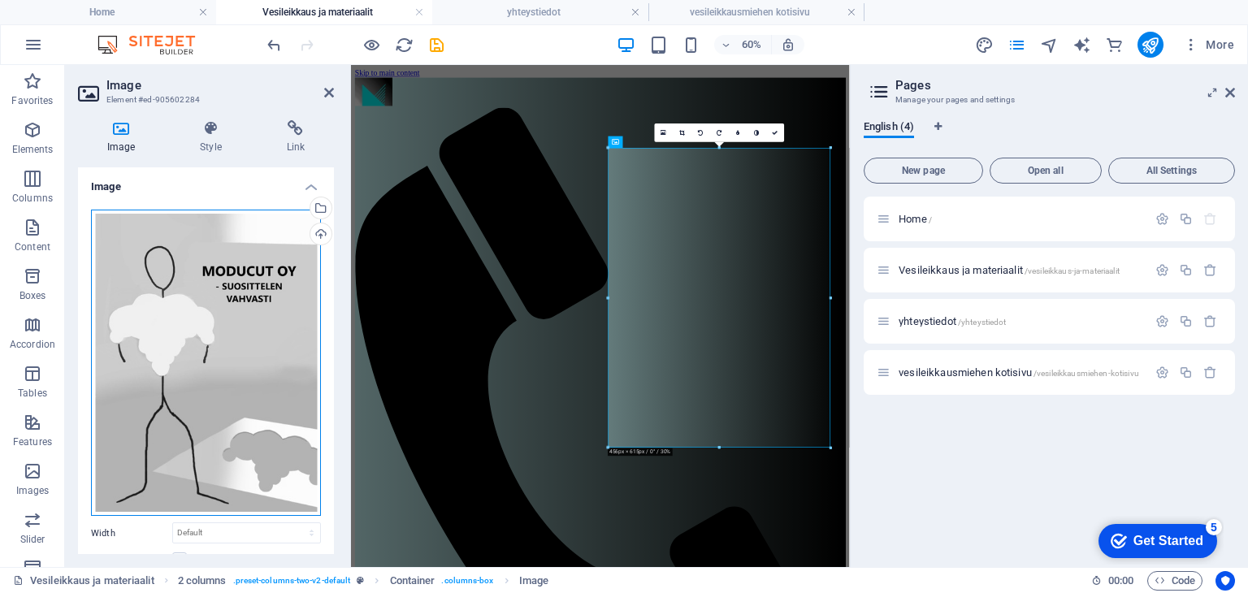
click at [189, 315] on div "Drag files here, click to choose files or select files from Files or our free s…" at bounding box center [206, 363] width 230 height 307
click at [189, 315] on body "Moducut Oy Home Vesileikkaus ja materiaalit yhteystiedot vesileikkausmiehen kot…" at bounding box center [624, 296] width 1248 height 593
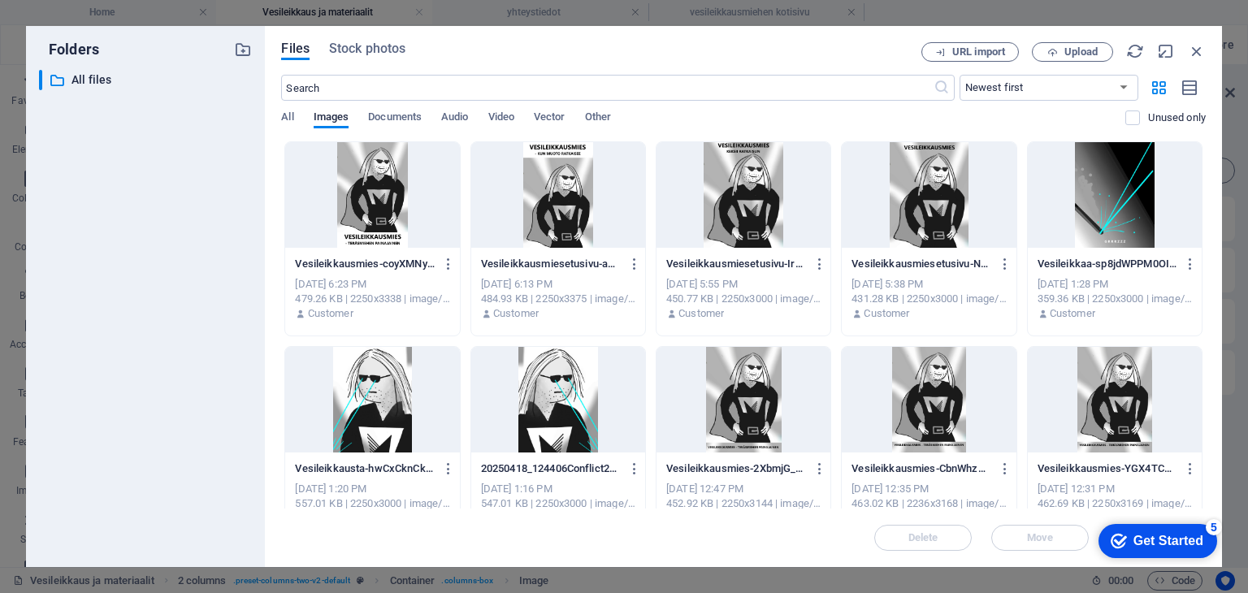
click at [375, 394] on div at bounding box center [372, 400] width 174 height 106
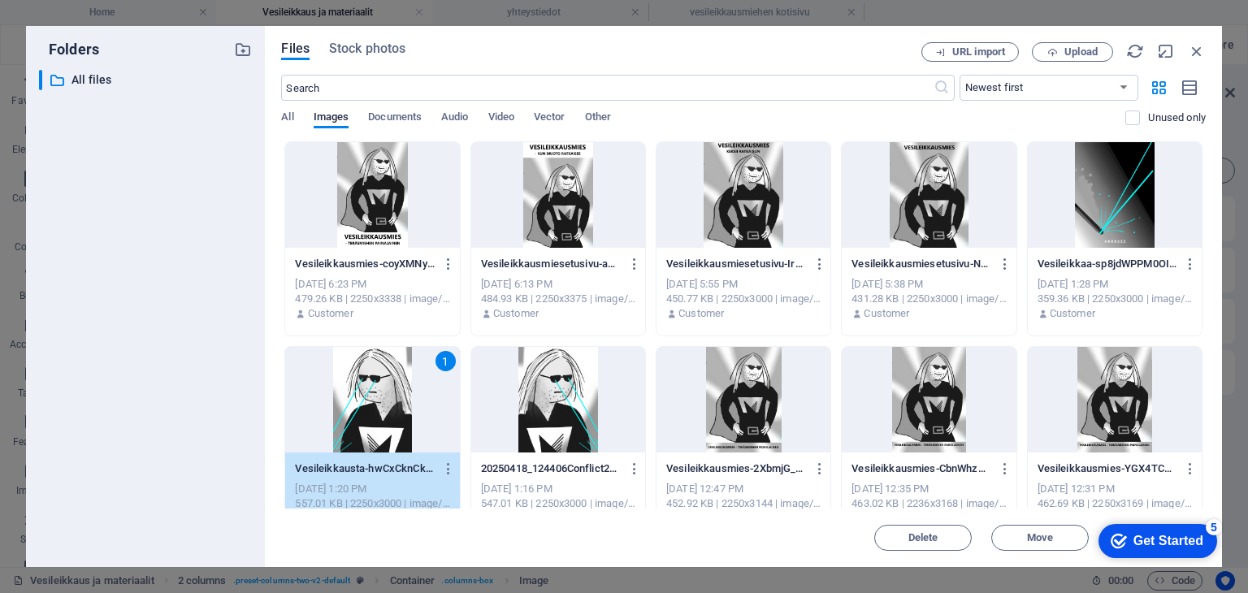
click at [375, 394] on div "1" at bounding box center [372, 400] width 174 height 106
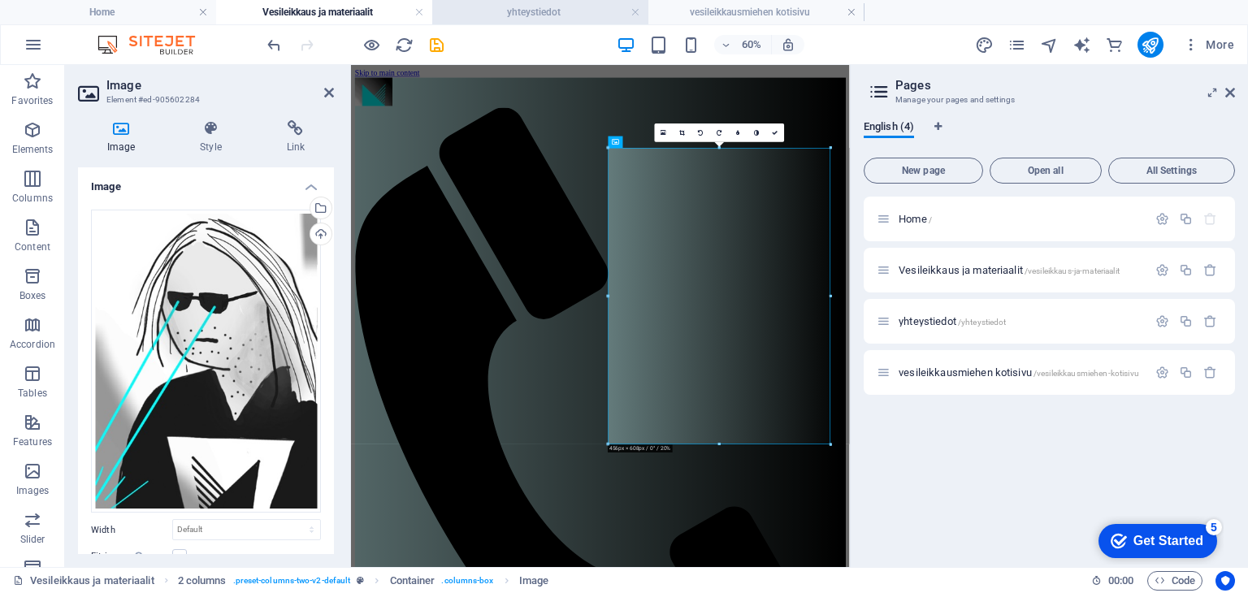
click at [536, 11] on h4 "yhteystiedot" at bounding box center [540, 12] width 216 height 18
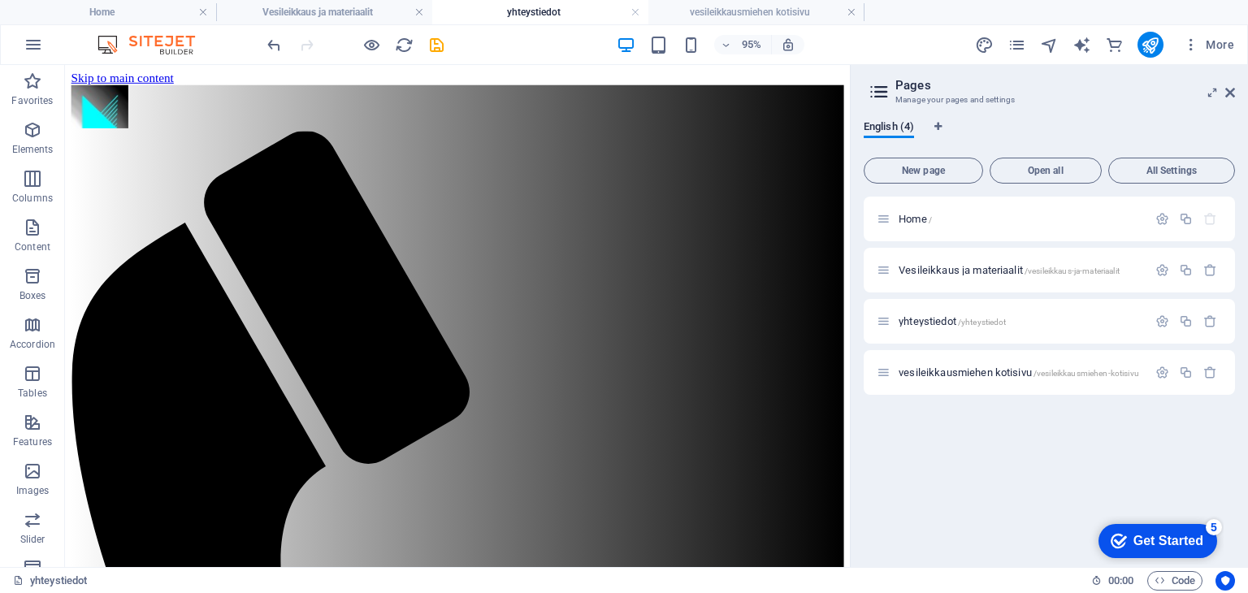
click at [514, 8] on h4 "yhteystiedot" at bounding box center [540, 12] width 216 height 18
click at [305, 11] on h4 "Vesileikkaus ja materiaalit" at bounding box center [324, 12] width 216 height 18
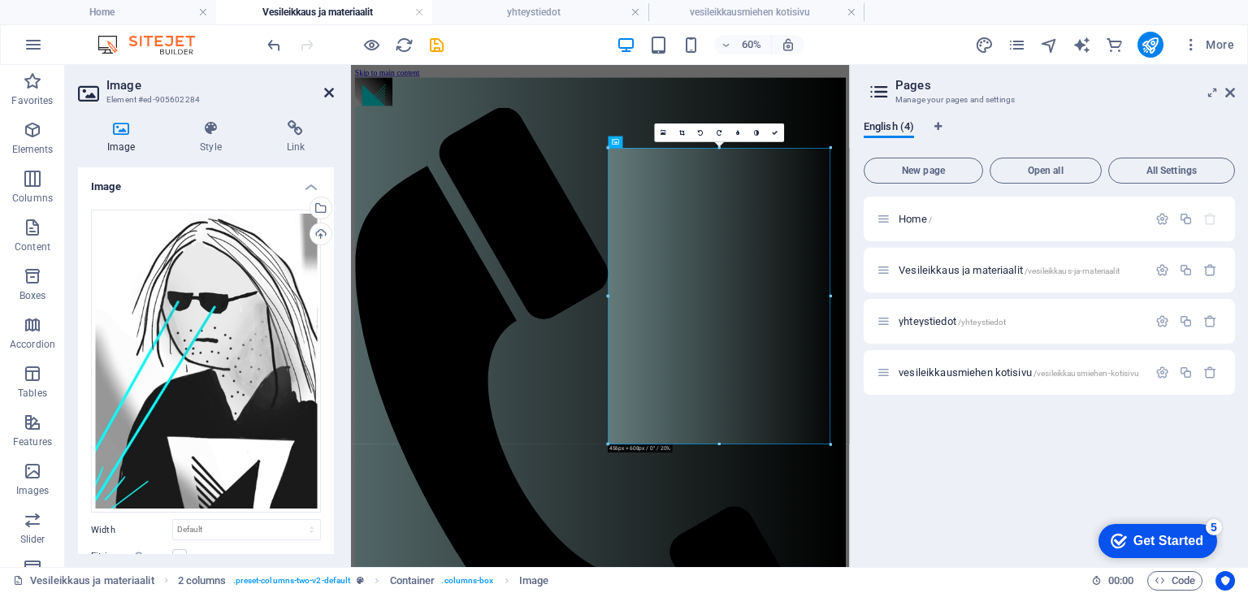
click at [327, 90] on icon at bounding box center [329, 92] width 10 height 13
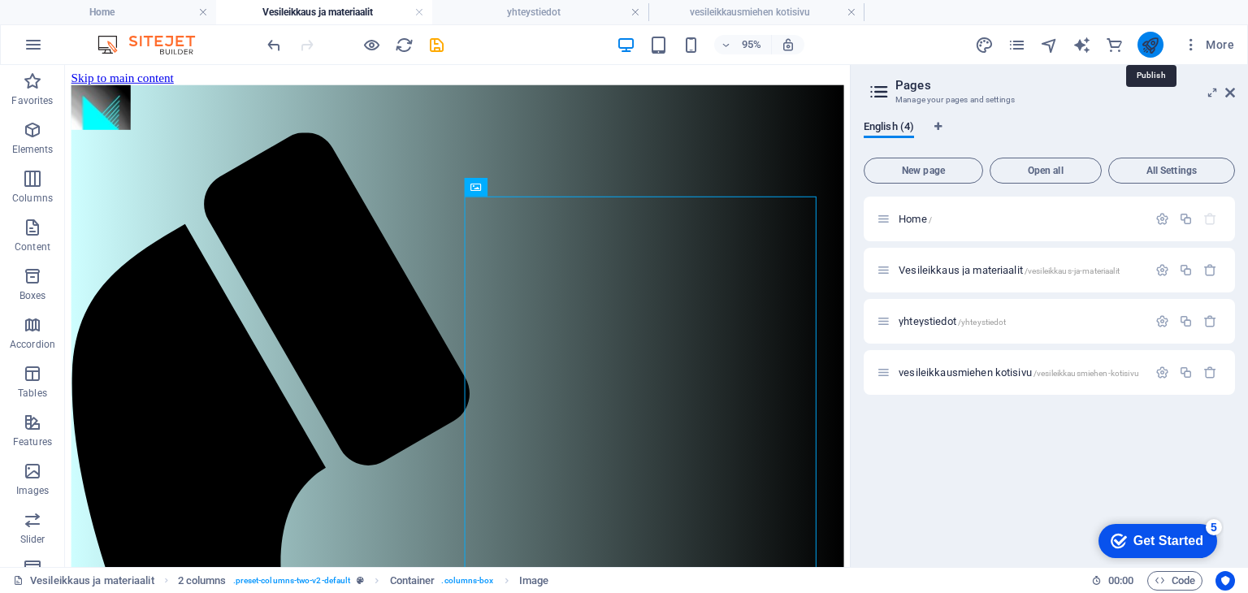
click at [1152, 44] on icon "publish" at bounding box center [1150, 45] width 19 height 19
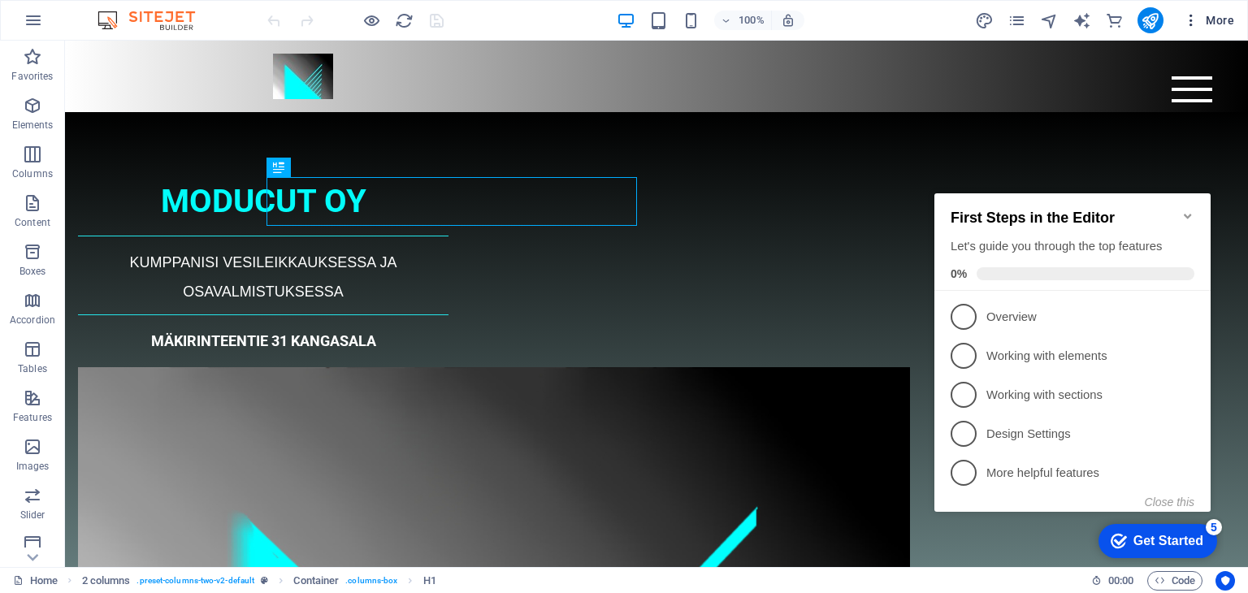
click at [1215, 20] on span "More" at bounding box center [1208, 20] width 51 height 16
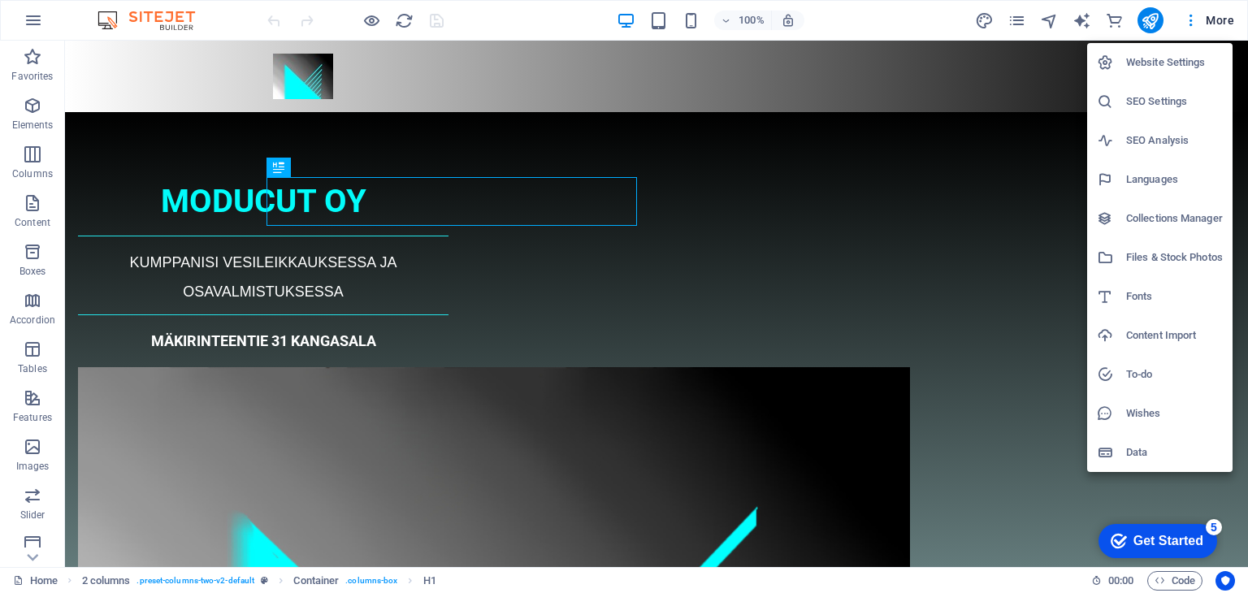
click at [1164, 101] on h6 "SEO Settings" at bounding box center [1174, 102] width 97 height 20
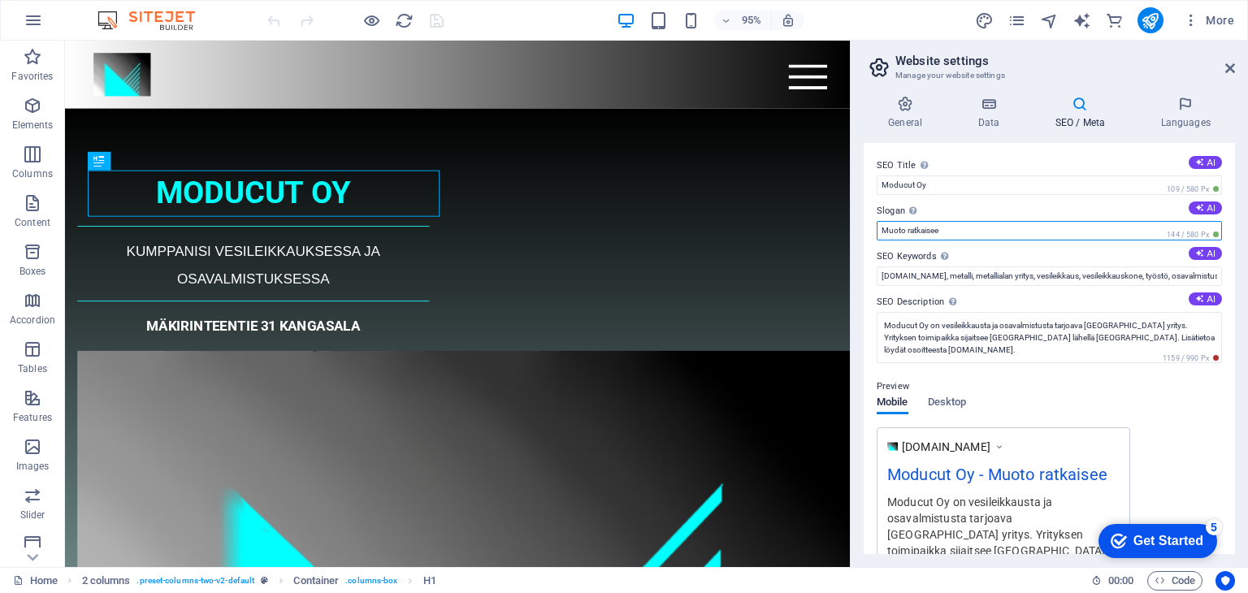
click at [950, 228] on input "Muoto ratkaisee" at bounding box center [1049, 231] width 345 height 20
type input "Vesi leikkaa levyn"
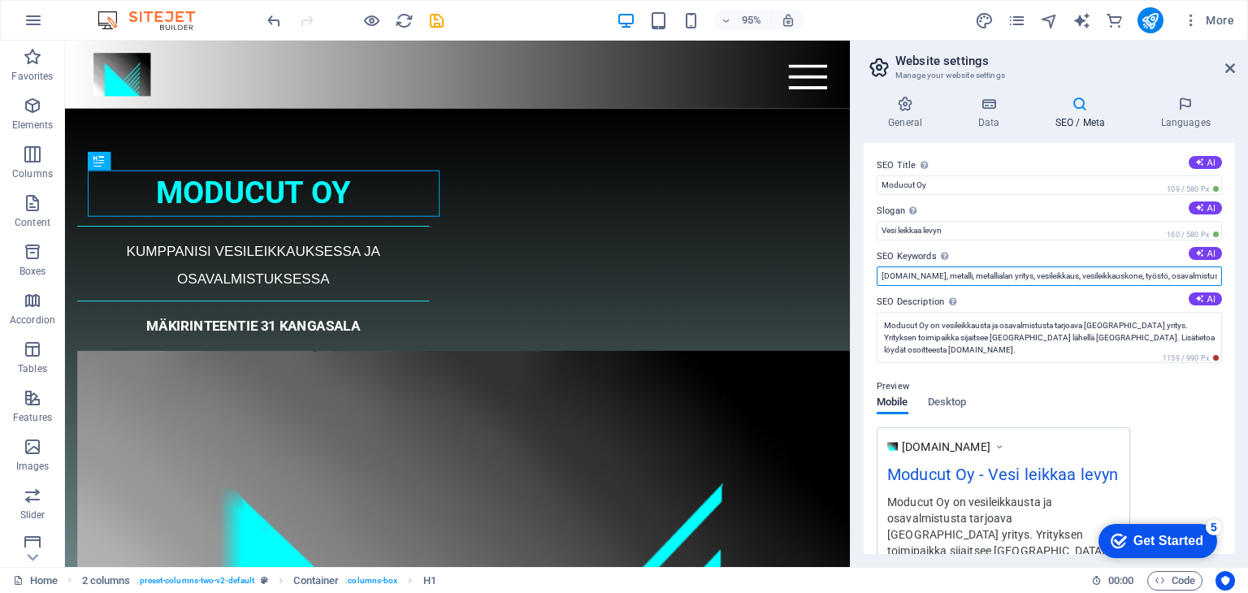
click at [1127, 277] on input "[DOMAIN_NAME], metalli, metallialan yritys, vesileikkaus, vesileikkauskone, työ…" at bounding box center [1049, 277] width 345 height 20
type input "[DOMAIN_NAME], metalli, metallialan yritys, vesileikkaus, vesileikkauskone, H2O…"
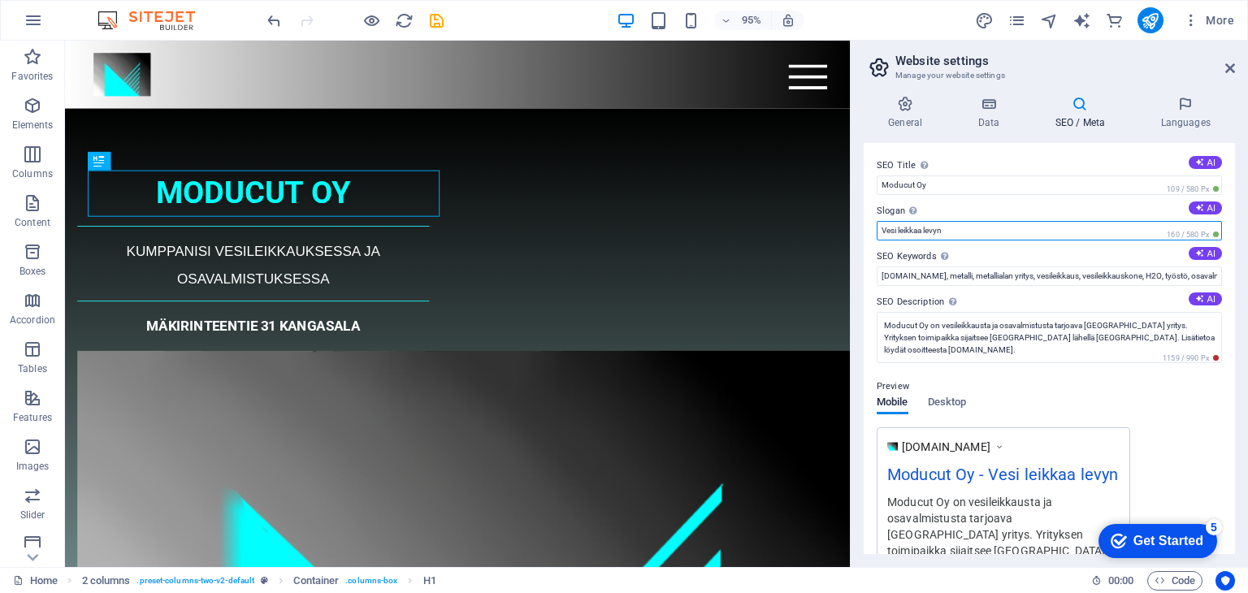
click at [948, 232] on input "Vesi leikkaa levyn" at bounding box center [1049, 231] width 345 height 20
type input "Vesi leikkaa levyn"
click at [1149, 21] on icon "publish" at bounding box center [1150, 20] width 19 height 19
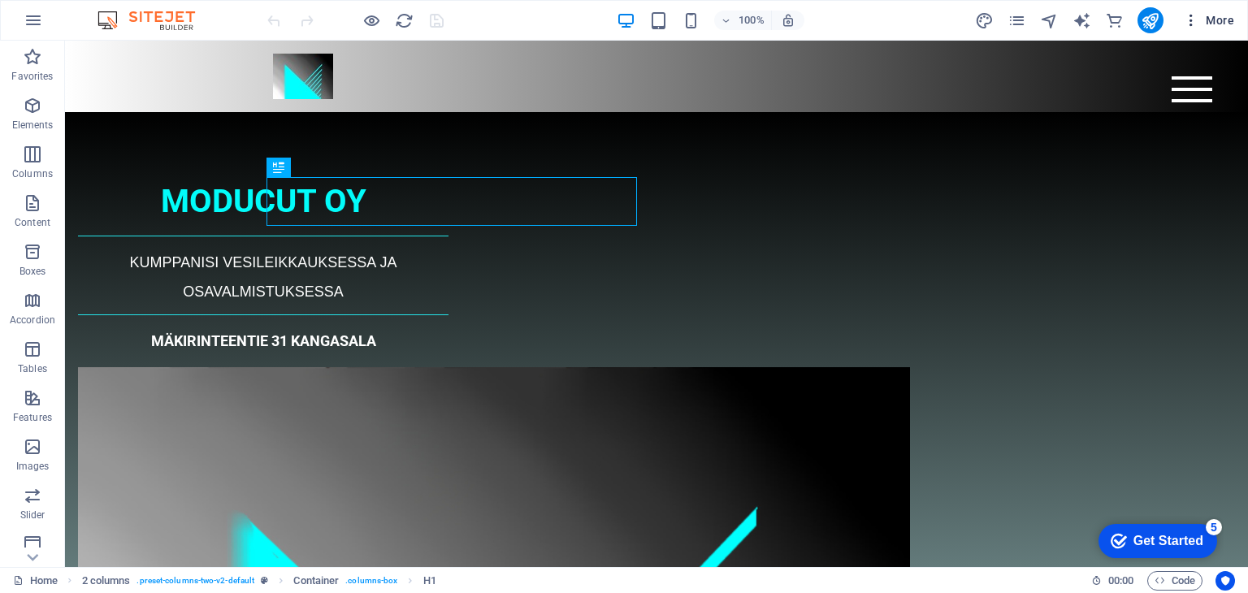
click at [1222, 17] on span "More" at bounding box center [1208, 20] width 51 height 16
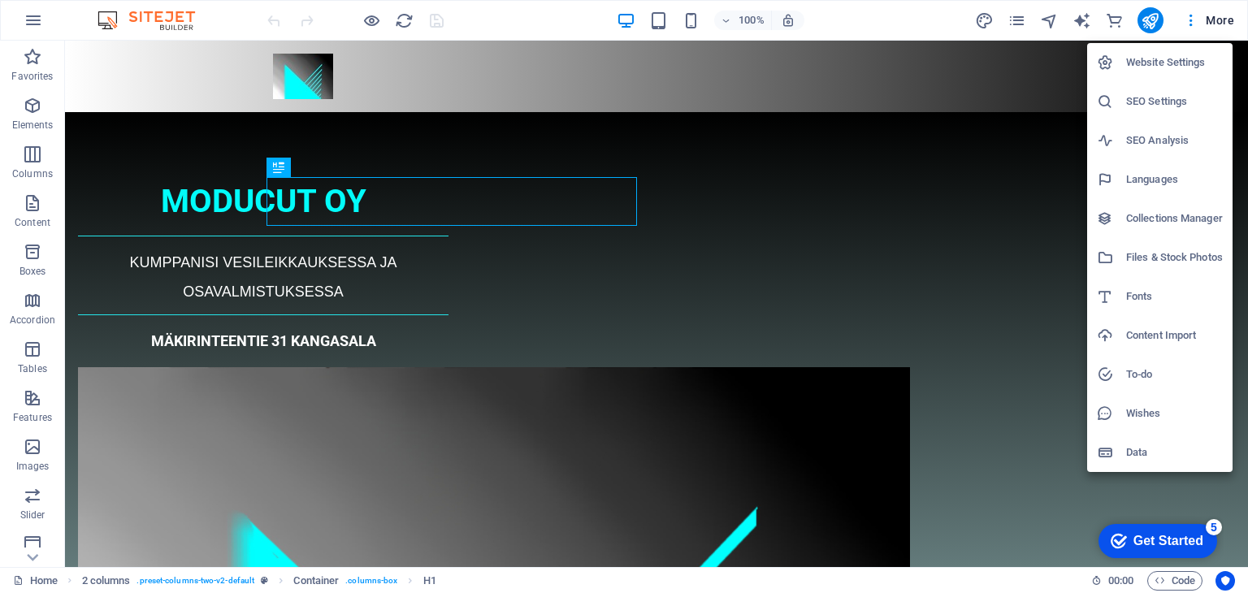
click at [1177, 61] on h6 "Website Settings" at bounding box center [1174, 63] width 97 height 20
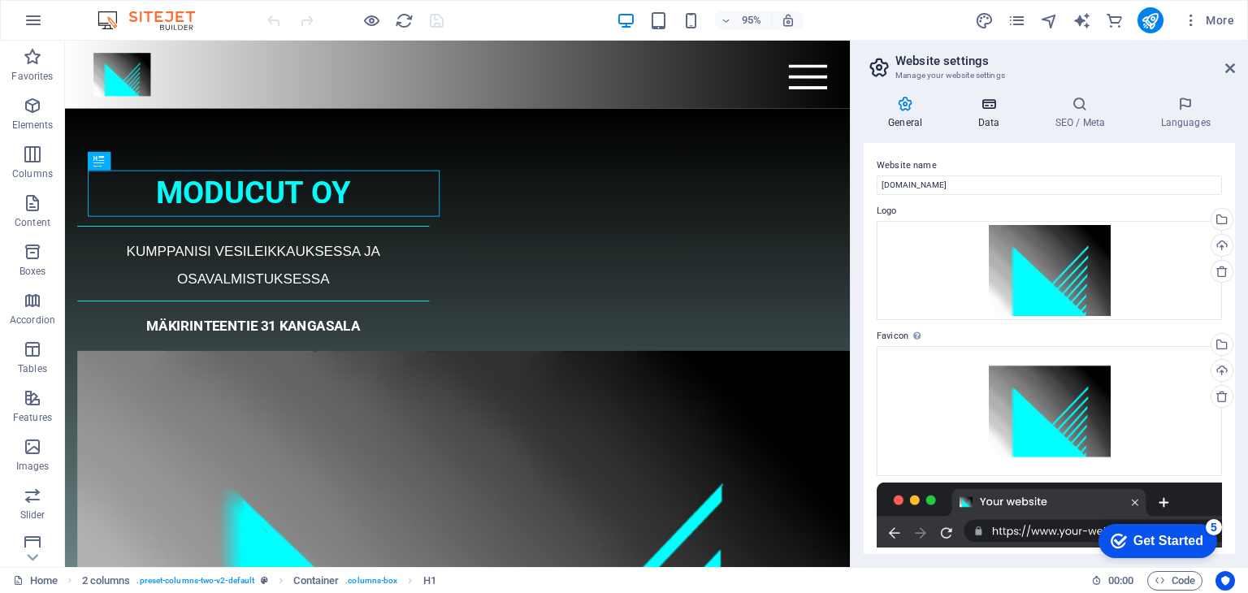
click at [994, 116] on h4 "Data" at bounding box center [991, 113] width 77 height 34
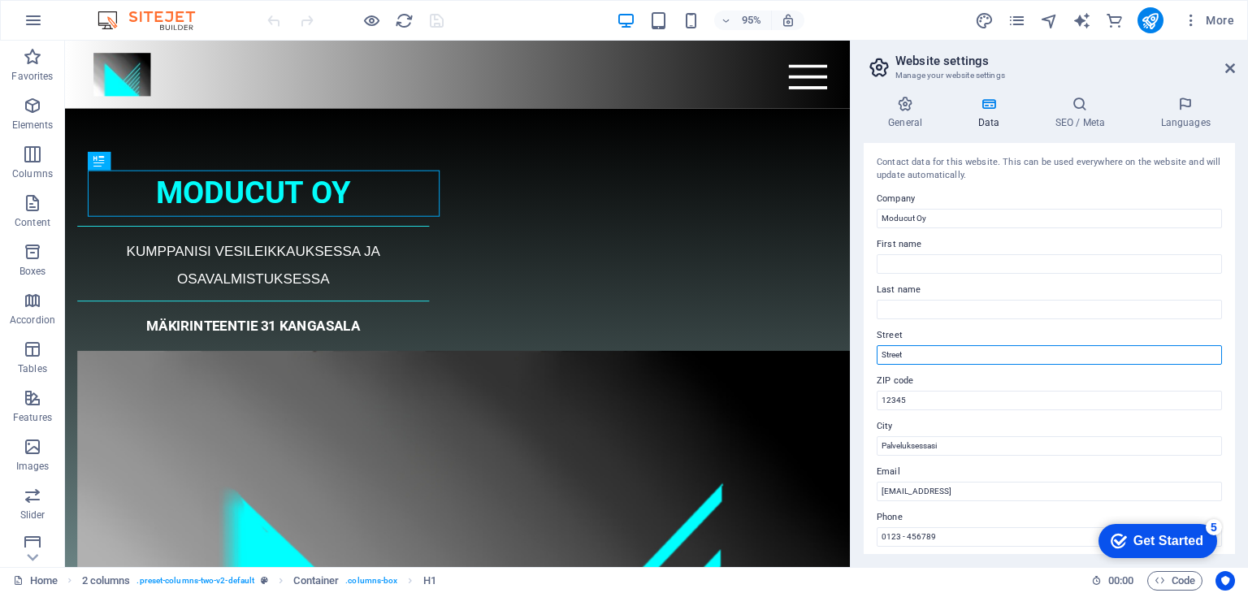
click at [920, 355] on input "Street" at bounding box center [1049, 355] width 345 height 20
type input "[STREET_ADDRESS]"
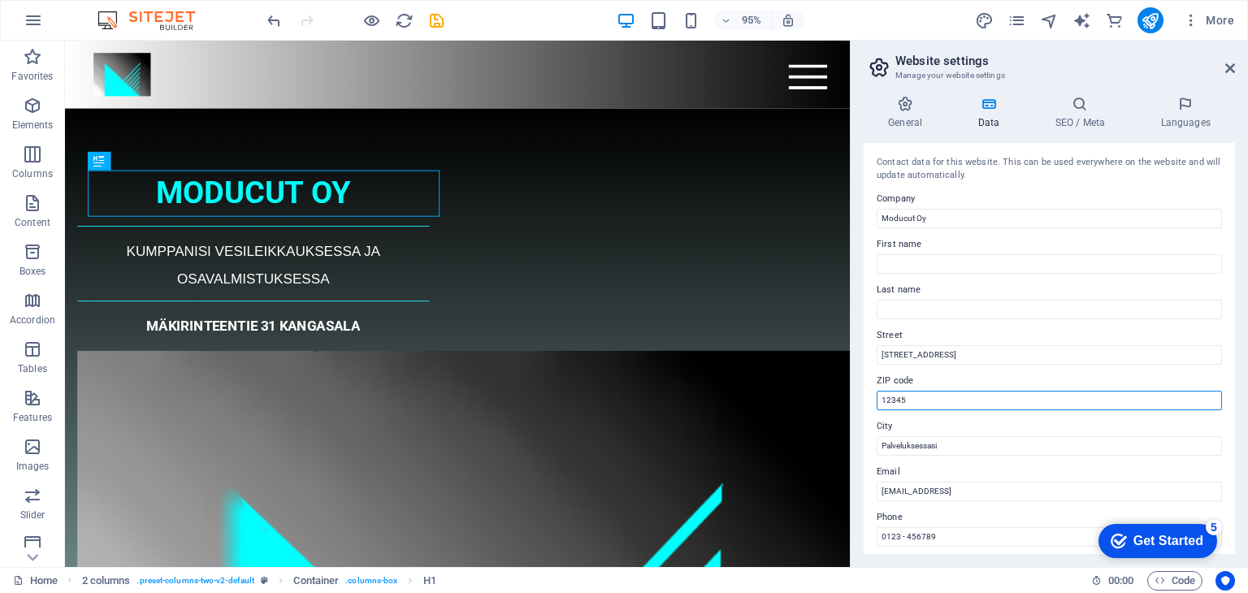
click at [920, 404] on input "12345" at bounding box center [1049, 401] width 345 height 20
type input "36220"
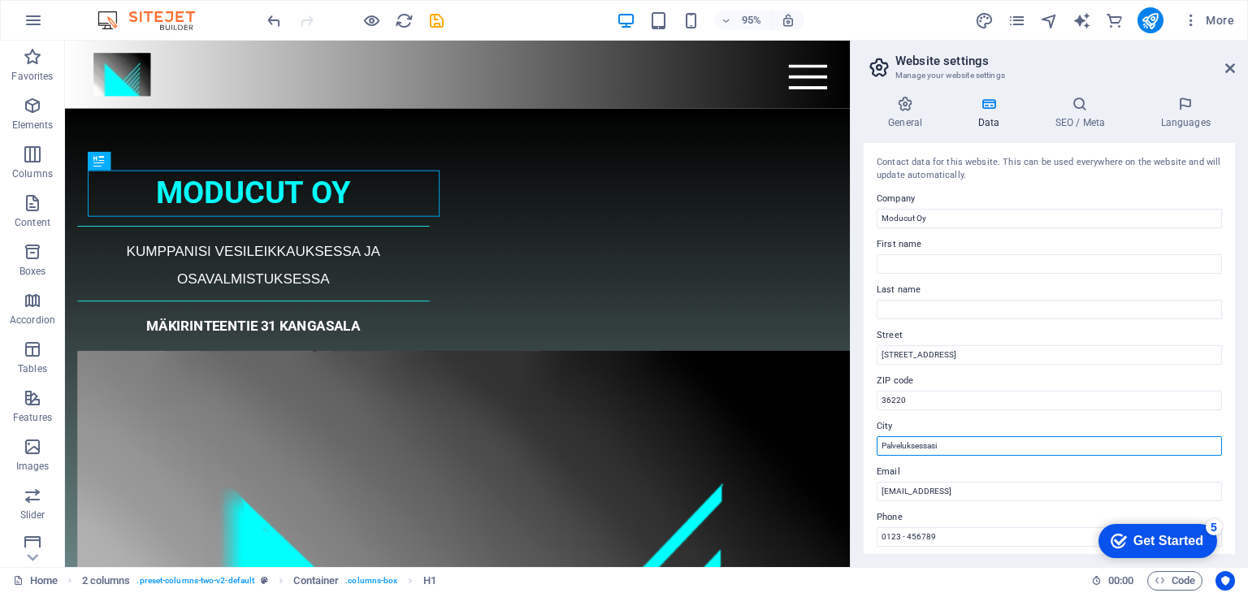
drag, startPoint x: 1017, startPoint y: 490, endPoint x: 887, endPoint y: 480, distance: 129.6
type input "Kangasala"
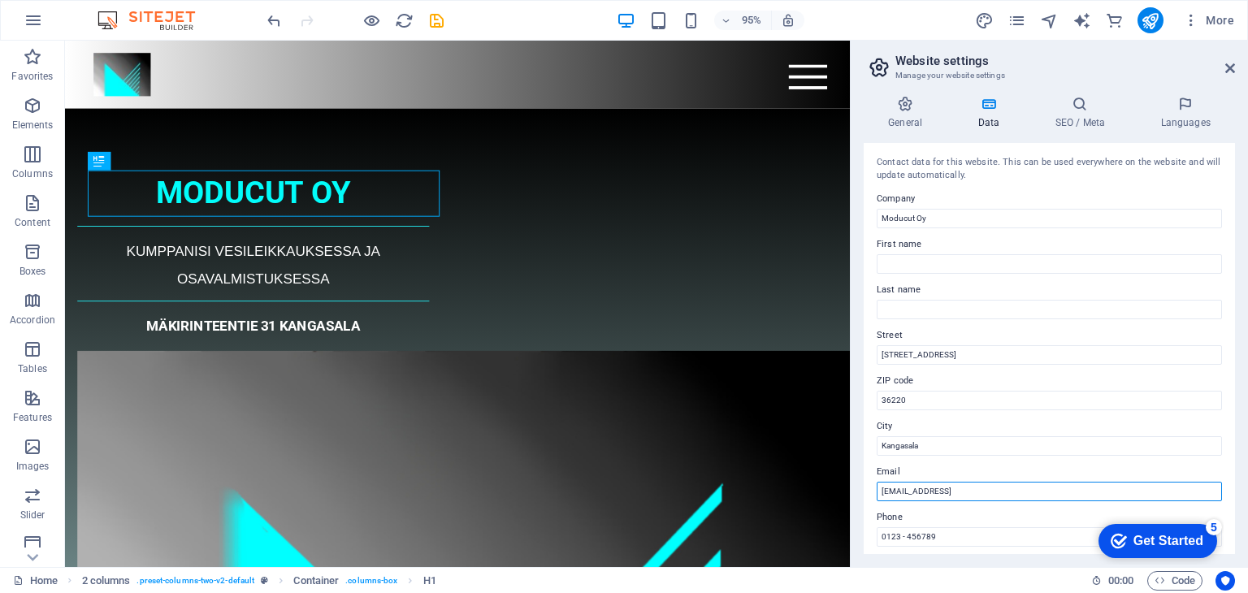
click at [1075, 492] on input "fe1d647728322f2dcbd08297902c41@cpanel.local" at bounding box center [1049, 492] width 345 height 20
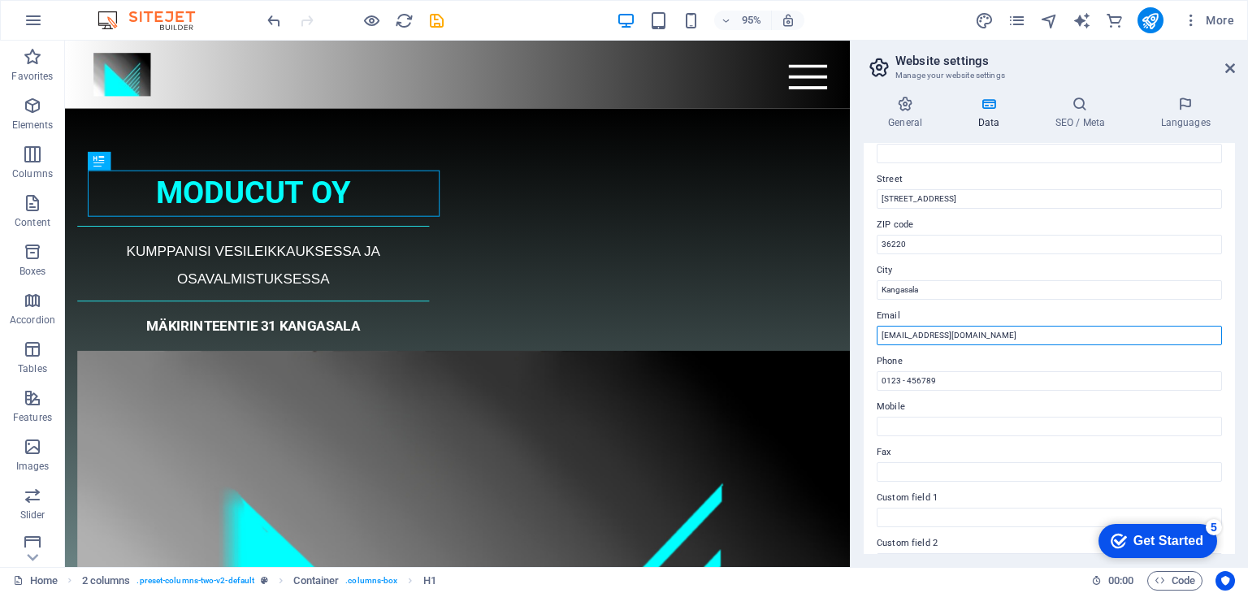
scroll to position [202, 0]
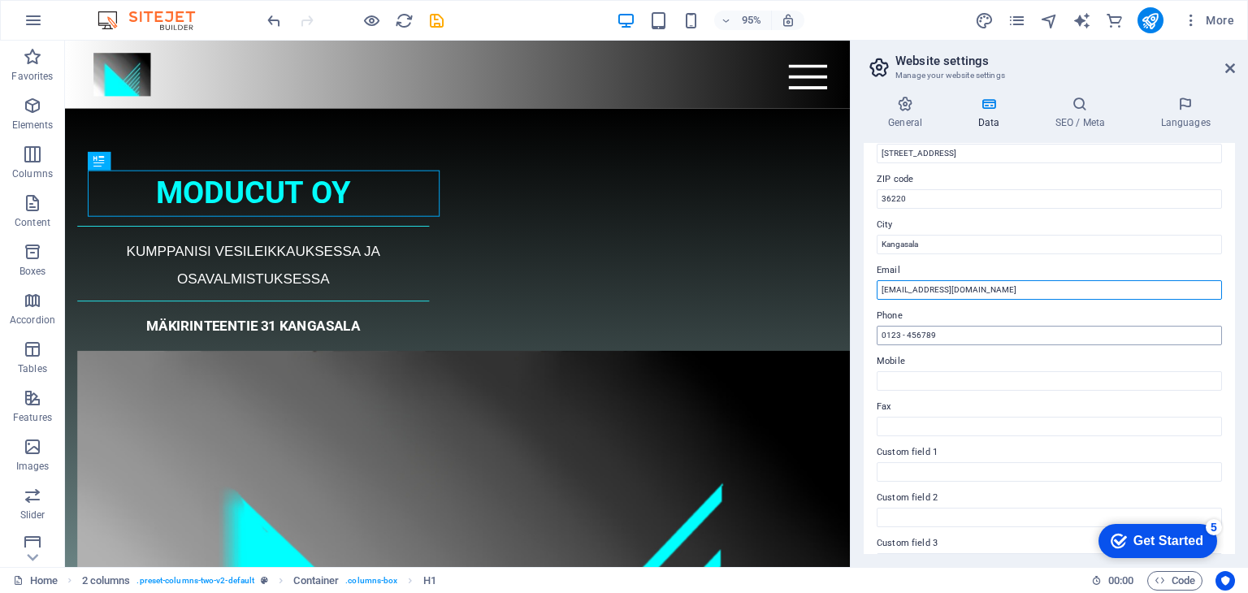
type input "[PERSON_NAME][EMAIL_ADDRESS][DOMAIN_NAME]"
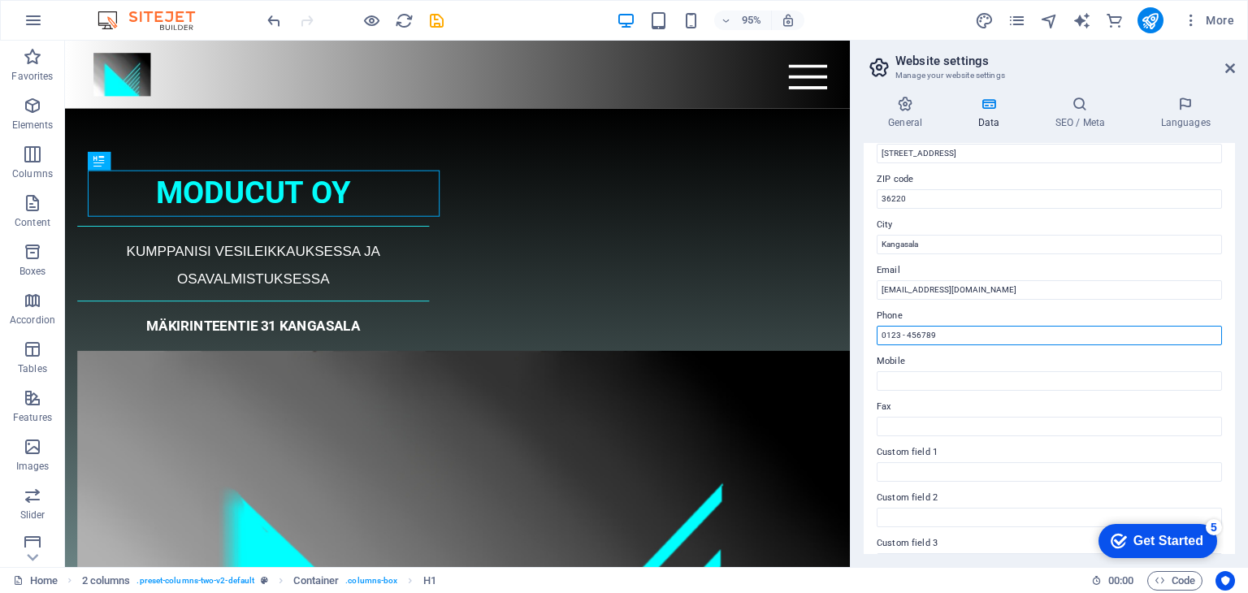
click at [946, 339] on input "0123 - 456789" at bounding box center [1049, 336] width 345 height 20
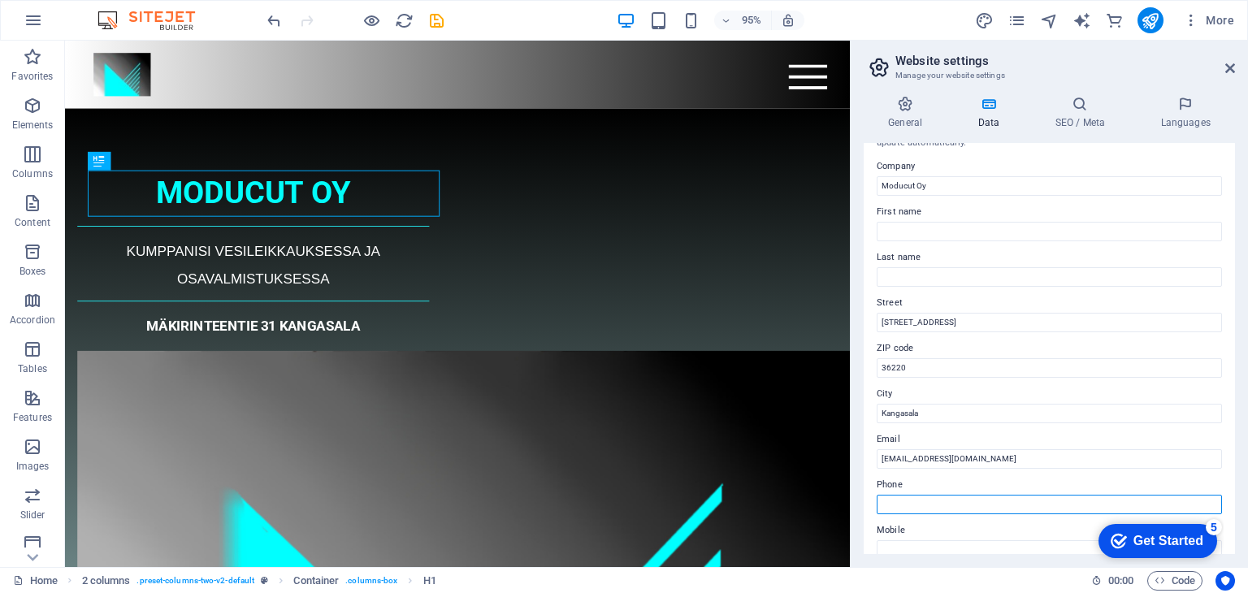
scroll to position [0, 0]
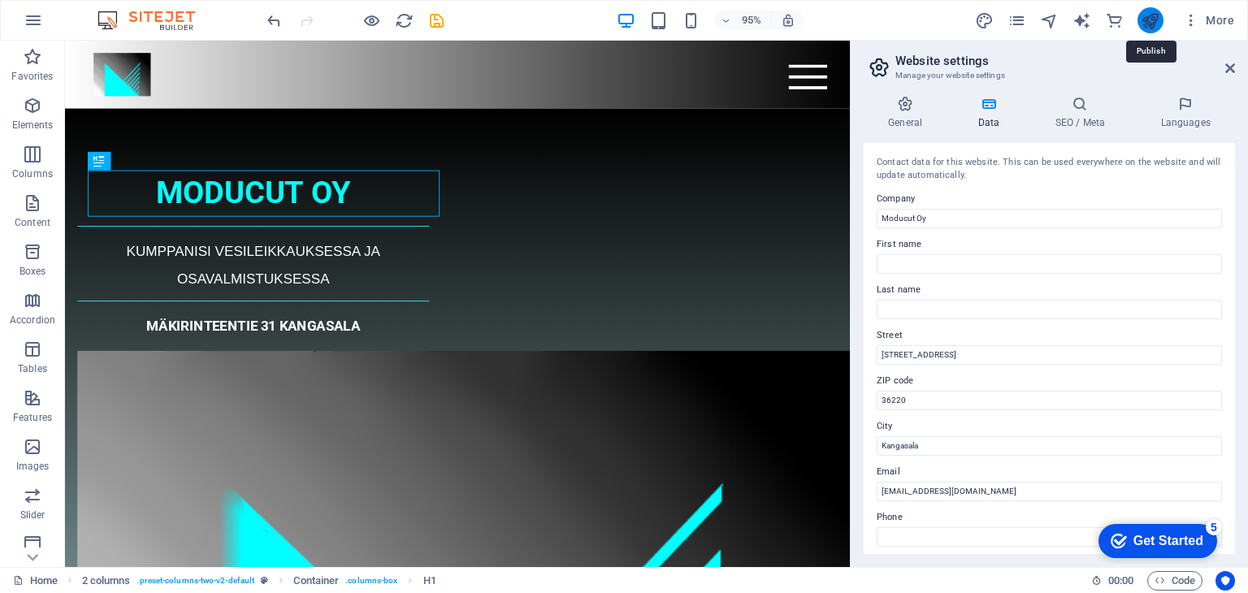
click at [1152, 24] on icon "publish" at bounding box center [1150, 20] width 19 height 19
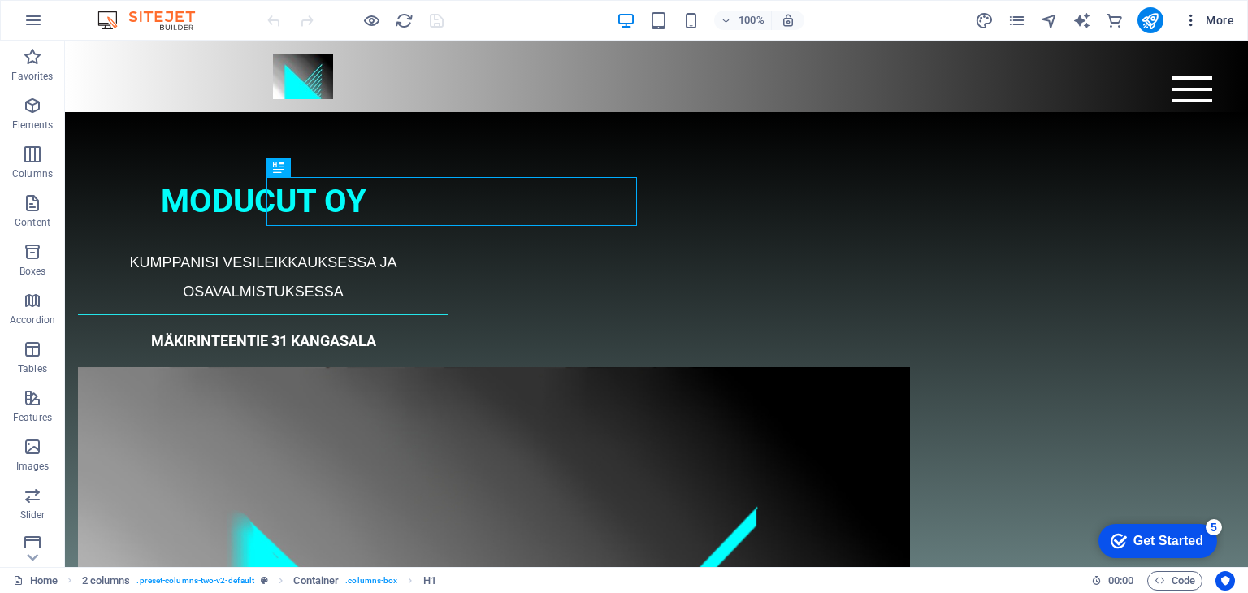
click at [1215, 17] on span "More" at bounding box center [1208, 20] width 51 height 16
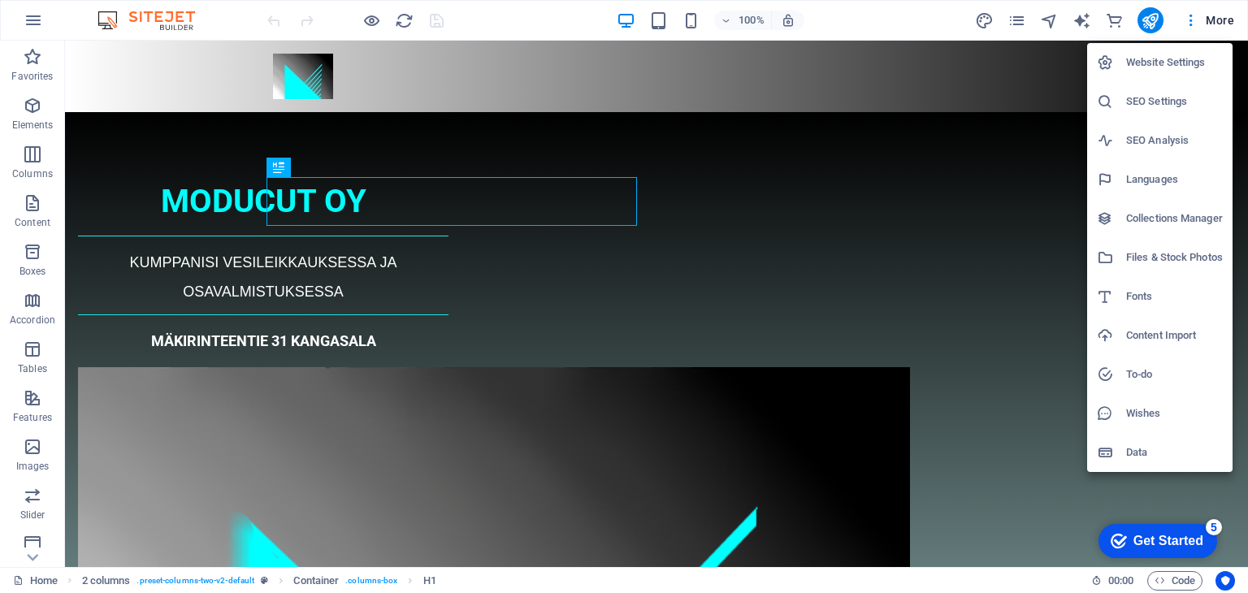
click at [1161, 180] on h6 "Languages" at bounding box center [1174, 180] width 97 height 20
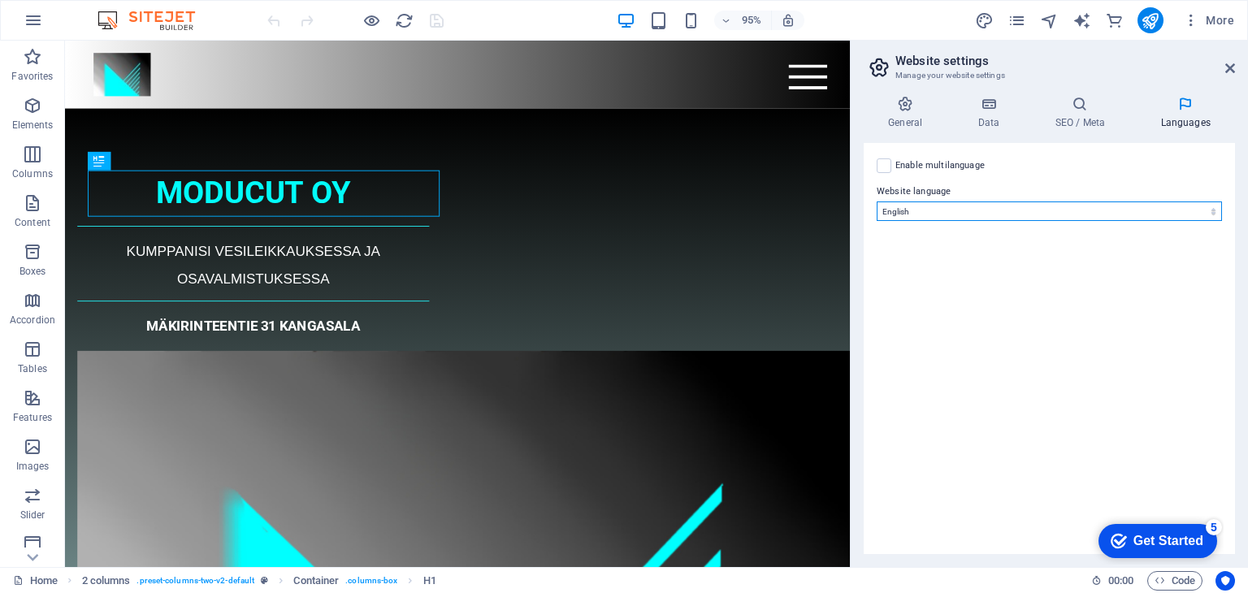
click at [1158, 212] on select "Abkhazian Afar Afrikaans Akan Albanian Amharic Arabic Aragonese Armenian Assame…" at bounding box center [1049, 212] width 345 height 20
click at [877, 202] on select "Abkhazian Afar Afrikaans Akan Albanian Amharic Arabic Aragonese Armenian Assame…" at bounding box center [1049, 212] width 345 height 20
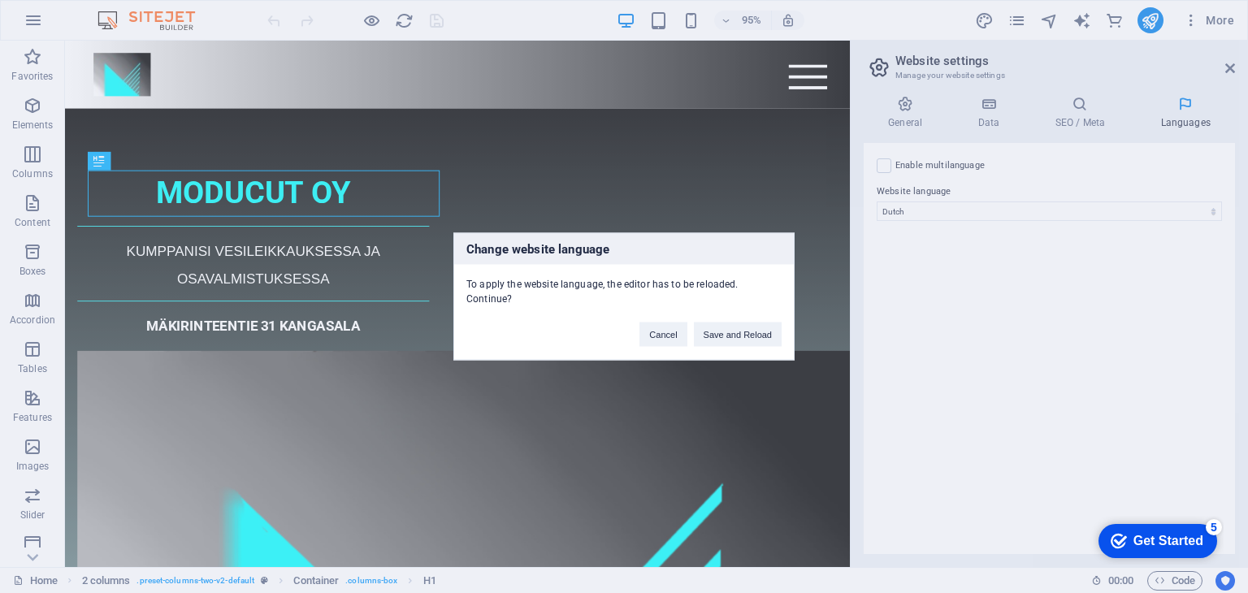
click at [1061, 416] on div "Change website language To apply the website language, the editor has to be rel…" at bounding box center [624, 296] width 1248 height 593
click at [679, 323] on button "Cancel" at bounding box center [663, 335] width 47 height 24
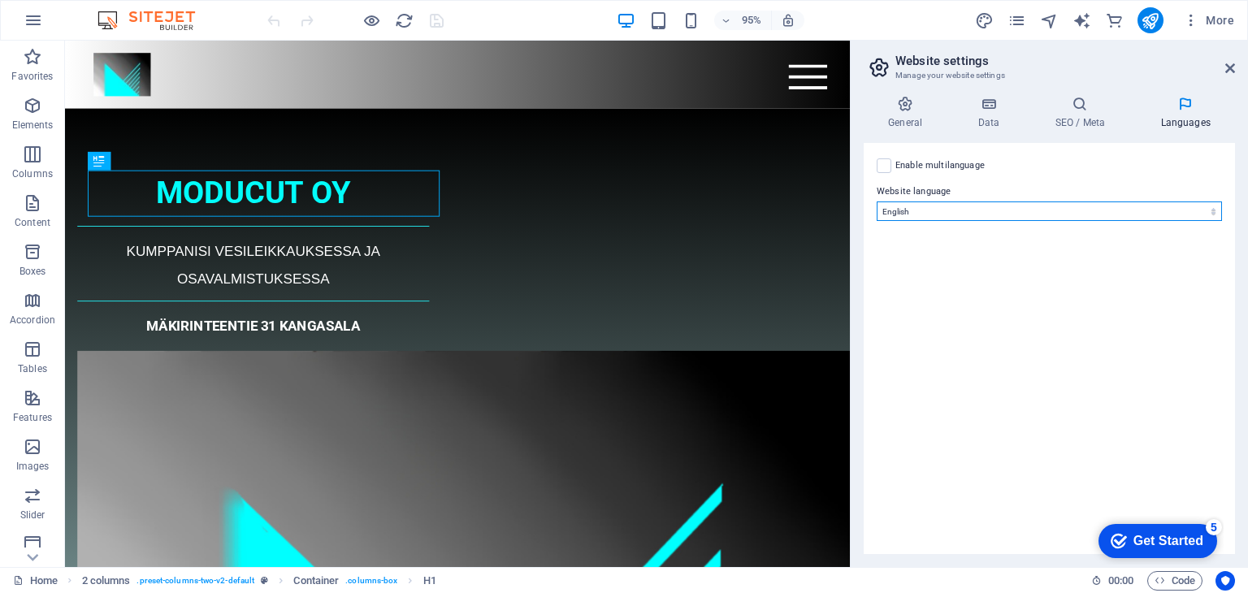
click at [1178, 210] on select "Abkhazian Afar Afrikaans Akan Albanian Amharic Arabic Aragonese Armenian Assame…" at bounding box center [1049, 212] width 345 height 20
click at [969, 210] on select "Abkhazian Afar Afrikaans Akan Albanian Amharic Arabic Aragonese Armenian Assame…" at bounding box center [1049, 212] width 345 height 20
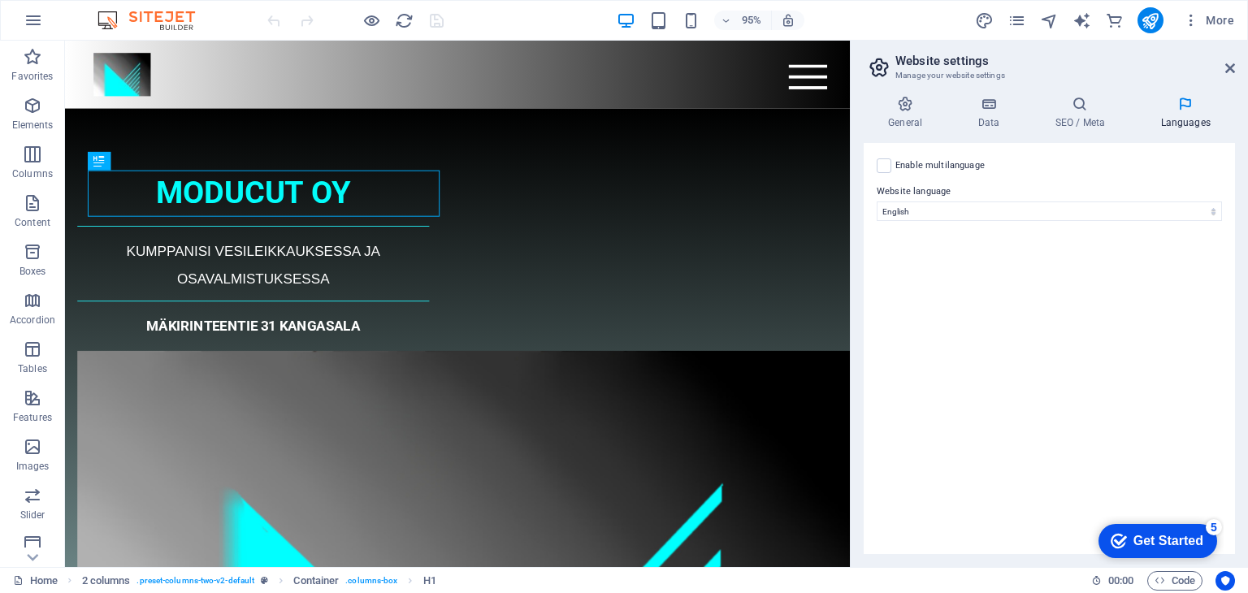
click at [904, 191] on label "Website language" at bounding box center [1049, 192] width 345 height 20
click at [904, 202] on select "Abkhazian Afar Afrikaans Akan Albanian Amharic Arabic Aragonese Armenian Assame…" at bounding box center [1049, 212] width 345 height 20
click at [904, 191] on label "Website language" at bounding box center [1049, 192] width 345 height 20
click at [904, 202] on select "Abkhazian Afar Afrikaans Akan Albanian Amharic Arabic Aragonese Armenian Assame…" at bounding box center [1049, 212] width 345 height 20
click at [909, 215] on select "Abkhazian Afar Afrikaans Akan Albanian Amharic Arabic Aragonese Armenian Assame…" at bounding box center [1049, 212] width 345 height 20
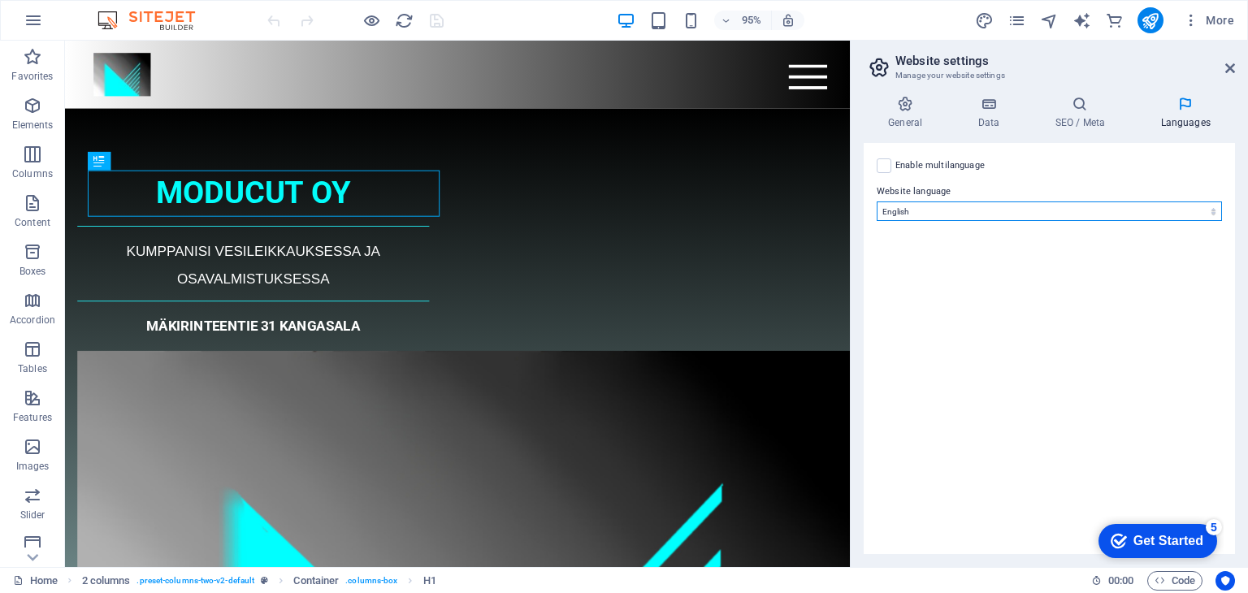
select select "48"
click at [877, 202] on select "Abkhazian Afar Afrikaans Akan Albanian Amharic Arabic Aragonese Armenian Assame…" at bounding box center [1049, 212] width 345 height 20
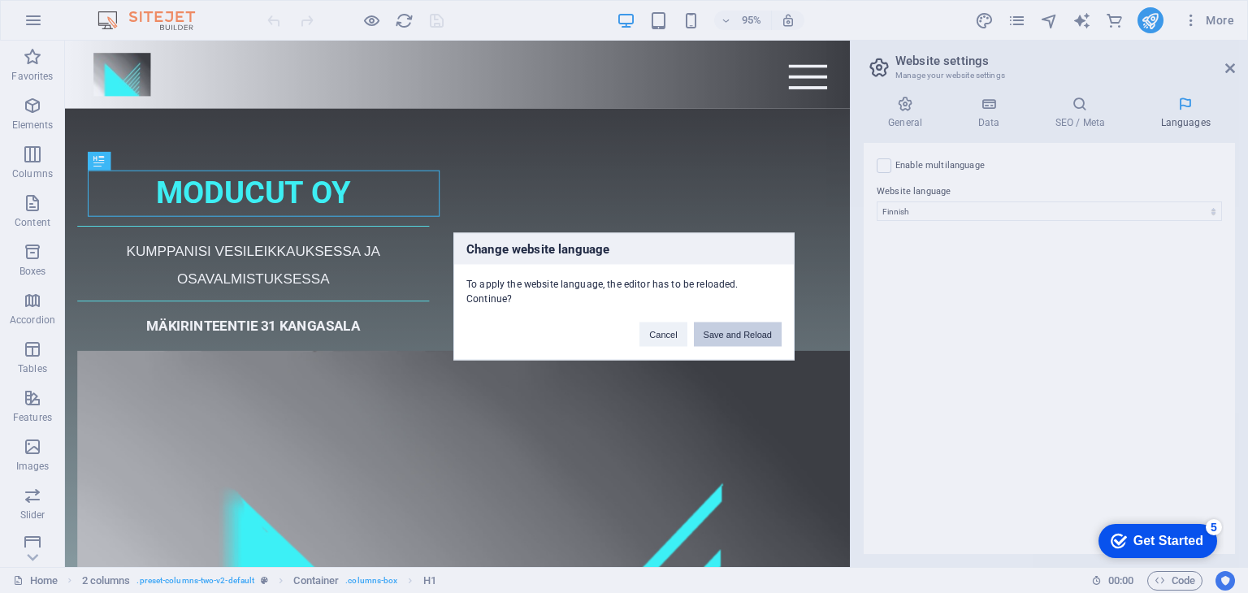
click at [723, 327] on button "Save and Reload" at bounding box center [738, 335] width 88 height 24
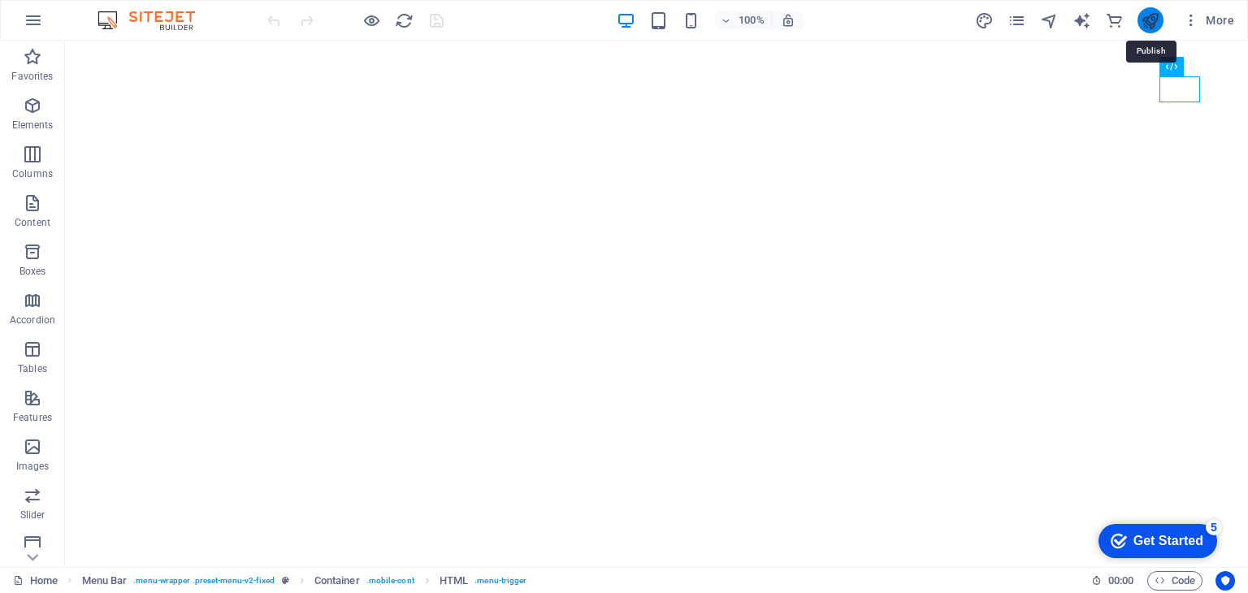
click at [1154, 24] on icon "publish" at bounding box center [1150, 20] width 19 height 19
